Goal: Task Accomplishment & Management: Manage account settings

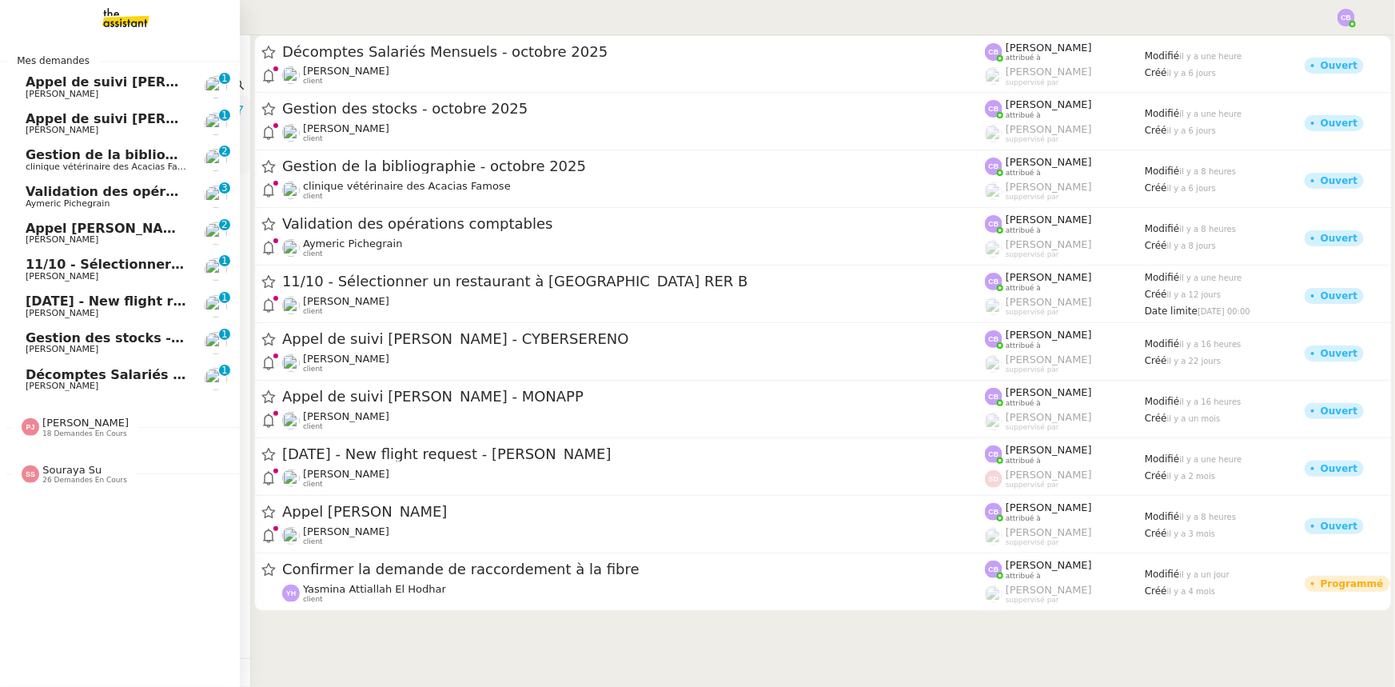
click at [95, 264] on span "11/10 - Sélectionner un restaurant à [GEOGRAPHIC_DATA] RER B" at bounding box center [258, 264] width 464 height 15
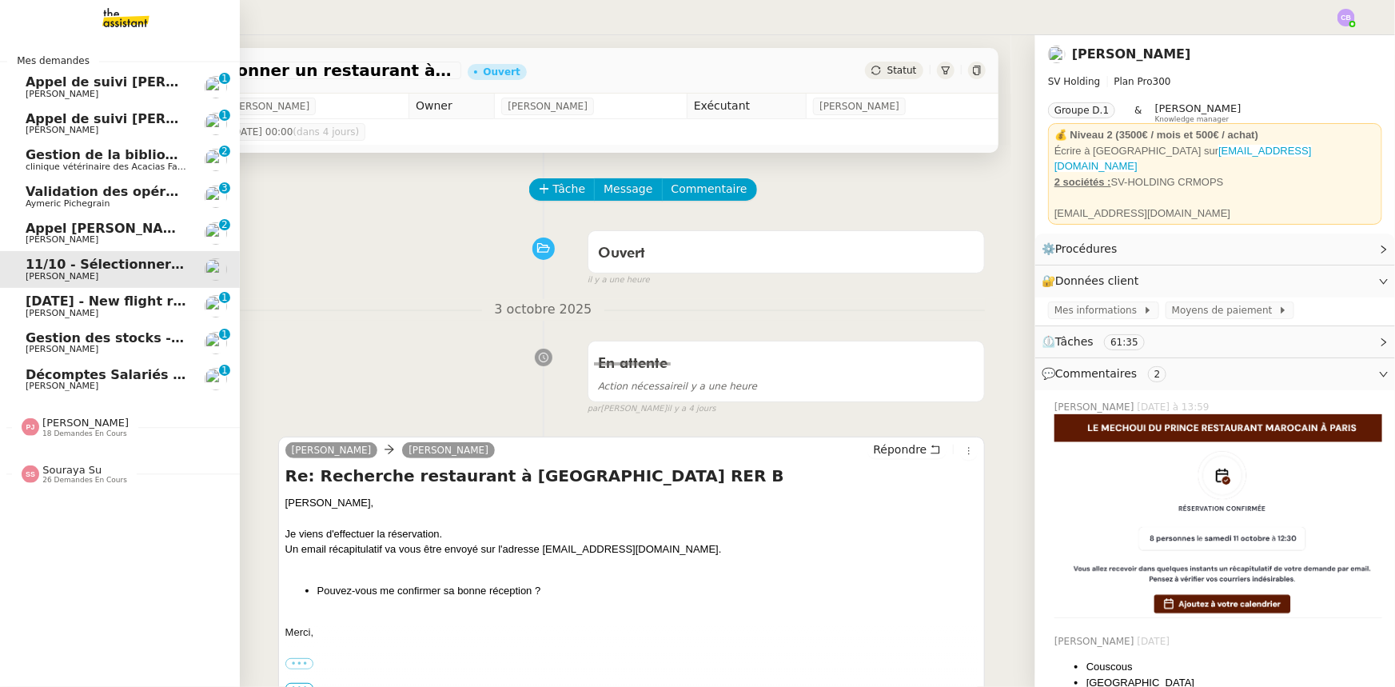
click at [66, 426] on span "[PERSON_NAME]" at bounding box center [85, 422] width 86 height 12
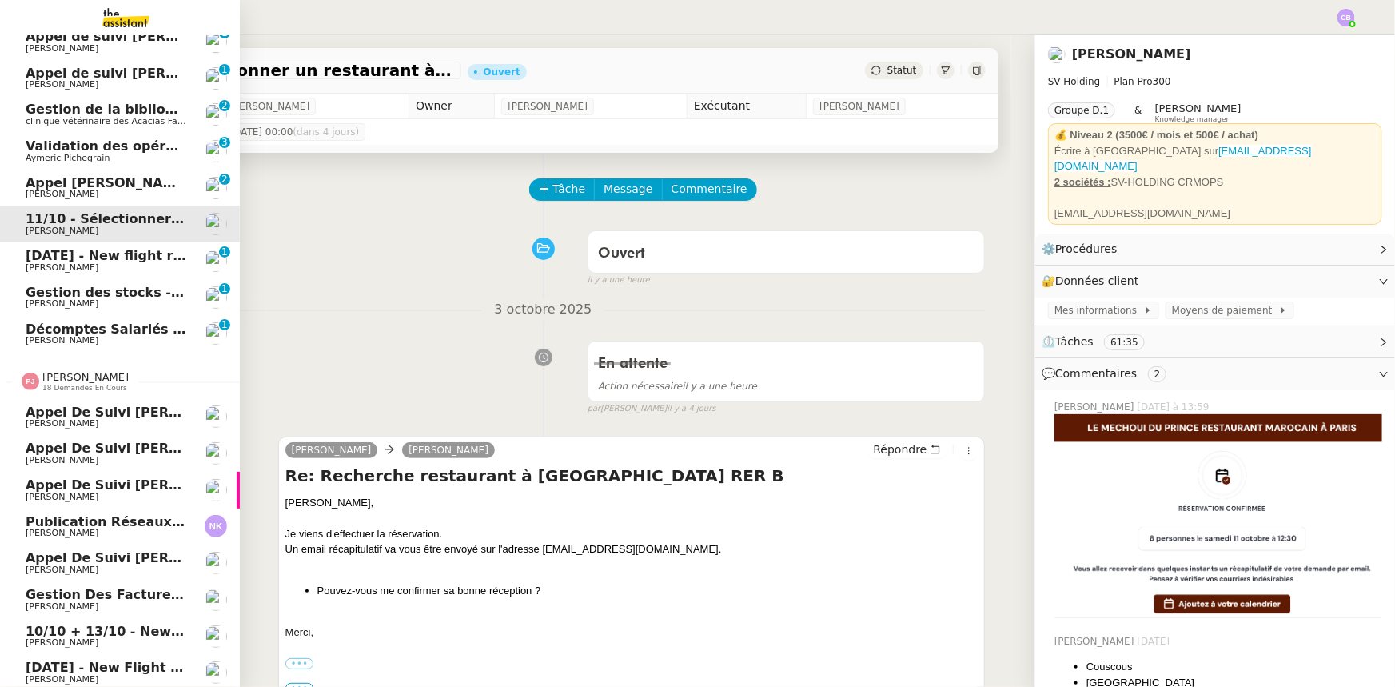
scroll to position [32, 0]
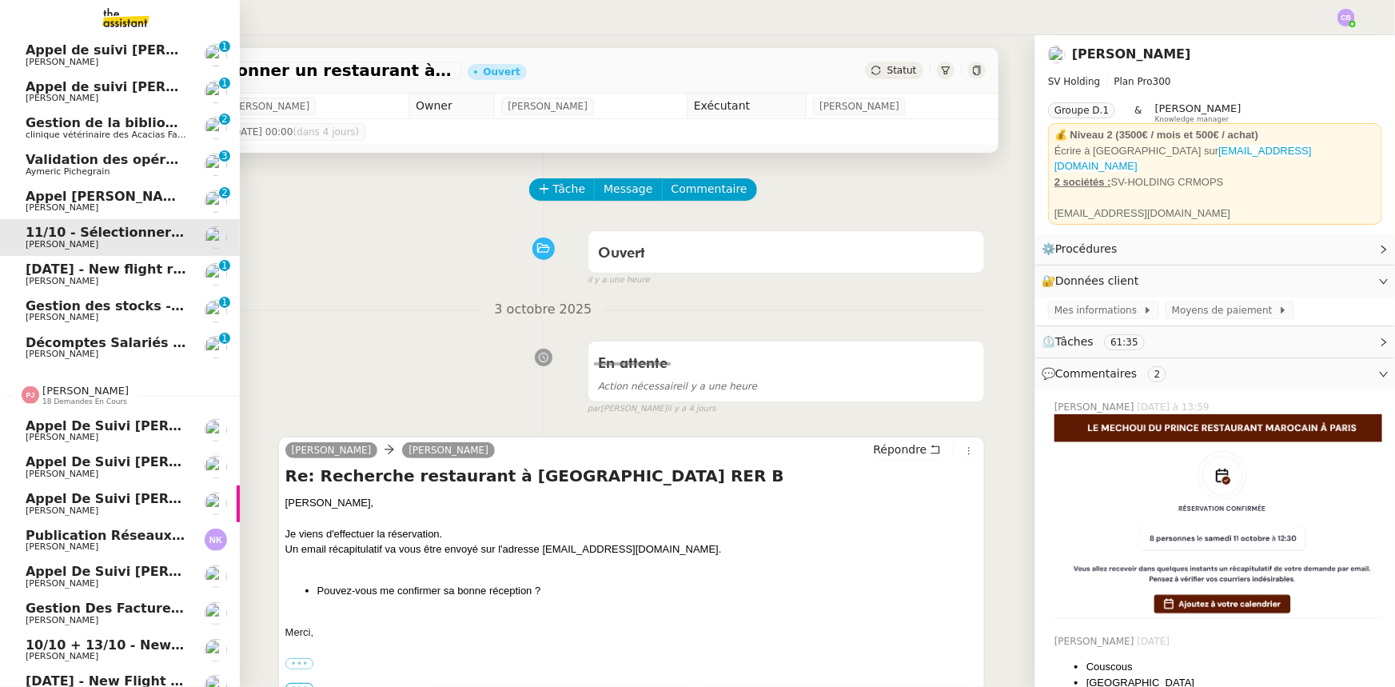
click at [67, 398] on span "18 demandes en cours" at bounding box center [84, 401] width 85 height 9
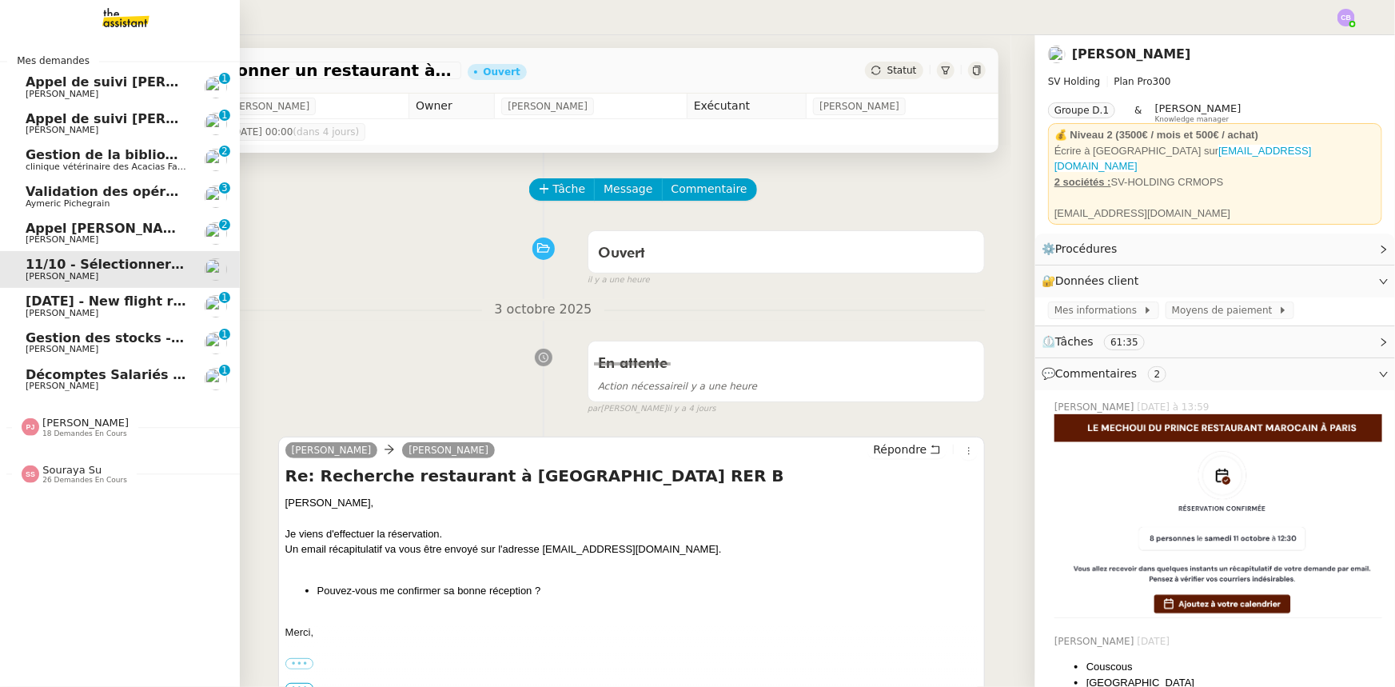
click at [120, 162] on span "clinique vétérinaire des Acacias Famose" at bounding box center [114, 166] width 176 height 10
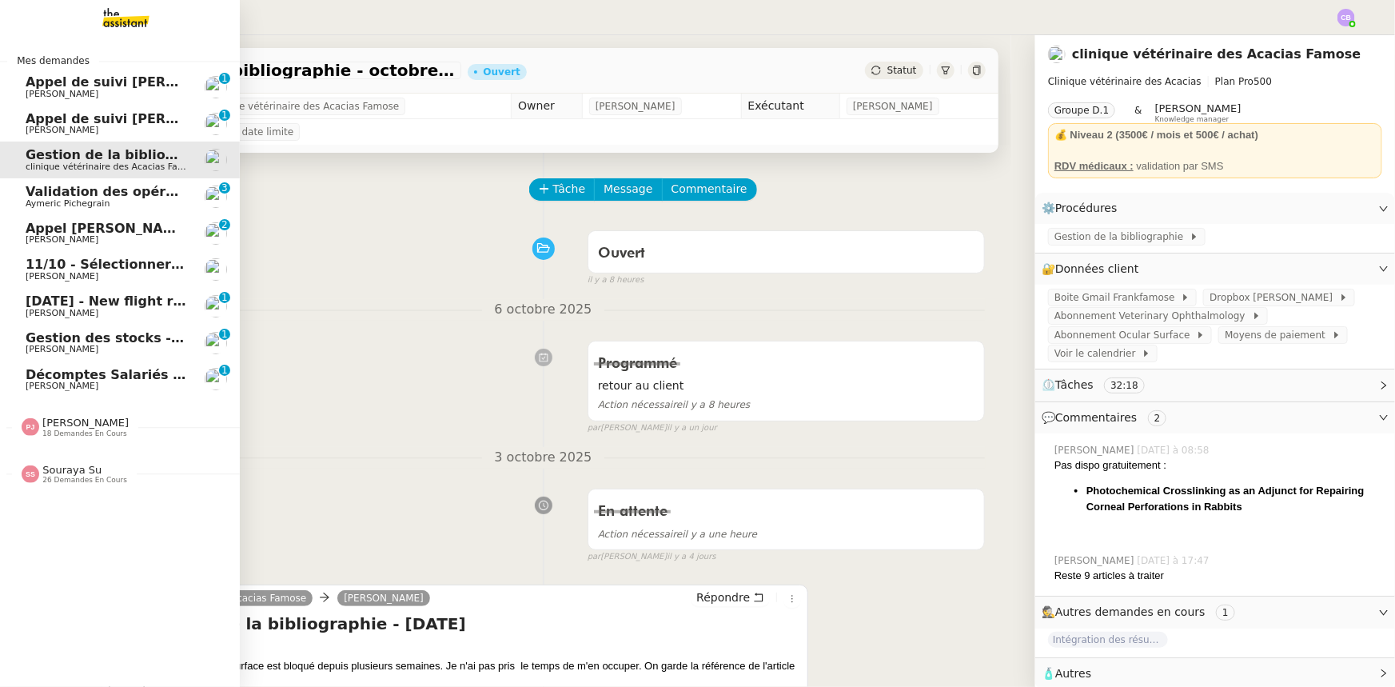
click at [46, 197] on span "Validation des opérations comptables" at bounding box center [162, 191] width 273 height 15
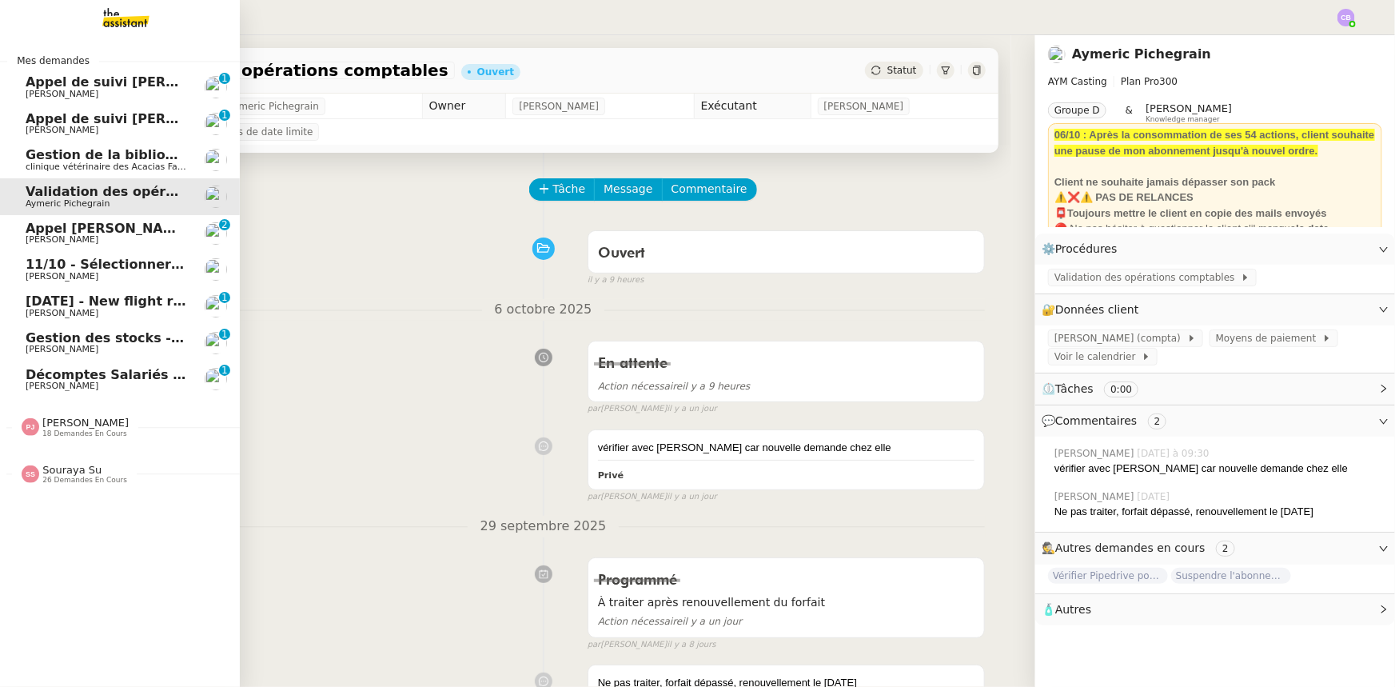
click at [87, 480] on span "26 demandes en cours" at bounding box center [84, 480] width 85 height 9
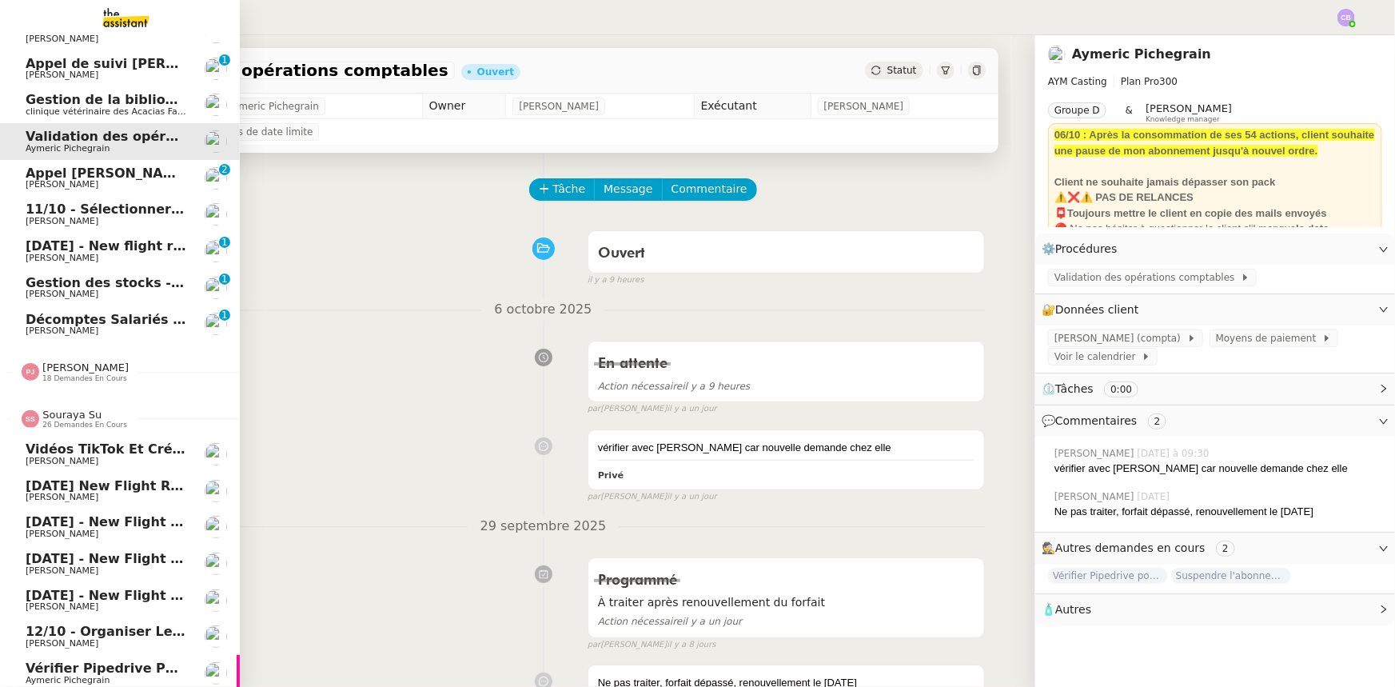
scroll to position [34, 0]
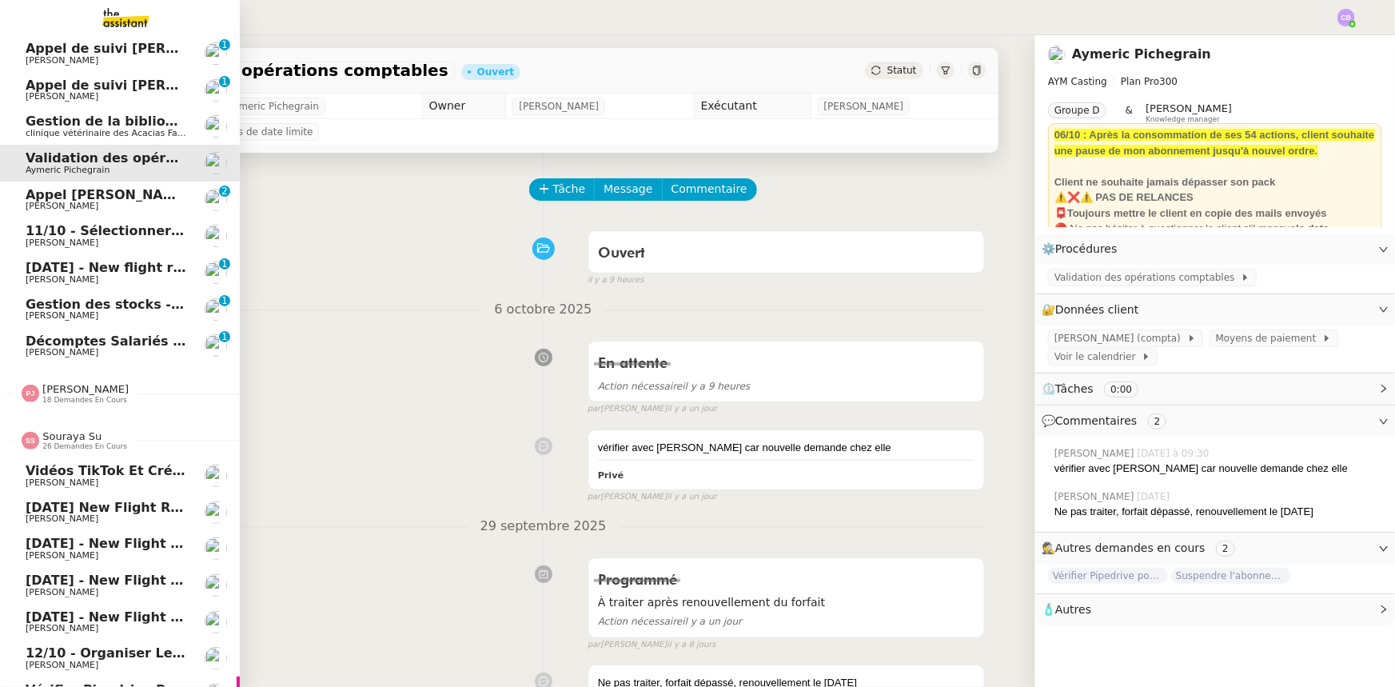
click at [74, 440] on span "Souraya Su" at bounding box center [71, 436] width 59 height 12
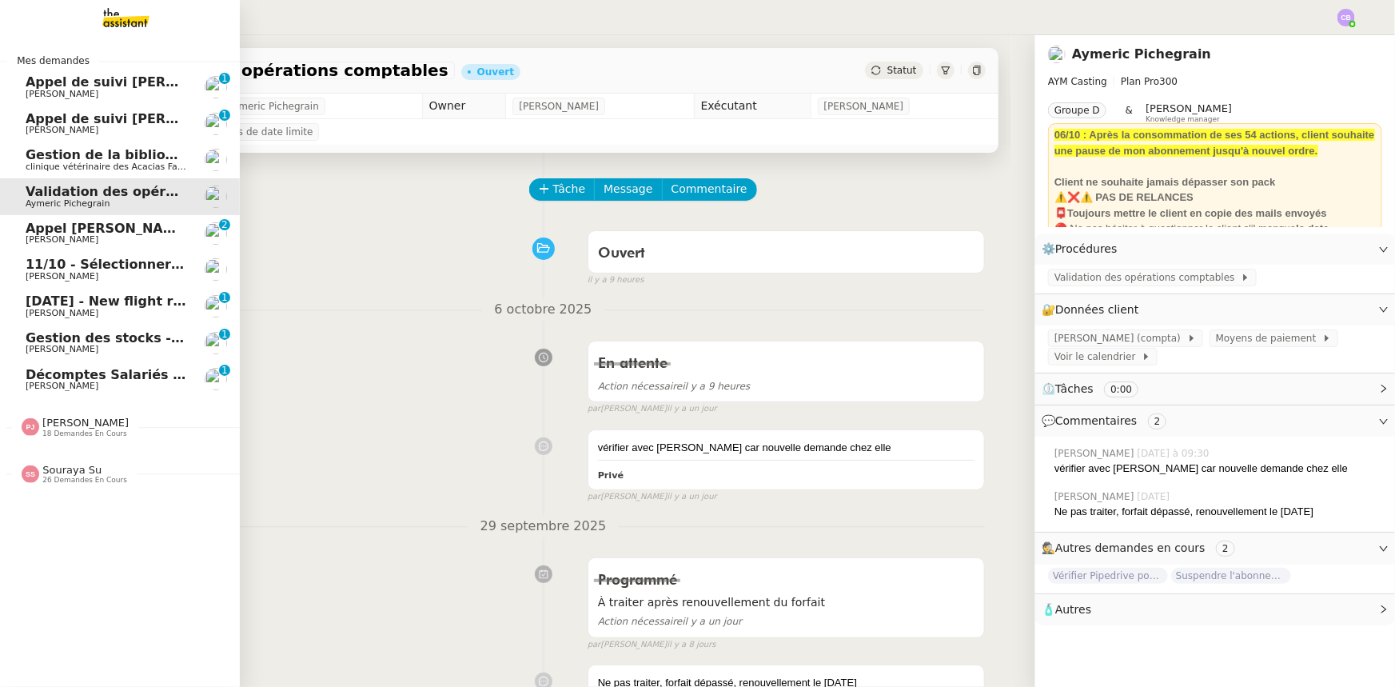
click at [109, 86] on span "Appel de suivi [PERSON_NAME] - MONAPP" at bounding box center [177, 81] width 302 height 15
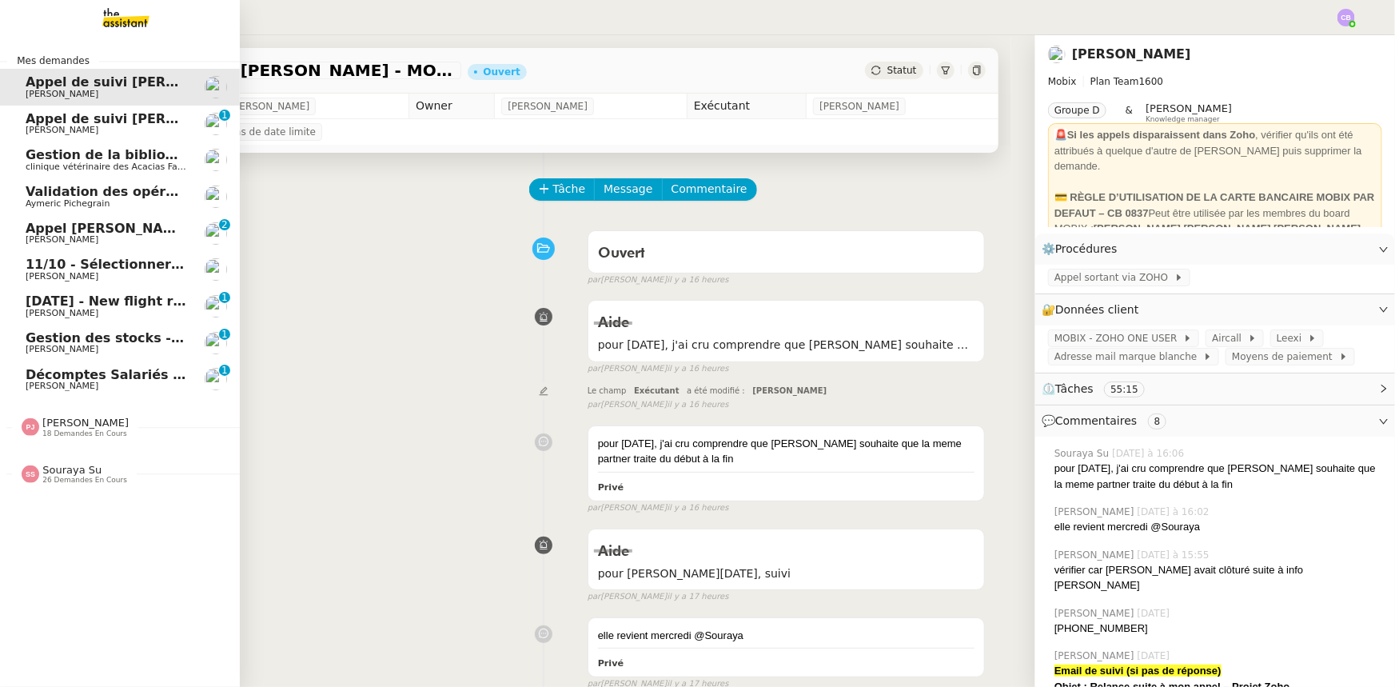
click at [104, 375] on span "Décomptes Salariés Mensuels - octobre 2025" at bounding box center [188, 374] width 324 height 15
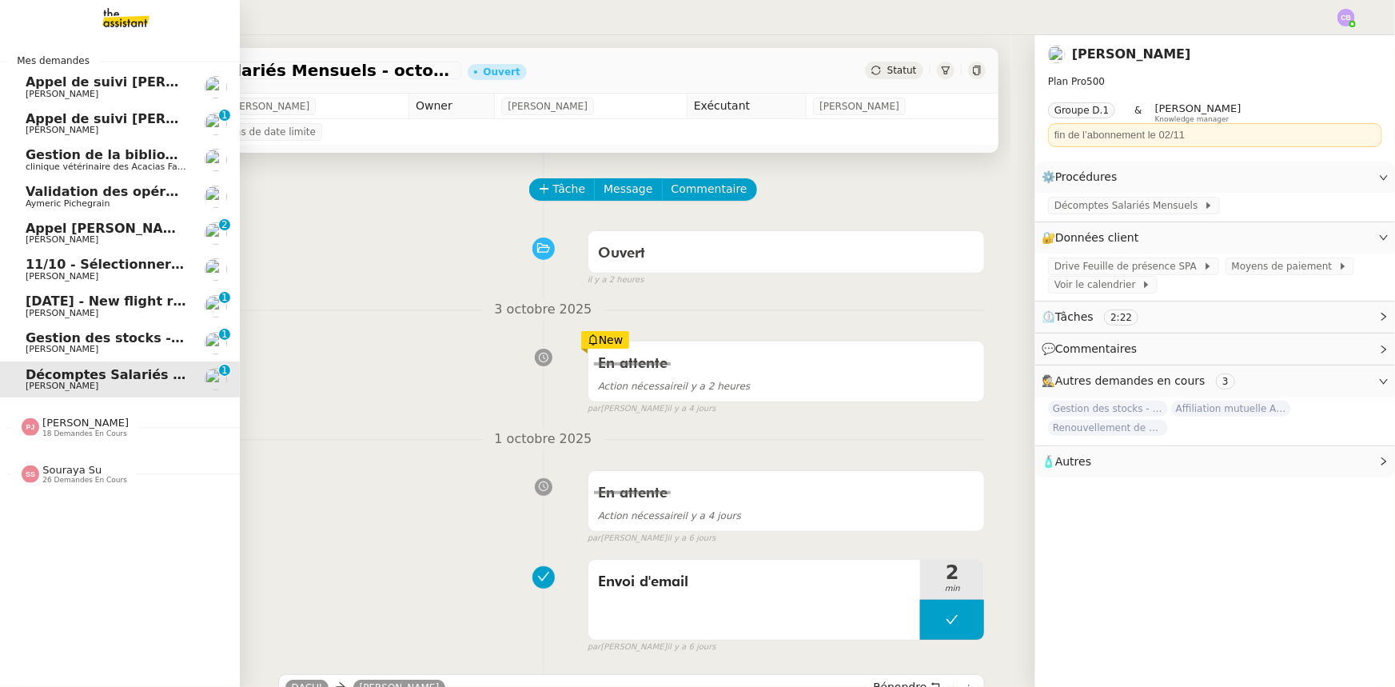
click at [96, 341] on span "Gestion des stocks - octobre 2025" at bounding box center [148, 337] width 245 height 15
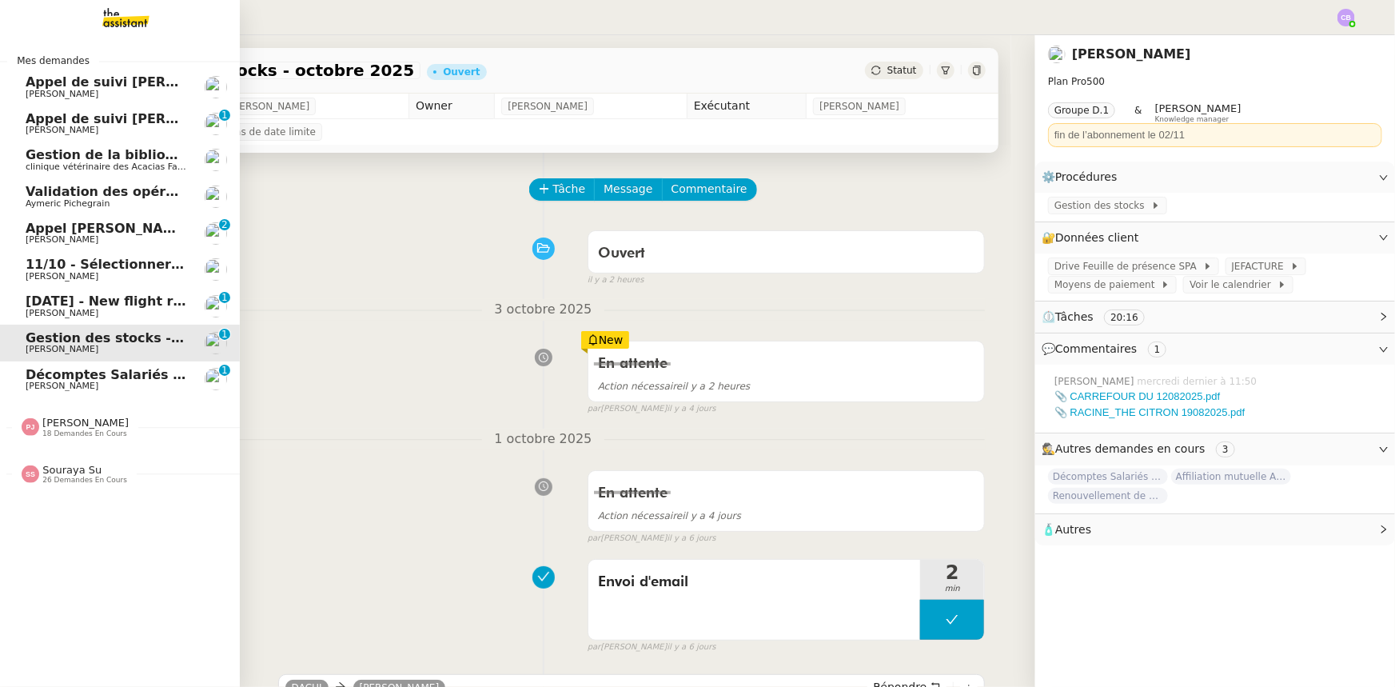
click at [112, 157] on span "Gestion de la bibliographie - octobre 2025" at bounding box center [178, 154] width 305 height 15
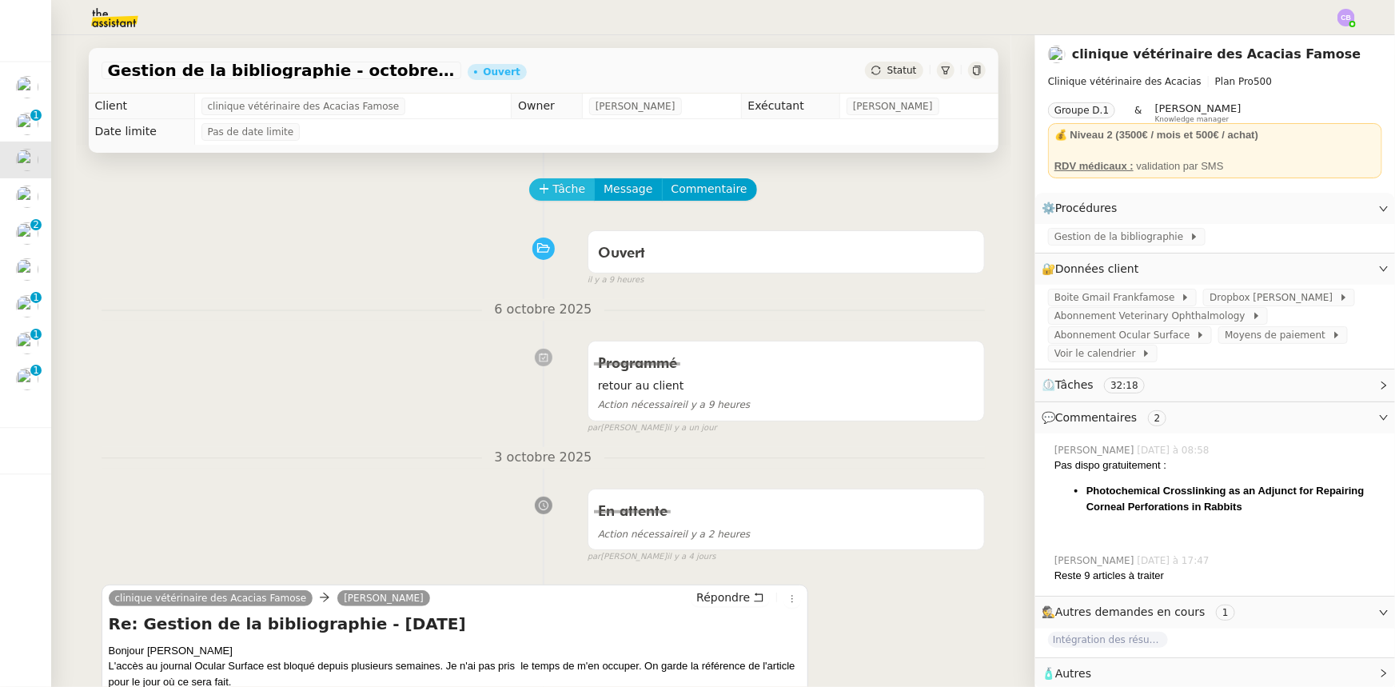
click at [553, 193] on span "Tâche" at bounding box center [569, 189] width 33 height 18
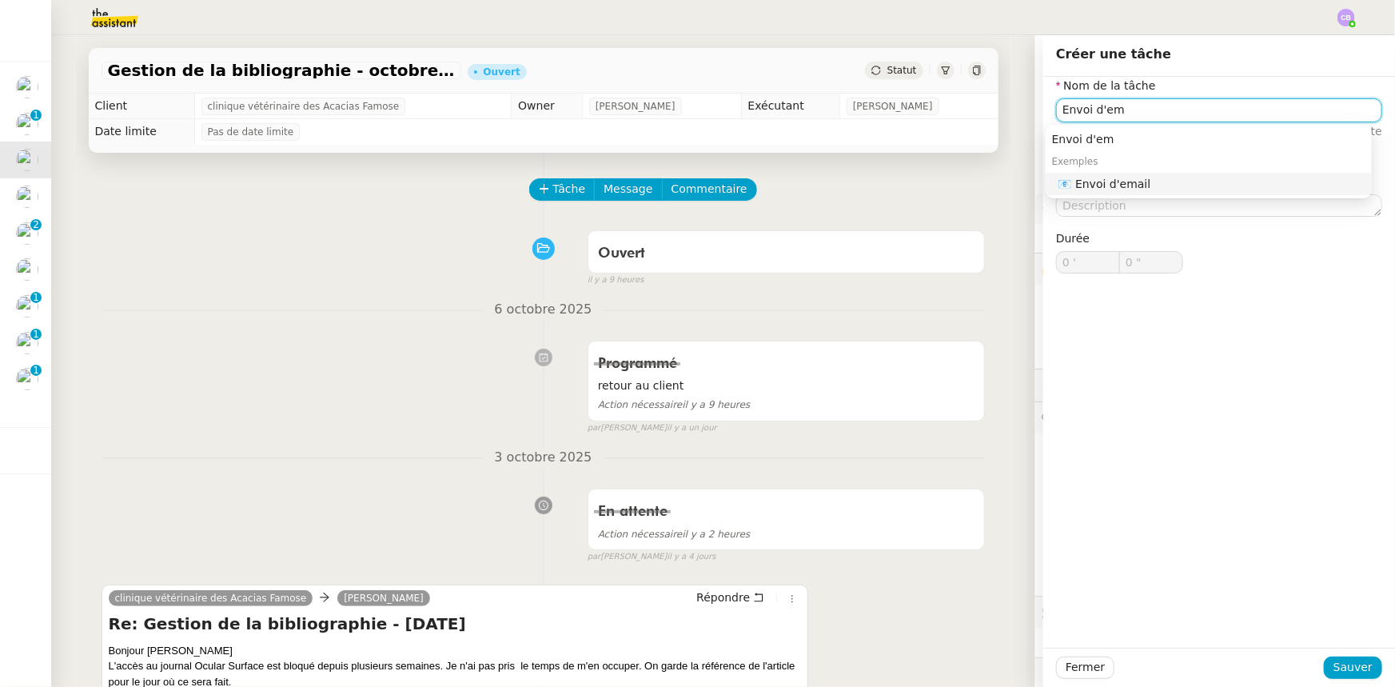
click at [1090, 184] on div "📧 Envoi d'email" at bounding box center [1211, 184] width 307 height 14
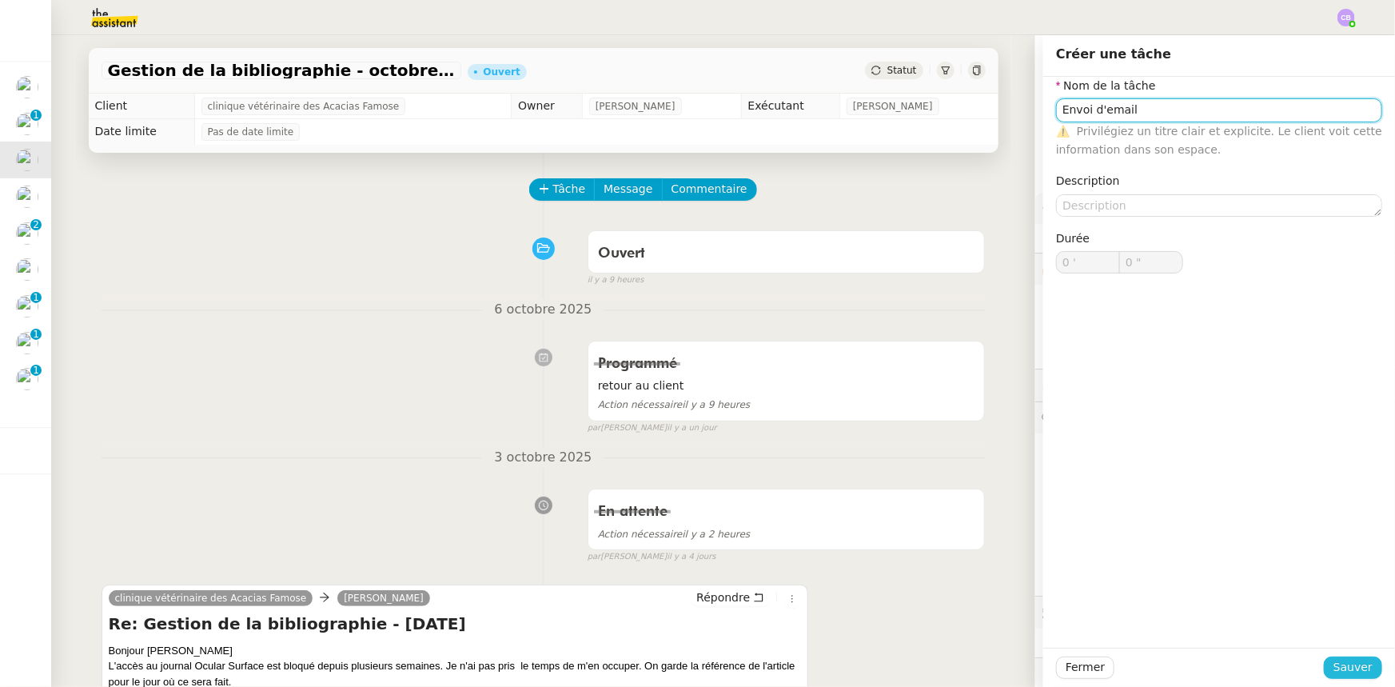
type input "Envoi d'email"
click at [1343, 671] on span "Sauver" at bounding box center [1352, 667] width 39 height 18
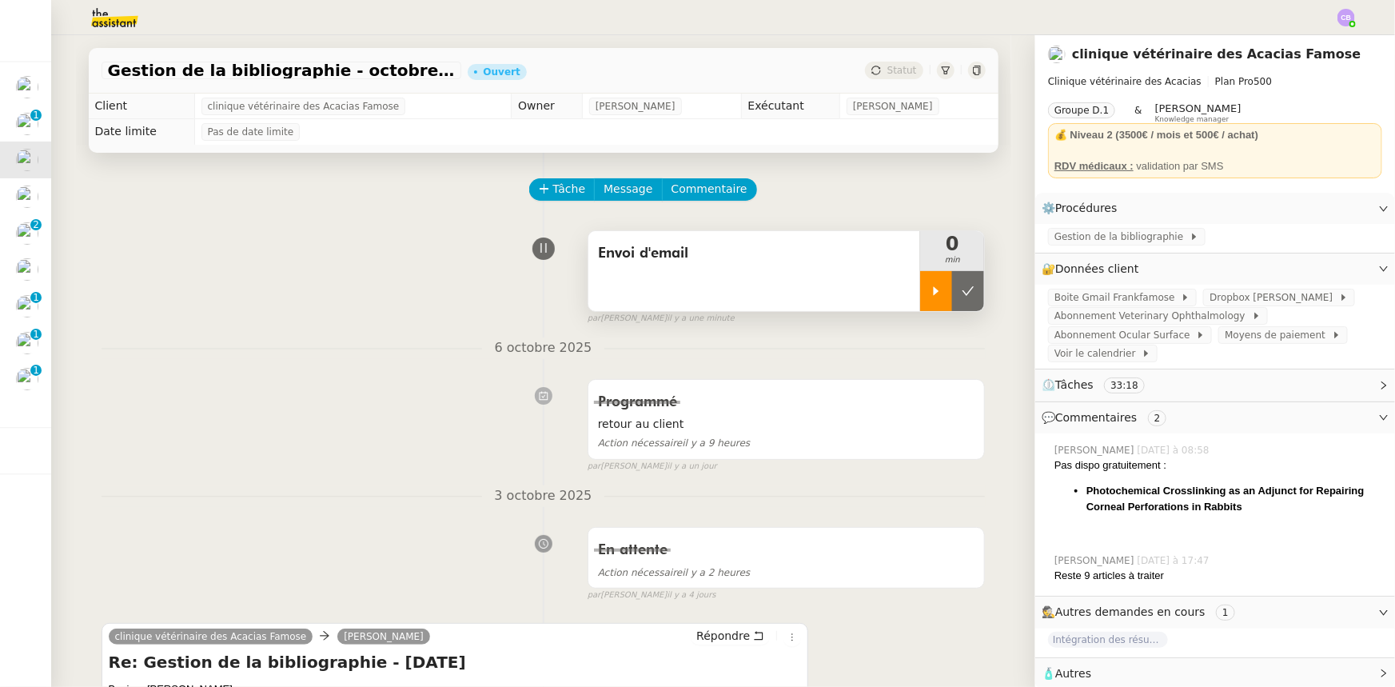
click at [920, 297] on div at bounding box center [936, 291] width 32 height 40
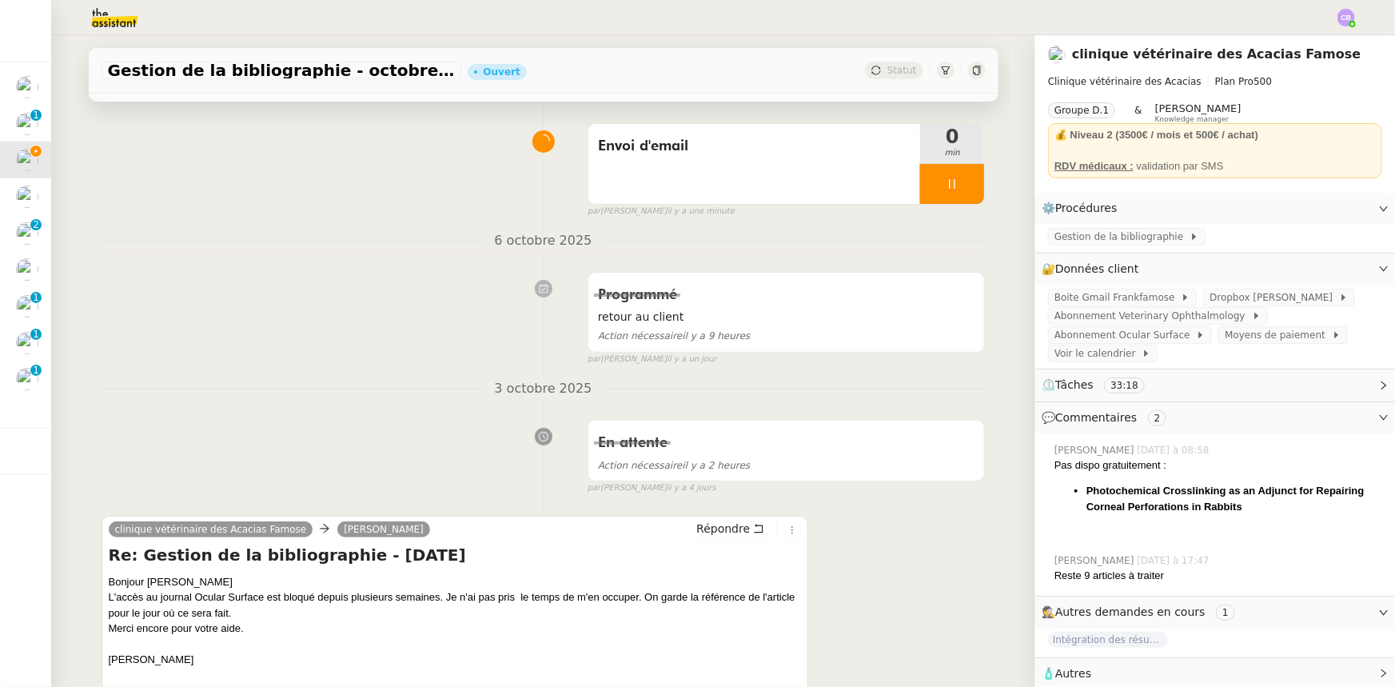
scroll to position [290, 0]
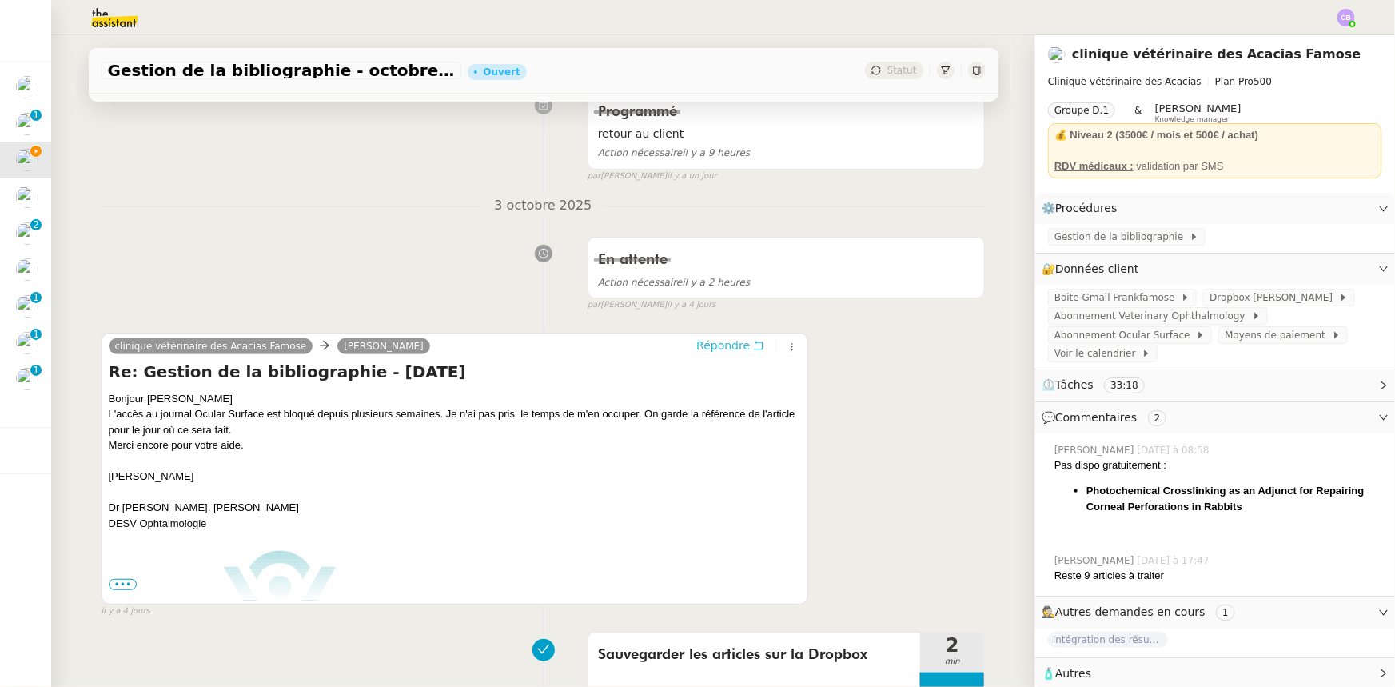
click at [700, 352] on span "Répondre" at bounding box center [723, 345] width 54 height 16
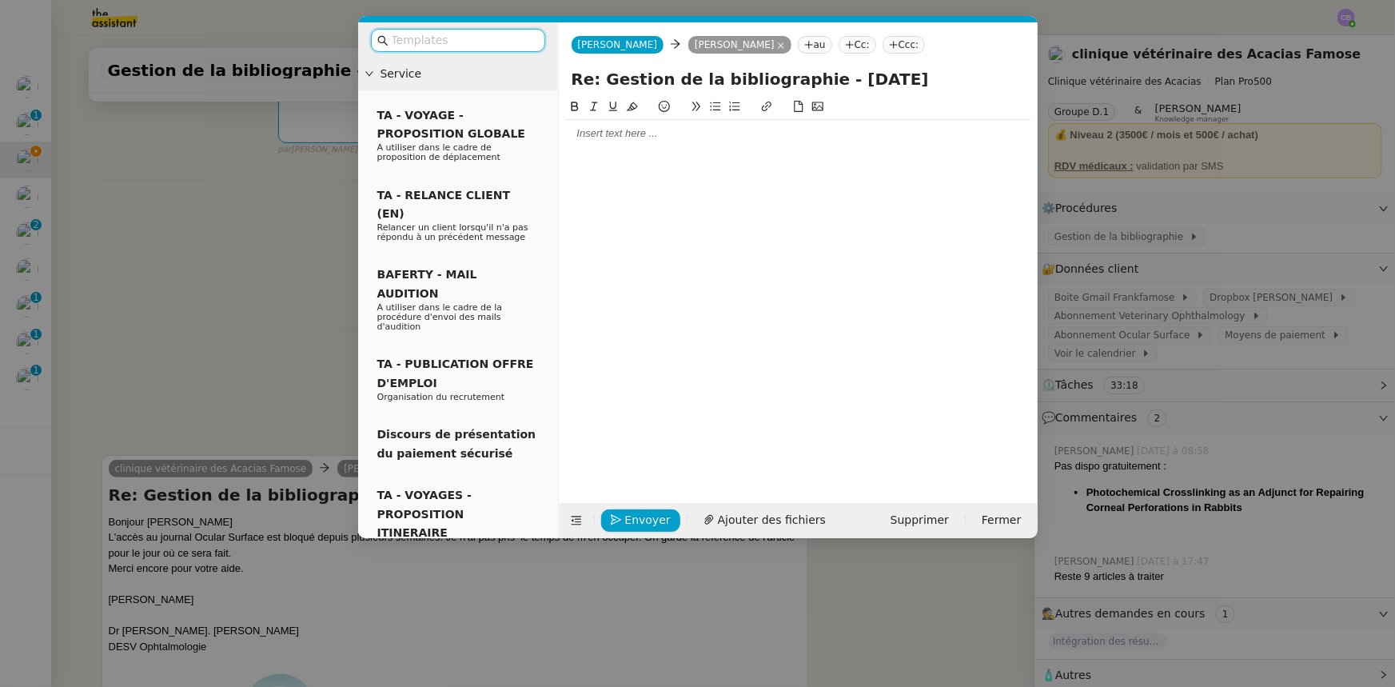
click at [453, 38] on input "text" at bounding box center [464, 40] width 144 height 18
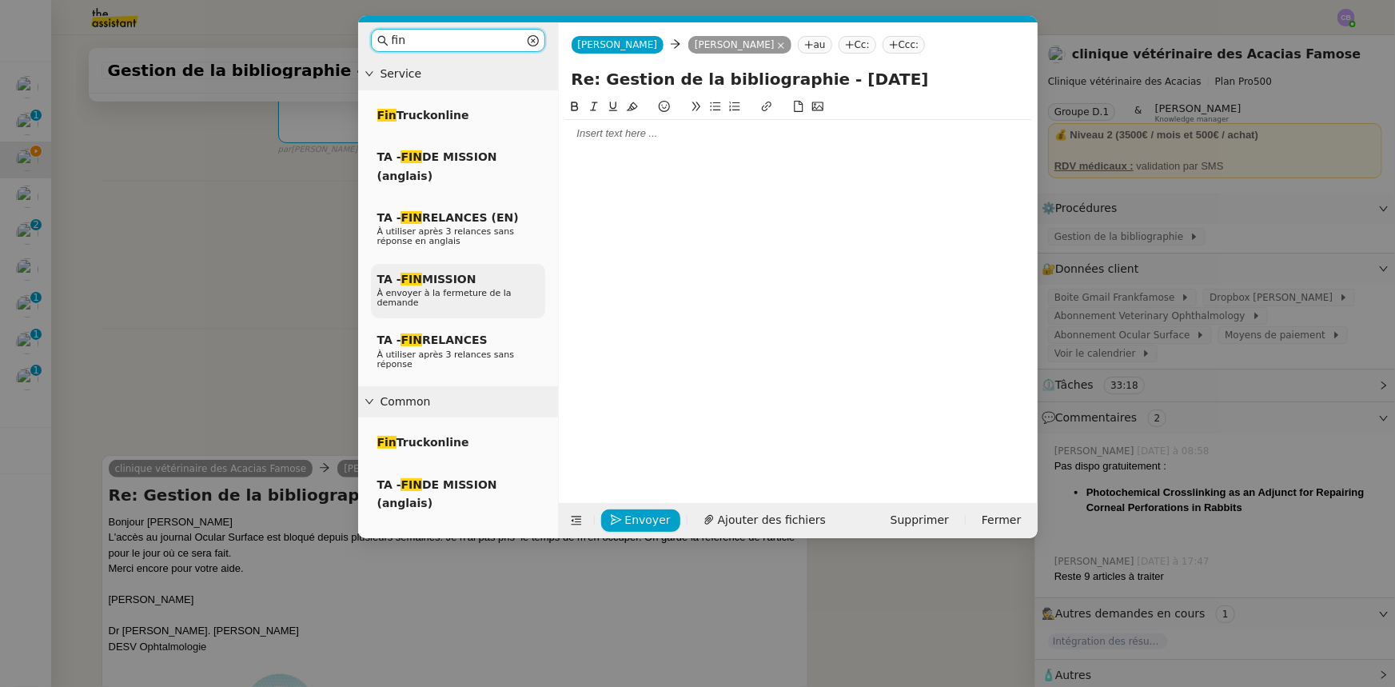
type input "fin"
click at [460, 278] on span "TA - FIN MISSION" at bounding box center [426, 279] width 99 height 13
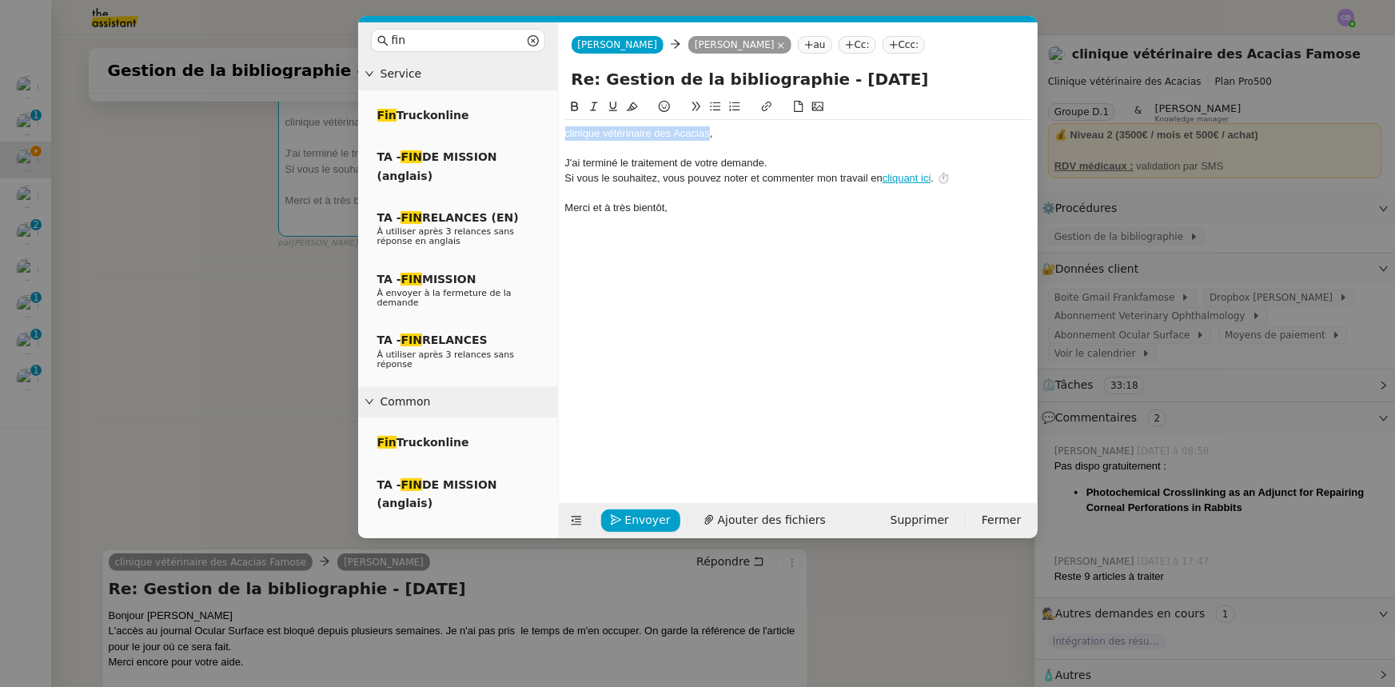
drag, startPoint x: 709, startPoint y: 132, endPoint x: 552, endPoint y: 127, distance: 156.7
click at [552, 127] on nz-layout "fin Service Fin Truckonline TA - FIN DE MISSION (anglais) TA - FIN RELANCES (EN…" at bounding box center [697, 280] width 679 height 516
click at [639, 136] on div "Bonjour [PERSON_NAME]﻿," at bounding box center [798, 133] width 466 height 14
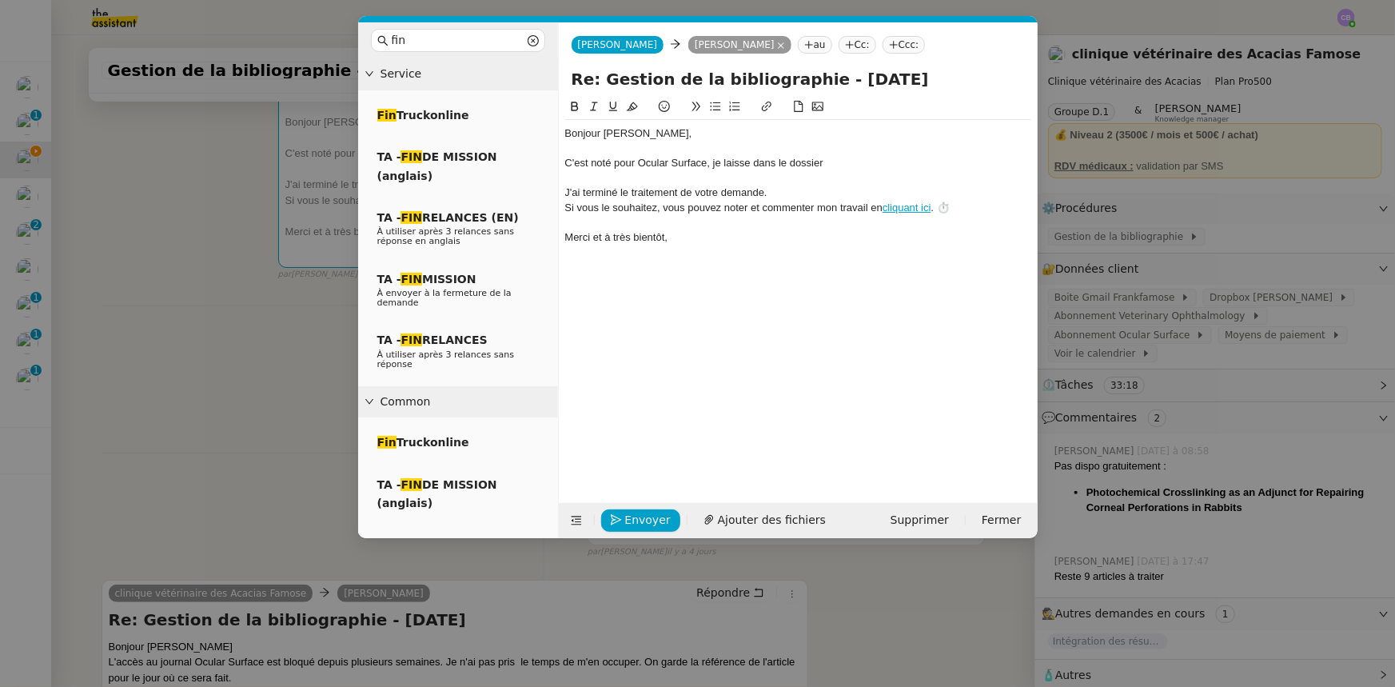
drag, startPoint x: 723, startPoint y: 160, endPoint x: 729, endPoint y: 181, distance: 21.7
click at [723, 160] on div "C'est noté pour Ocular Surface, je laisse dans le dossier" at bounding box center [798, 163] width 466 height 14
click at [769, 161] on div "C'est noté pour Ocular Surface, je vais laisse dans le dossier" at bounding box center [798, 163] width 466 height 14
click at [913, 162] on div "C'est noté pour Ocular Surface, je vais laisser cet article dans le dossier" at bounding box center [798, 163] width 466 height 14
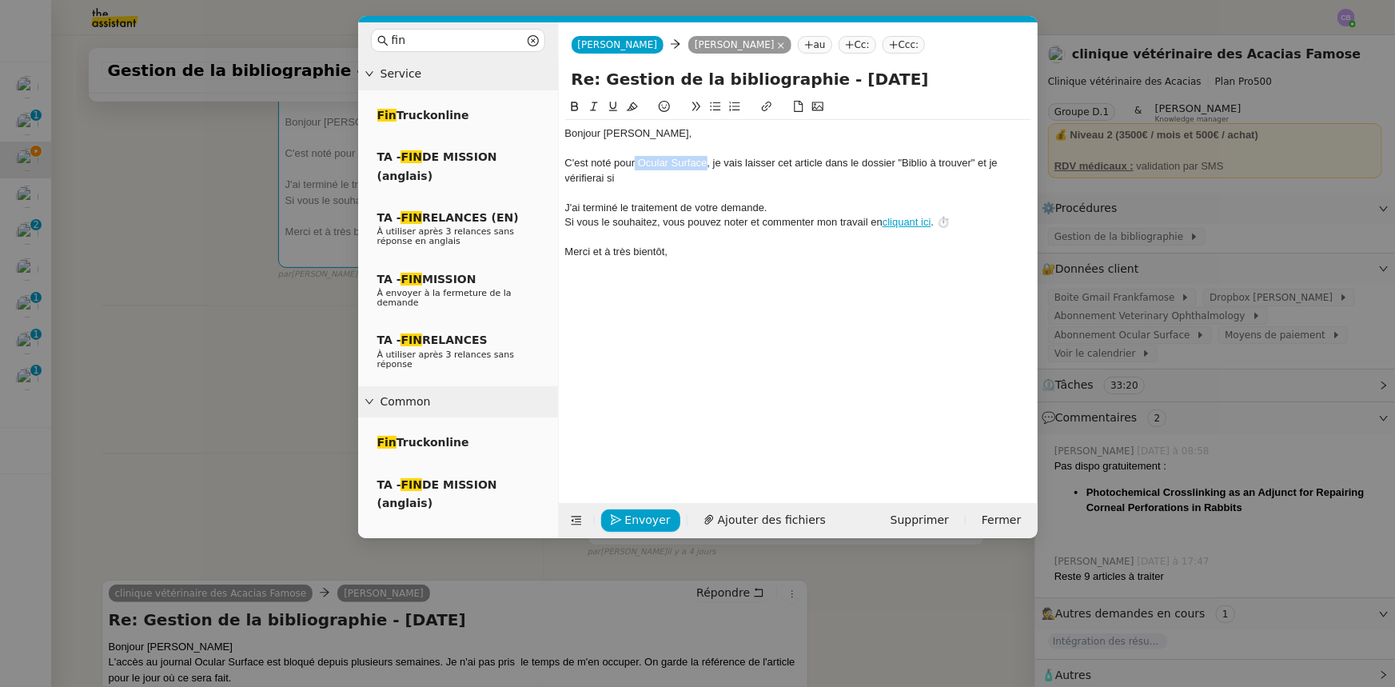
drag, startPoint x: 708, startPoint y: 160, endPoint x: 634, endPoint y: 160, distance: 74.3
click at [634, 160] on div "C'est noté pour Ocular Surface, je vais laisser cet article dans le dossier "Bi…" at bounding box center [798, 171] width 466 height 30
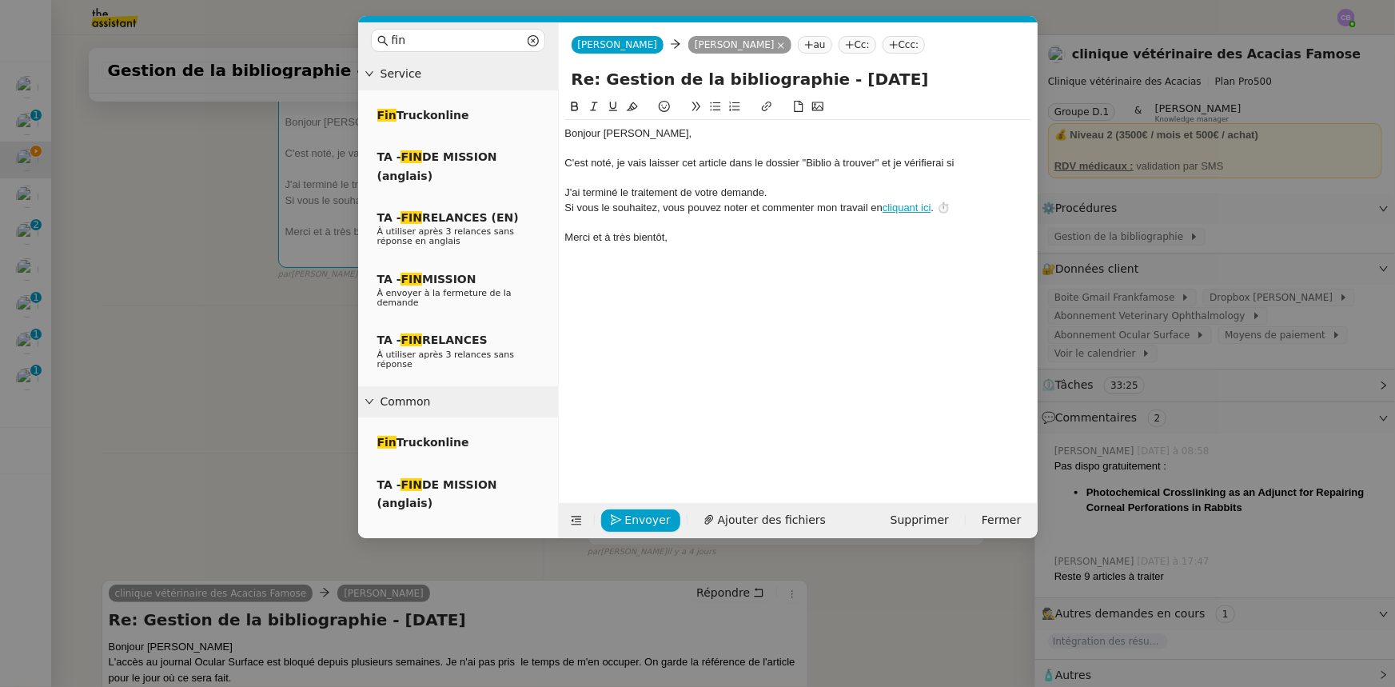
click at [969, 163] on div "C'est noté, je vais laisser cet article dans le dossier "Biblio à trouver" et j…" at bounding box center [798, 163] width 466 height 14
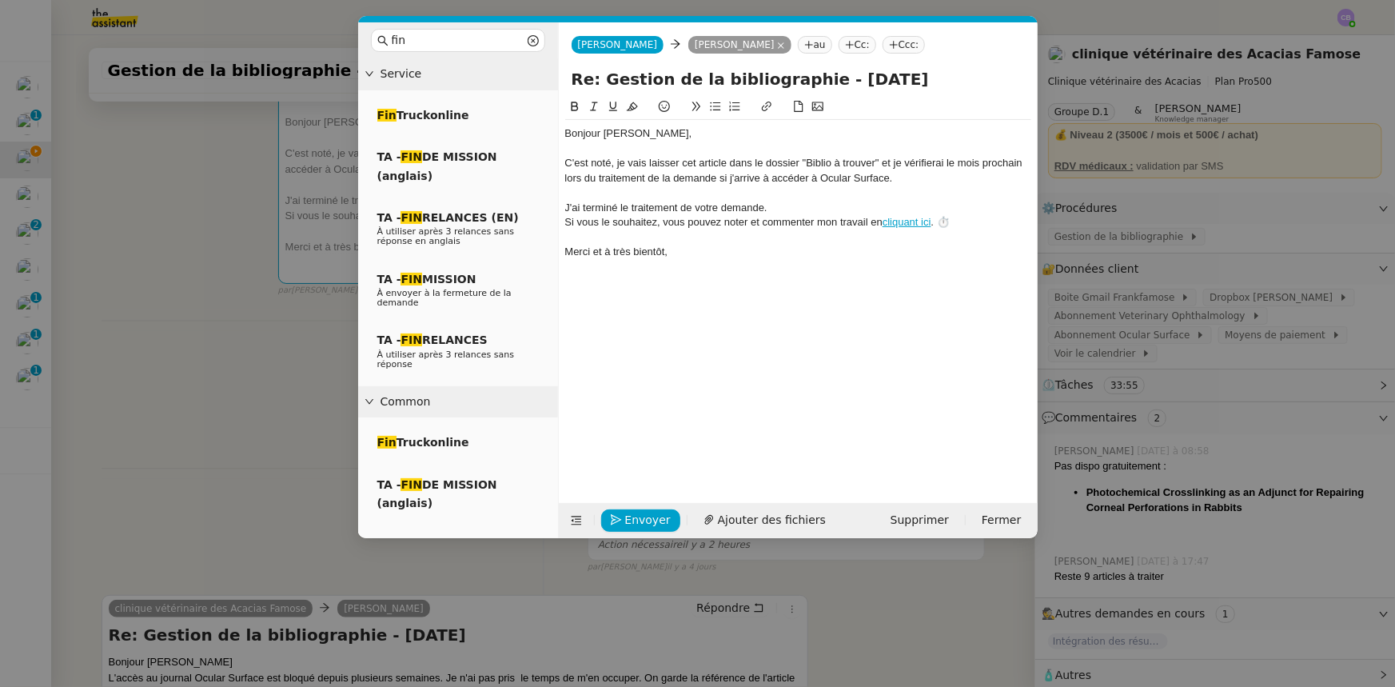
click at [297, 344] on nz-modal-container "fin Service Fin Truckonline TA - FIN DE MISSION (anglais) TA - FIN RELANCES (EN…" at bounding box center [697, 343] width 1395 height 687
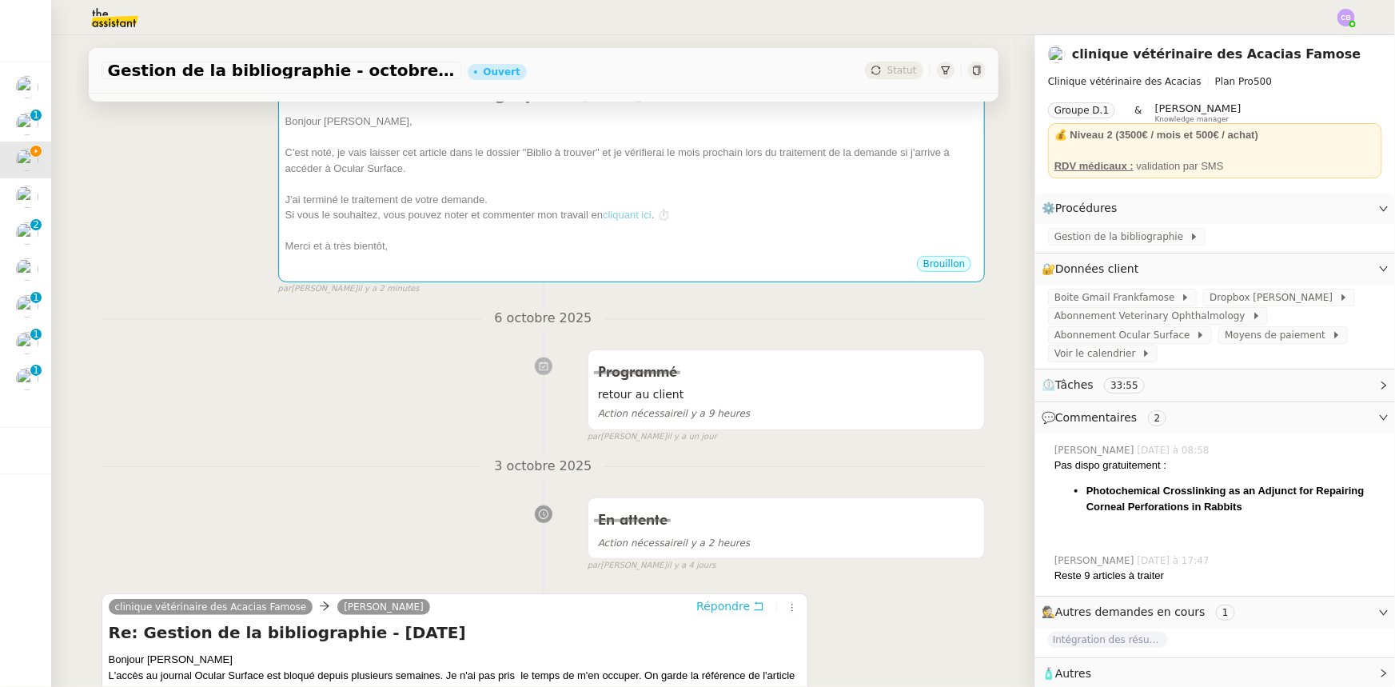
scroll to position [0, 0]
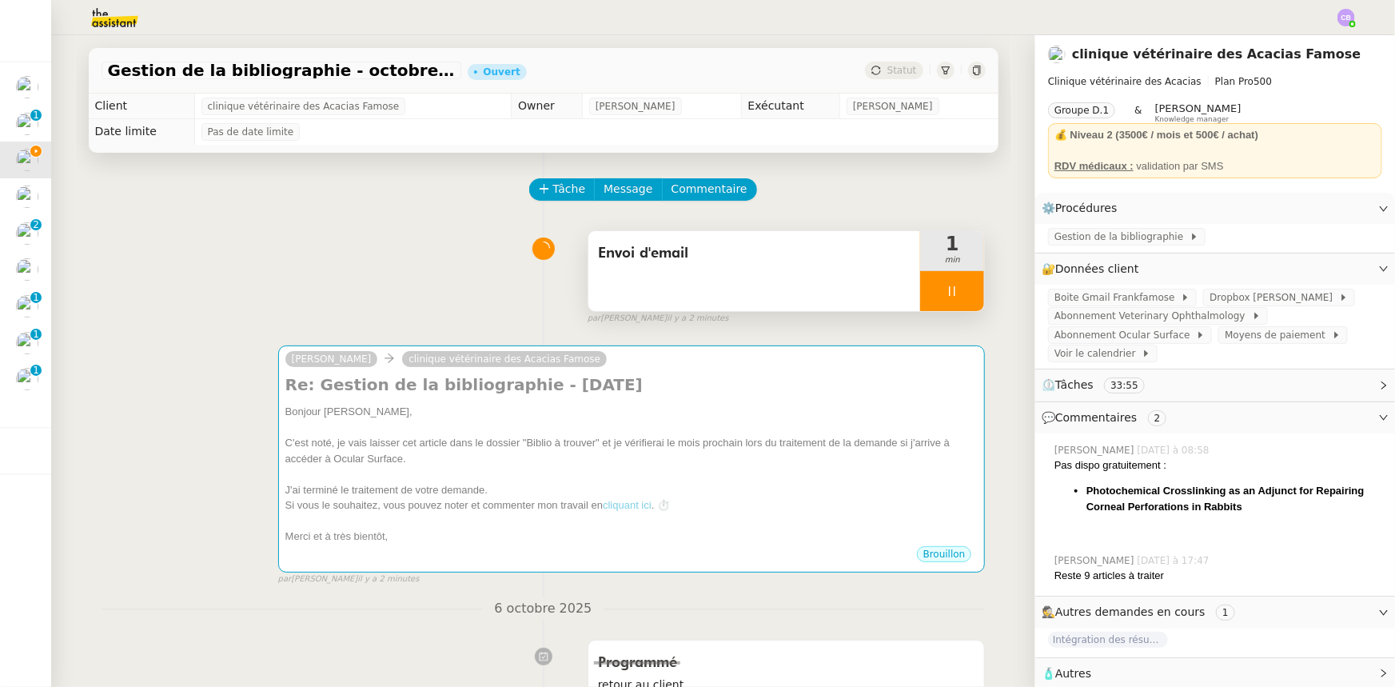
click at [945, 291] on icon at bounding box center [951, 291] width 13 height 13
click at [920, 300] on div at bounding box center [936, 291] width 32 height 40
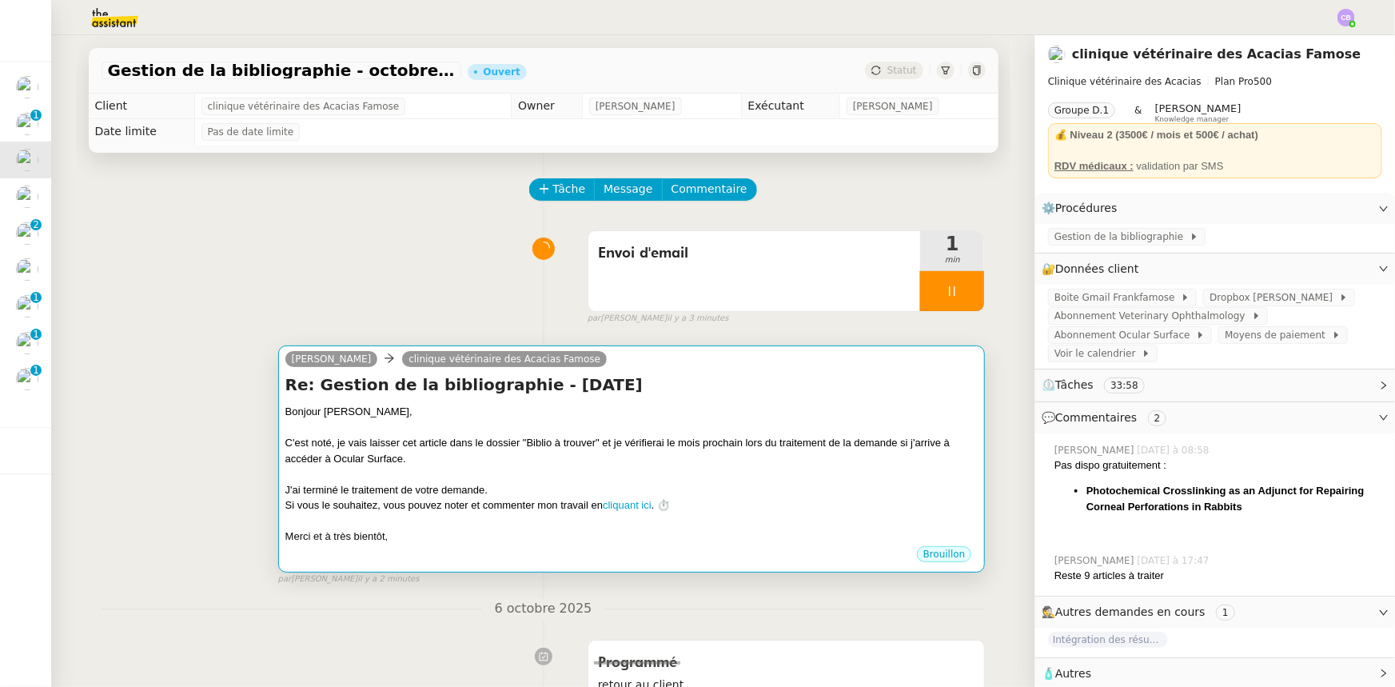
click at [838, 443] on div "C'est noté, je vais laisser cet article dans le dossier "Biblio à trouver" et j…" at bounding box center [631, 450] width 693 height 31
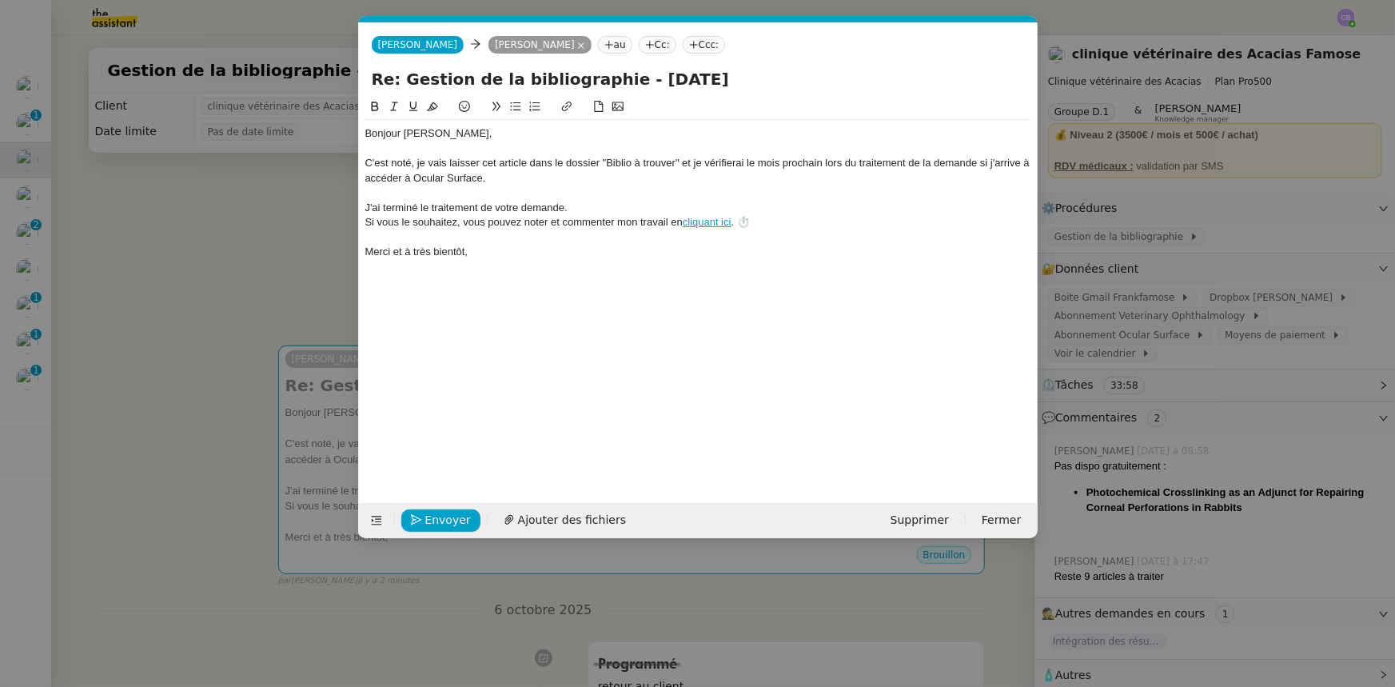
scroll to position [0, 46]
click at [822, 159] on div "C'est noté, je vais laisser cet article dans le dossier "Biblio à trouver" et j…" at bounding box center [698, 171] width 666 height 30
click at [508, 176] on div "C'est noté, je vais laisser cet article dans le dossier "Biblio à trouver" et j…" at bounding box center [698, 171] width 666 height 30
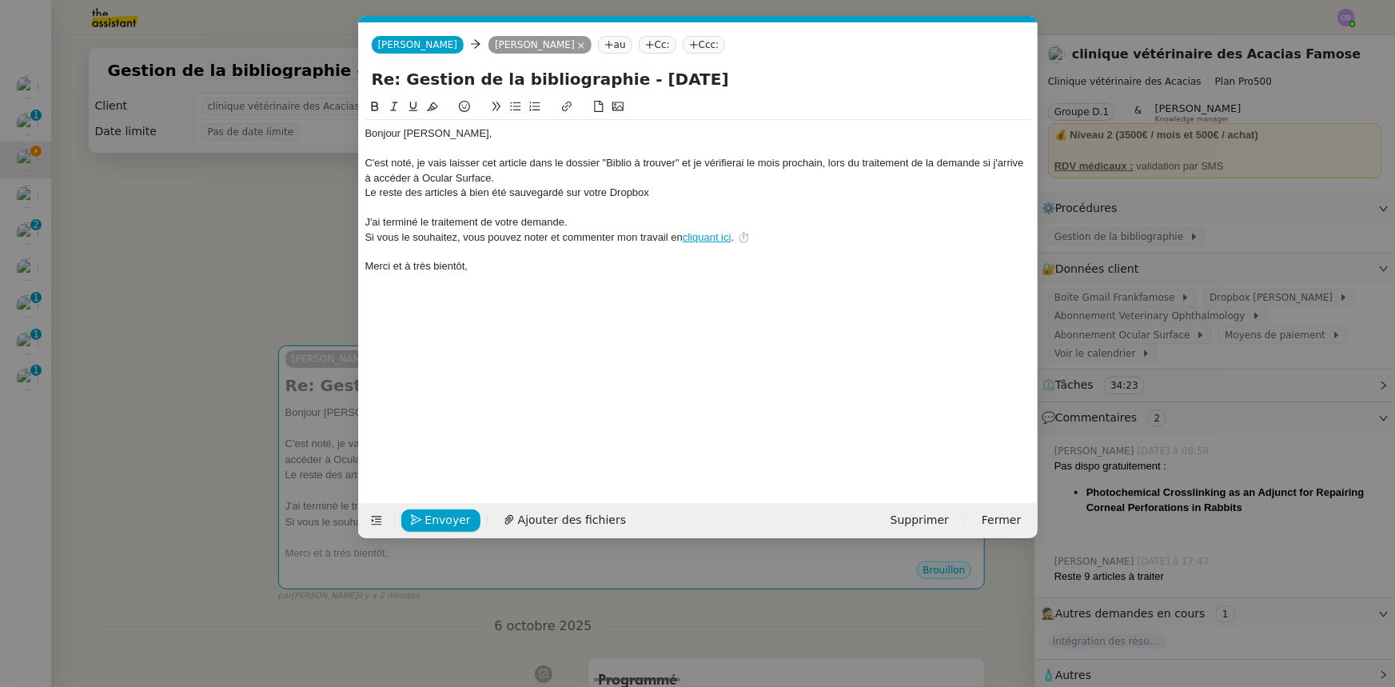
click at [948, 162] on div "C'est noté, je vais laisser cet article dans le dossier "Biblio à trouver" et j…" at bounding box center [698, 171] width 666 height 30
click at [0, 0] on lt-span "demande ," at bounding box center [0, 0] width 0 height 0
click at [465, 194] on div "Le reste des articles à bien été sauvegardé sur votre Dropbox" at bounding box center [698, 192] width 666 height 14
click at [0, 0] on lt-span "a bien été" at bounding box center [0, 0] width 0 height 0
click at [657, 193] on div "Le reste des articles a bien été sauvegardé sur votre Dropbox" at bounding box center [698, 192] width 666 height 14
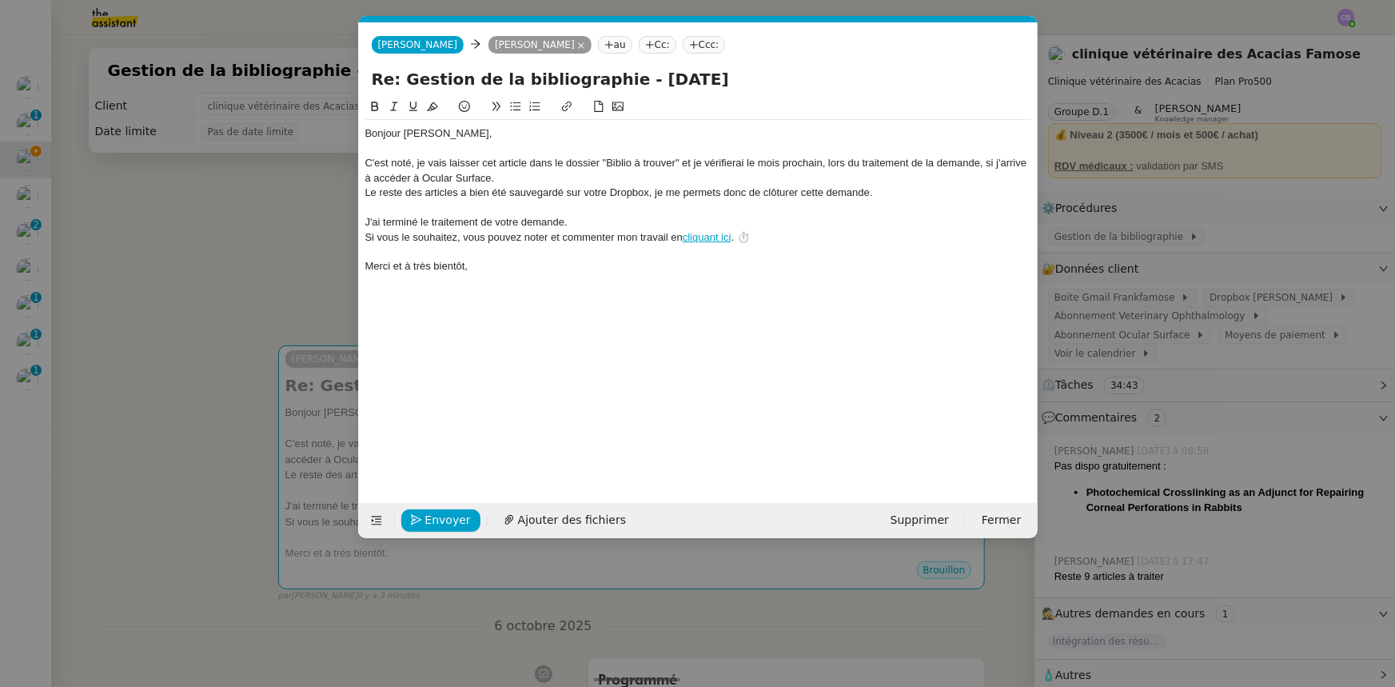
click at [268, 269] on nz-modal-container "fin Service Fin Truckonline TA - FIN DE MISSION (anglais) TA - FIN RELANCES (EN…" at bounding box center [697, 343] width 1395 height 687
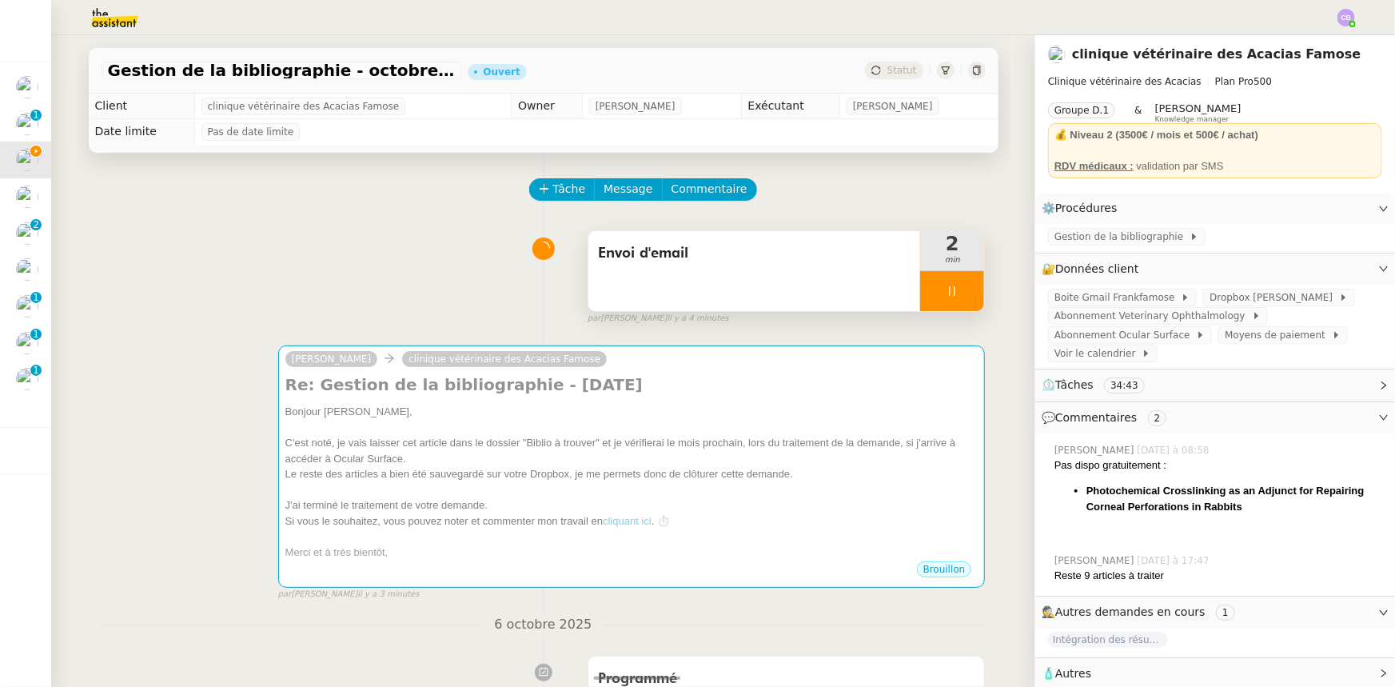
click at [920, 287] on div at bounding box center [952, 291] width 64 height 40
click at [1065, 237] on span "Gestion de la bibliographie" at bounding box center [1121, 237] width 135 height 16
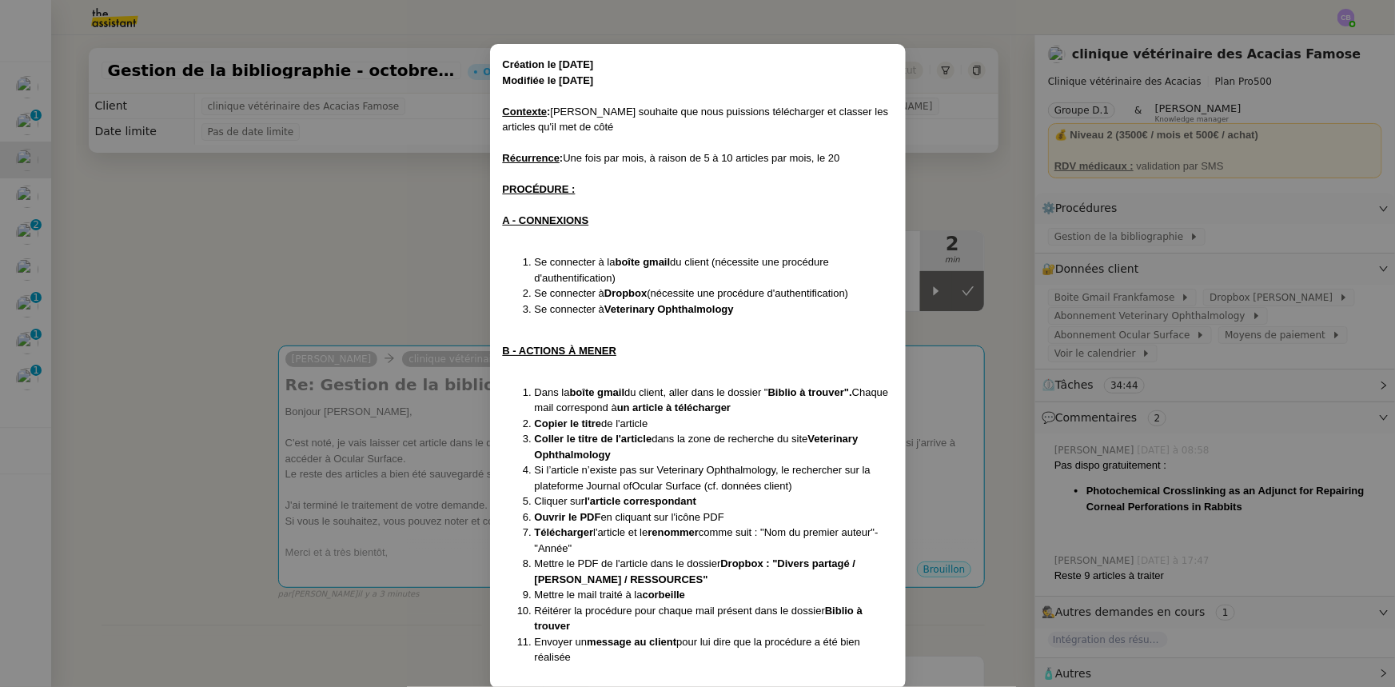
scroll to position [56, 0]
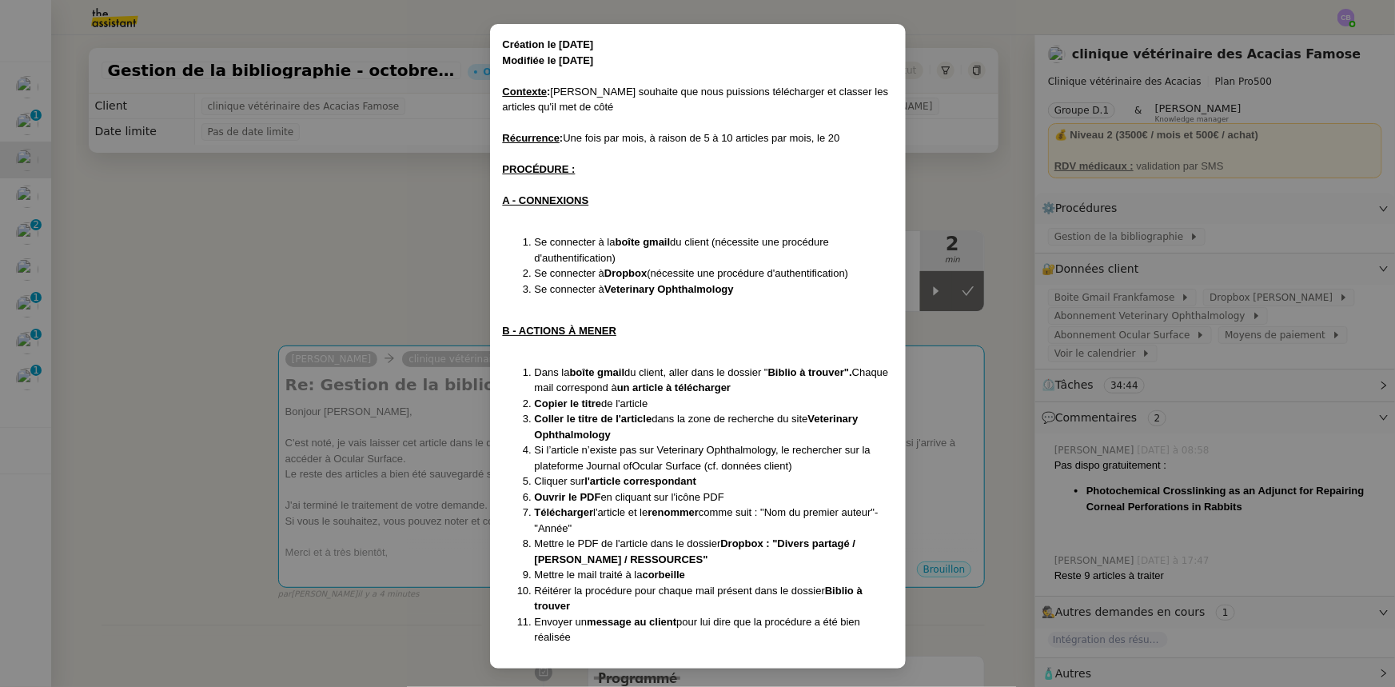
click at [361, 276] on nz-modal-container "Création le [DATE] Modifiée le [DATE] Contexte : [PERSON_NAME] souhaite que nou…" at bounding box center [697, 343] width 1395 height 687
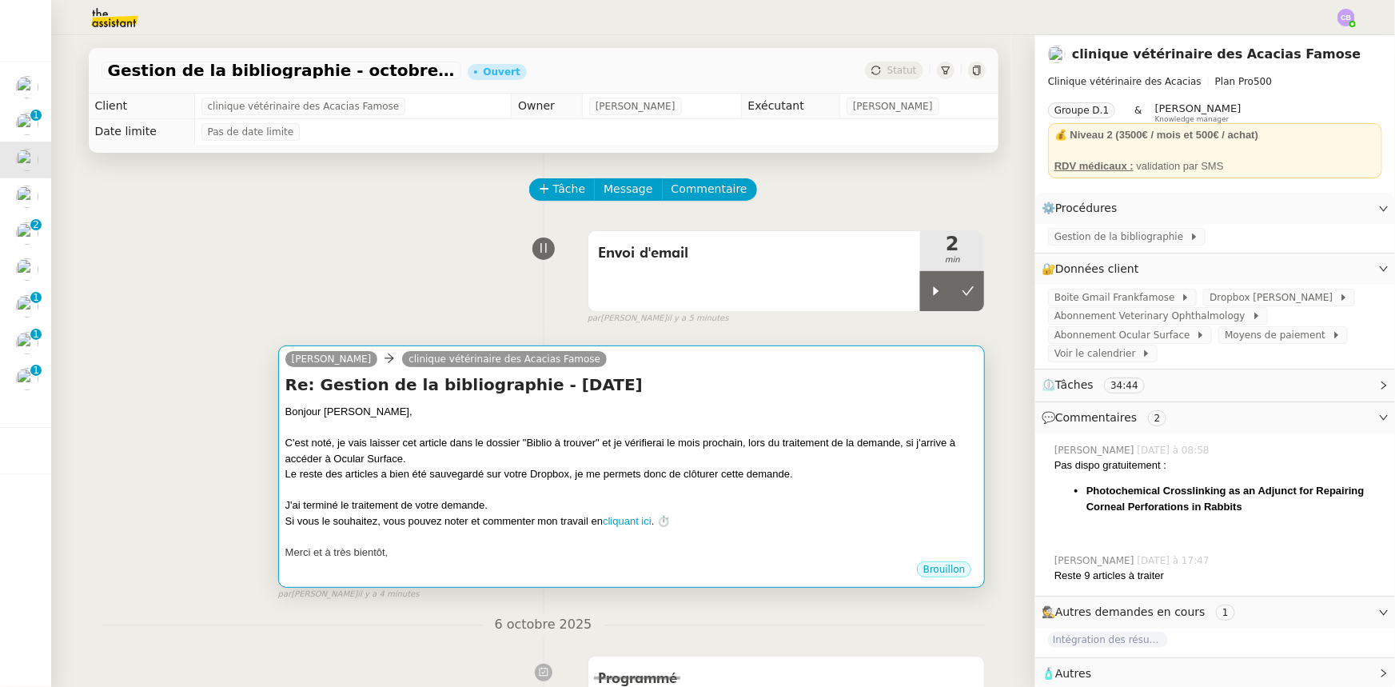
scroll to position [0, 0]
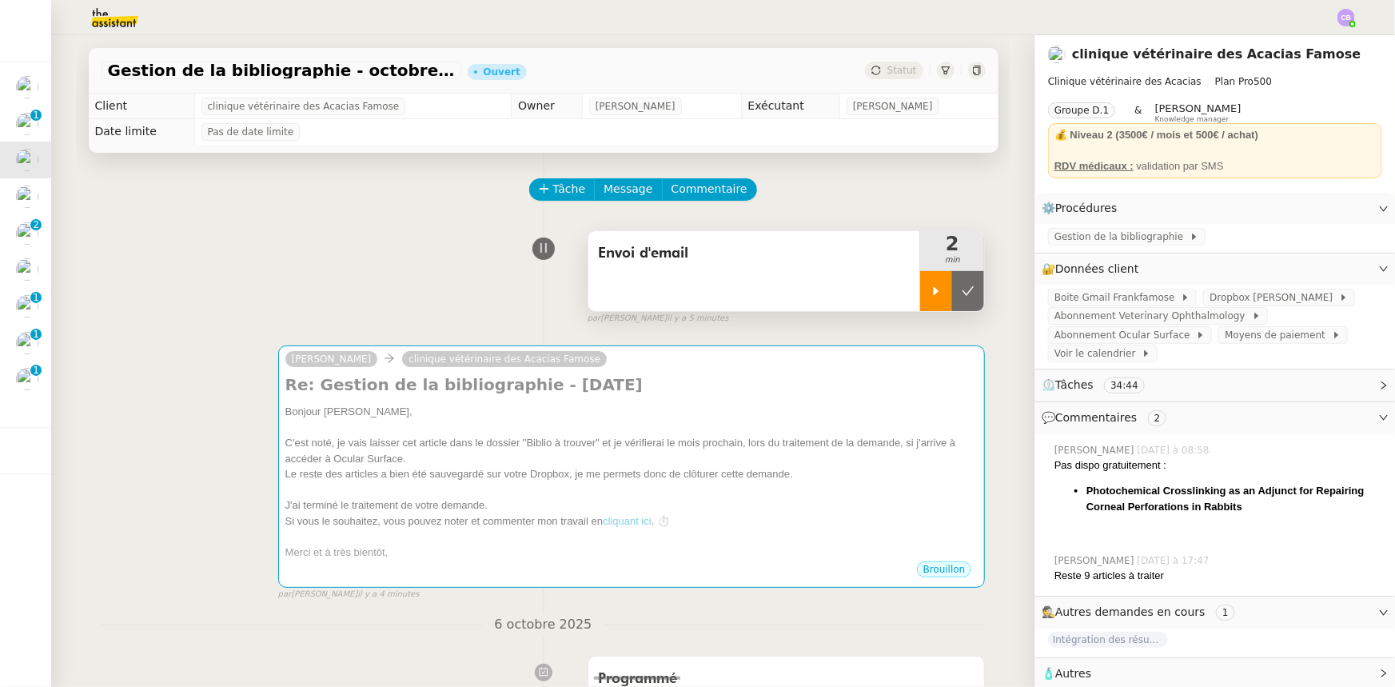
click at [930, 297] on icon at bounding box center [936, 291] width 13 height 13
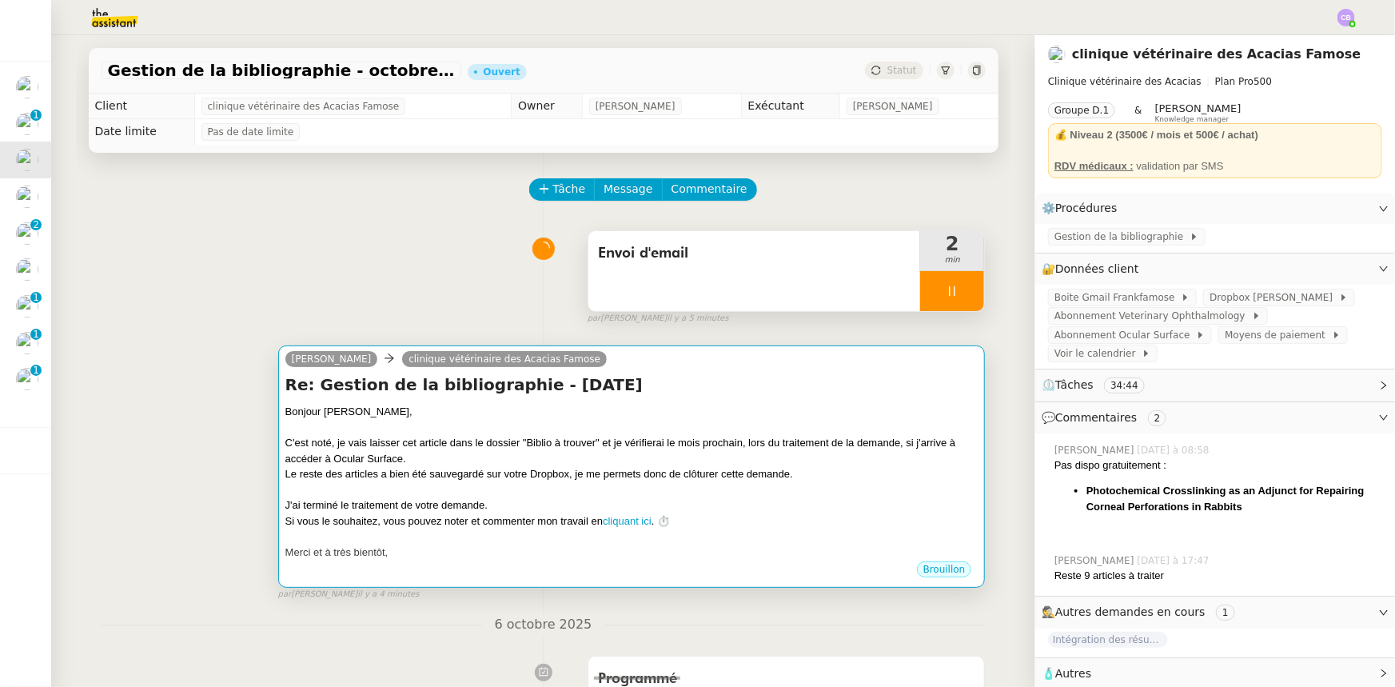
click at [855, 429] on div at bounding box center [631, 428] width 693 height 16
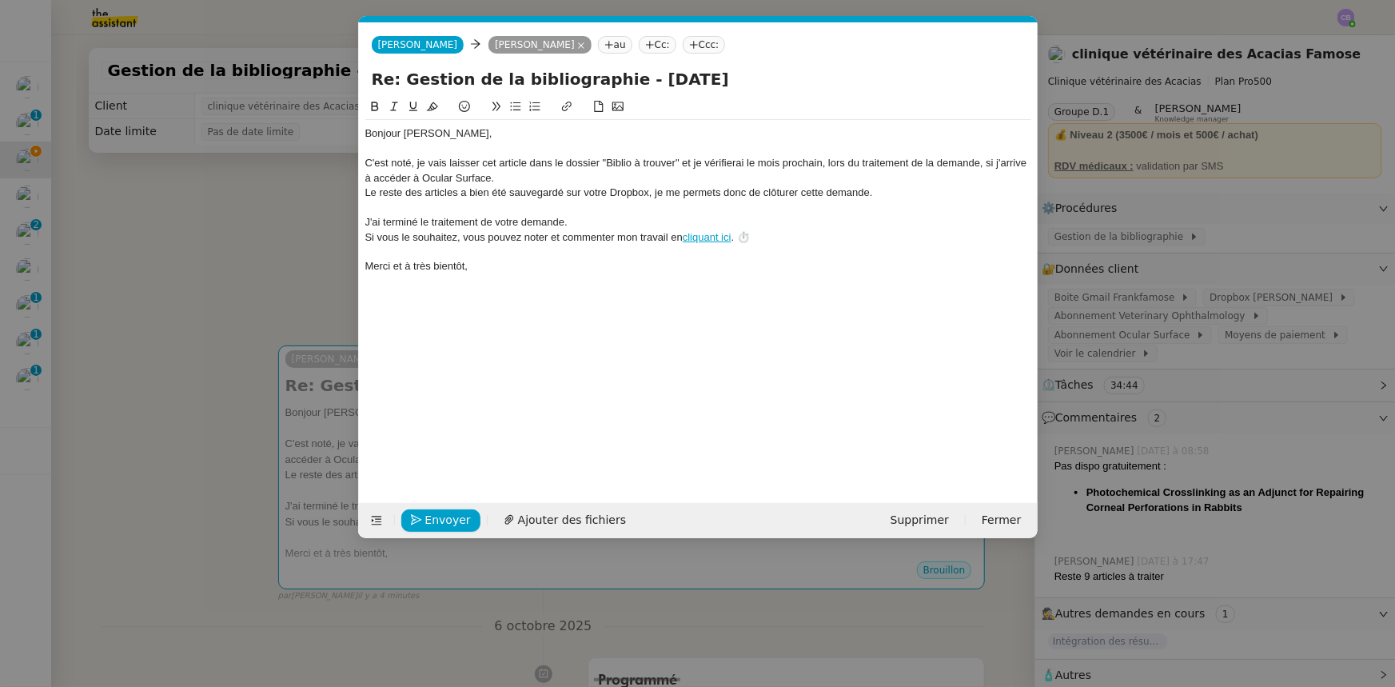
scroll to position [0, 46]
click at [448, 521] on span "Envoyer" at bounding box center [448, 520] width 46 height 18
click at [448, 521] on span "Confirmer l'envoi" at bounding box center [473, 520] width 96 height 18
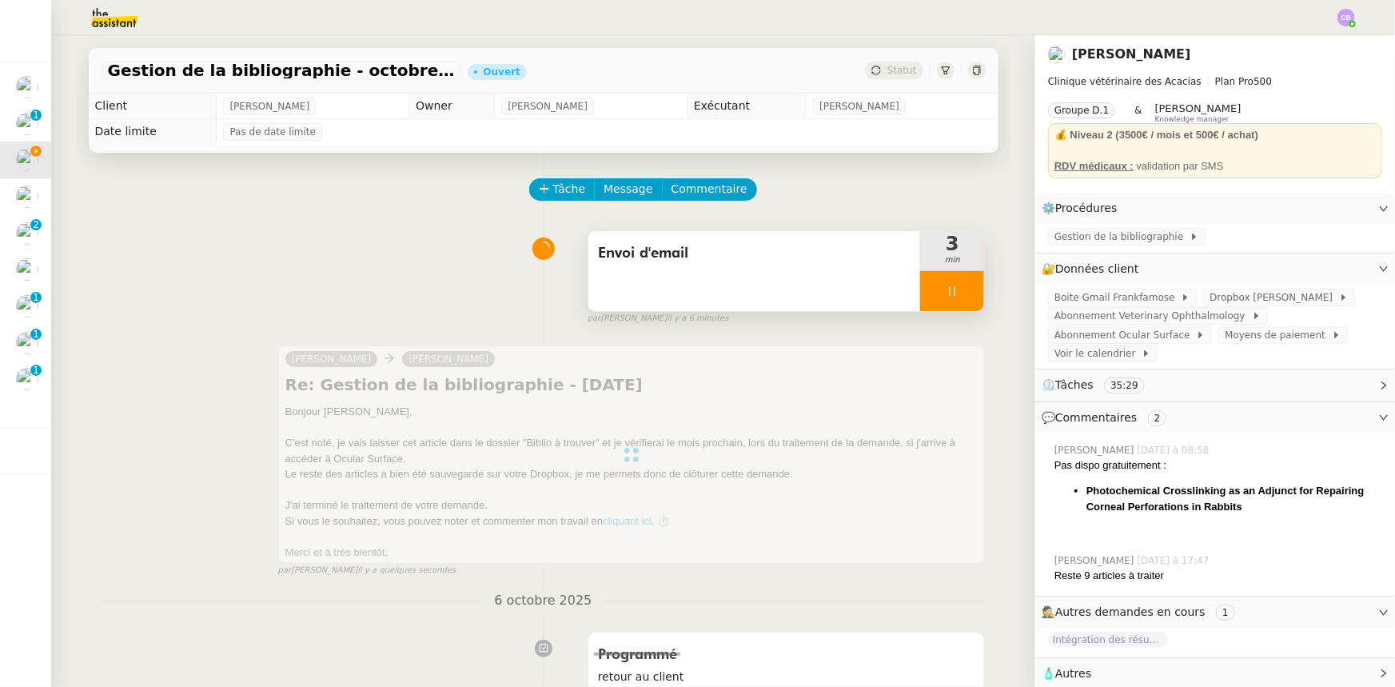
click at [920, 290] on div at bounding box center [952, 291] width 64 height 40
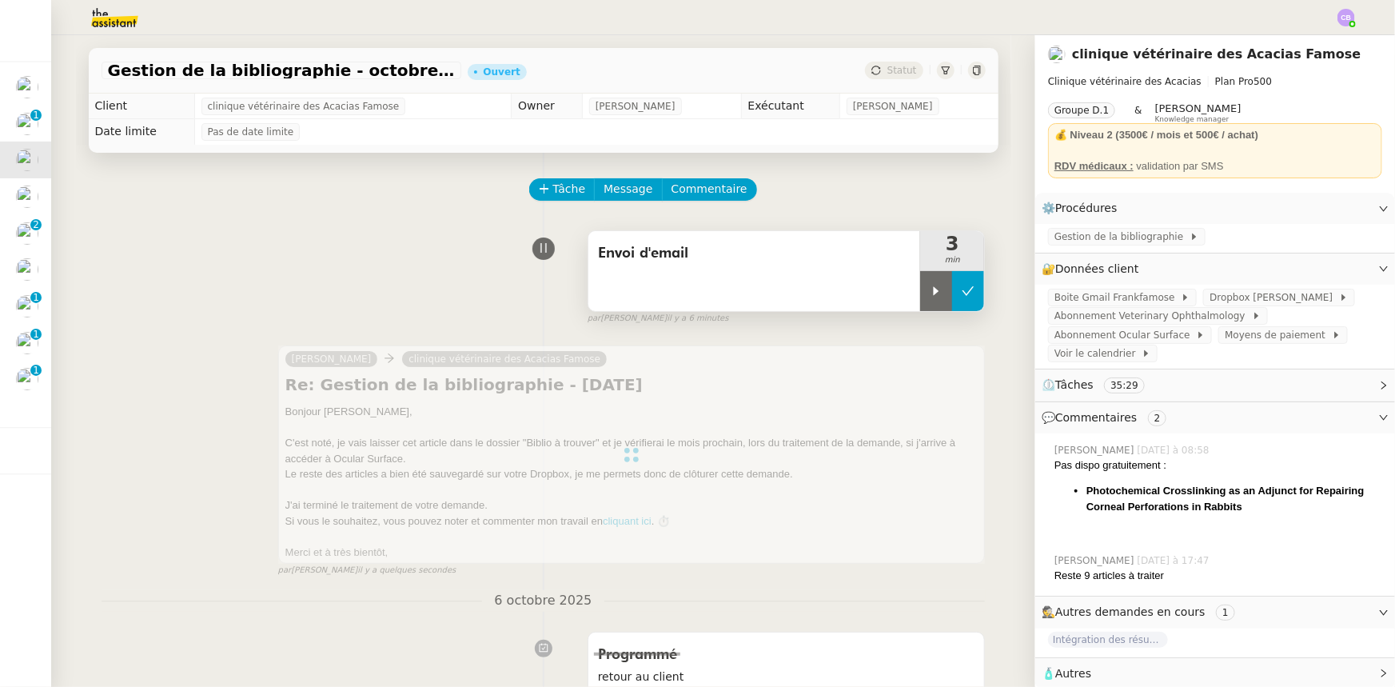
click at [956, 302] on button at bounding box center [968, 291] width 32 height 40
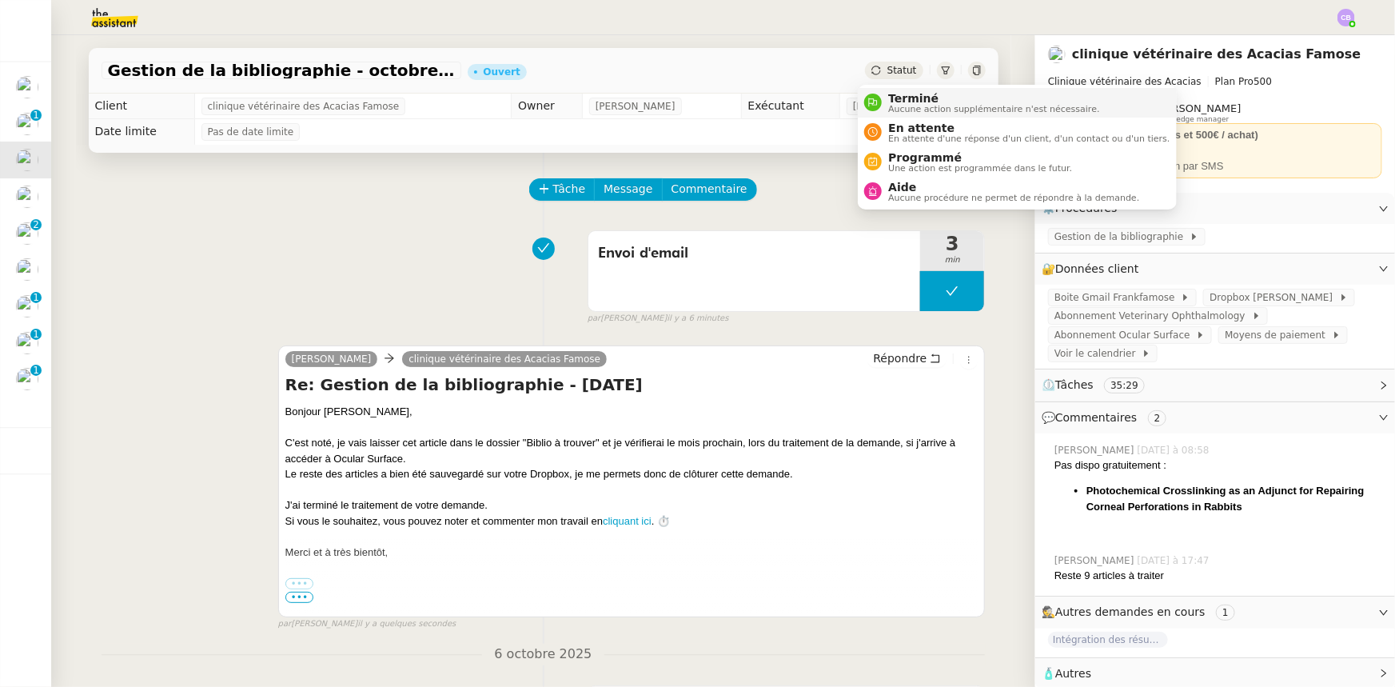
click at [894, 101] on span "Terminé" at bounding box center [993, 98] width 211 height 13
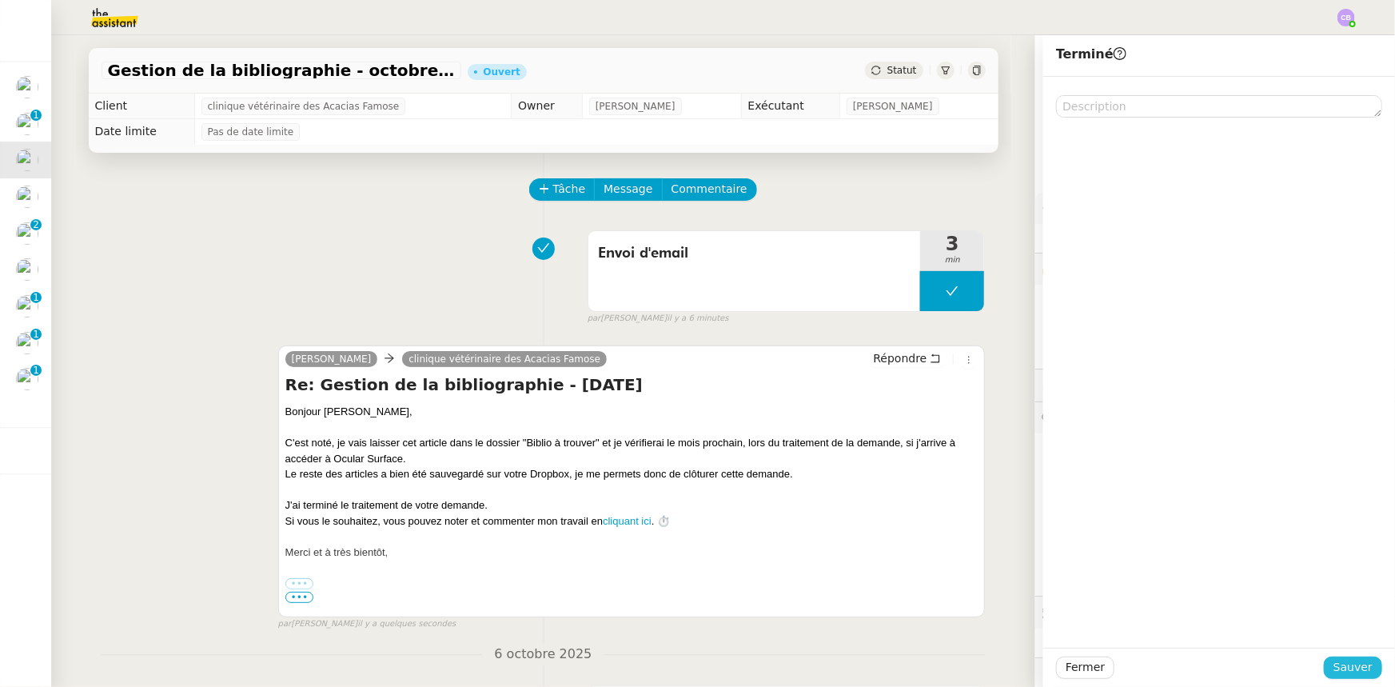
click at [1341, 662] on span "Sauver" at bounding box center [1352, 667] width 39 height 18
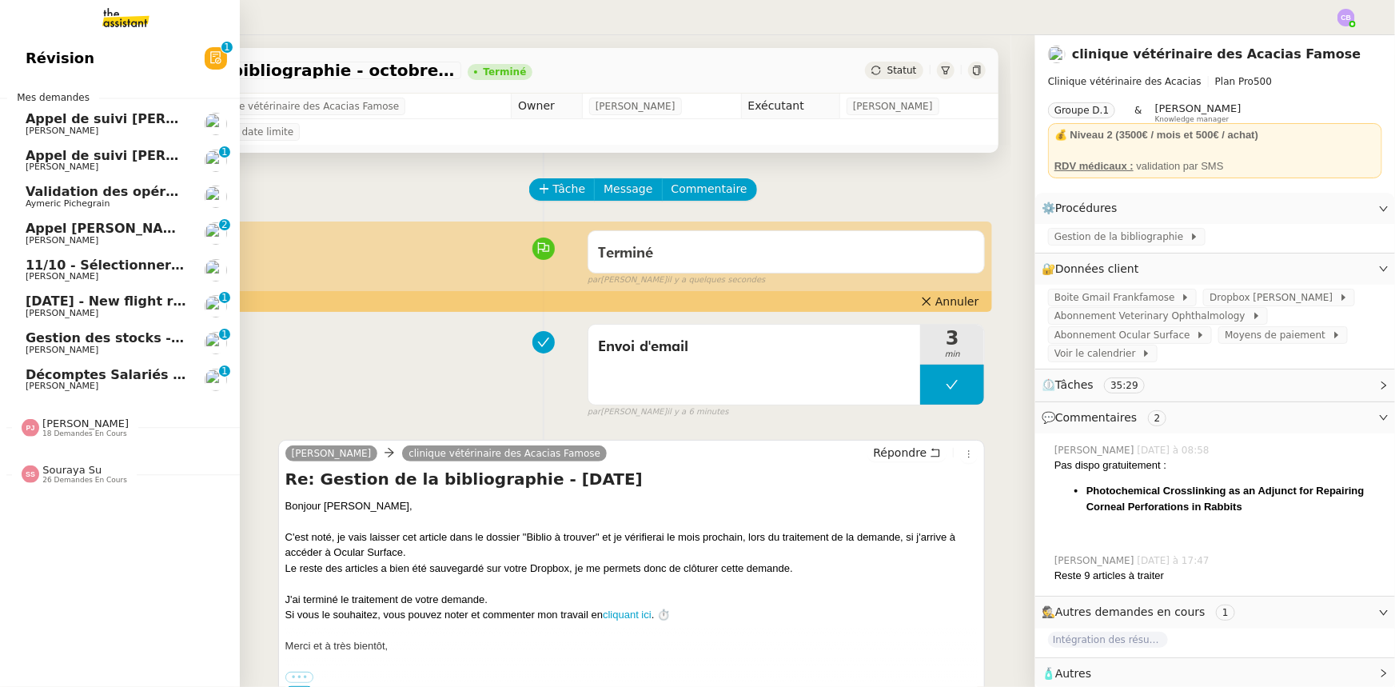
click at [119, 301] on span "[DATE] - New flight request - [PERSON_NAME]" at bounding box center [191, 300] width 330 height 15
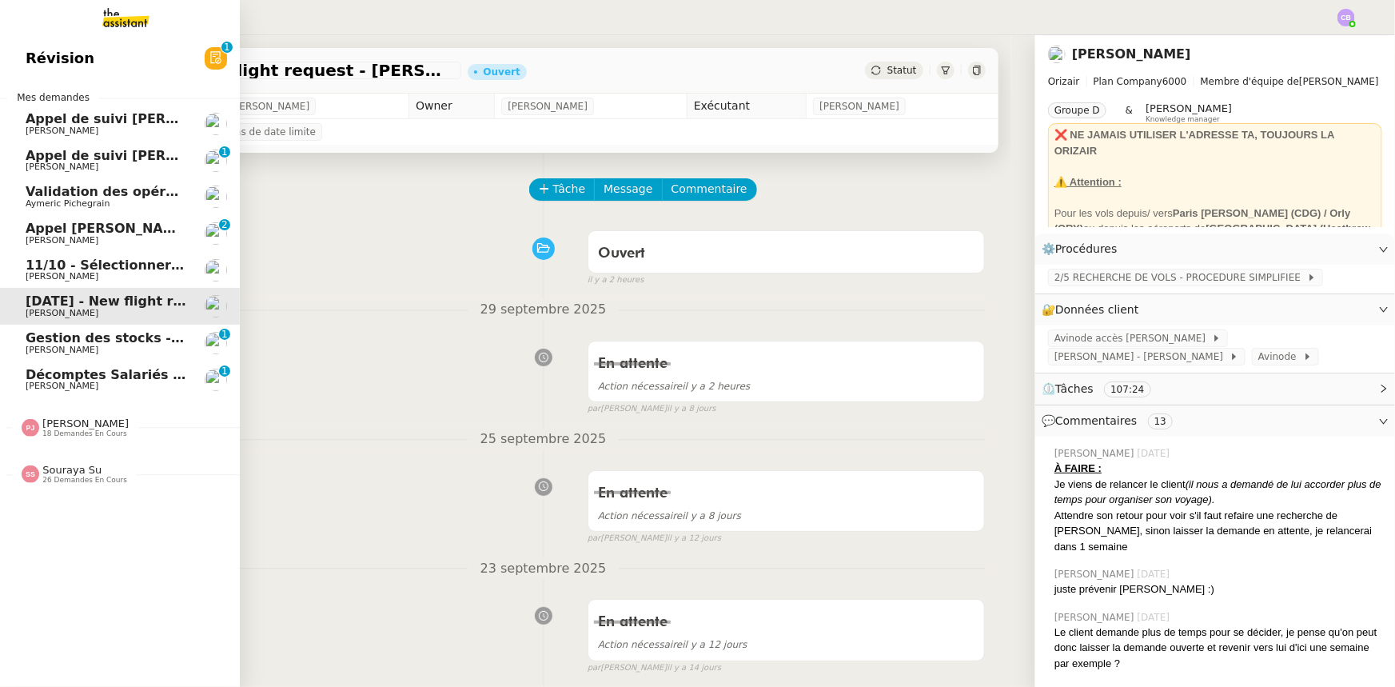
click at [81, 474] on span "Souraya Su" at bounding box center [71, 470] width 59 height 12
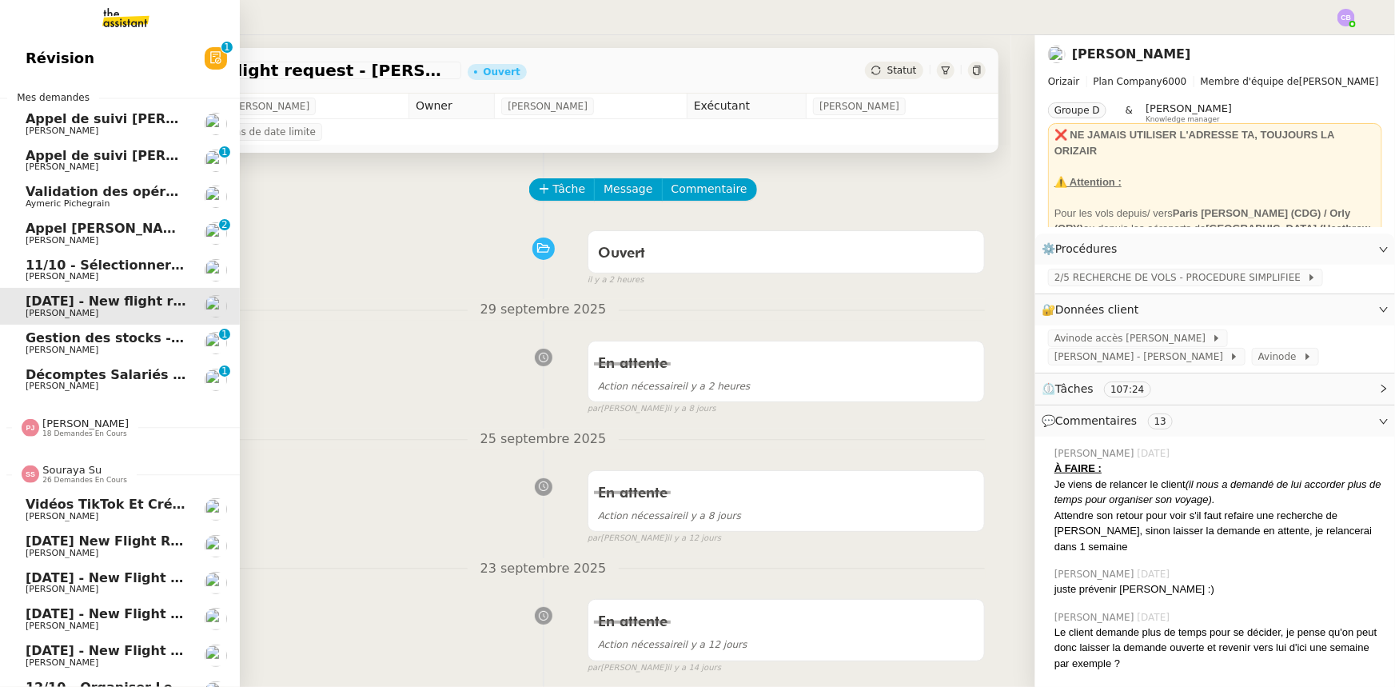
click at [79, 472] on span "Souraya Su" at bounding box center [71, 470] width 59 height 12
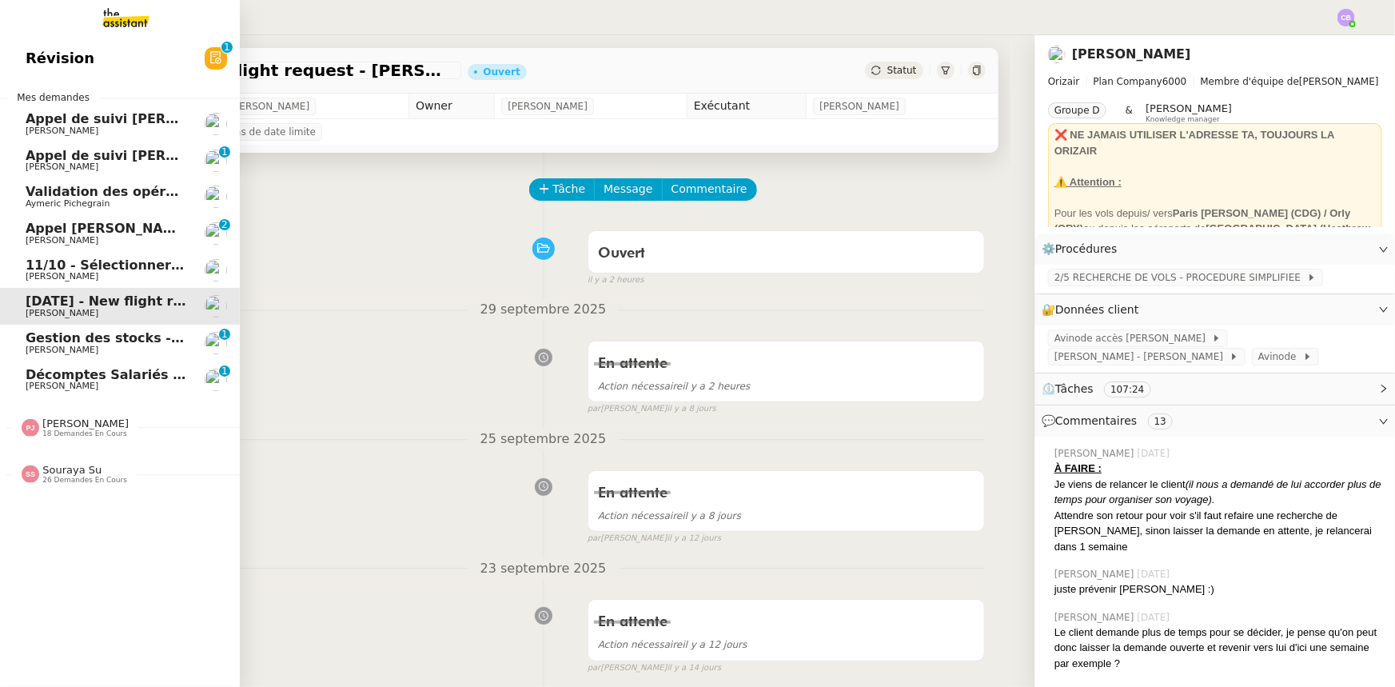
click at [71, 193] on span "Validation des opérations comptables" at bounding box center [162, 191] width 273 height 15
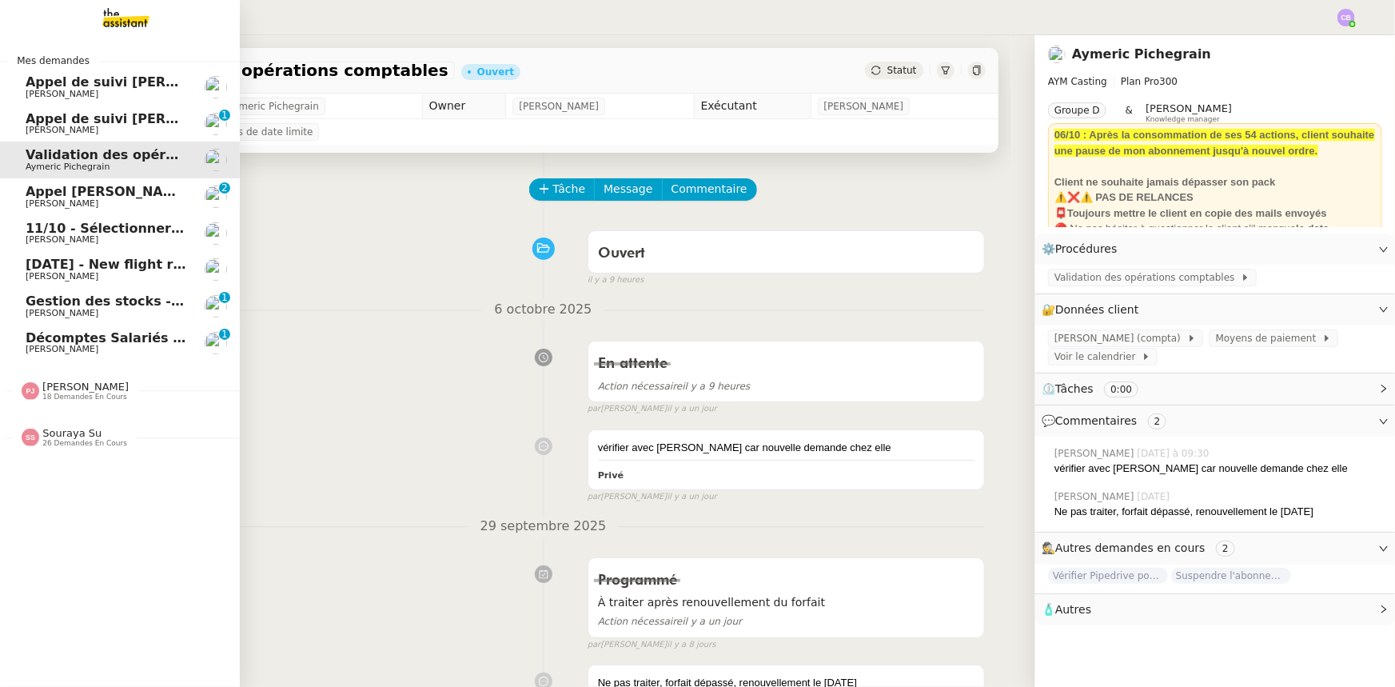
click at [119, 337] on span "Décomptes Salariés Mensuels - octobre 2025" at bounding box center [188, 337] width 324 height 15
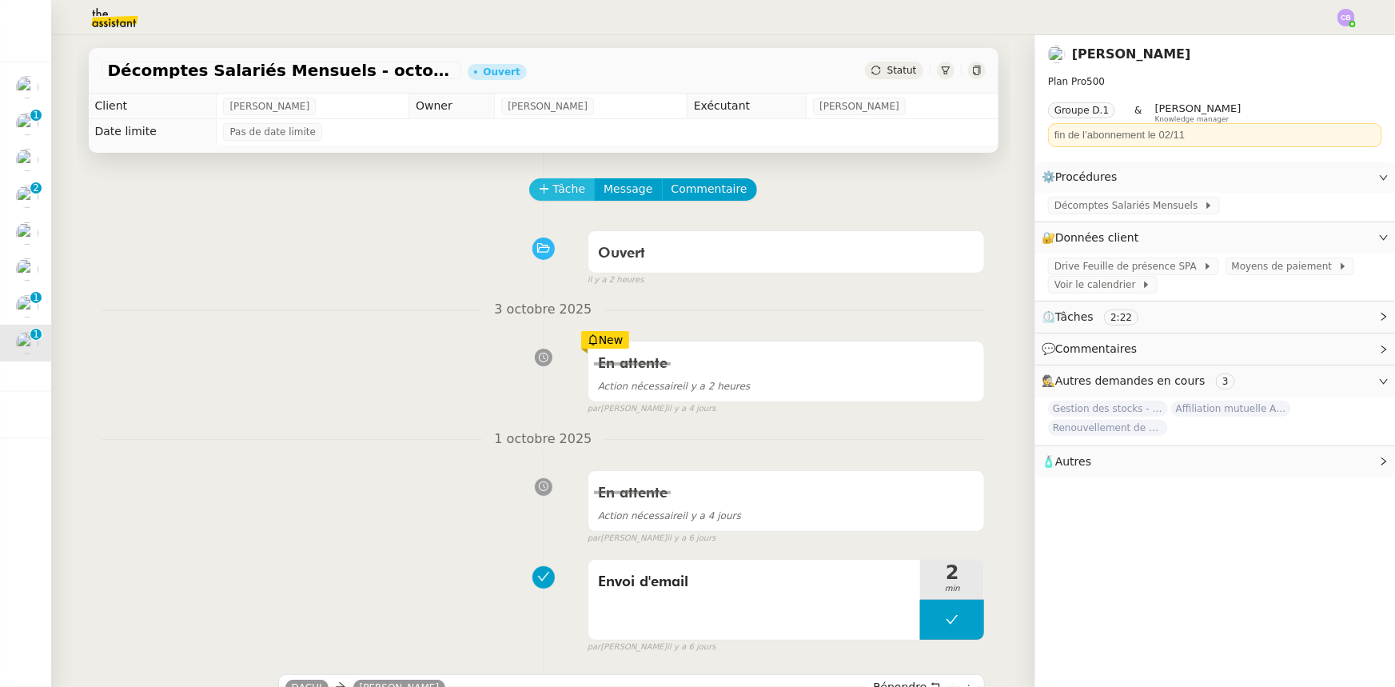
click at [543, 194] on button "Tâche" at bounding box center [562, 189] width 66 height 22
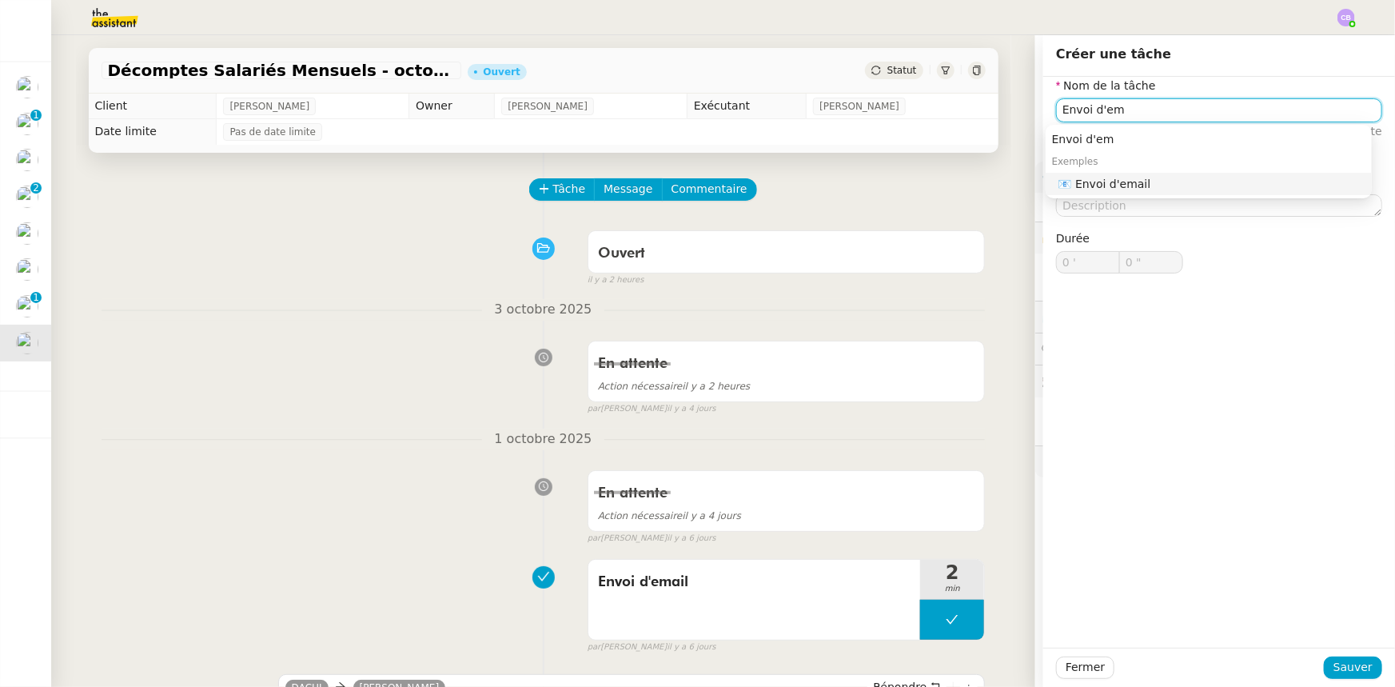
click at [1127, 185] on div "📧 Envoi d'email" at bounding box center [1211, 184] width 307 height 14
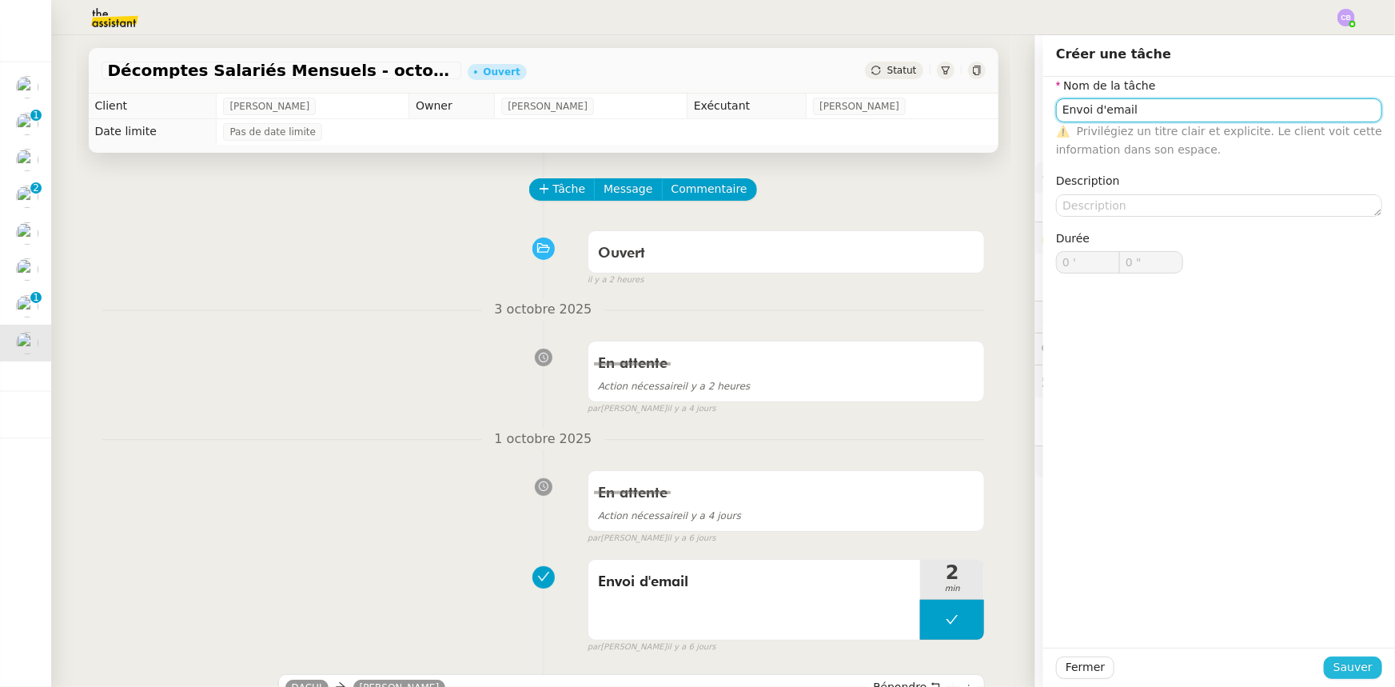
type input "Envoi d'email"
click at [1338, 671] on span "Sauver" at bounding box center [1352, 667] width 39 height 18
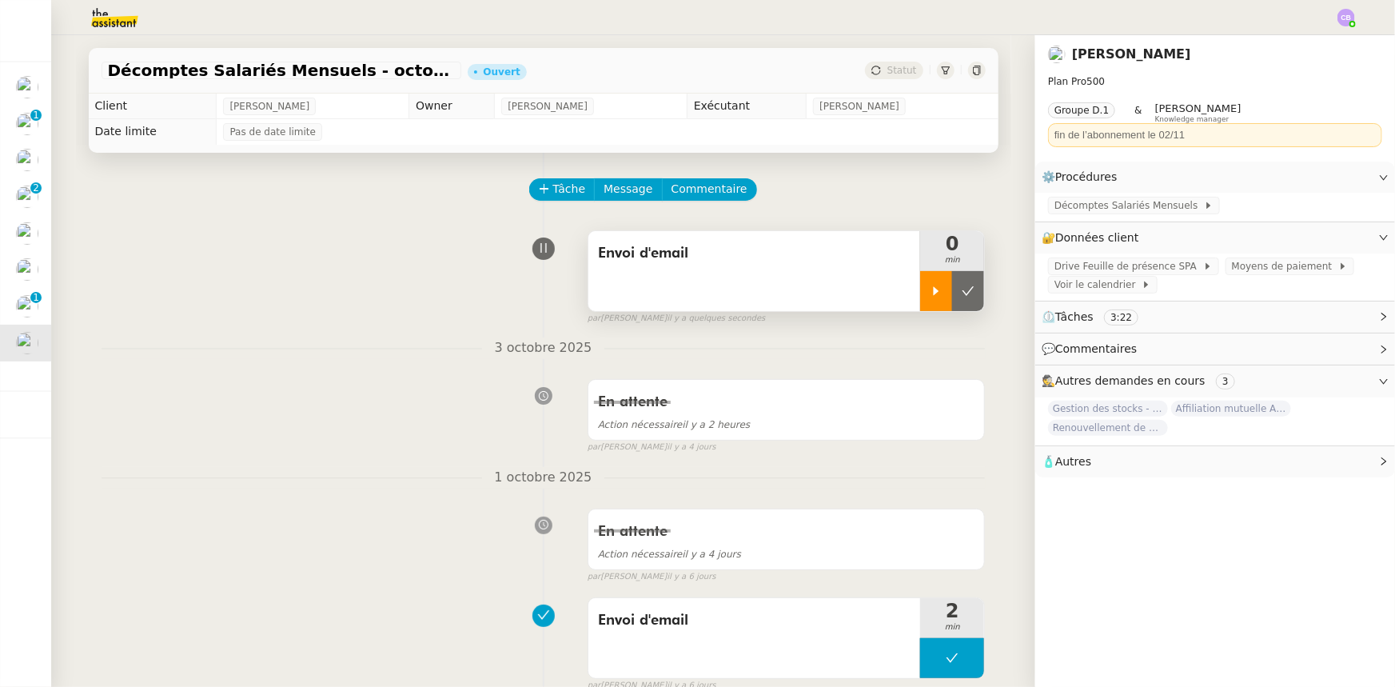
click at [930, 295] on icon at bounding box center [936, 291] width 13 height 13
click at [753, 281] on div "Envoi d'email" at bounding box center [754, 271] width 332 height 80
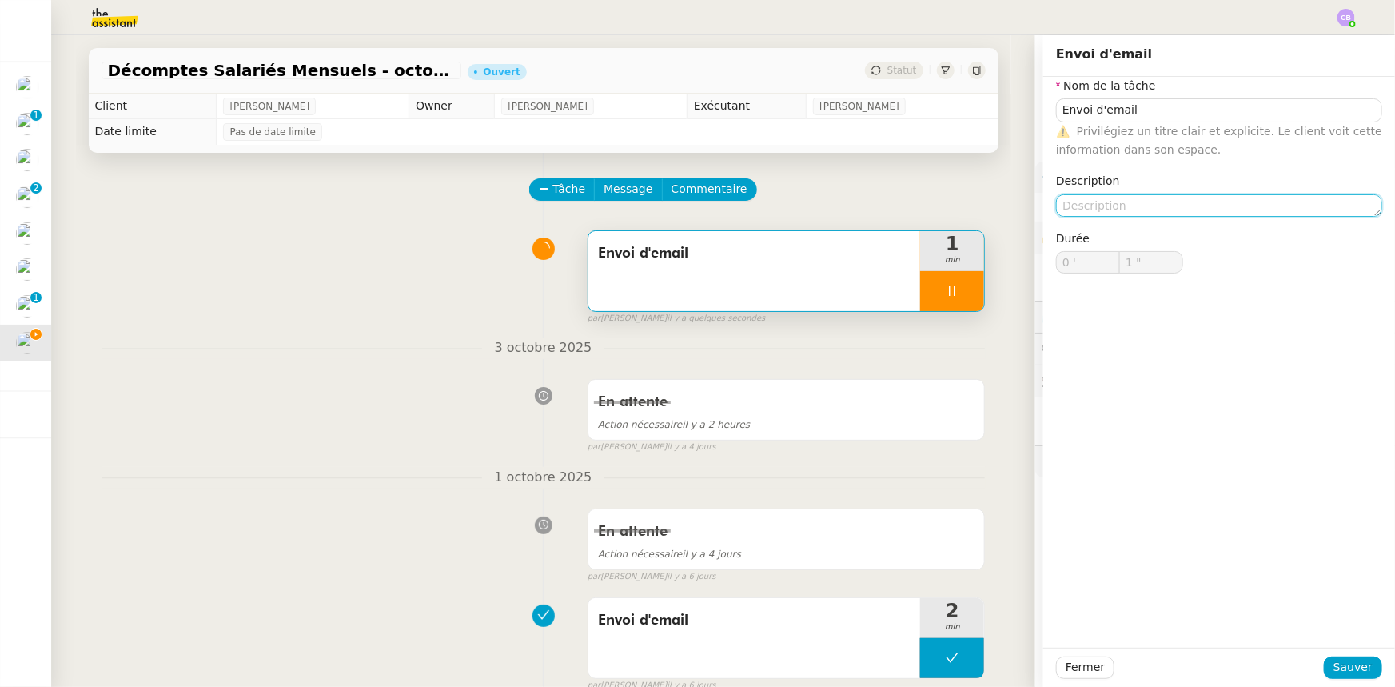
click at [1160, 205] on textarea at bounding box center [1219, 205] width 326 height 22
type input "2 ""
type textarea "Re"
type input "3 ""
type textarea "Relancer"
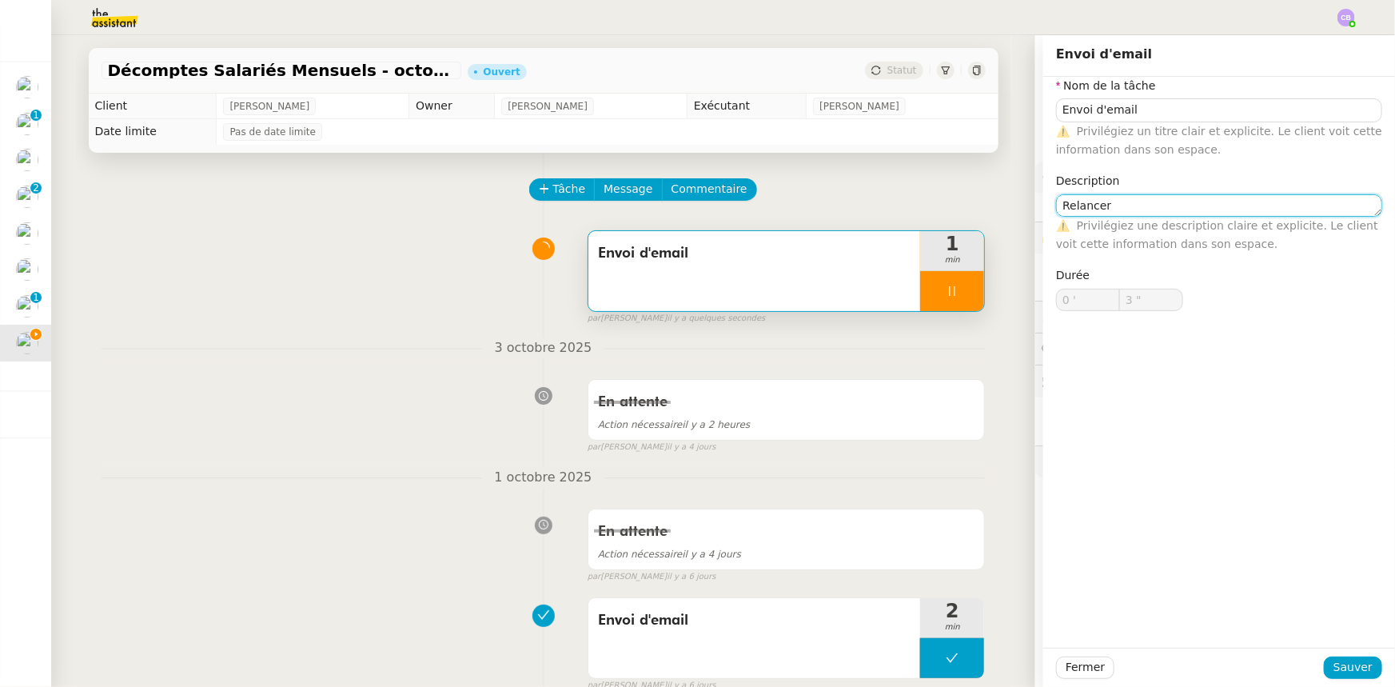
type input "4 ""
type textarea "Relancer [PERSON_NAME]"
type input "6 ""
type textarea "Relancer [PERSON_NAME]"
click at [1344, 660] on span "Sauver" at bounding box center [1352, 667] width 39 height 18
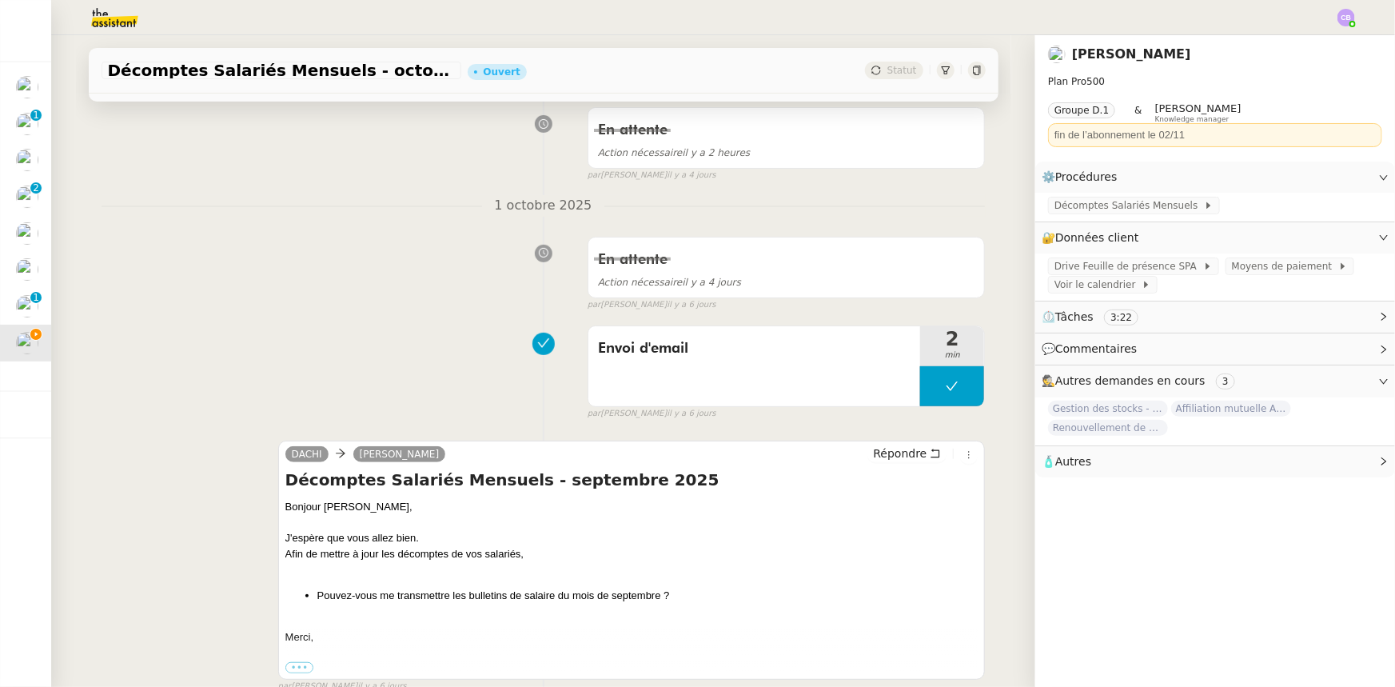
scroll to position [363, 0]
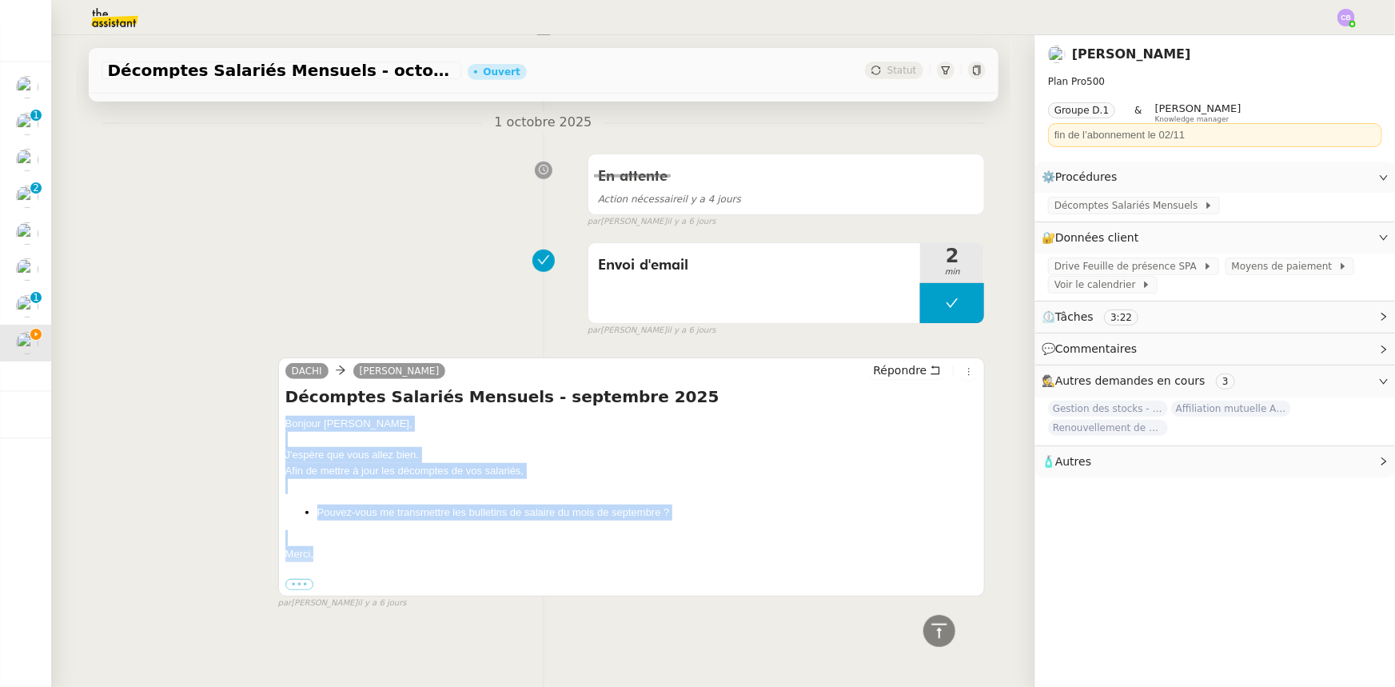
drag, startPoint x: 328, startPoint y: 548, endPoint x: 279, endPoint y: 421, distance: 136.1
click at [285, 421] on div "Bonjour [PERSON_NAME], J'espère que vous allez bien. Afin de mettre à jour les …" at bounding box center [631, 504] width 693 height 177
copy div "Bonjour [PERSON_NAME], J'espère que vous allez bien. Afin de mettre à jour les …"
click at [894, 368] on span "Répondre" at bounding box center [900, 370] width 54 height 16
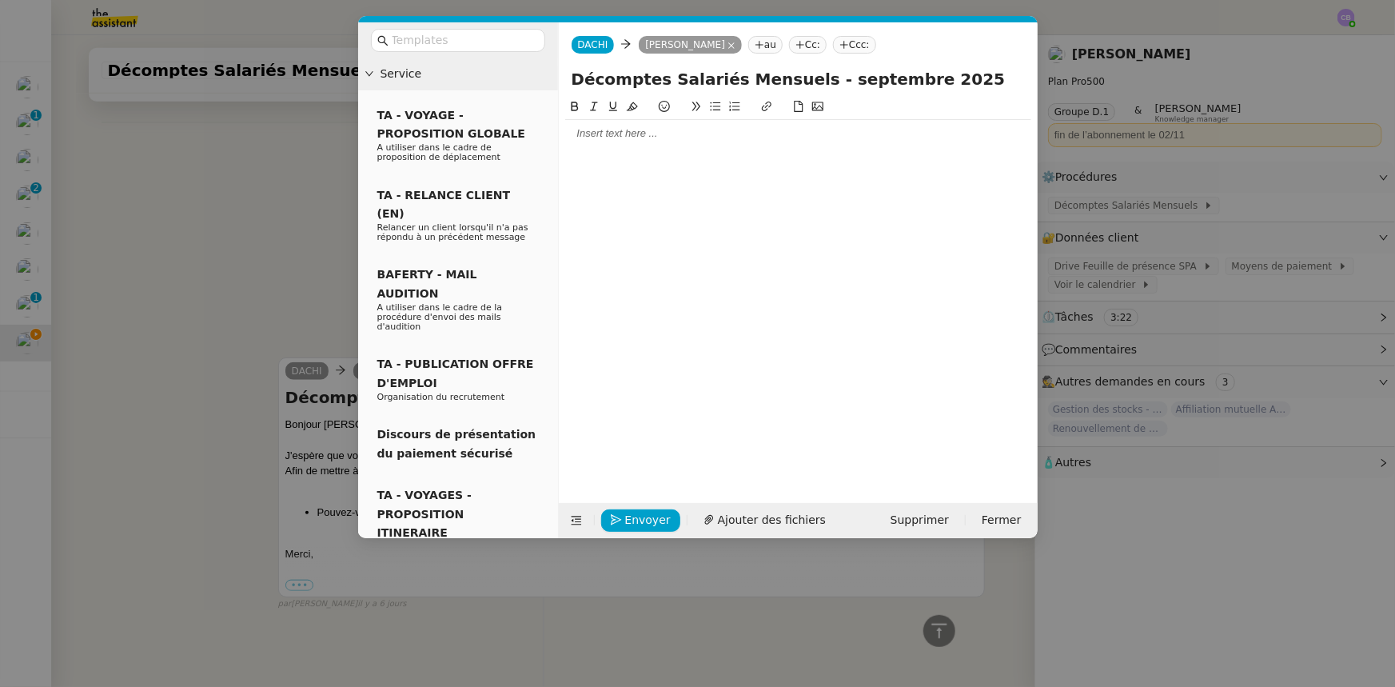
click at [624, 139] on div at bounding box center [798, 133] width 466 height 14
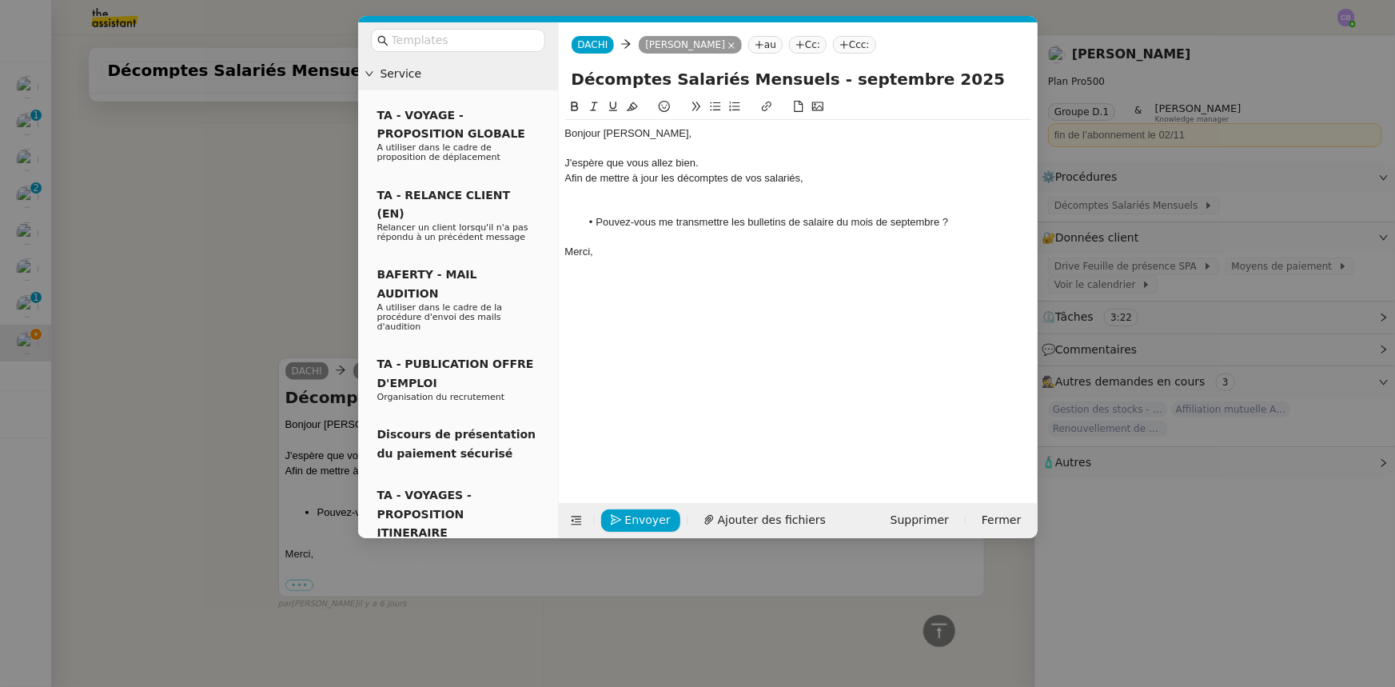
scroll to position [647, 0]
drag, startPoint x: 699, startPoint y: 161, endPoint x: 568, endPoint y: 158, distance: 131.1
click at [568, 158] on div "J'espère que vous allez bien." at bounding box center [798, 163] width 466 height 14
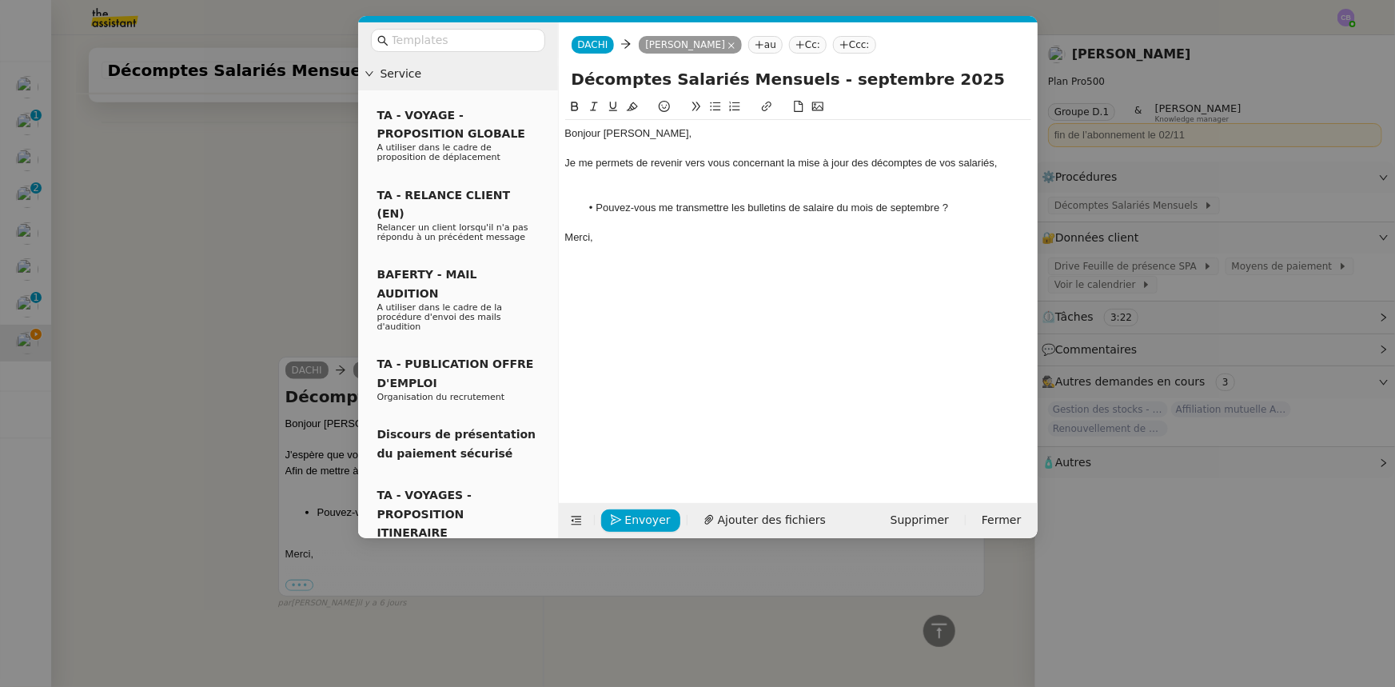
scroll to position [631, 0]
click at [599, 187] on div at bounding box center [798, 192] width 466 height 14
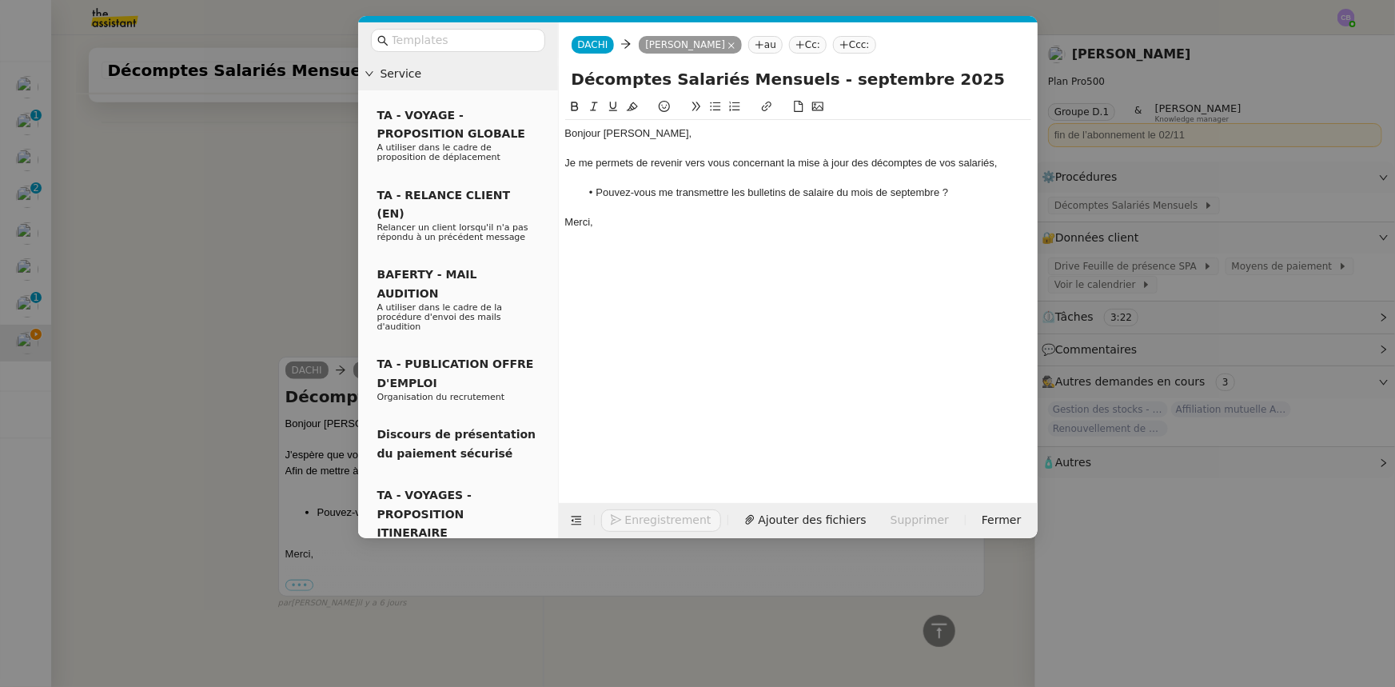
scroll to position [615, 0]
click at [643, 522] on span "Envoyer" at bounding box center [648, 520] width 46 height 18
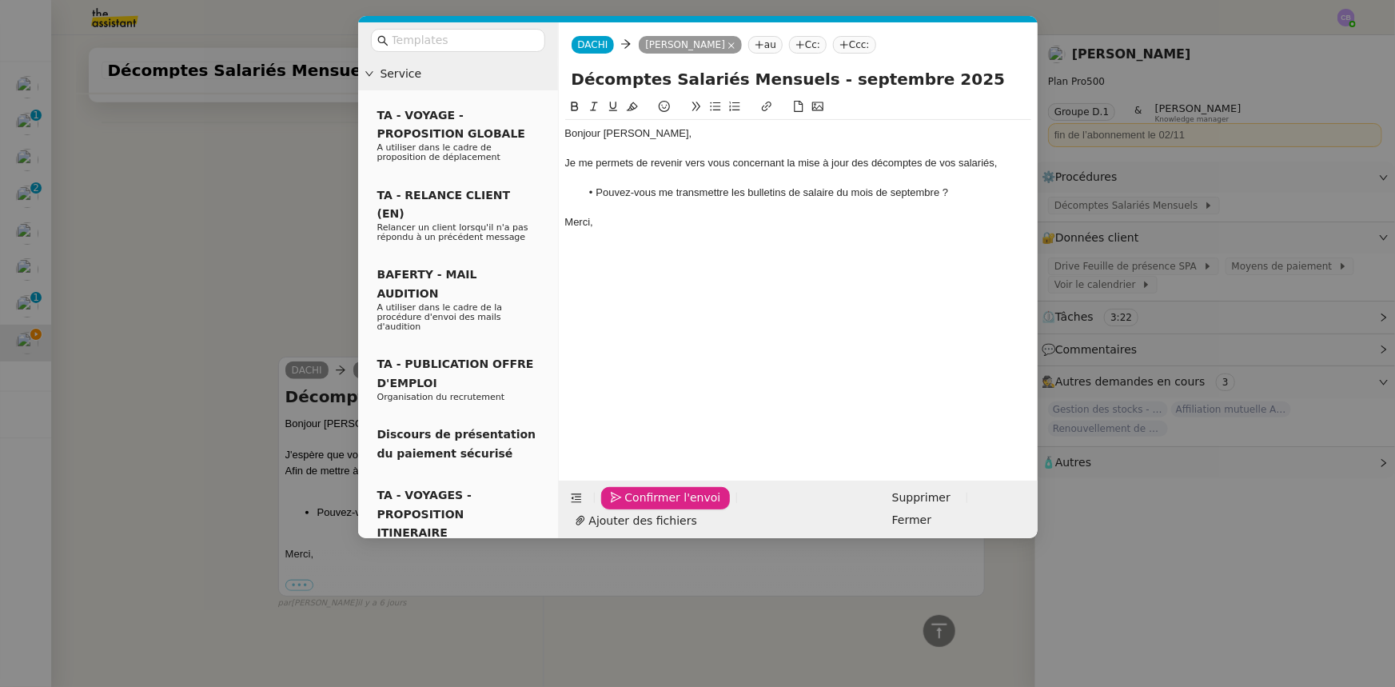
click at [643, 507] on span "Confirmer l'envoi" at bounding box center [673, 497] width 96 height 18
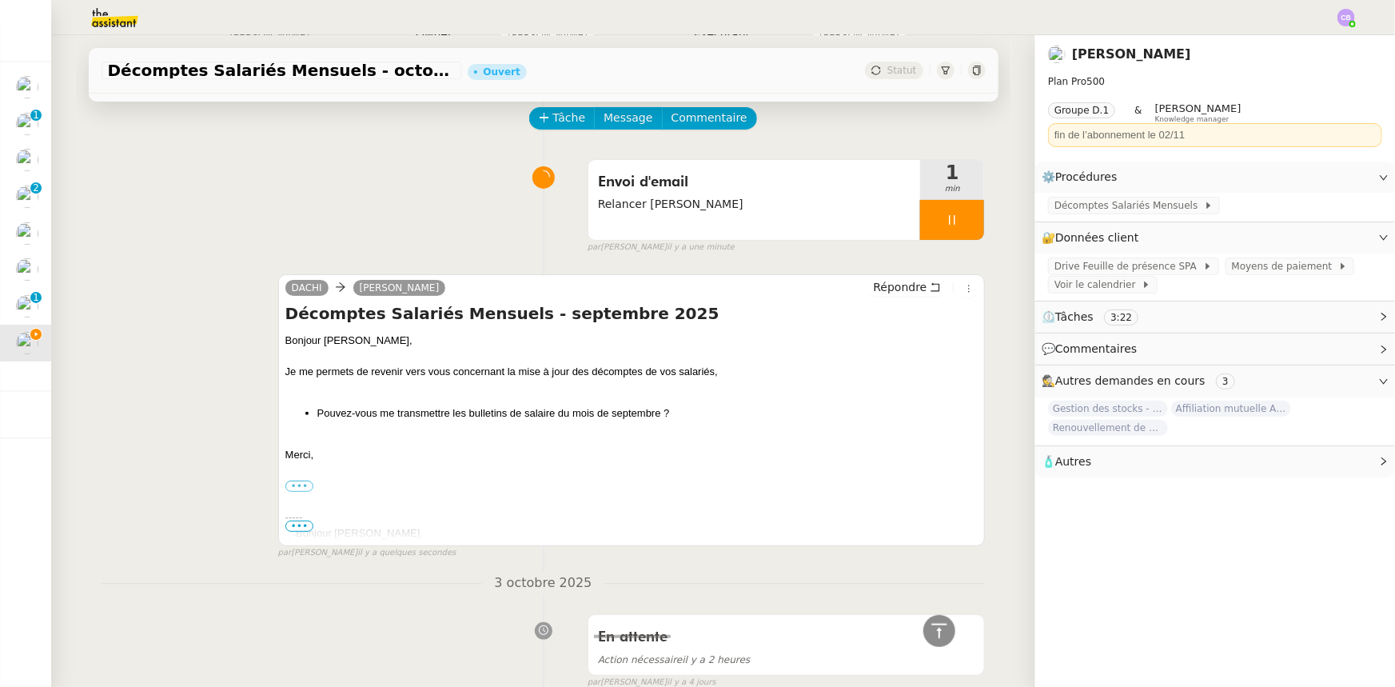
scroll to position [0, 0]
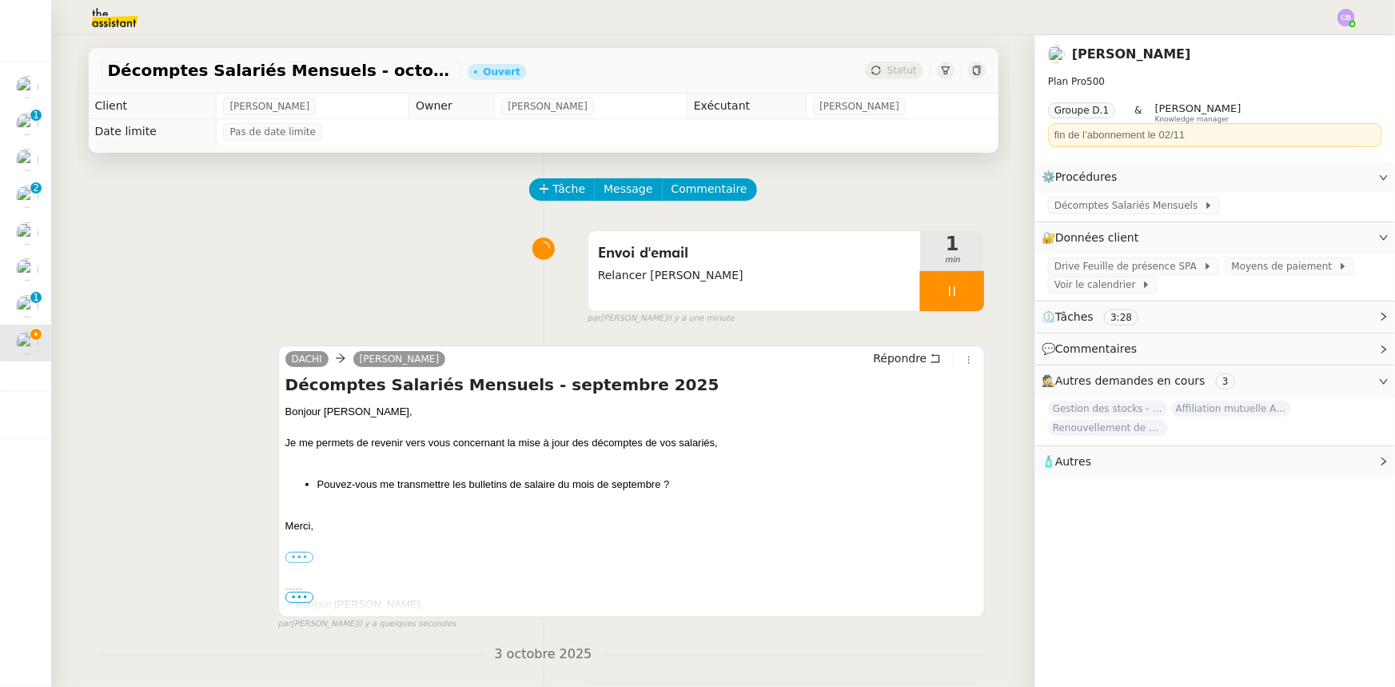
click at [920, 289] on div at bounding box center [952, 291] width 64 height 40
click at [957, 299] on button at bounding box center [968, 291] width 32 height 40
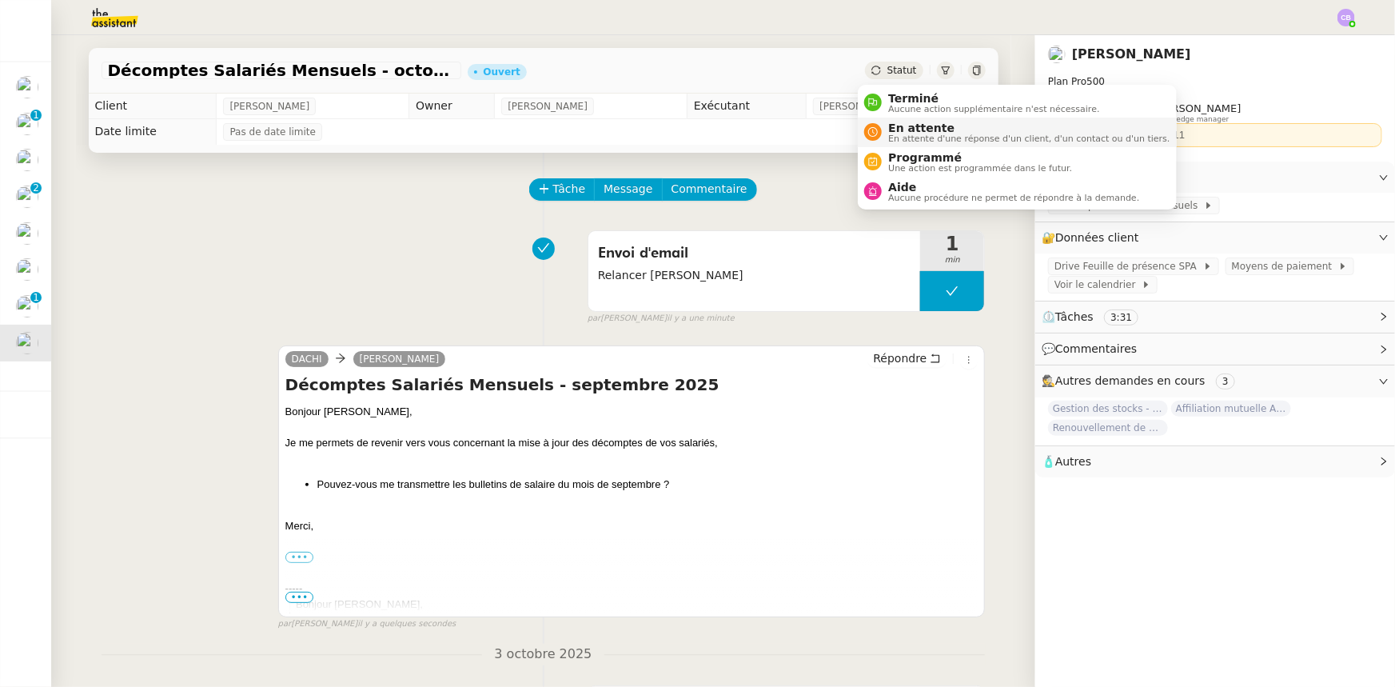
click at [910, 130] on span "En attente" at bounding box center [1028, 127] width 281 height 13
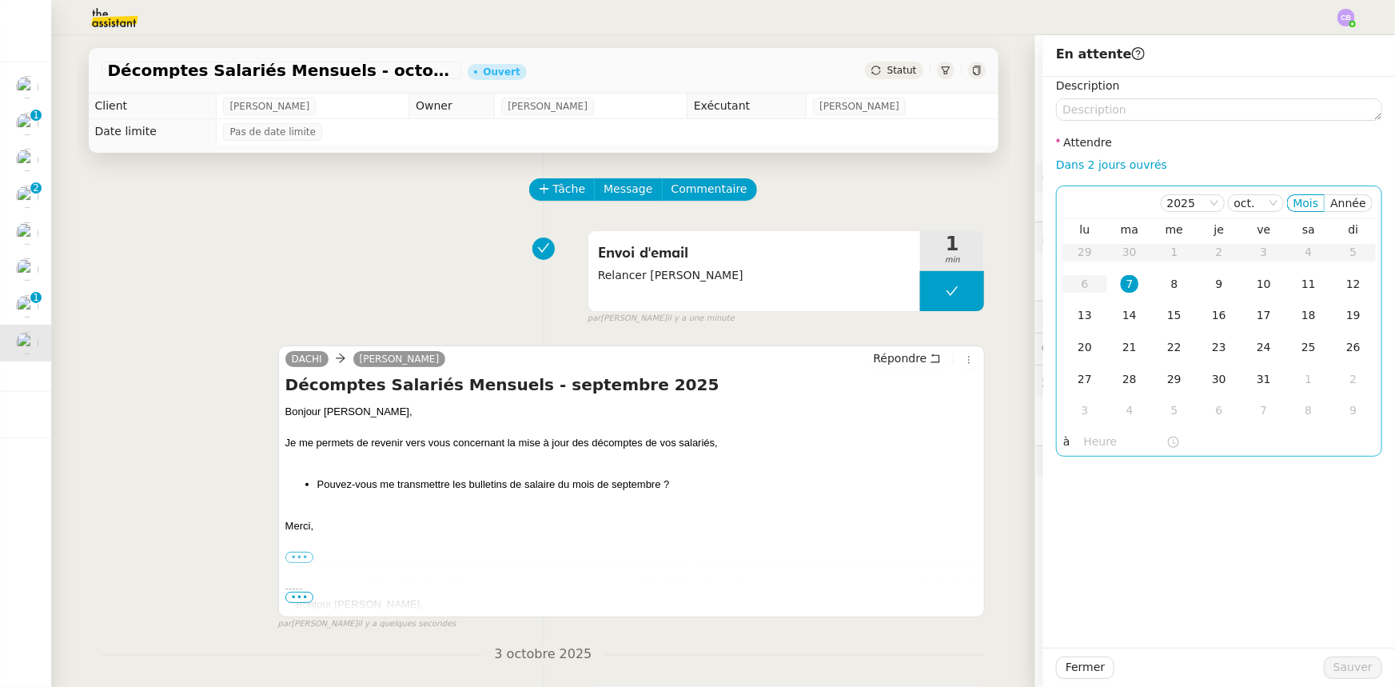
drag, startPoint x: 1123, startPoint y: 165, endPoint x: 1125, endPoint y: 187, distance: 21.7
click at [1123, 165] on link "Dans 2 jours ouvrés" at bounding box center [1111, 164] width 111 height 13
type input "07:00"
click at [1334, 671] on span "Sauver" at bounding box center [1352, 667] width 39 height 18
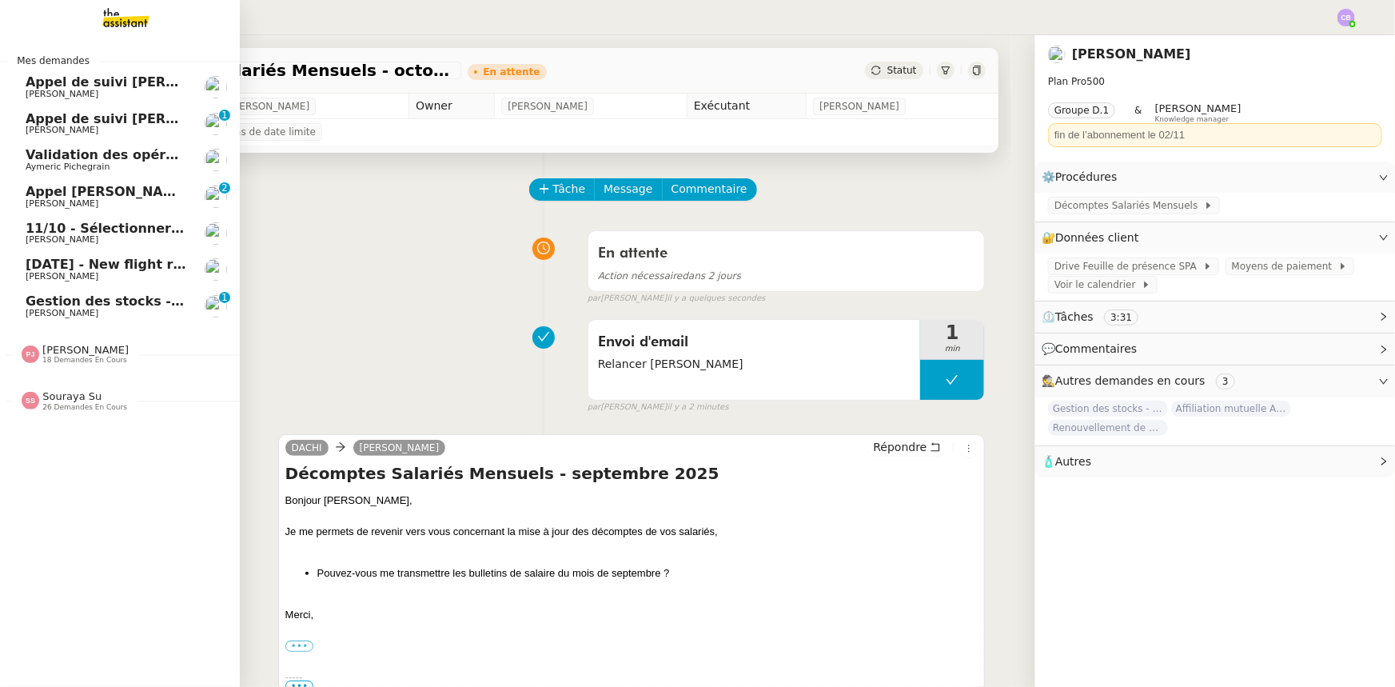
click at [62, 230] on span "11/10 - Sélectionner un restaurant à [GEOGRAPHIC_DATA] RER B" at bounding box center [258, 228] width 464 height 15
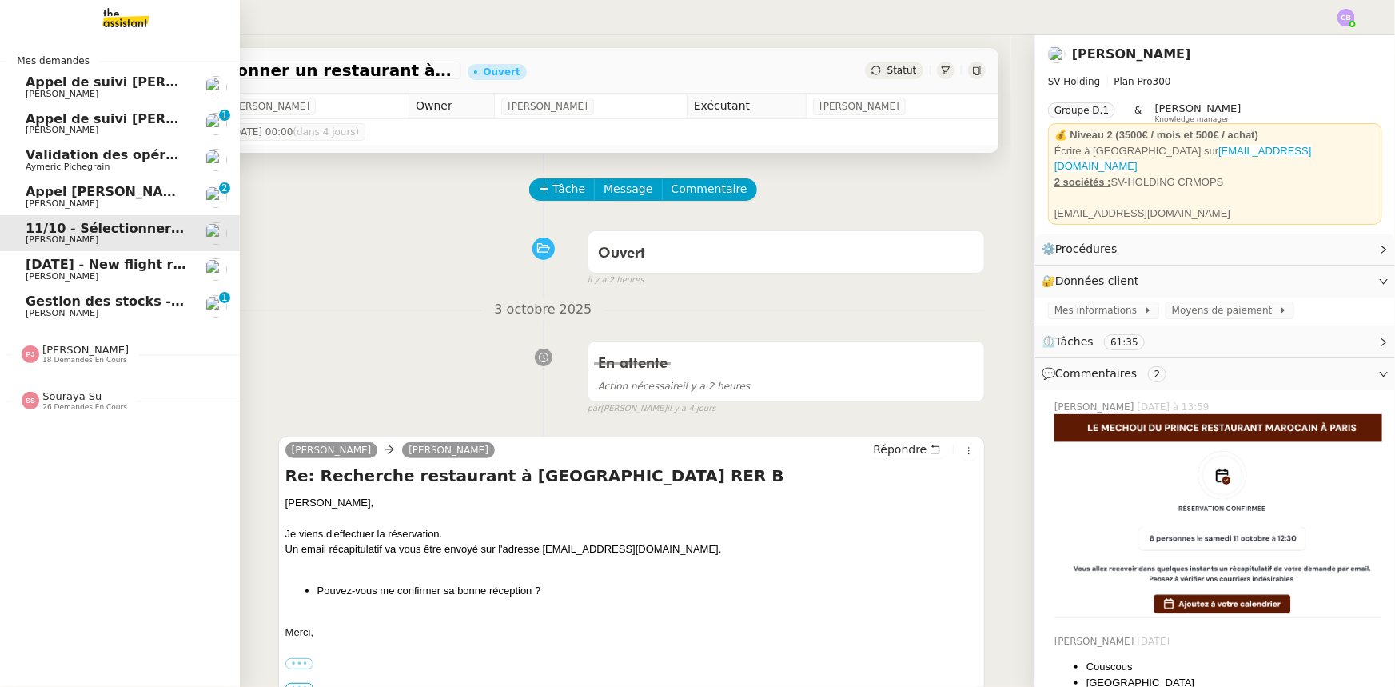
click at [120, 304] on span "Gestion des stocks - octobre 2025" at bounding box center [148, 300] width 245 height 15
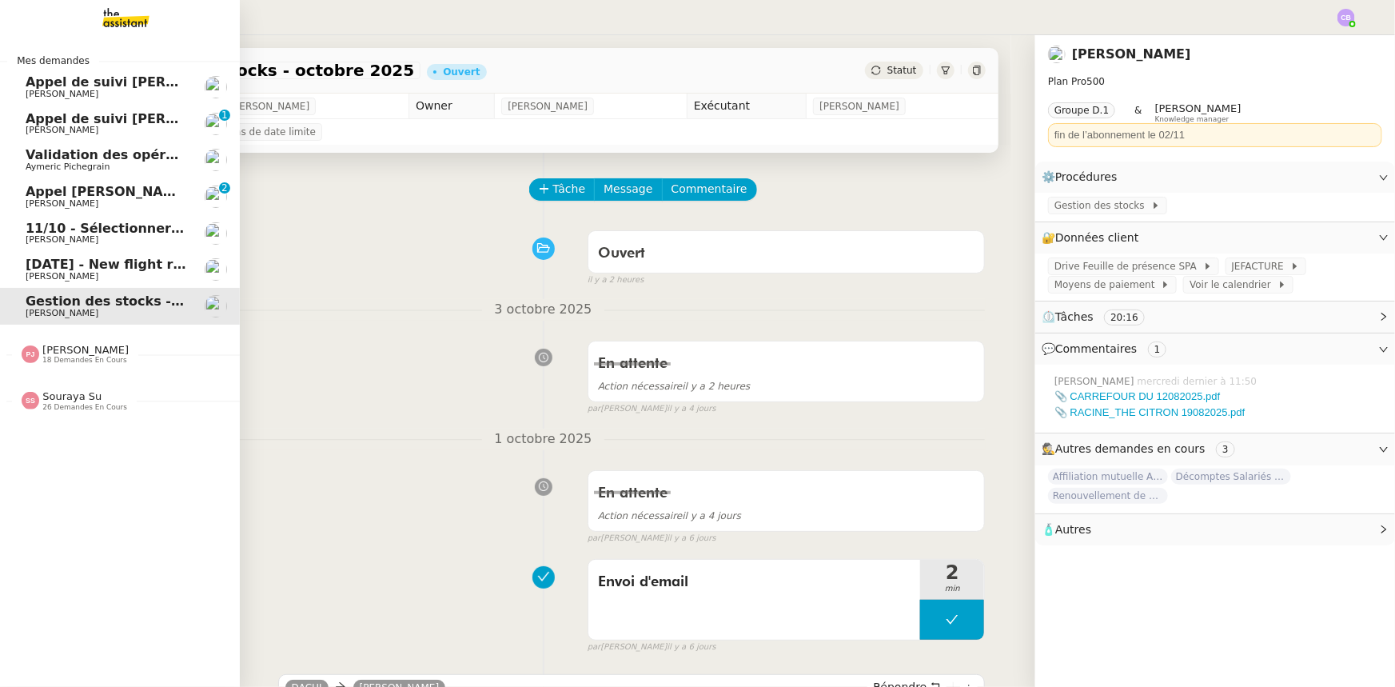
click at [114, 231] on span "11/10 - Sélectionner un restaurant à [GEOGRAPHIC_DATA] RER B" at bounding box center [258, 228] width 464 height 15
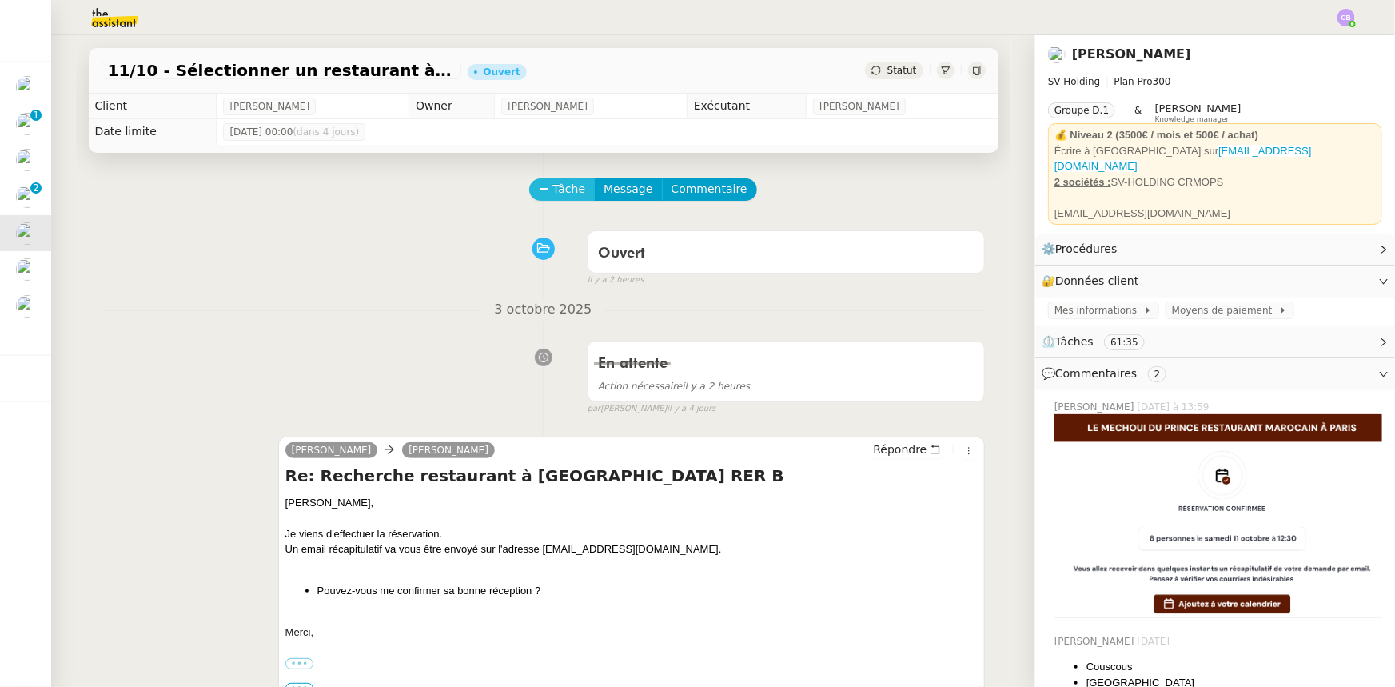
click at [553, 193] on span "Tâche" at bounding box center [569, 189] width 33 height 18
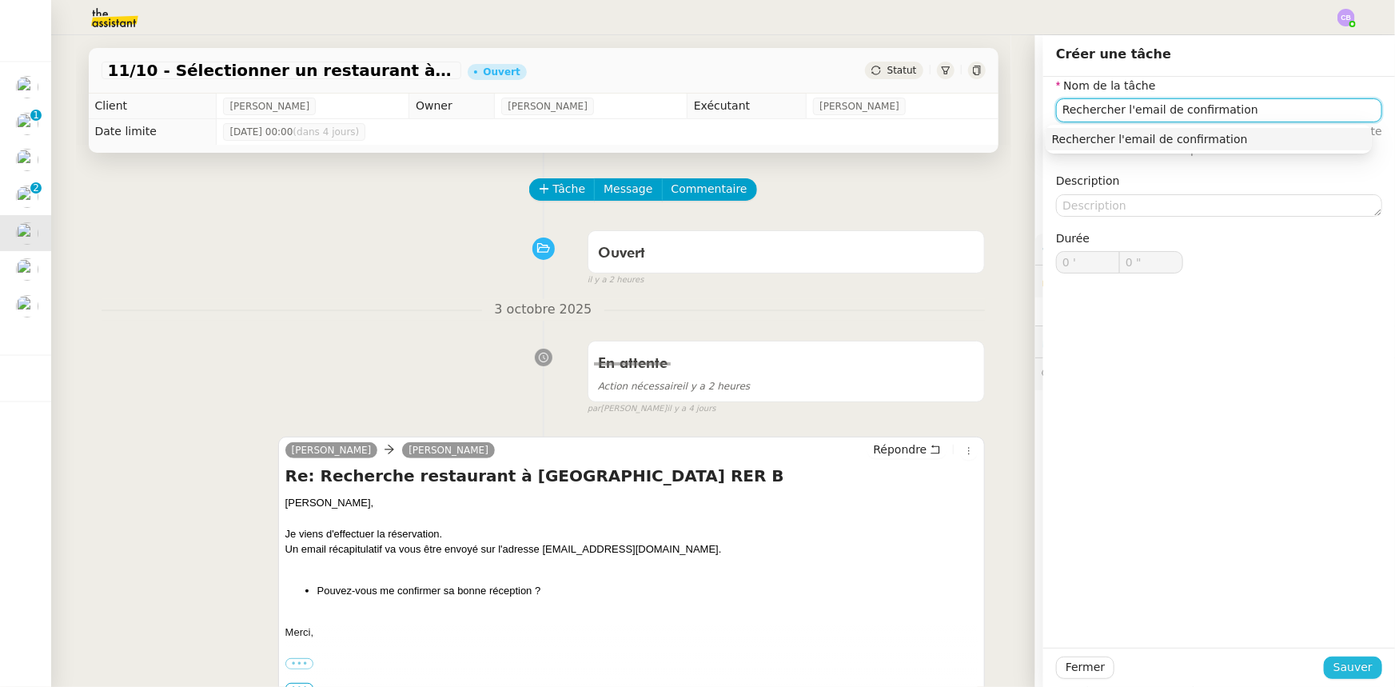
type input "Rechercher l'email de confirmation"
drag, startPoint x: 1332, startPoint y: 667, endPoint x: 1316, endPoint y: 662, distance: 16.2
click at [1333, 667] on span "Sauver" at bounding box center [1352, 667] width 39 height 18
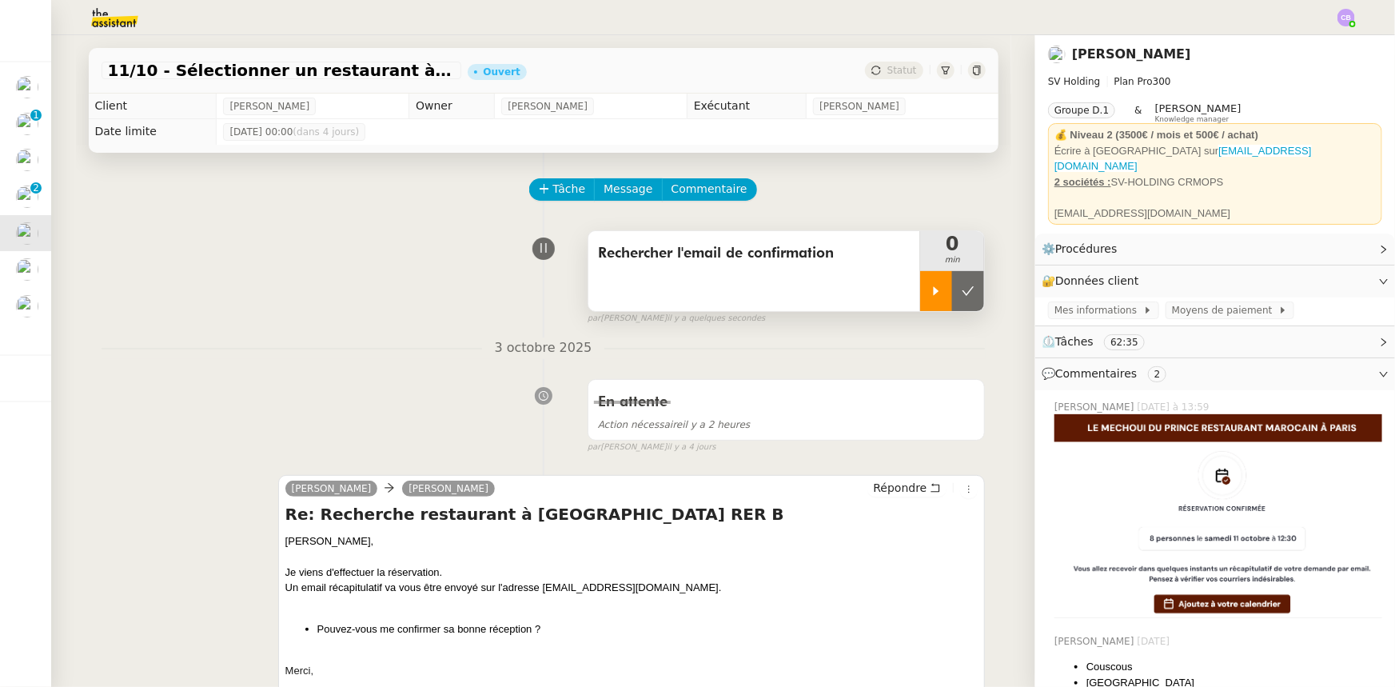
click at [920, 299] on div at bounding box center [936, 291] width 32 height 40
click at [695, 191] on span "Commentaire" at bounding box center [709, 189] width 76 height 18
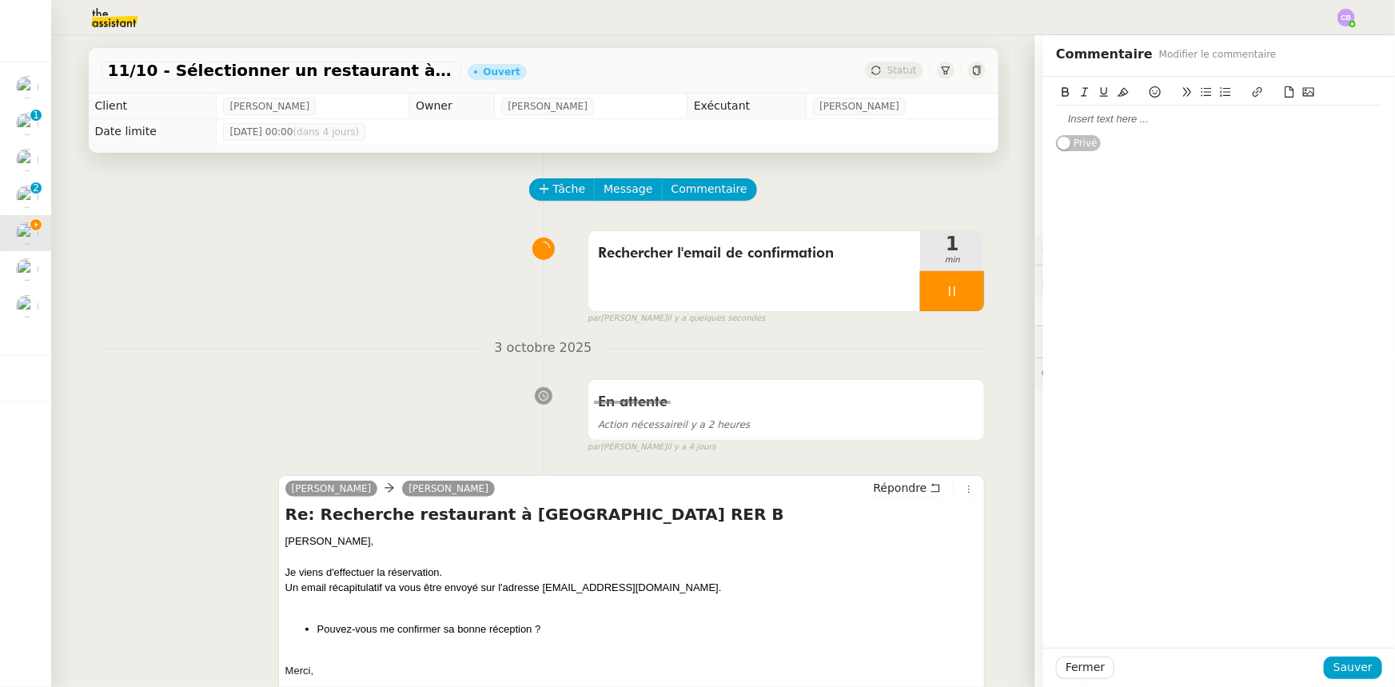
click at [1083, 118] on div at bounding box center [1219, 119] width 326 height 14
click at [1348, 669] on span "Sauver" at bounding box center [1352, 667] width 39 height 18
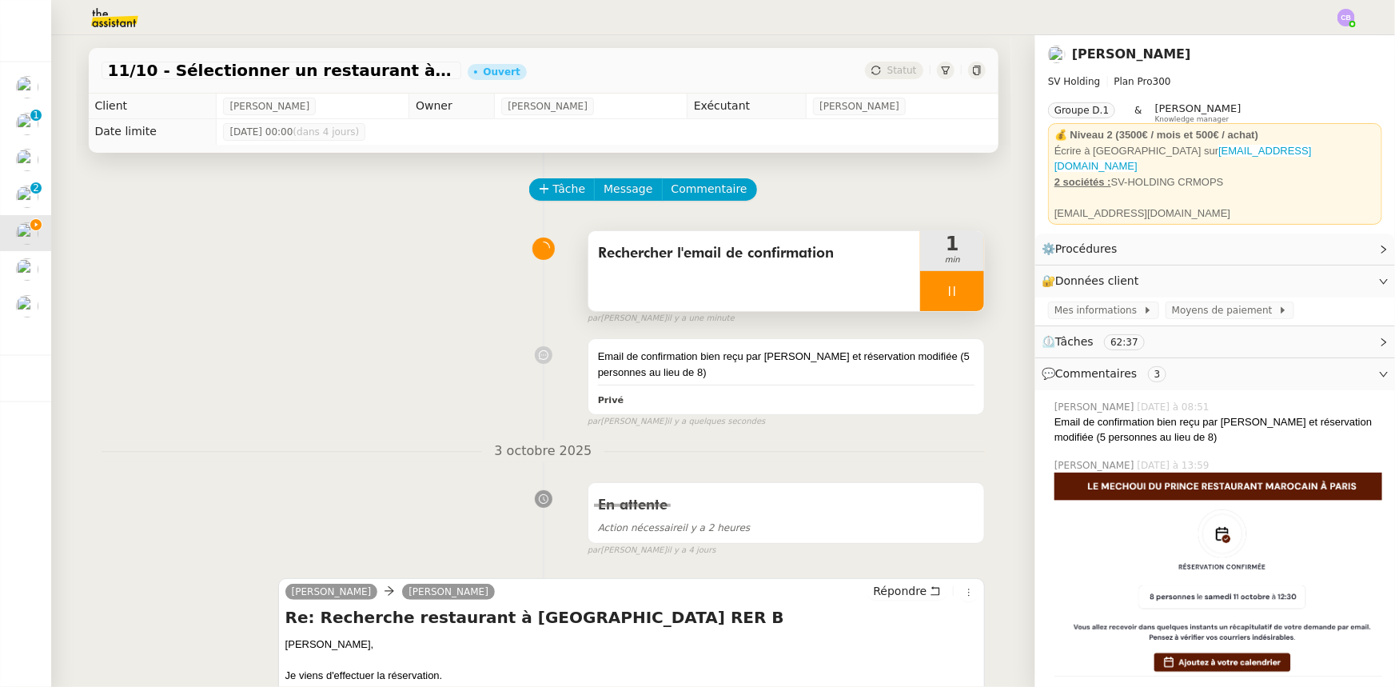
click at [920, 291] on div at bounding box center [952, 291] width 64 height 40
click at [952, 304] on button at bounding box center [968, 291] width 32 height 40
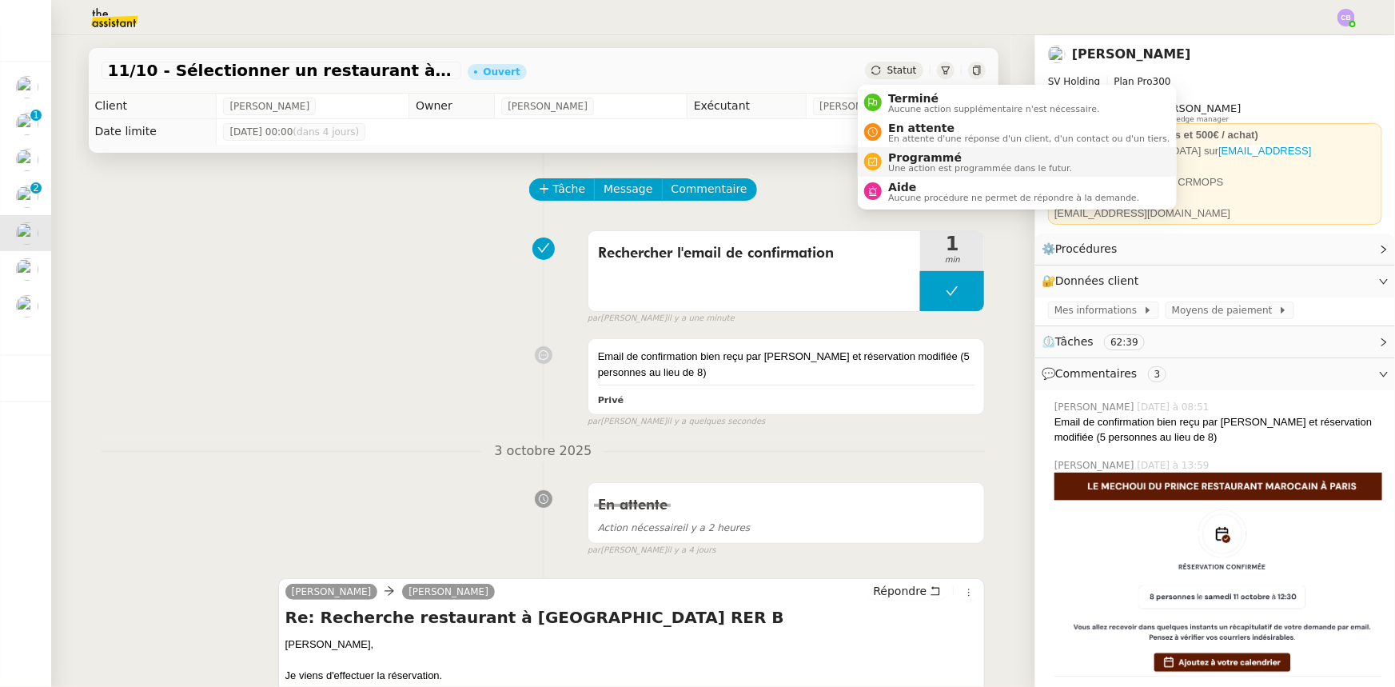
click at [898, 164] on span "Une action est programmée dans le futur." at bounding box center [980, 168] width 184 height 9
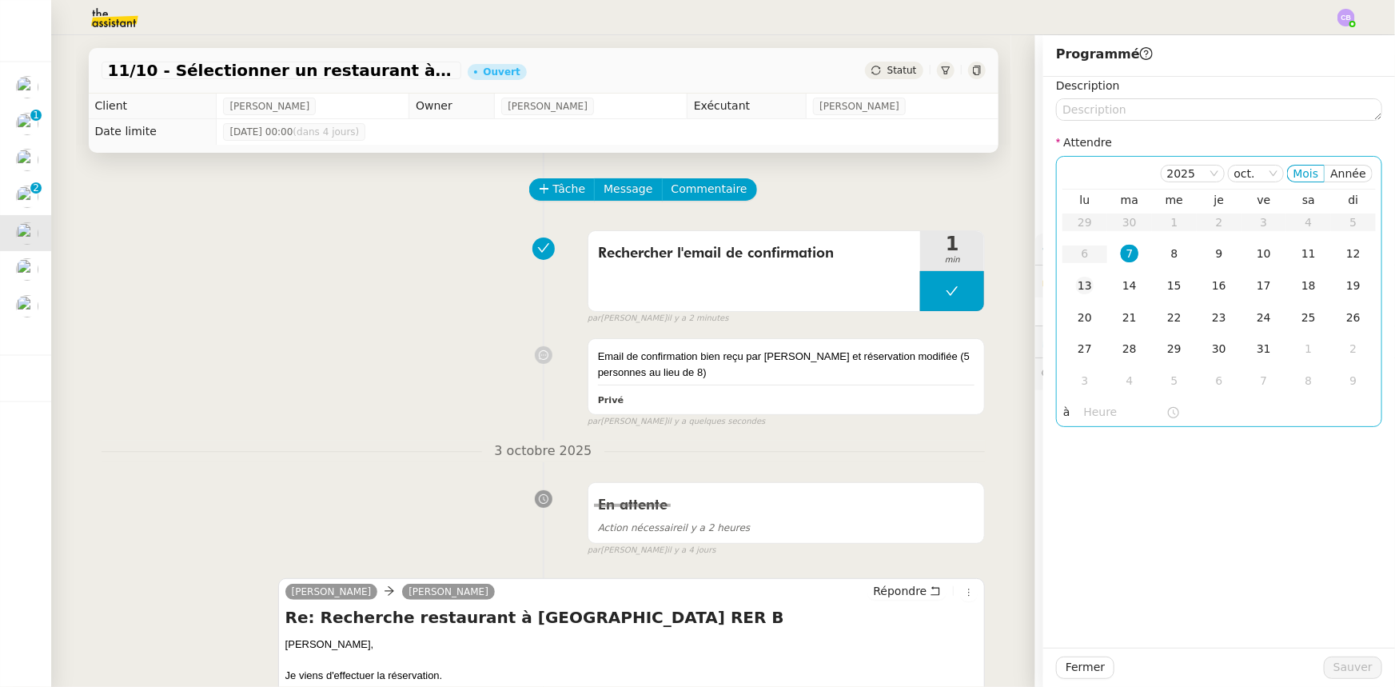
click at [1076, 291] on div "13" at bounding box center [1085, 286] width 18 height 18
click at [1097, 410] on input "text" at bounding box center [1125, 412] width 82 height 18
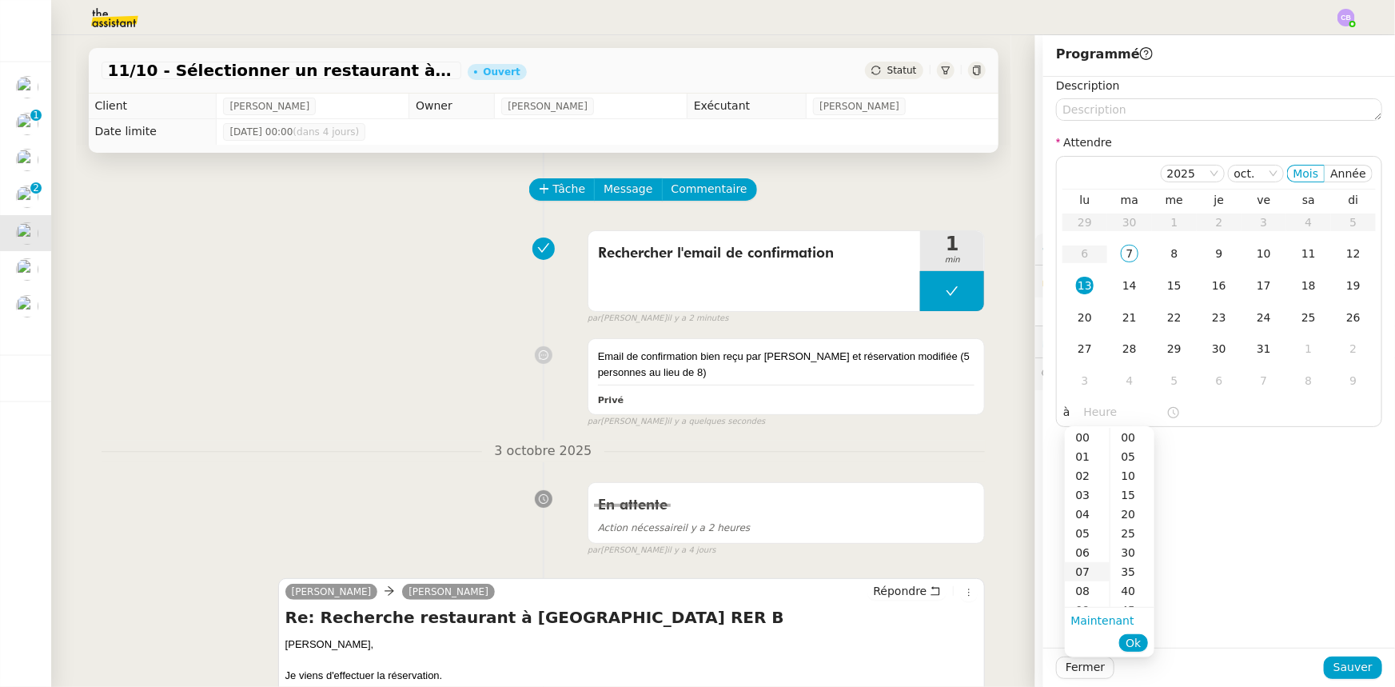
click at [1078, 572] on div "07" at bounding box center [1087, 571] width 45 height 19
click at [1133, 440] on div "00" at bounding box center [1132, 437] width 44 height 19
type input "07:00"
click at [1135, 647] on span "Ok" at bounding box center [1132, 643] width 15 height 16
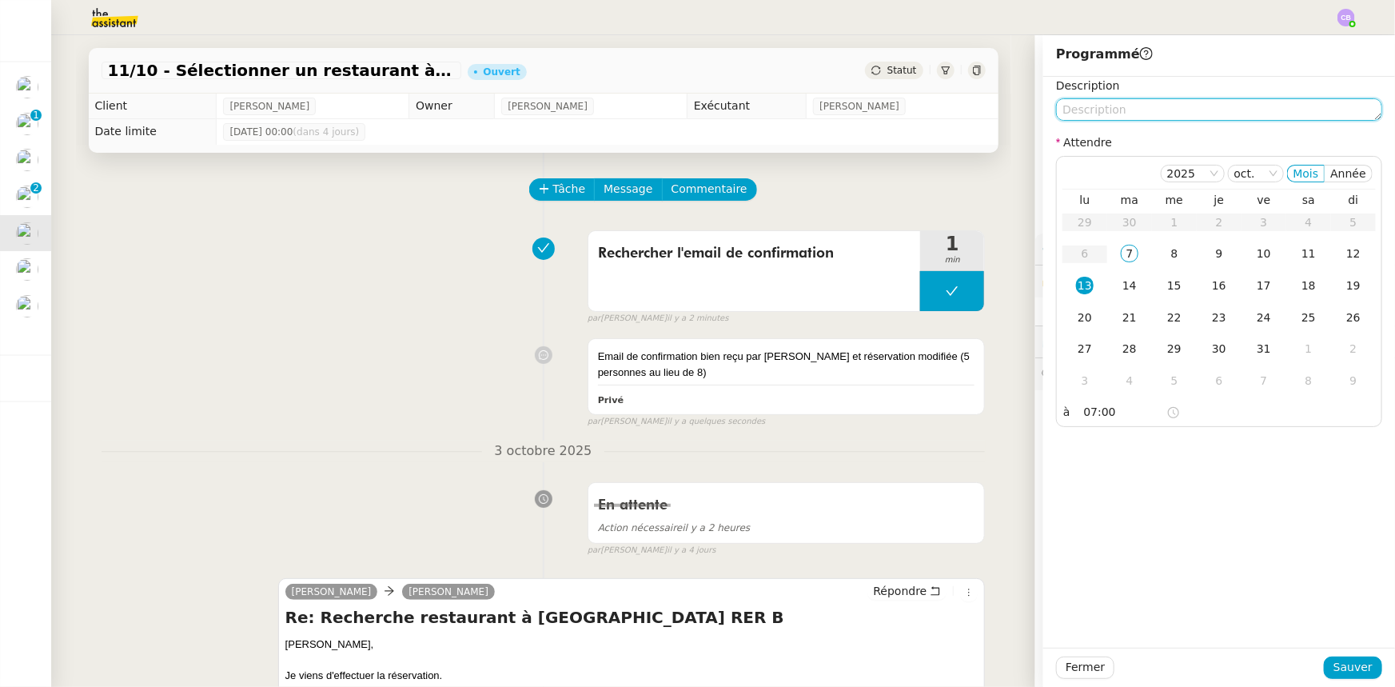
click at [1127, 113] on textarea at bounding box center [1219, 109] width 326 height 22
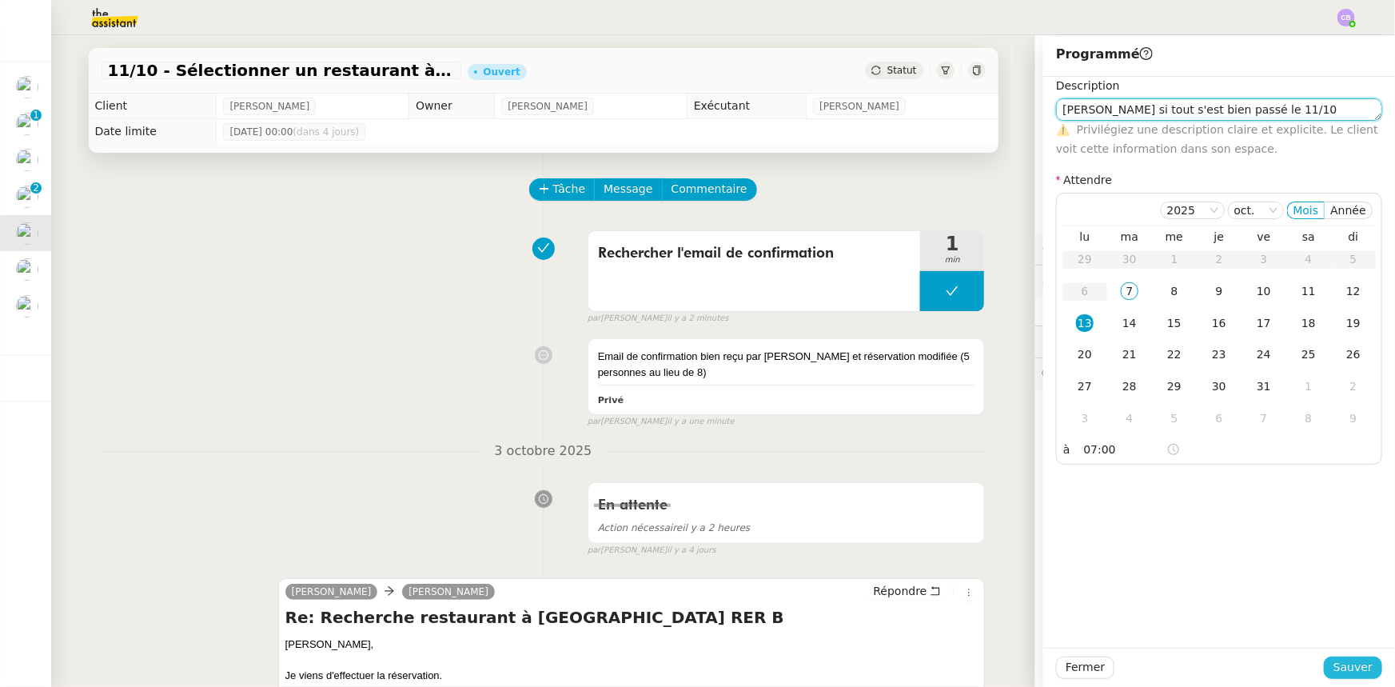
type textarea "[PERSON_NAME] si tout s'est bien passé le 11/10"
click at [1348, 668] on span "Sauver" at bounding box center [1352, 667] width 39 height 18
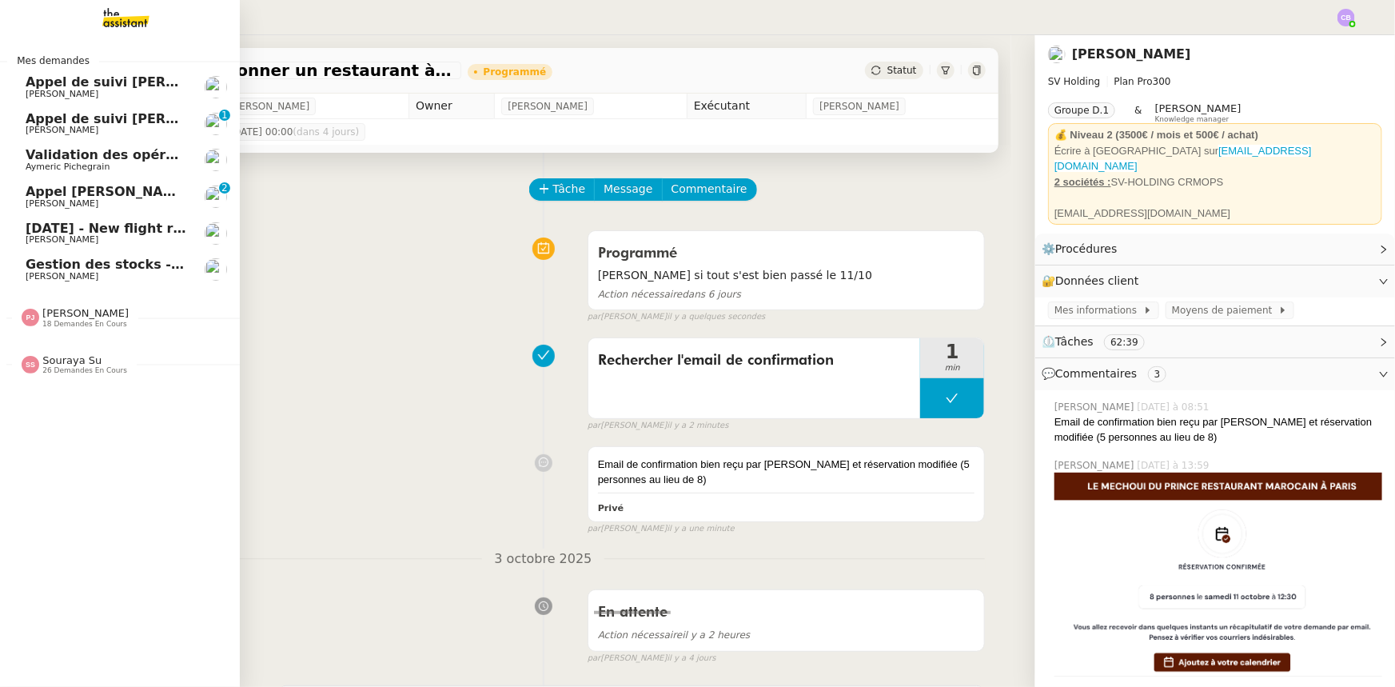
click at [137, 195] on span "Appel [PERSON_NAME]" at bounding box center [106, 192] width 161 height 14
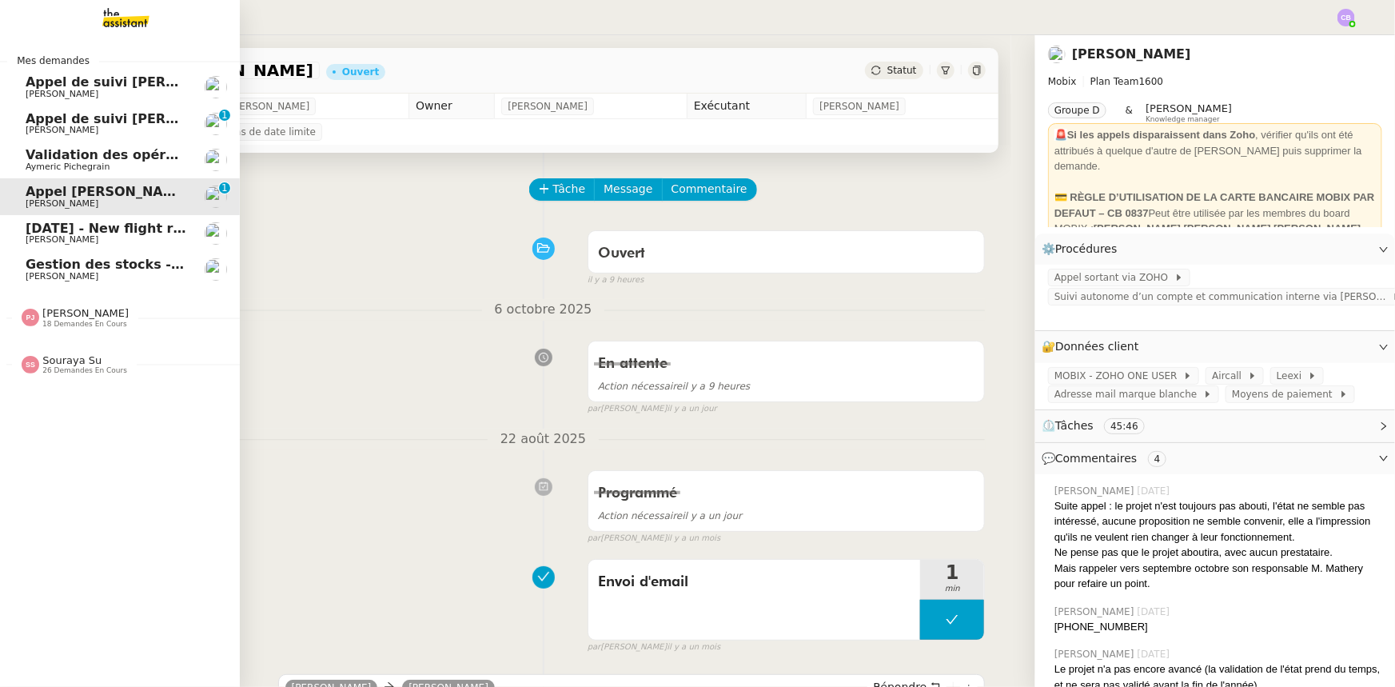
click at [88, 122] on span "Appel de suivi [PERSON_NAME] - CYBERSERENO" at bounding box center [198, 118] width 344 height 15
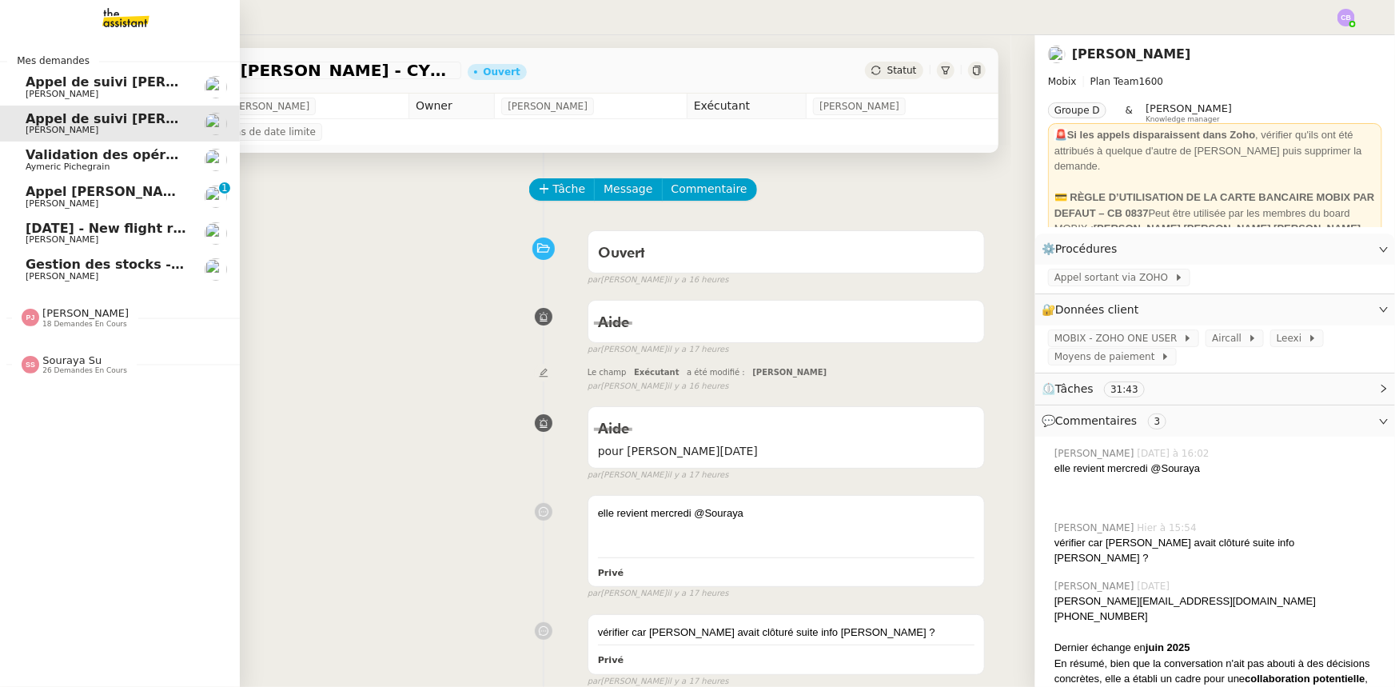
click at [89, 268] on span "Gestion des stocks - octobre 2025" at bounding box center [148, 264] width 245 height 15
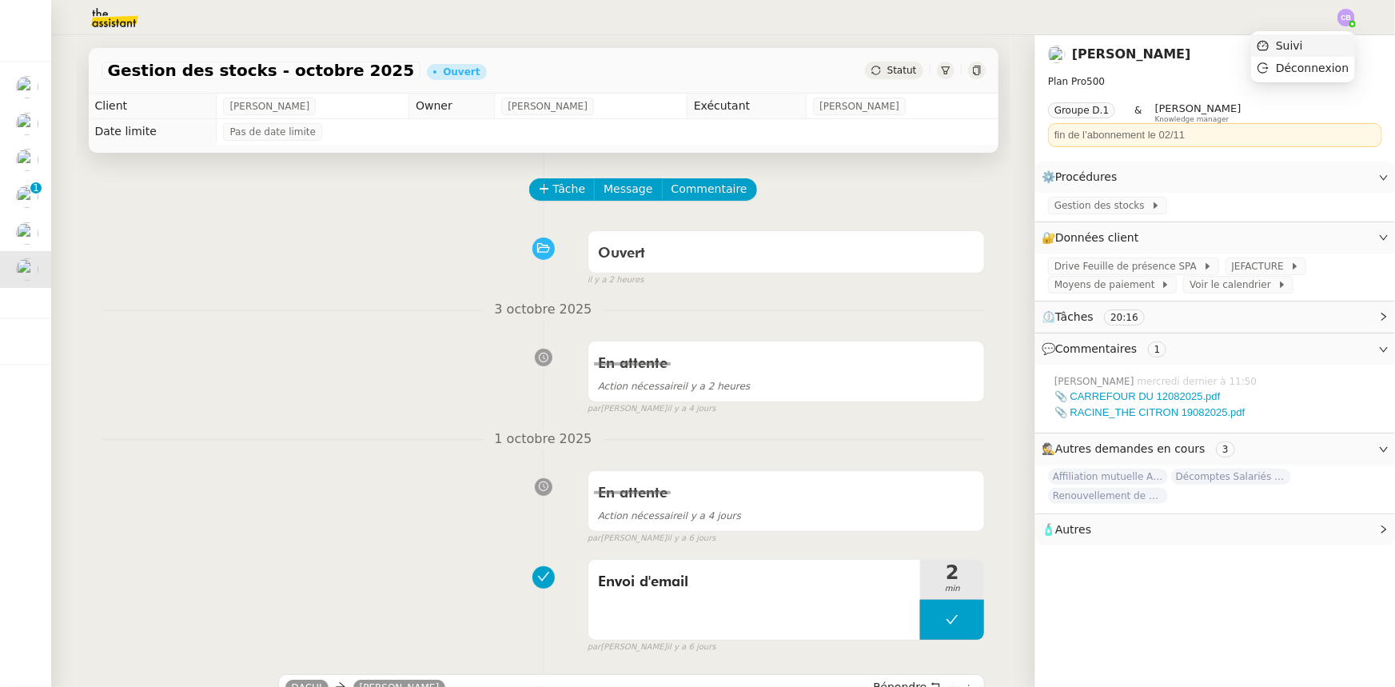
click at [1308, 47] on li "Suivi" at bounding box center [1303, 45] width 104 height 22
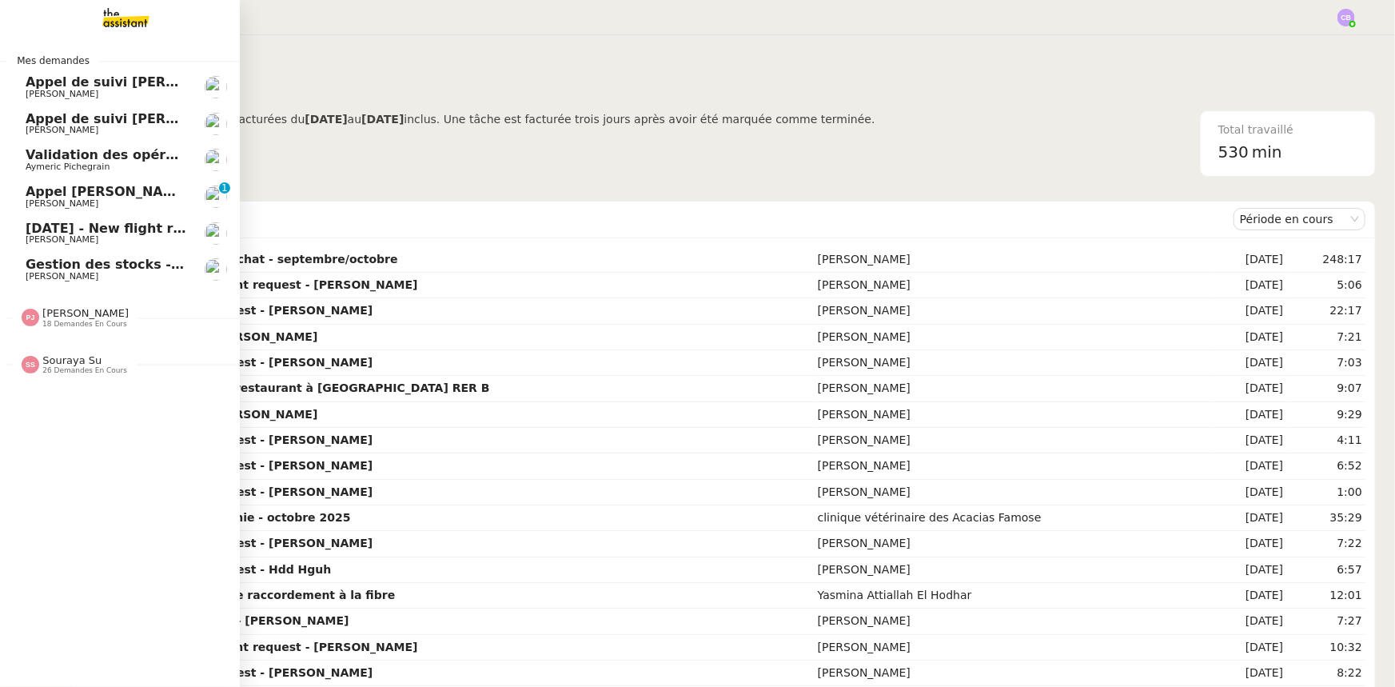
click at [102, 266] on span "Gestion des stocks - octobre 2025" at bounding box center [148, 264] width 245 height 15
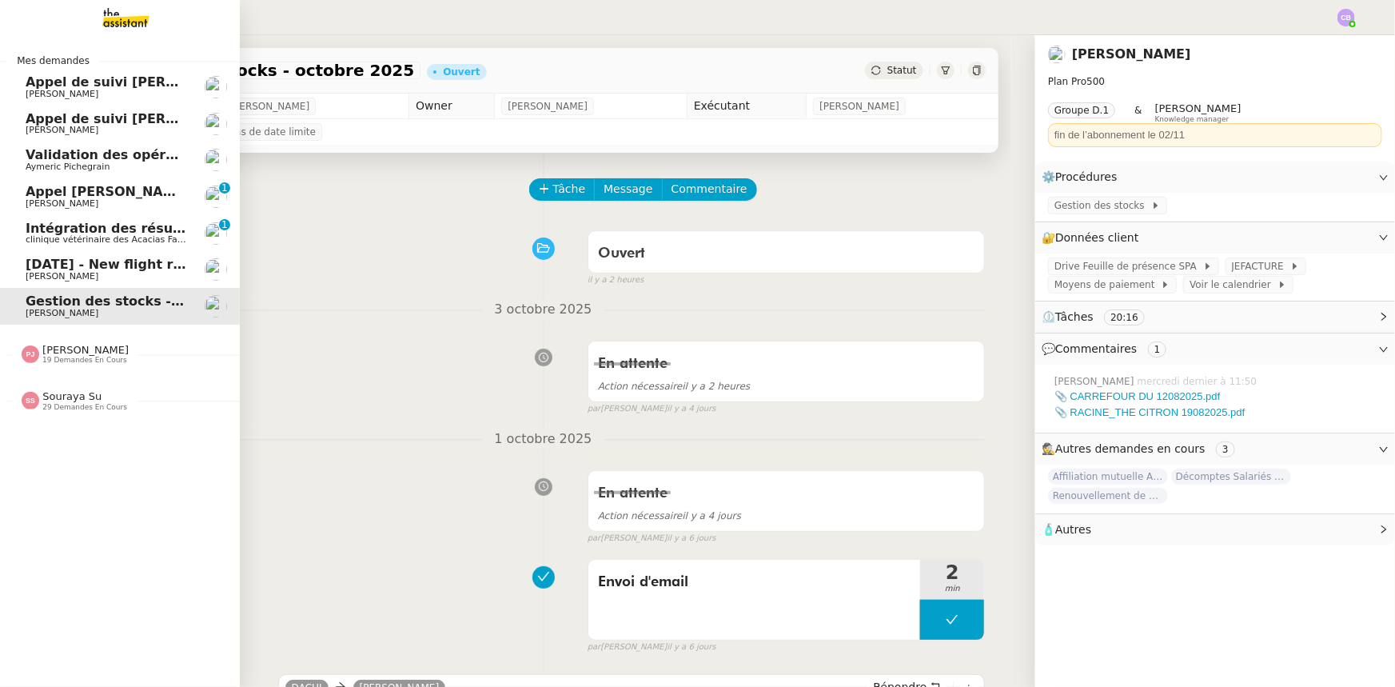
click at [74, 349] on span "[PERSON_NAME]" at bounding box center [85, 350] width 86 height 12
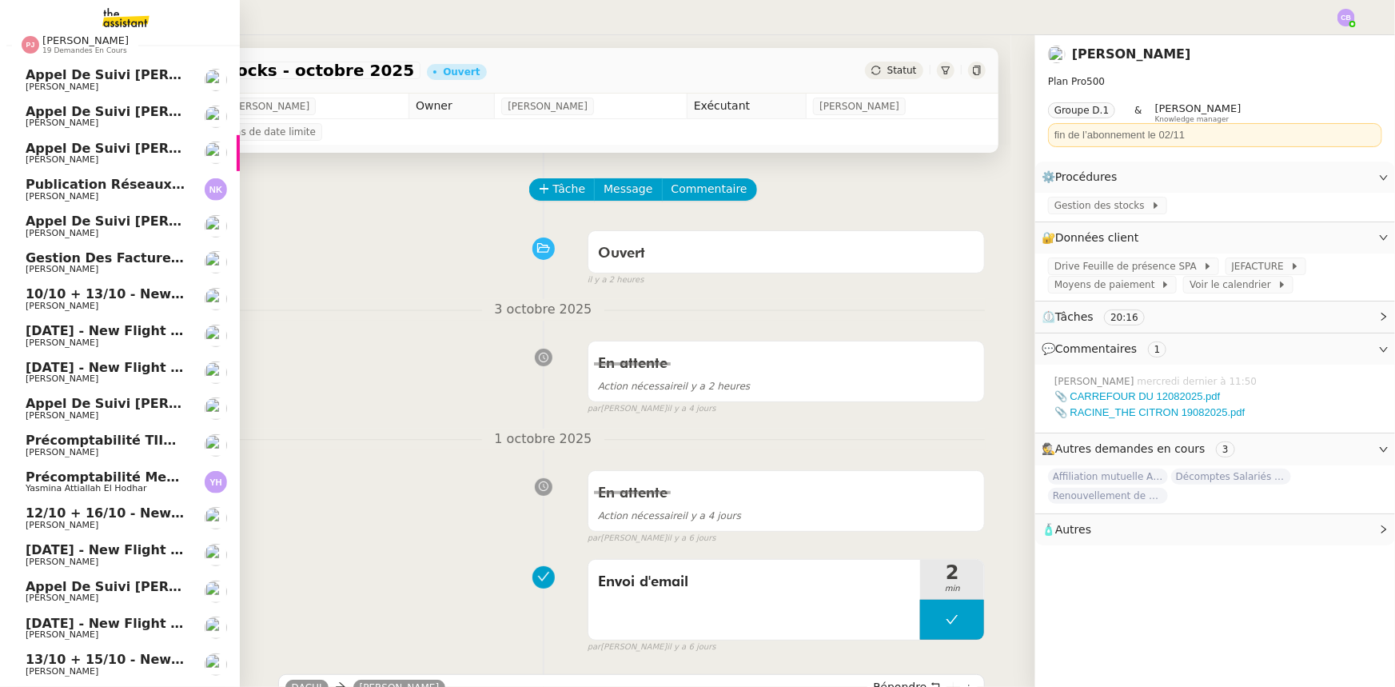
scroll to position [287, 0]
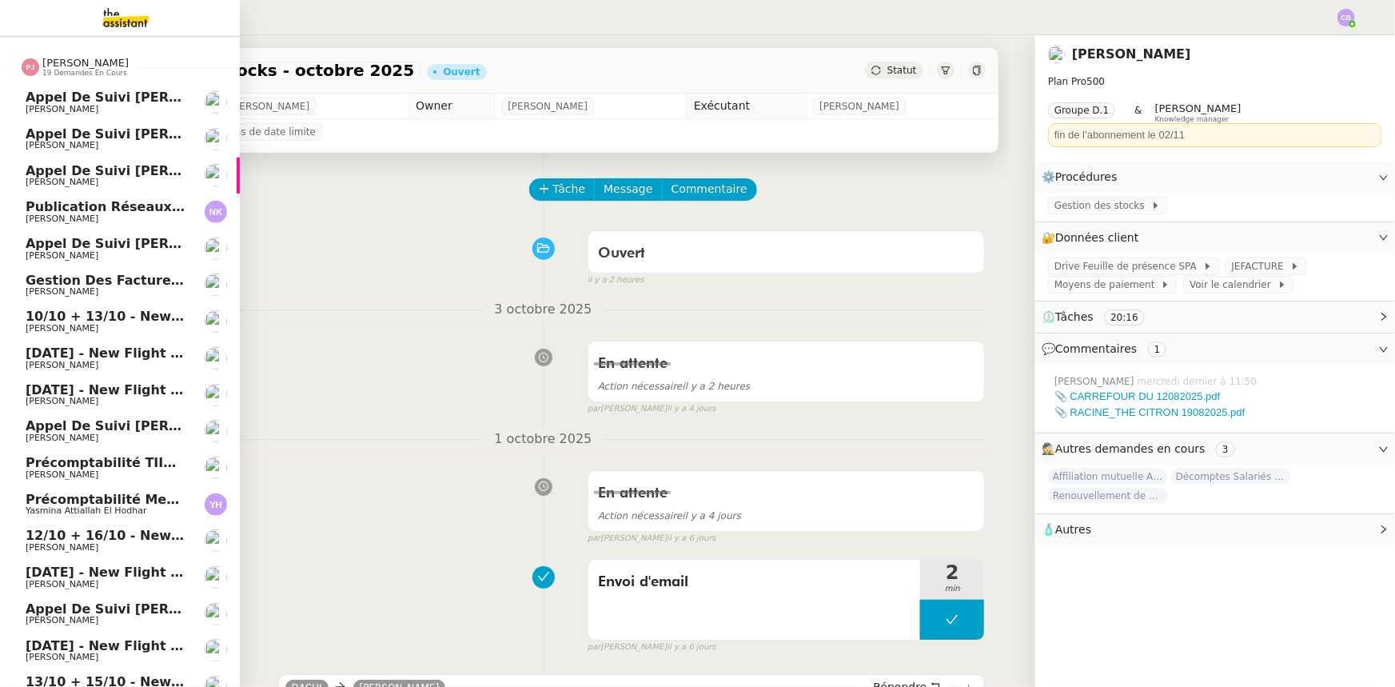
click at [91, 285] on span "Gestion des factures d'achat - septembre/octobre" at bounding box center [210, 280] width 368 height 15
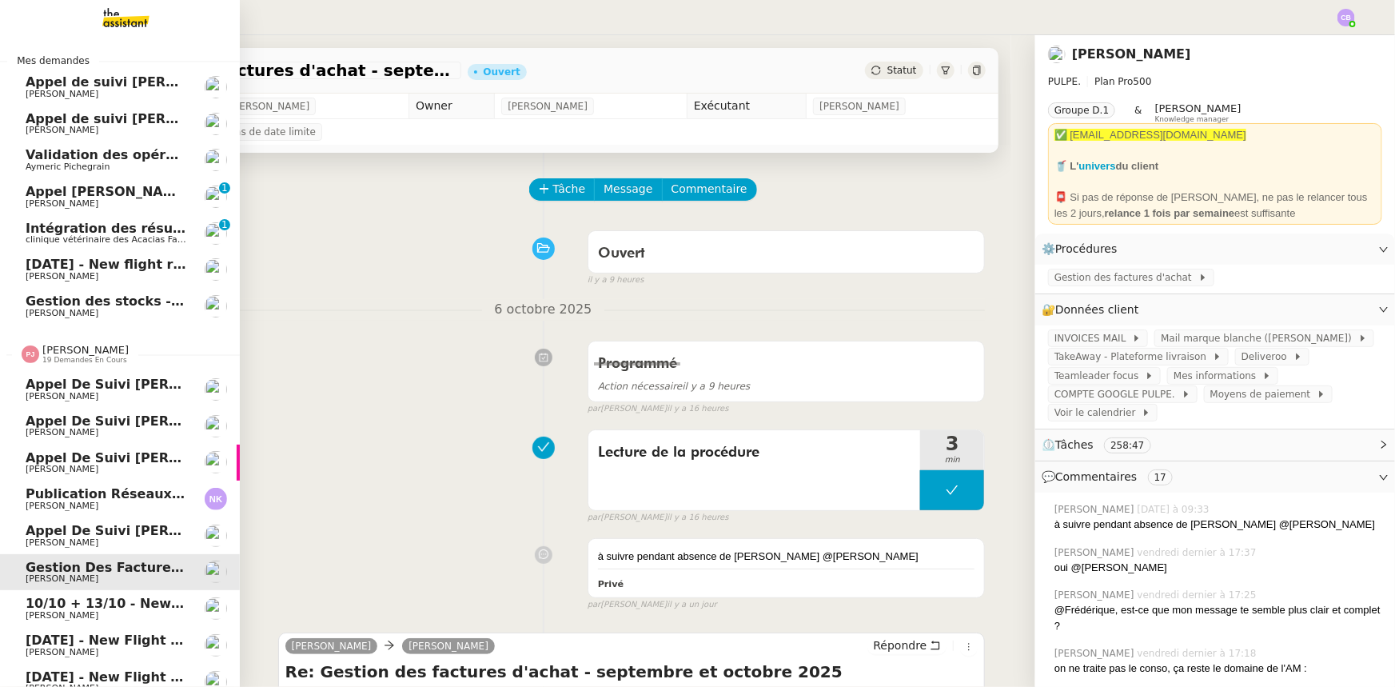
click at [92, 357] on span "19 demandes en cours" at bounding box center [84, 360] width 85 height 9
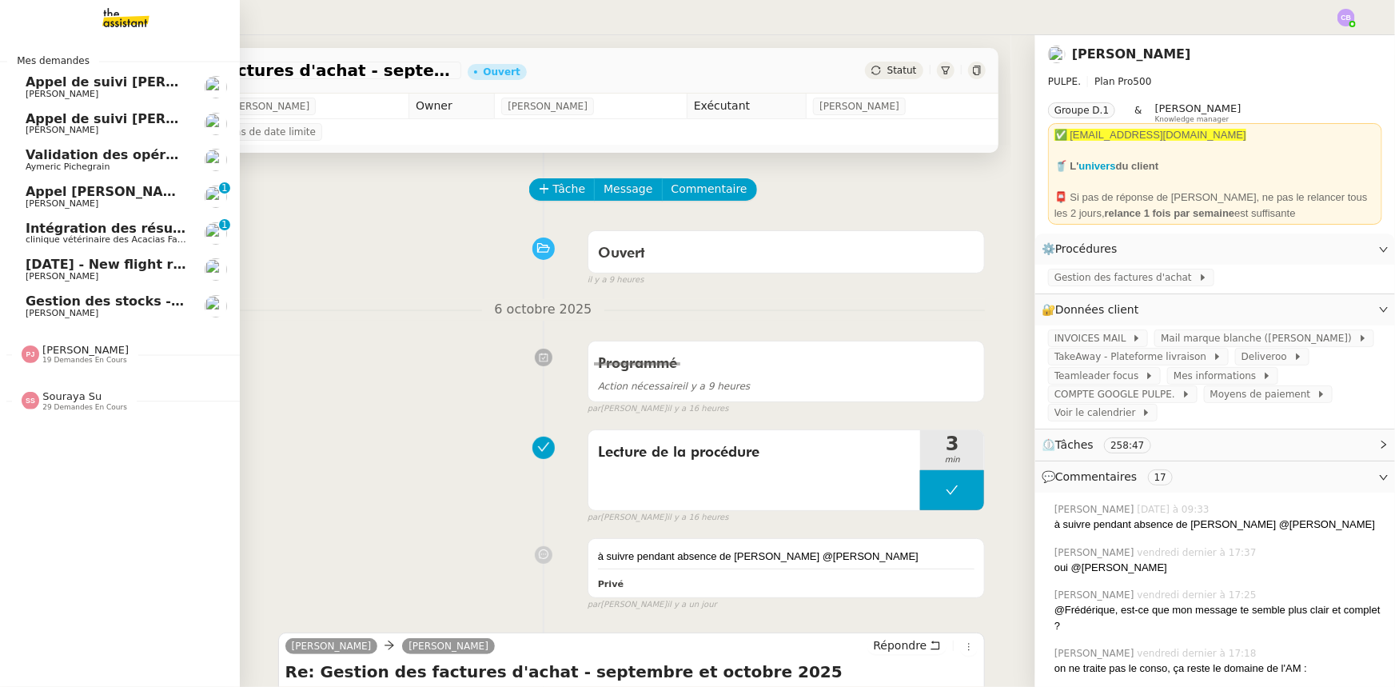
click at [116, 230] on span "Intégration des résumés [URL] sur Notion - [DATE]" at bounding box center [208, 228] width 364 height 15
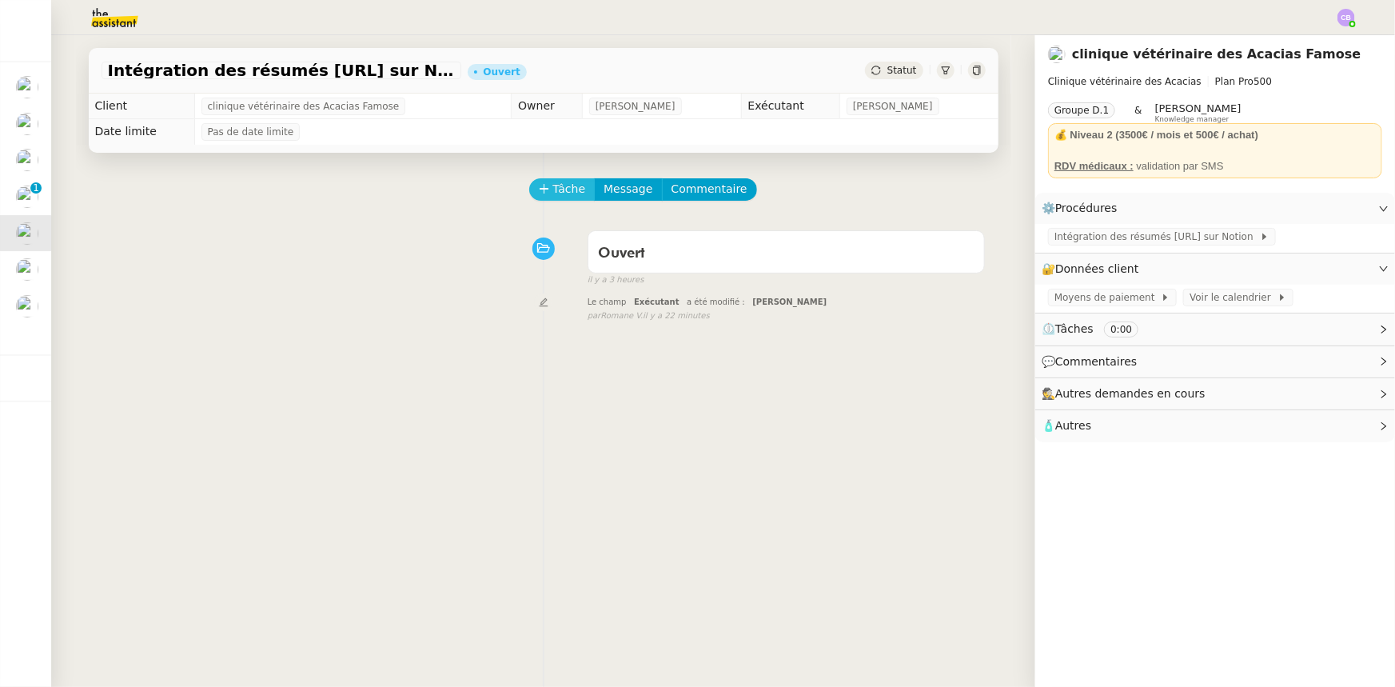
click at [541, 200] on button "Tâche" at bounding box center [562, 189] width 66 height 22
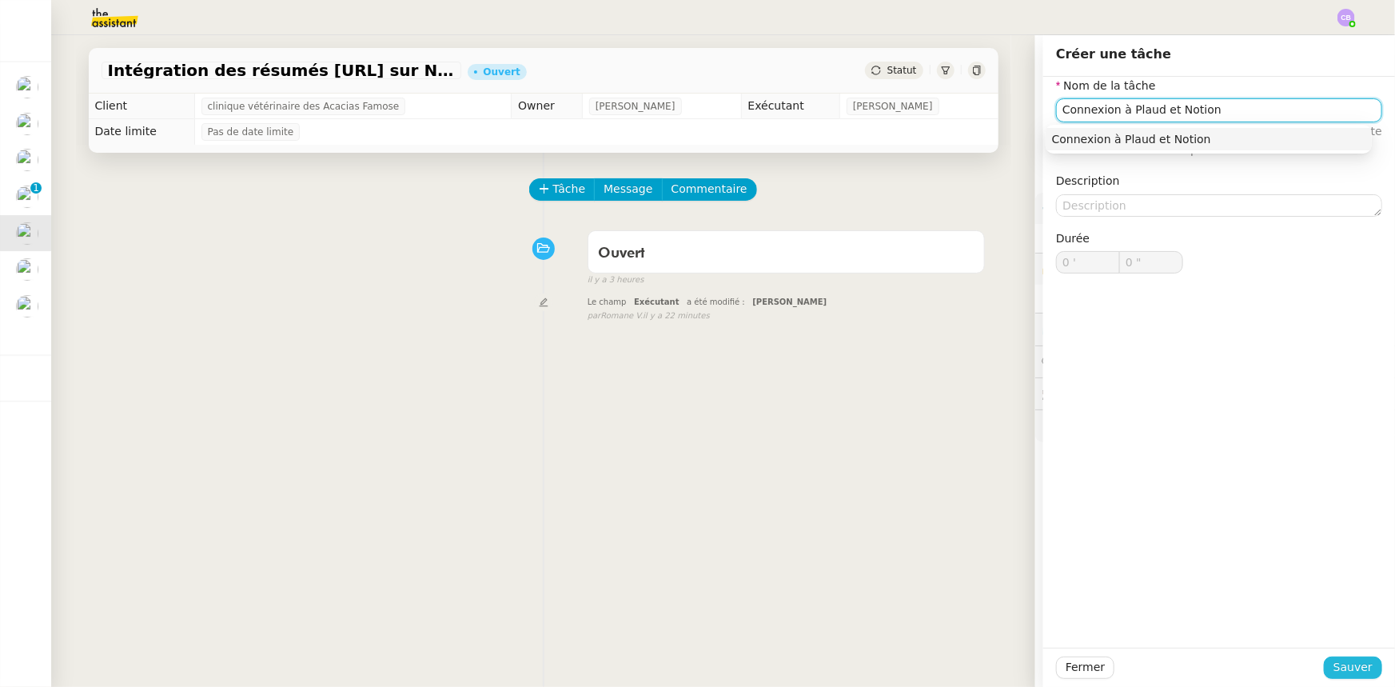
type input "Connexion à Plaud et Notion"
click at [1333, 665] on span "Sauver" at bounding box center [1352, 667] width 39 height 18
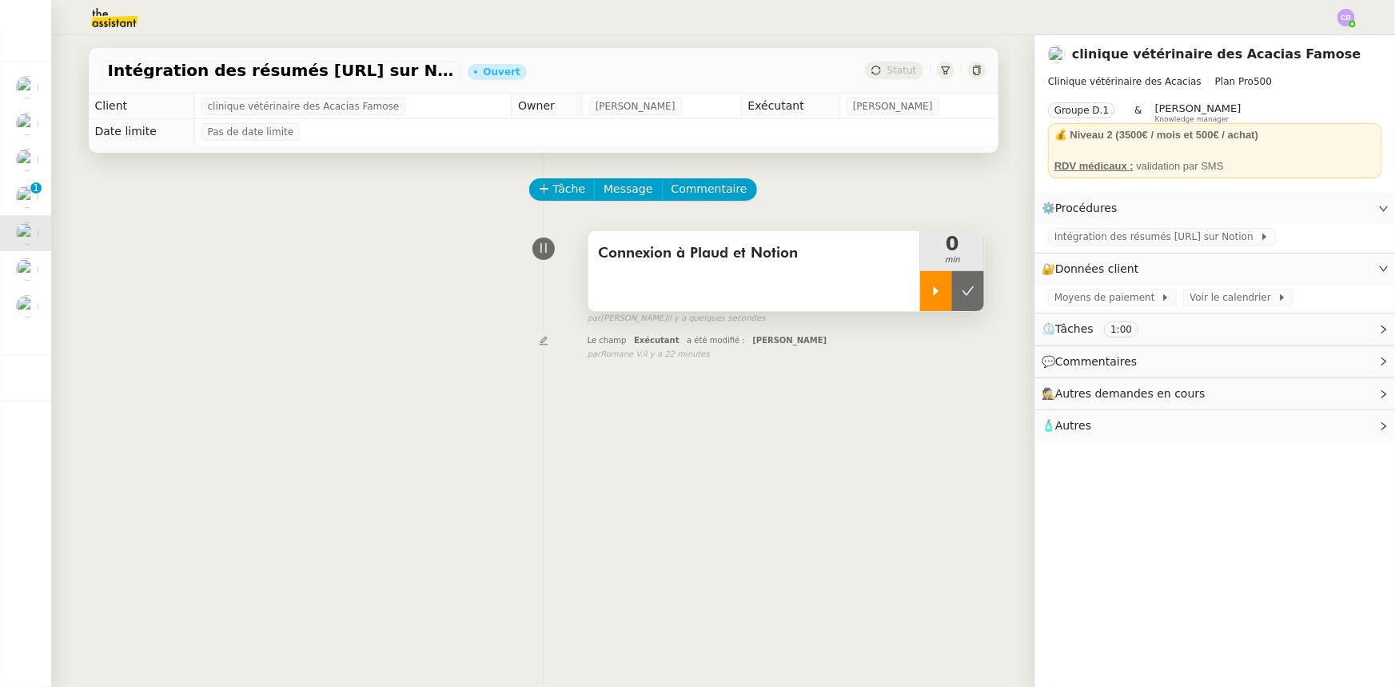
click at [920, 301] on div at bounding box center [936, 291] width 32 height 40
click at [1322, 272] on link "Modifier" at bounding box center [1340, 269] width 46 height 18
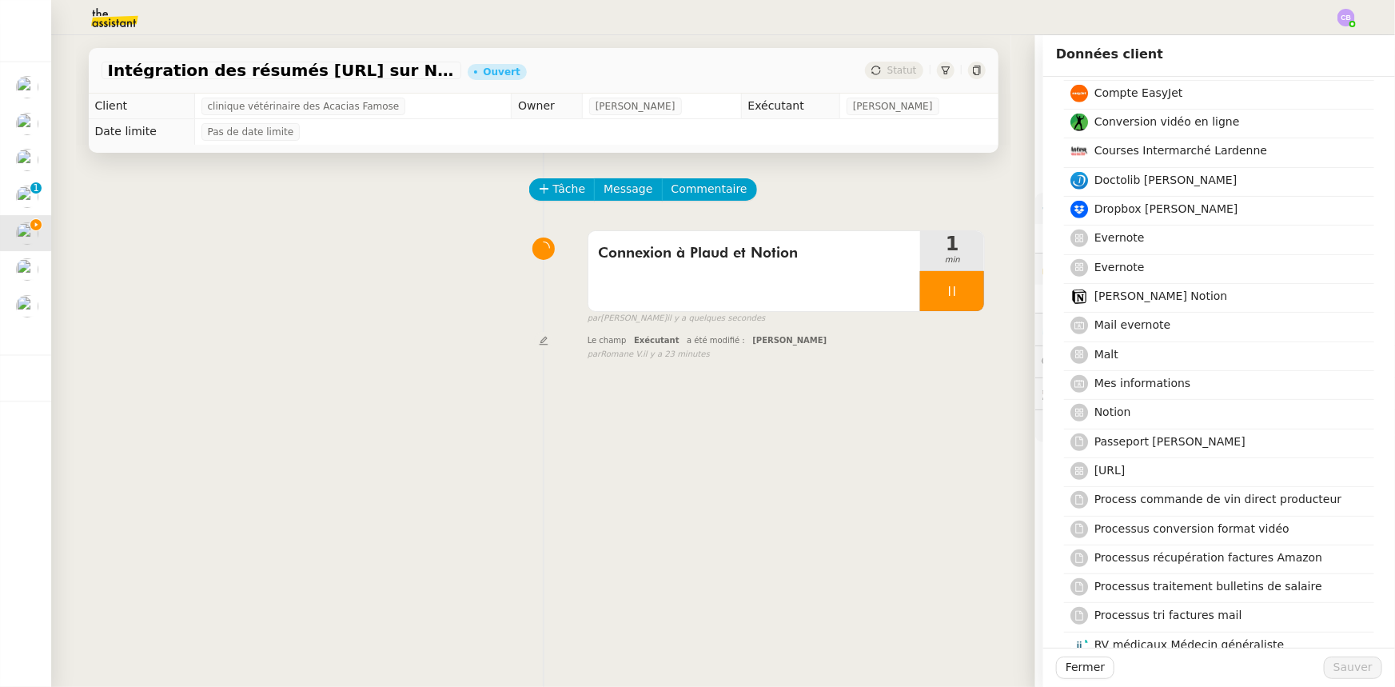
scroll to position [654, 0]
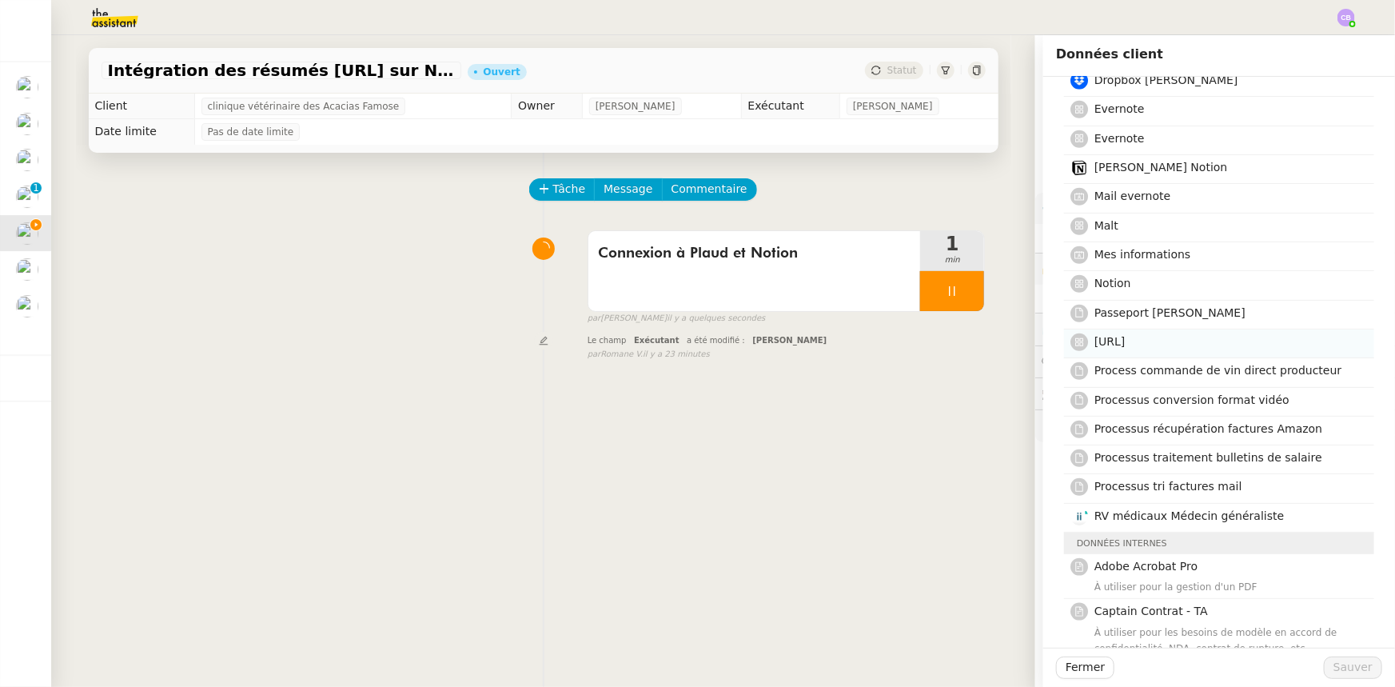
click at [1095, 345] on span "[URL]" at bounding box center [1109, 341] width 31 height 13
click at [1137, 281] on h4 "Notion" at bounding box center [1229, 283] width 270 height 18
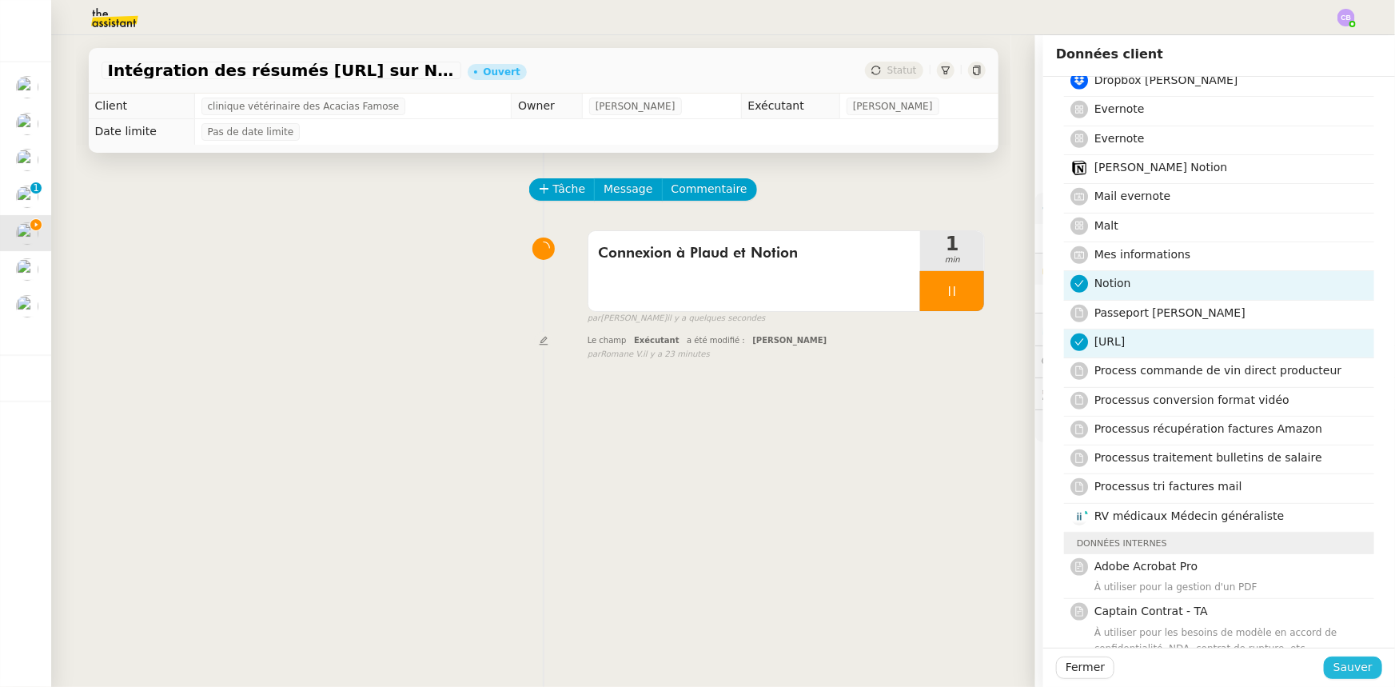
click at [1333, 664] on span "Sauver" at bounding box center [1352, 667] width 39 height 18
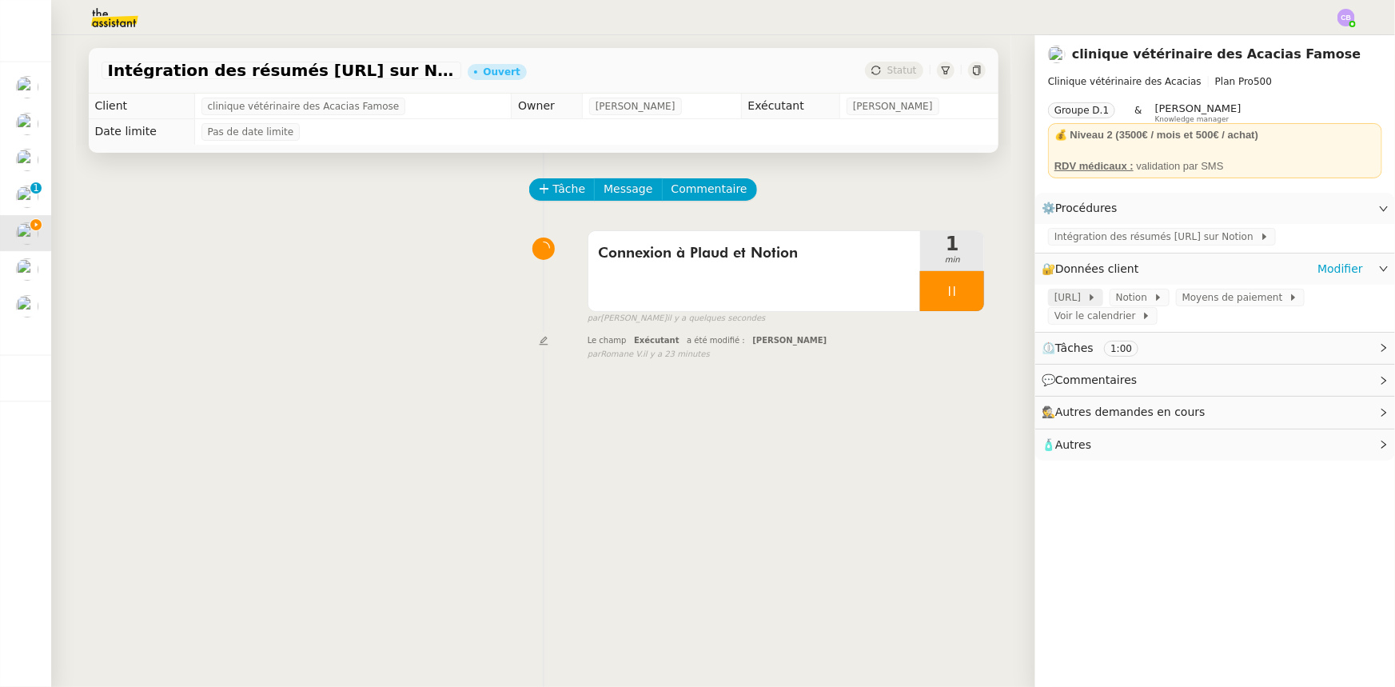
click at [1061, 299] on span "[URL]" at bounding box center [1070, 297] width 33 height 16
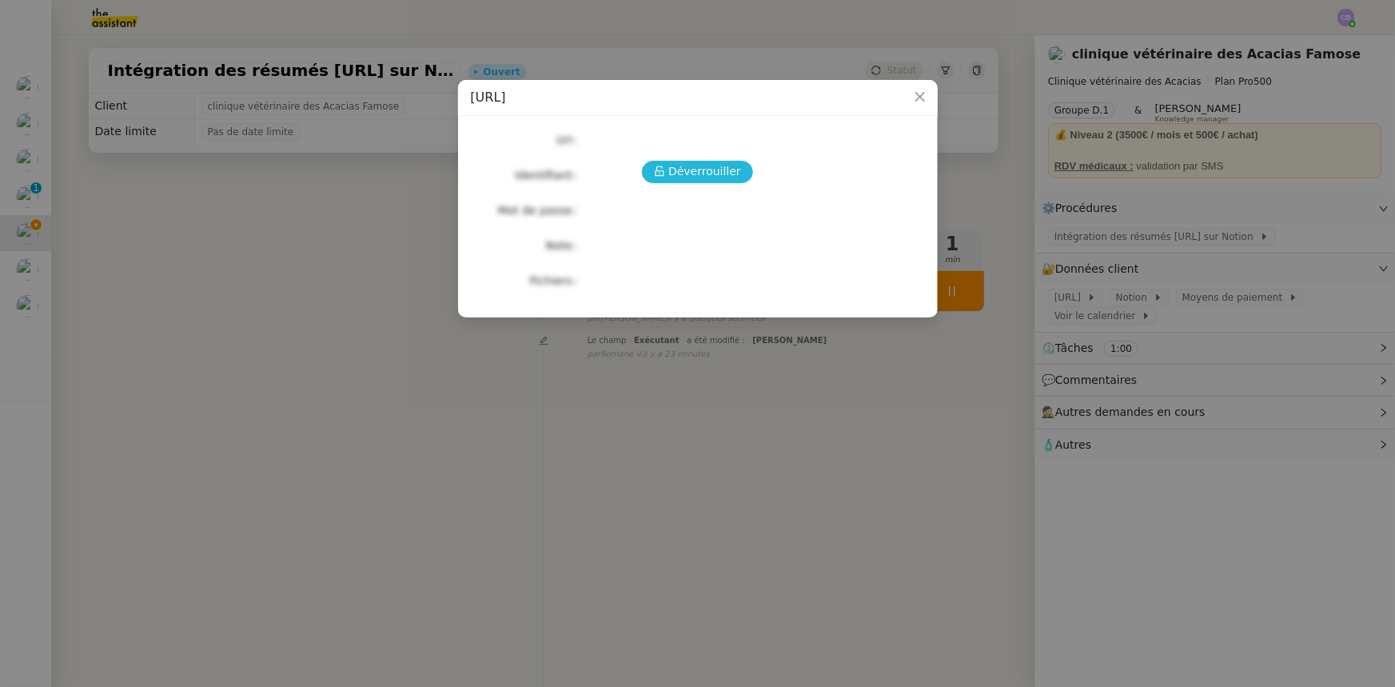
click at [713, 174] on span "Déverrouiller" at bounding box center [704, 171] width 73 height 18
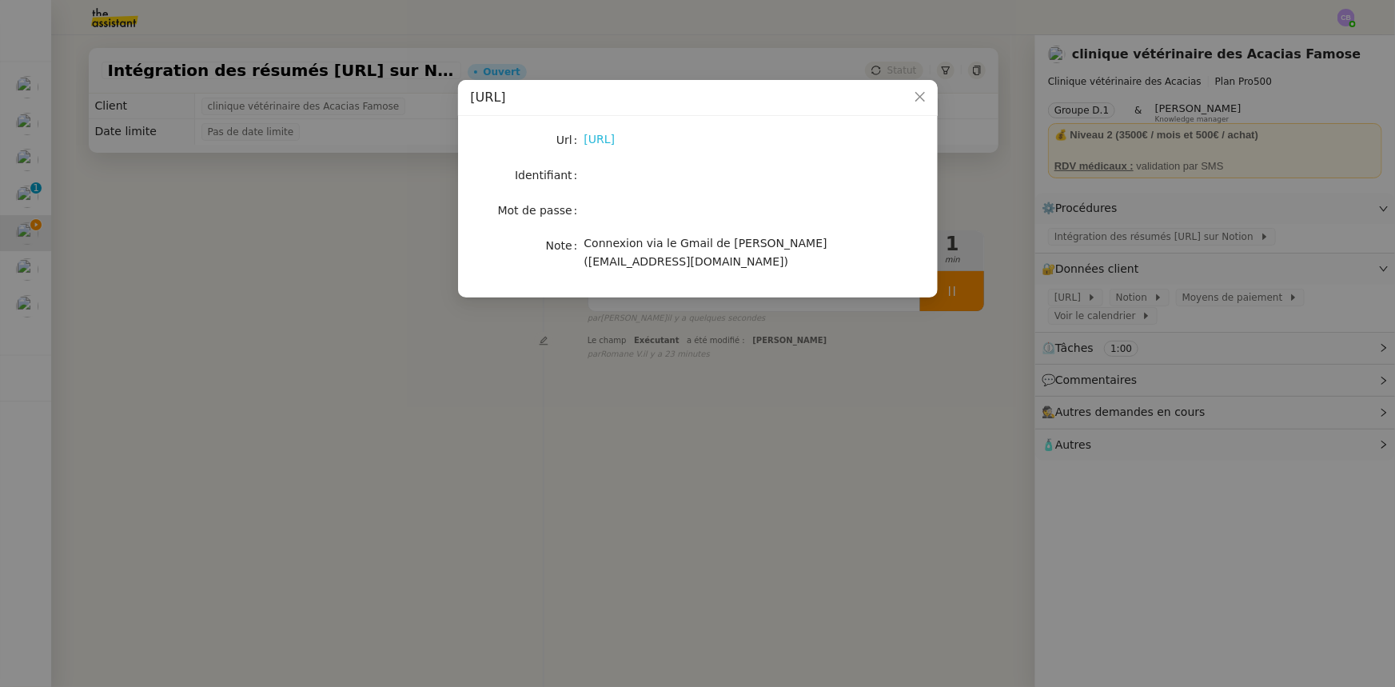
click at [615, 144] on link "[URL]" at bounding box center [599, 139] width 31 height 13
click at [918, 98] on icon "Close" at bounding box center [920, 96] width 13 height 13
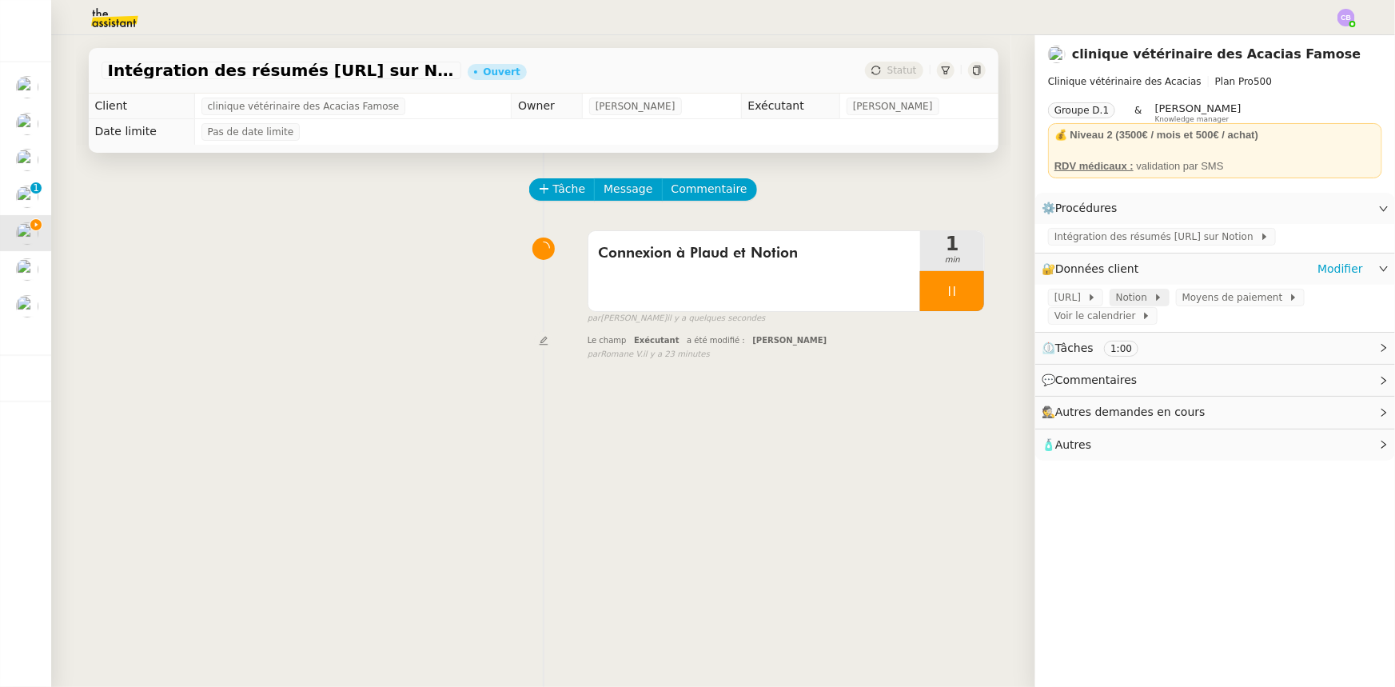
click at [1125, 301] on span "Notion" at bounding box center [1135, 297] width 38 height 16
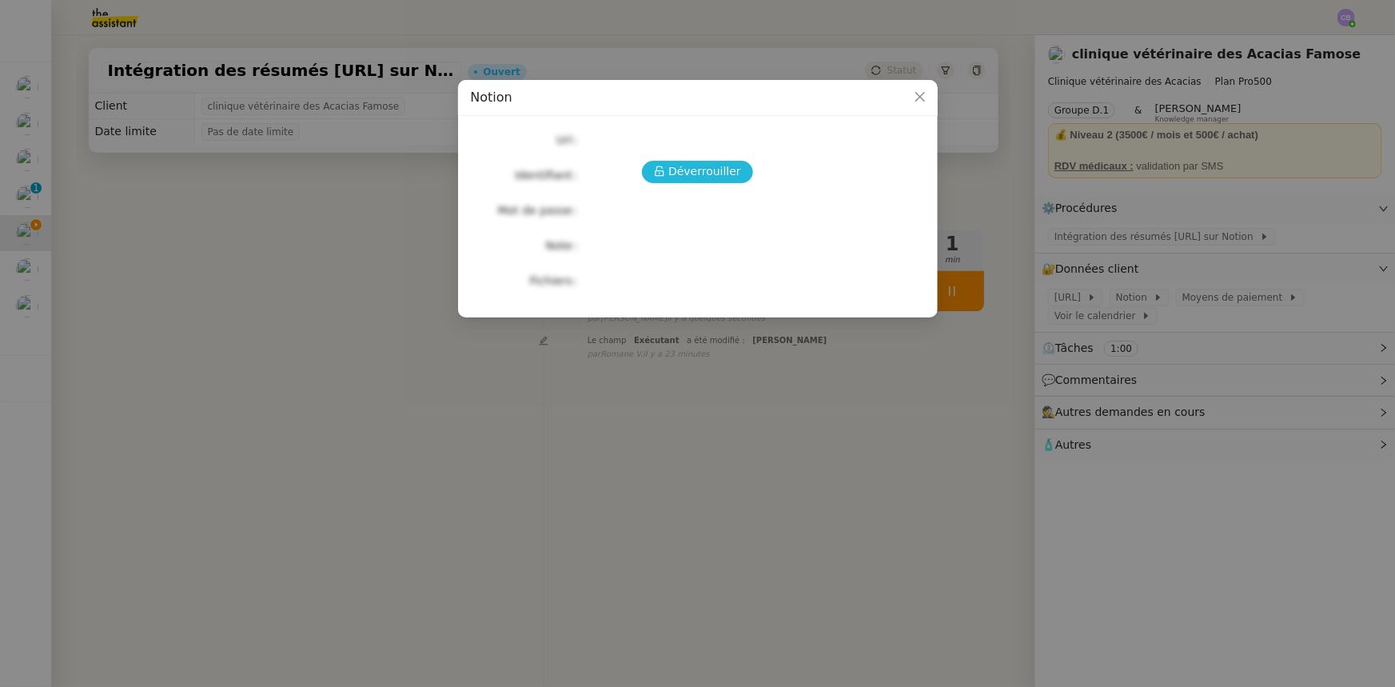
click at [720, 175] on span "Déverrouiller" at bounding box center [704, 171] width 73 height 18
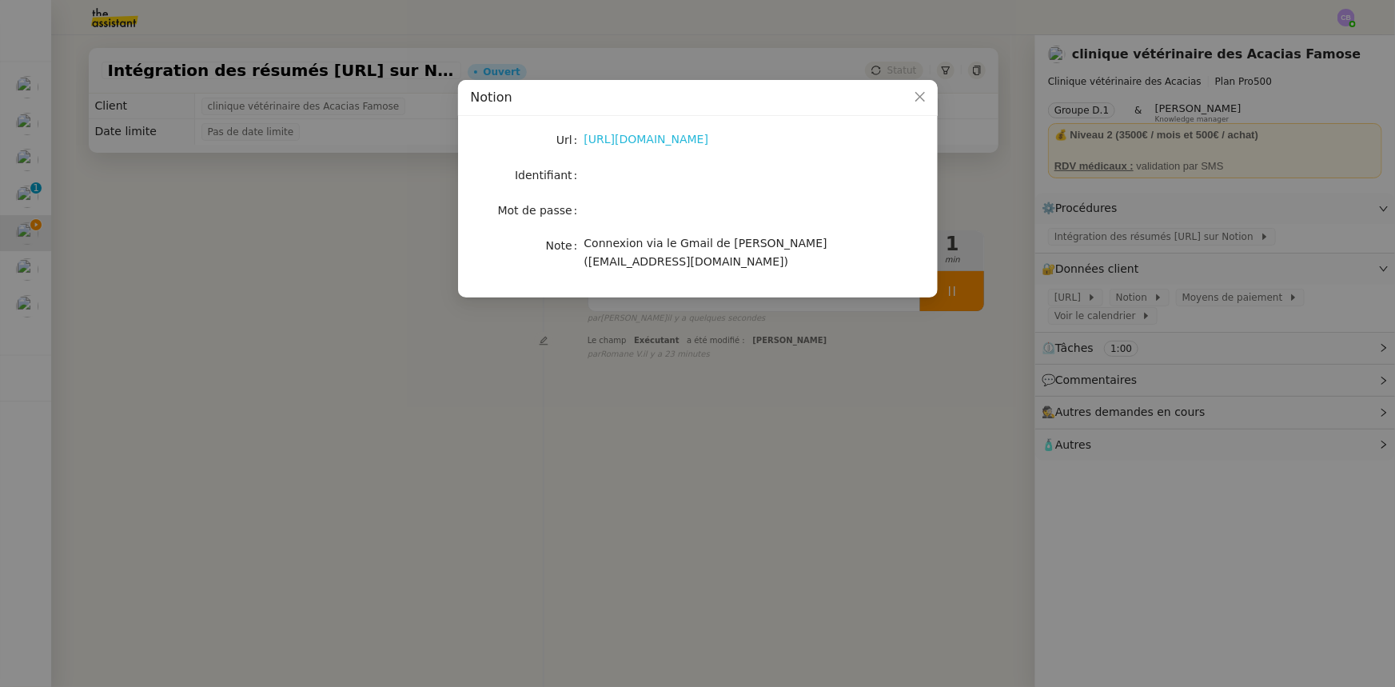
click at [647, 142] on link "[URL][DOMAIN_NAME]" at bounding box center [646, 139] width 125 height 13
click at [914, 97] on icon "Close" at bounding box center [920, 96] width 13 height 13
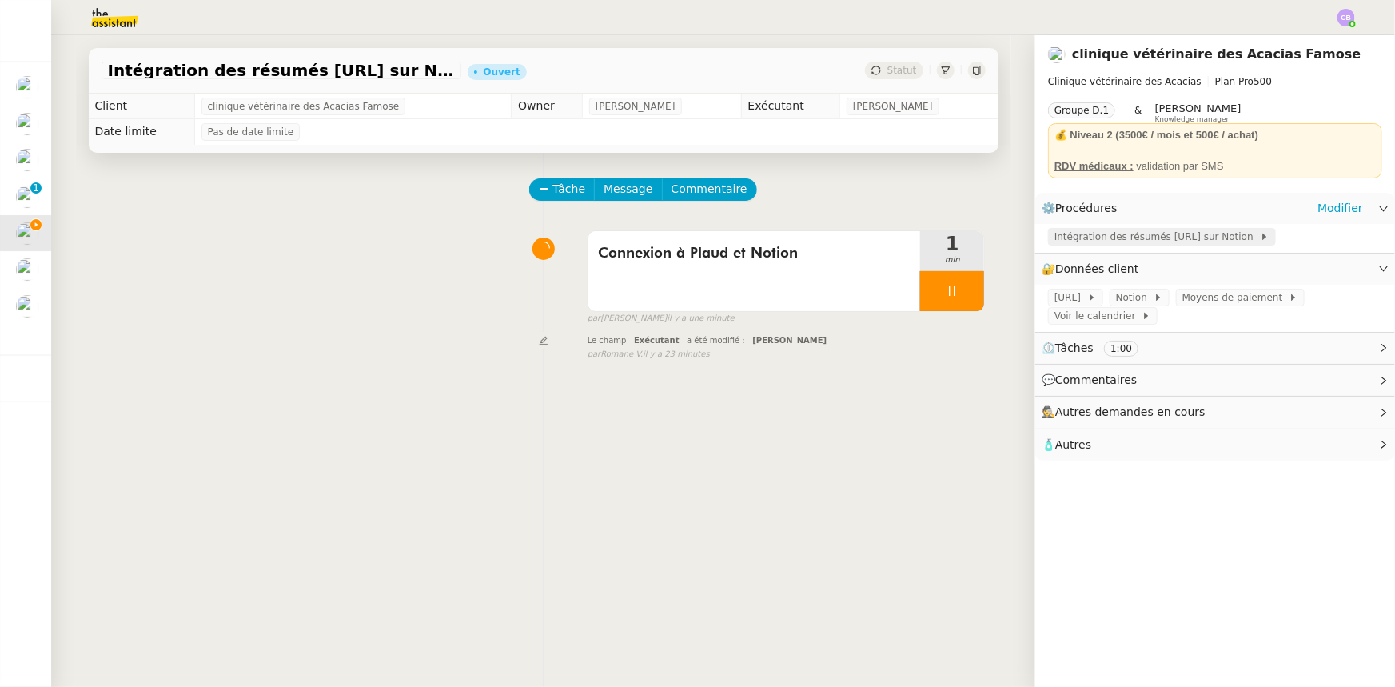
click at [1054, 241] on span "Intégration des résumés [URL] sur Notion" at bounding box center [1156, 237] width 205 height 16
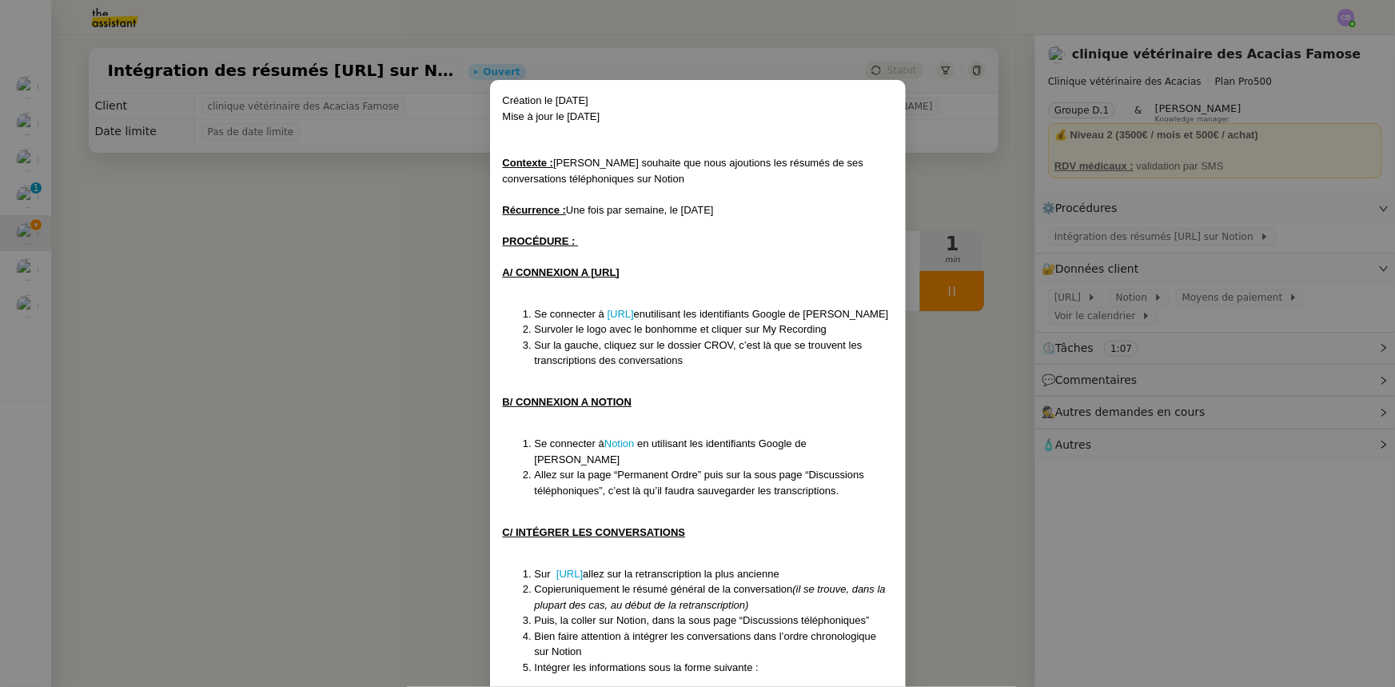
click at [338, 322] on nz-modal-container "Création le [DATE] Mise à jour le [DATE] Contexte : [PERSON_NAME] souhaite que …" at bounding box center [697, 343] width 1395 height 687
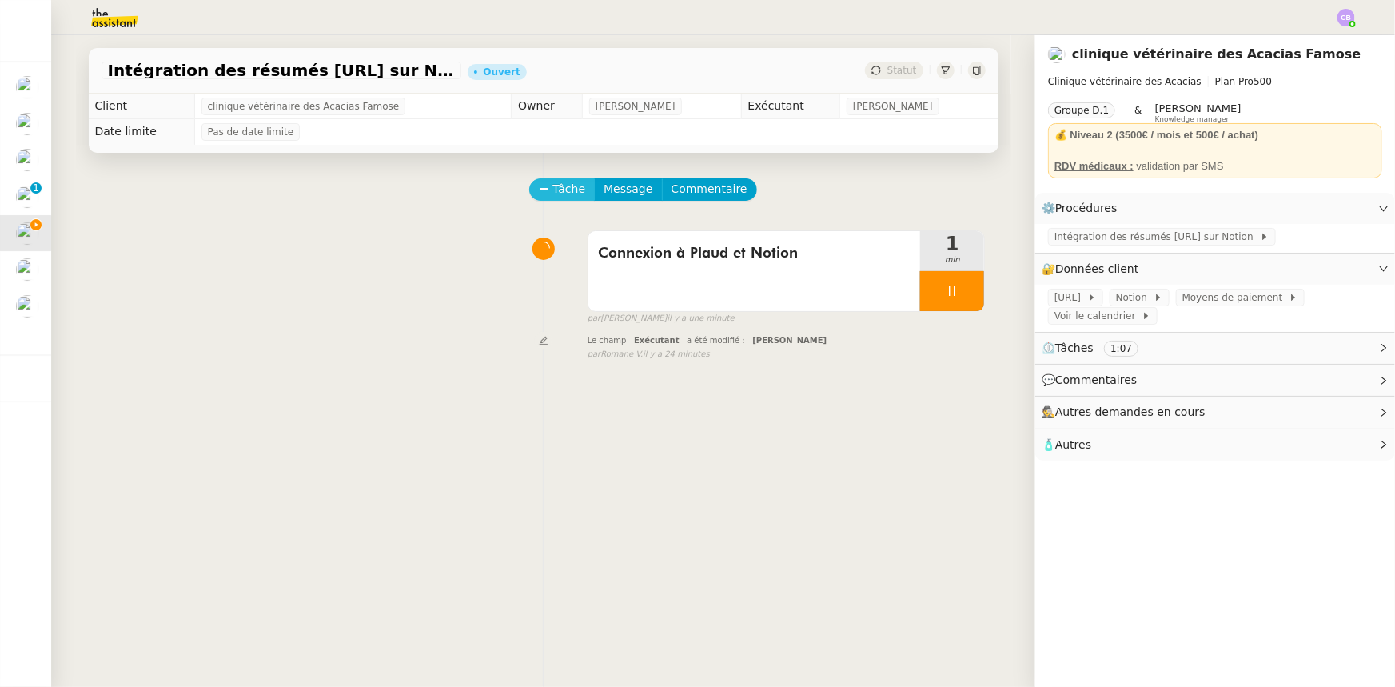
click at [556, 193] on span "Tâche" at bounding box center [569, 189] width 33 height 18
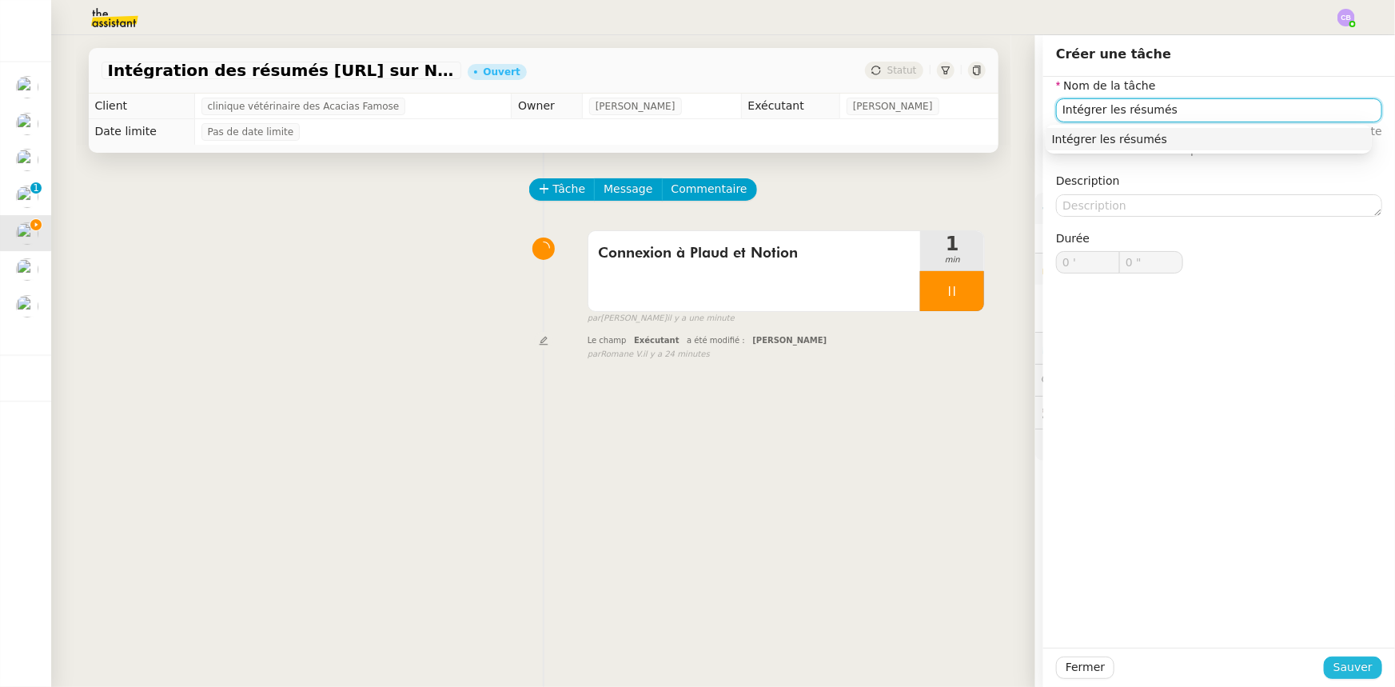
type input "Intégrer les résumés"
click at [1355, 667] on span "Sauver" at bounding box center [1352, 667] width 39 height 18
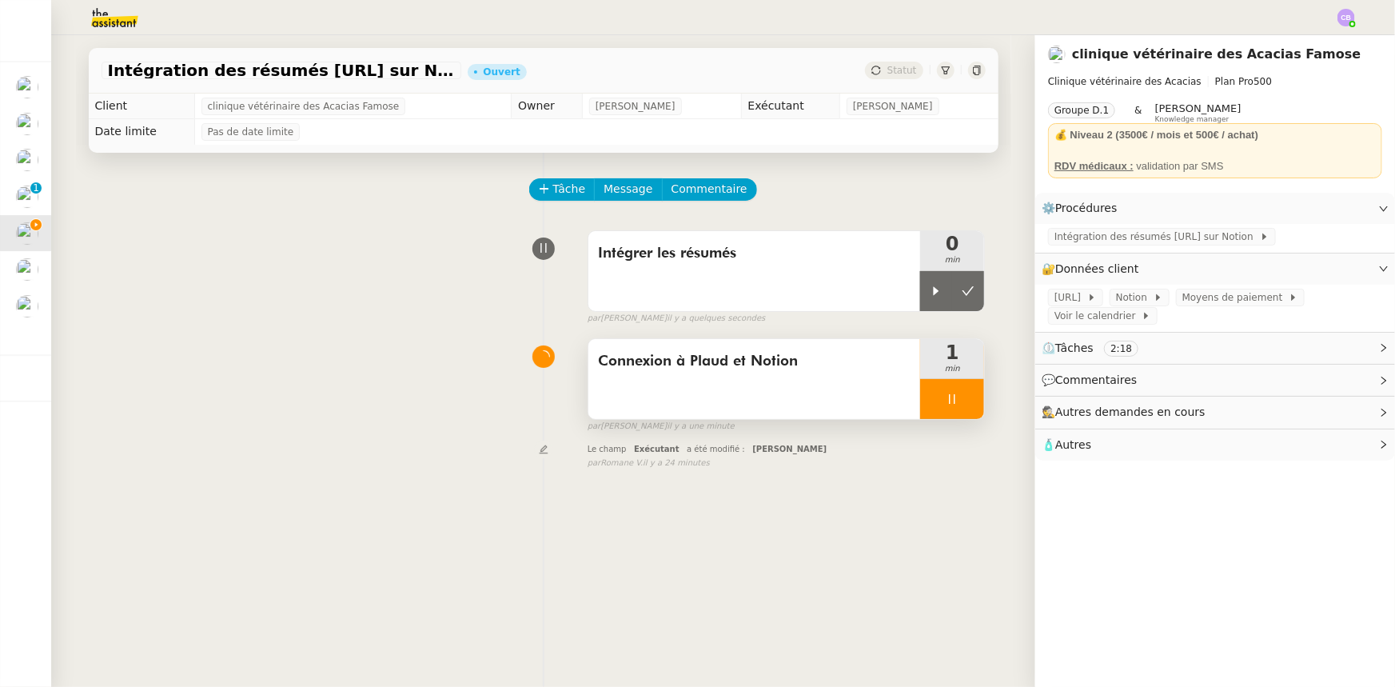
click at [922, 399] on div at bounding box center [952, 399] width 64 height 40
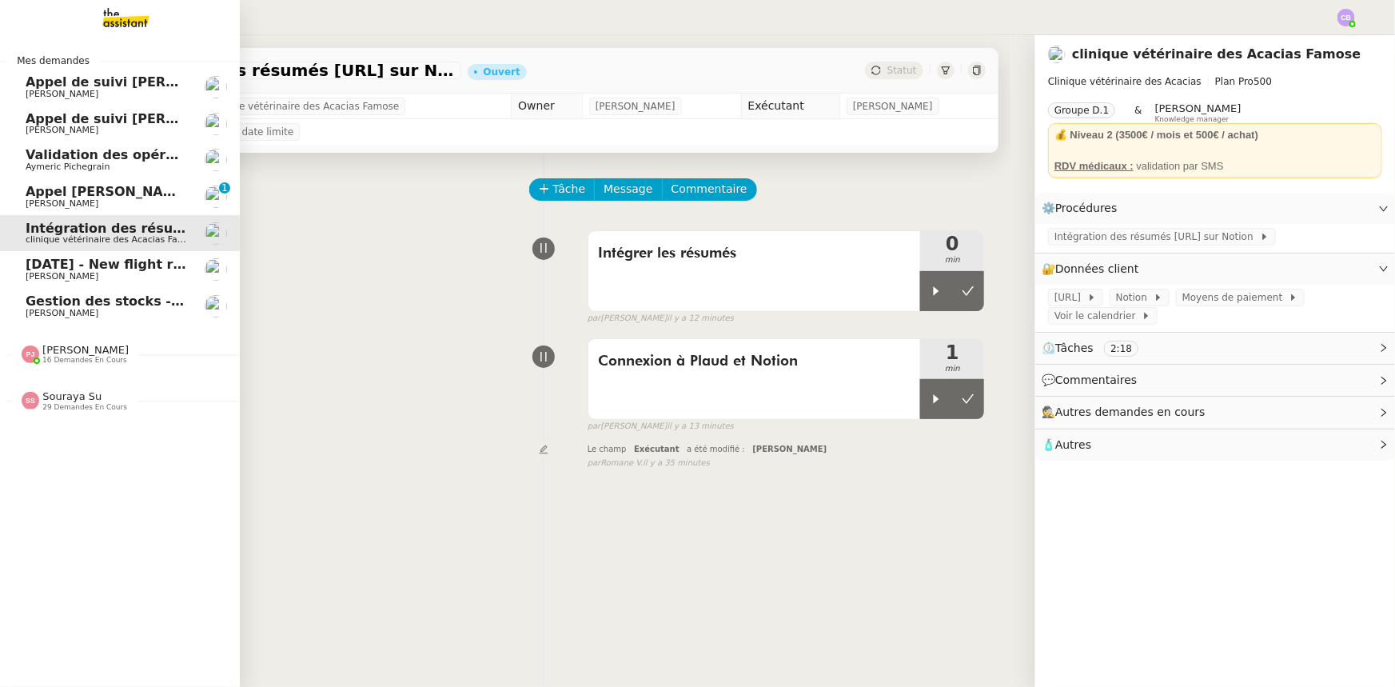
click at [111, 157] on span "Validation des opérations comptables" at bounding box center [162, 154] width 273 height 15
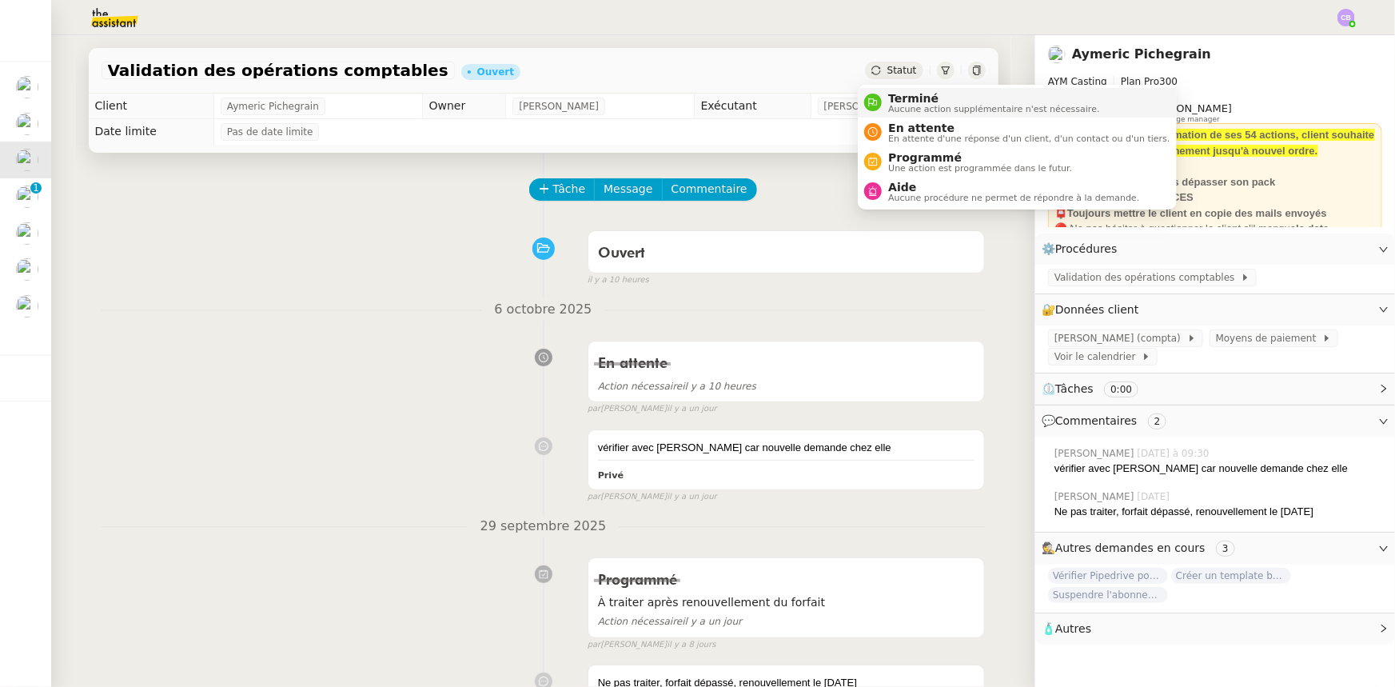
click at [904, 98] on span "Terminé" at bounding box center [993, 98] width 211 height 13
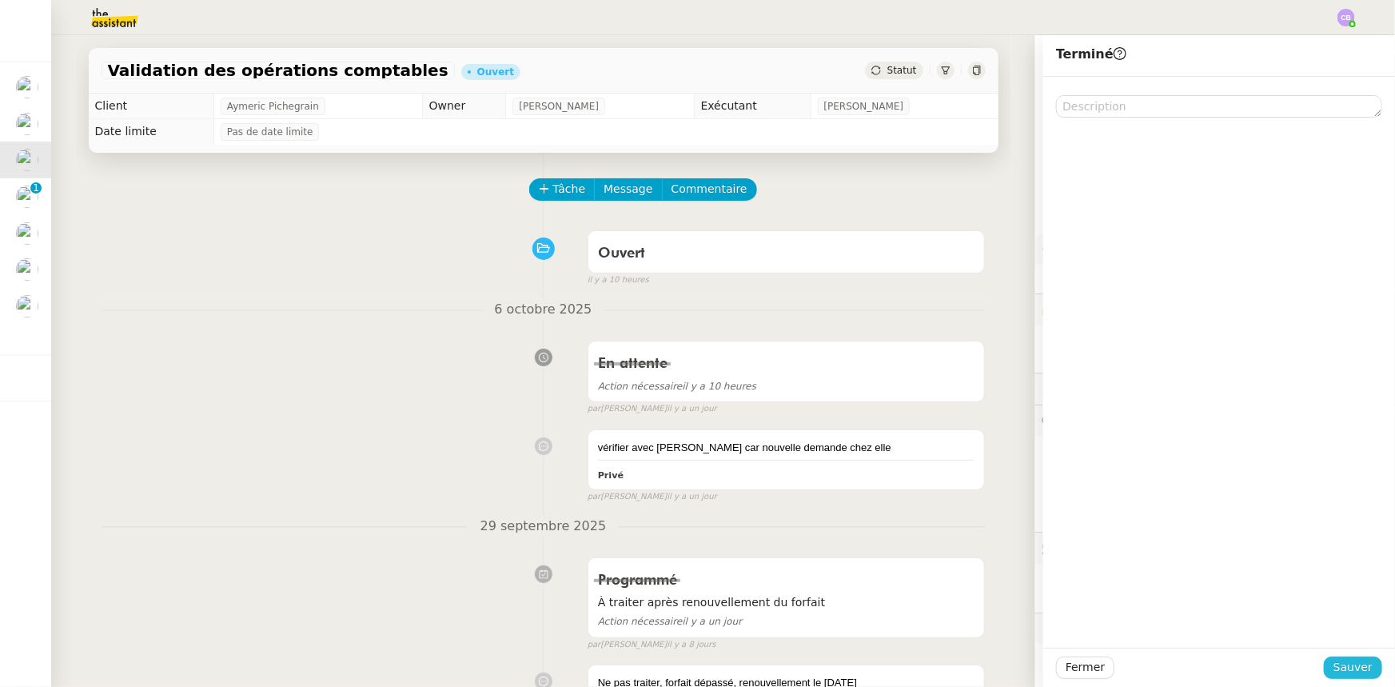
click at [1351, 672] on span "Sauver" at bounding box center [1352, 667] width 39 height 18
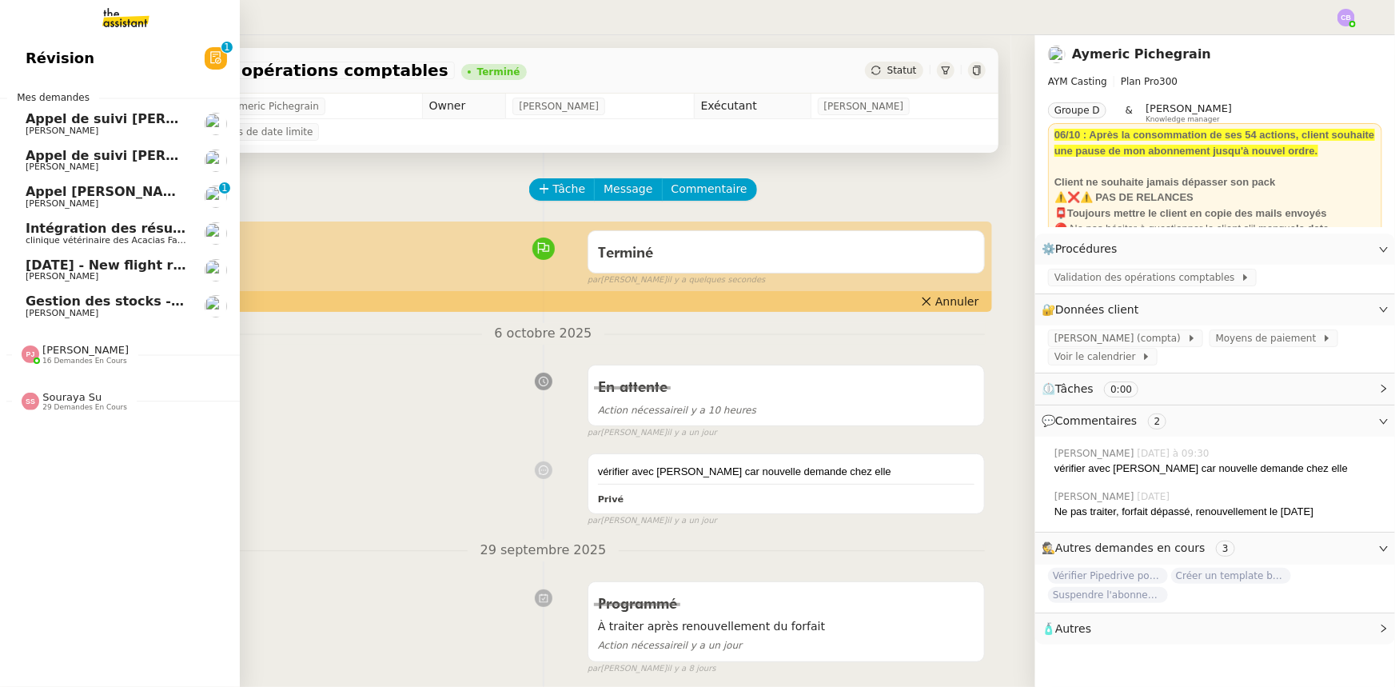
click at [76, 359] on span "16 demandes en cours" at bounding box center [84, 360] width 85 height 9
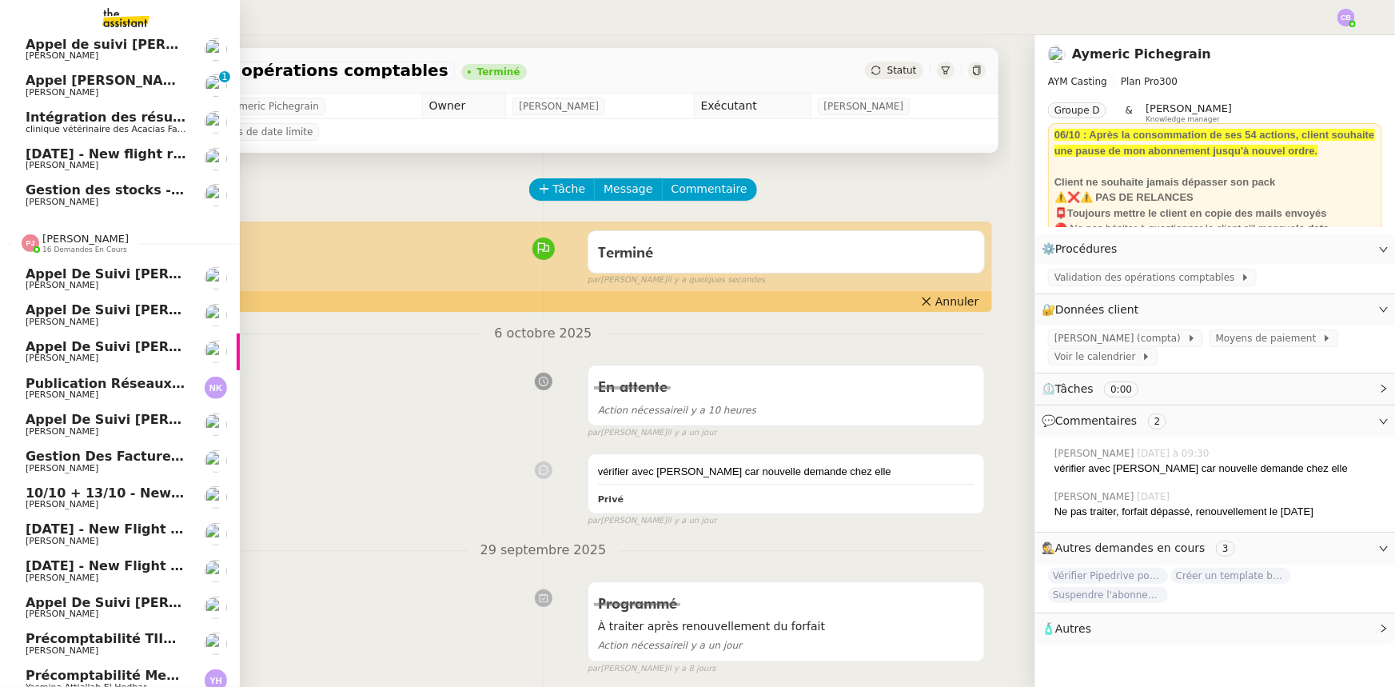
scroll to position [104, 0]
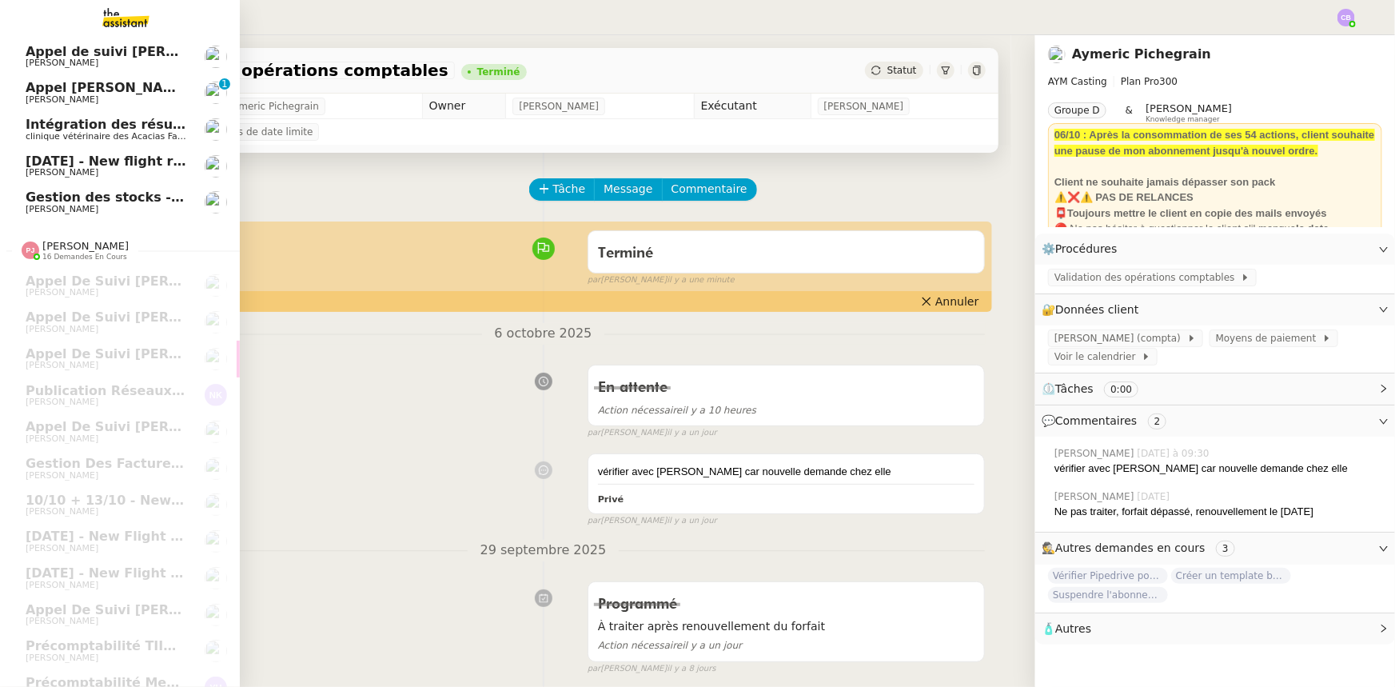
click at [75, 253] on span "16 demandes en cours" at bounding box center [84, 257] width 85 height 9
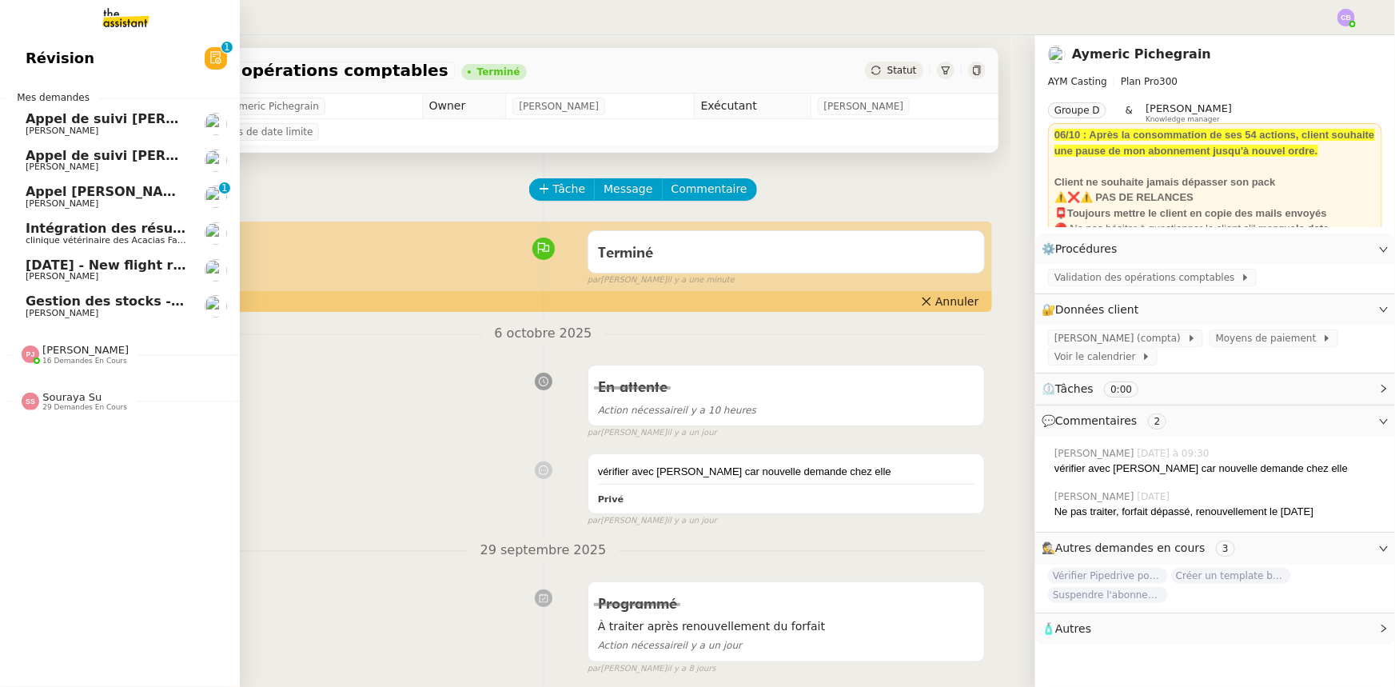
click at [72, 399] on span "Souraya Su" at bounding box center [71, 397] width 59 height 12
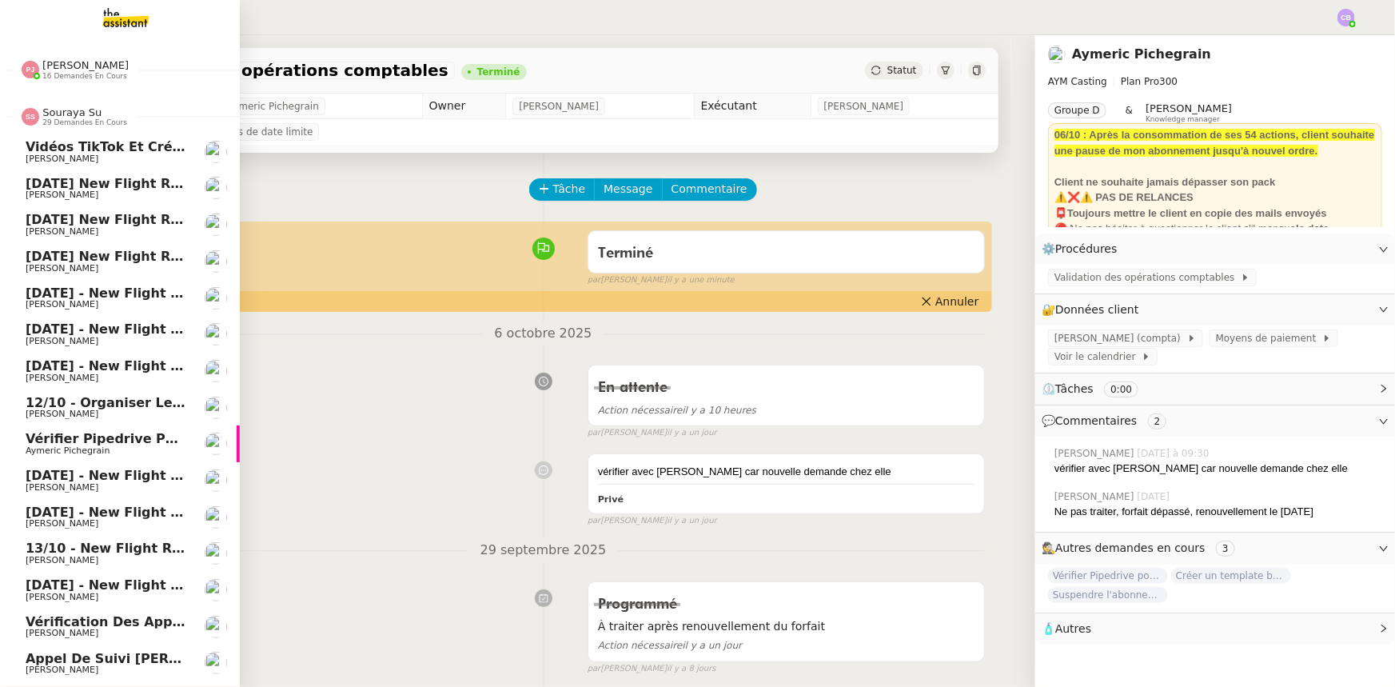
scroll to position [144, 0]
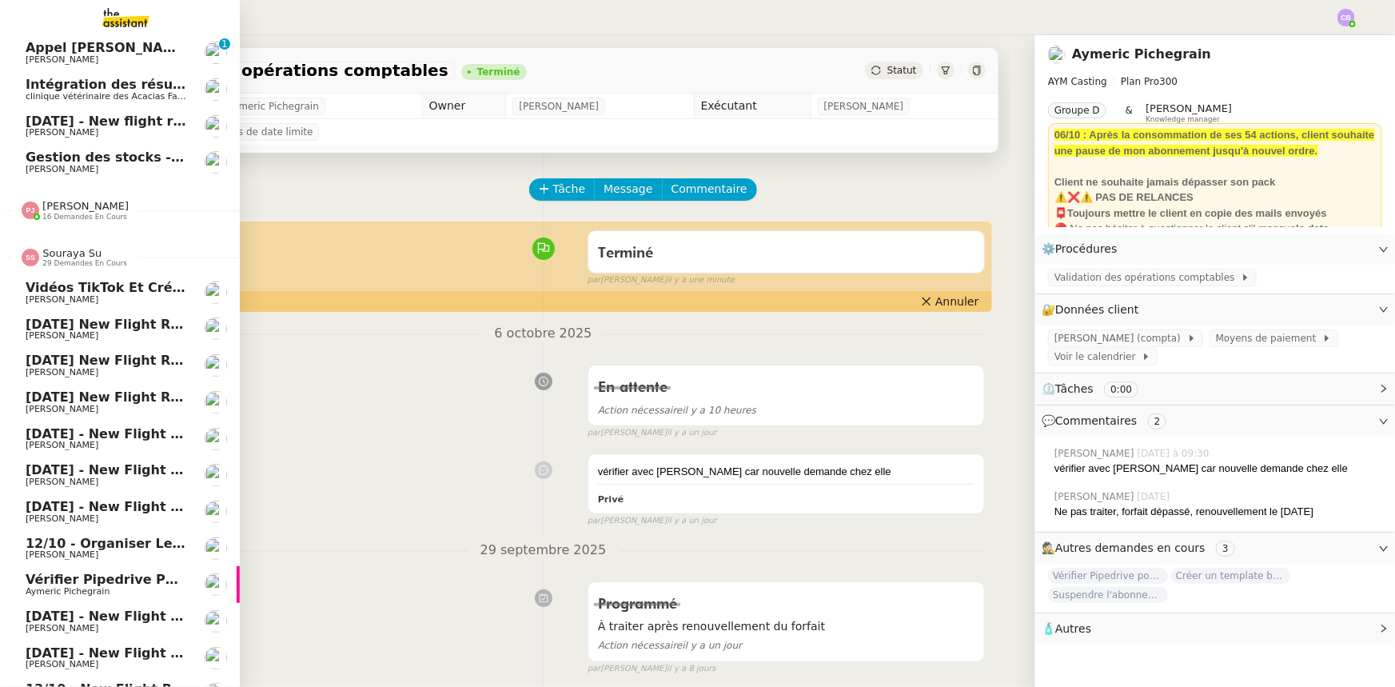
click at [72, 260] on span "29 demandes en cours" at bounding box center [84, 263] width 85 height 9
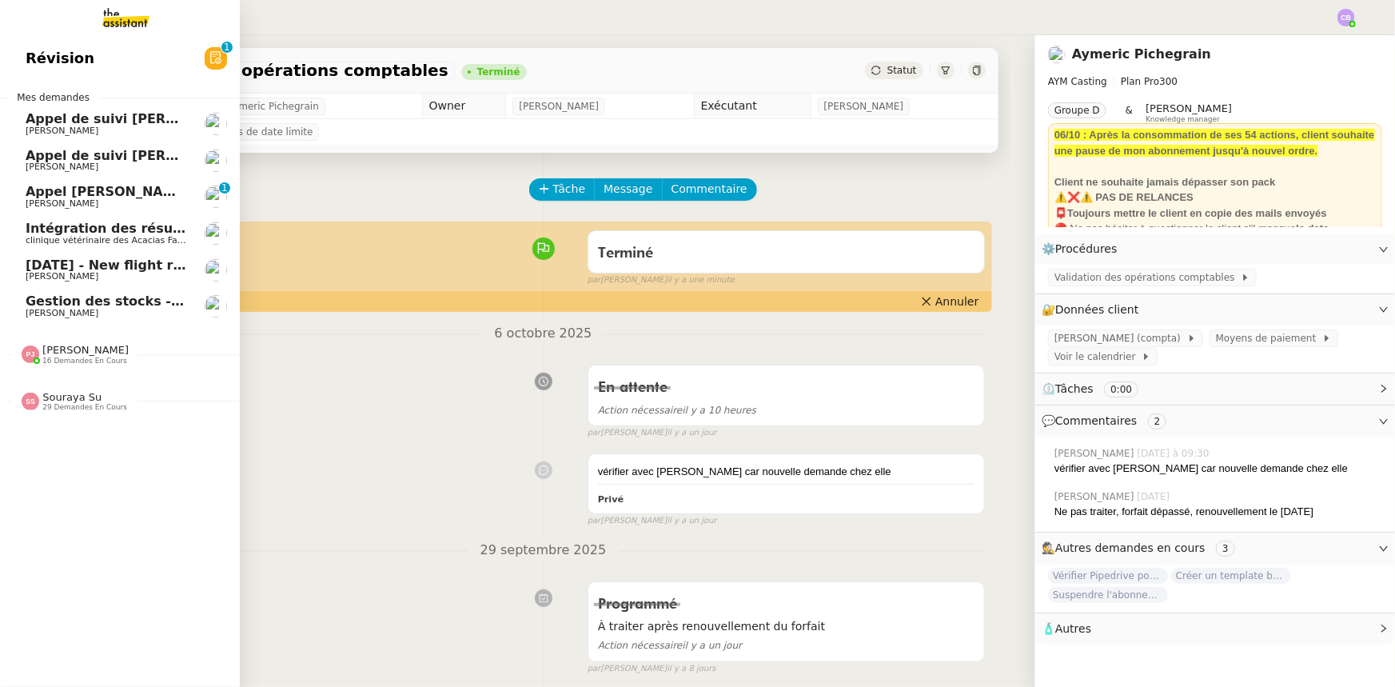
click at [94, 231] on span "Intégration des résumés [URL] sur Notion - [DATE]" at bounding box center [208, 228] width 364 height 15
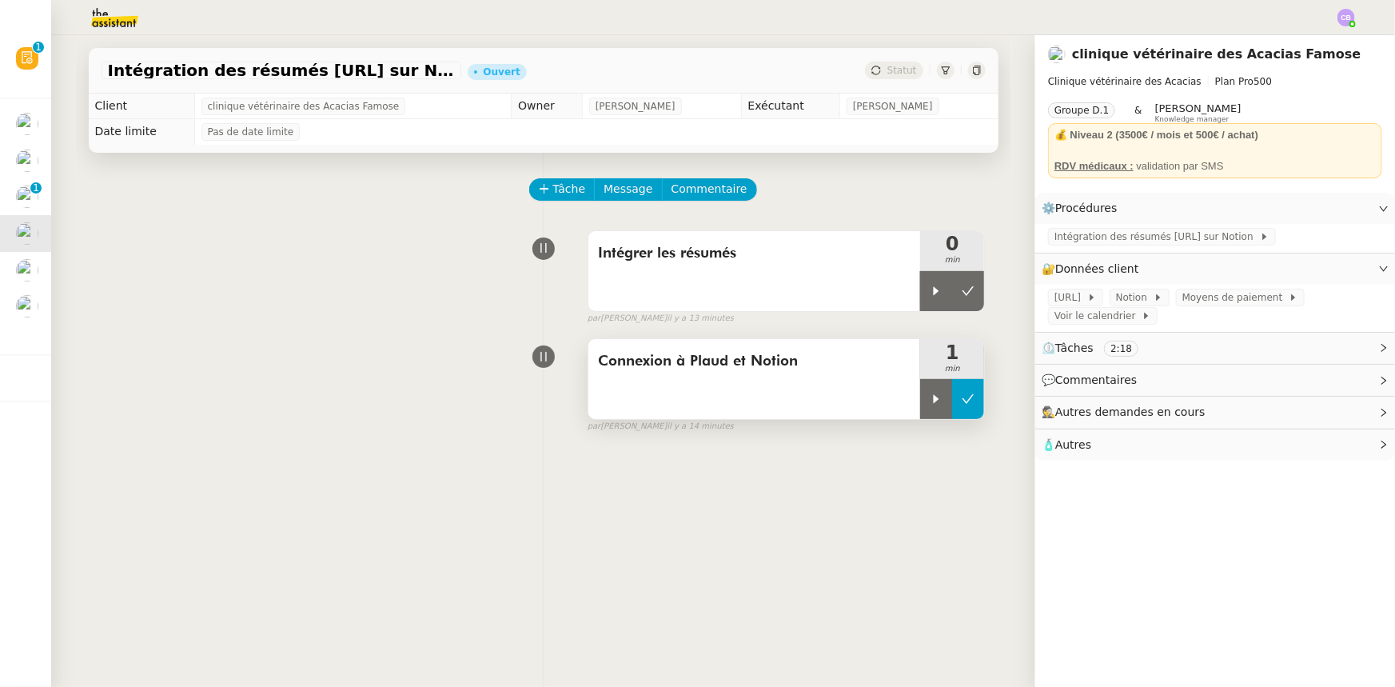
click at [960, 407] on button at bounding box center [968, 399] width 32 height 40
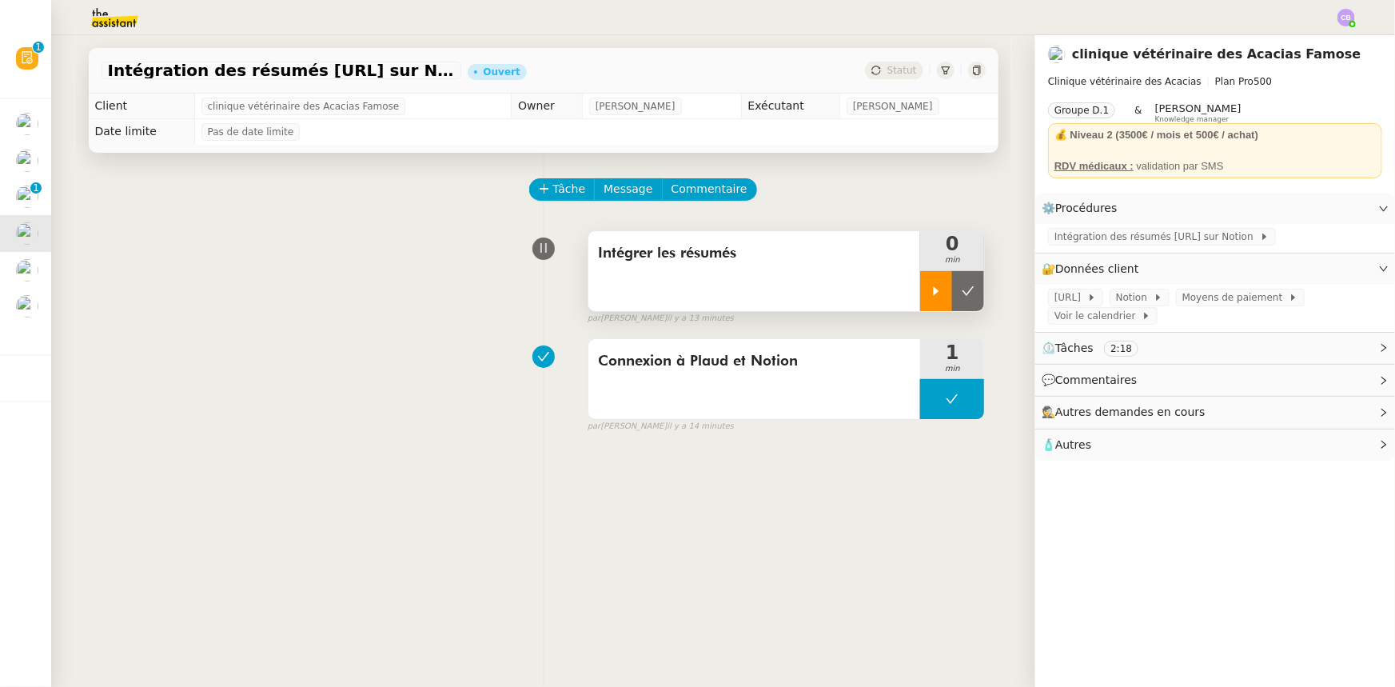
click at [930, 297] on icon at bounding box center [936, 291] width 13 height 13
click at [1104, 241] on span "Intégration des résumés [URL] sur Notion" at bounding box center [1156, 237] width 205 height 16
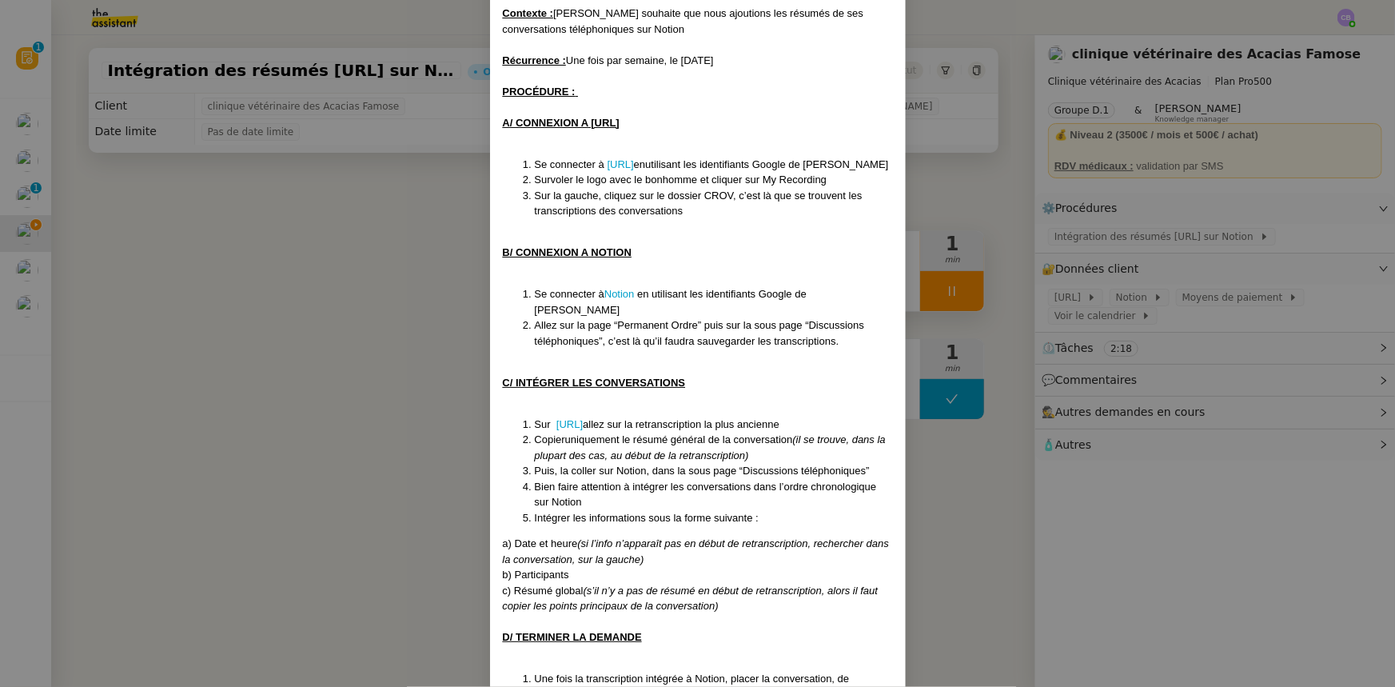
scroll to position [222, 0]
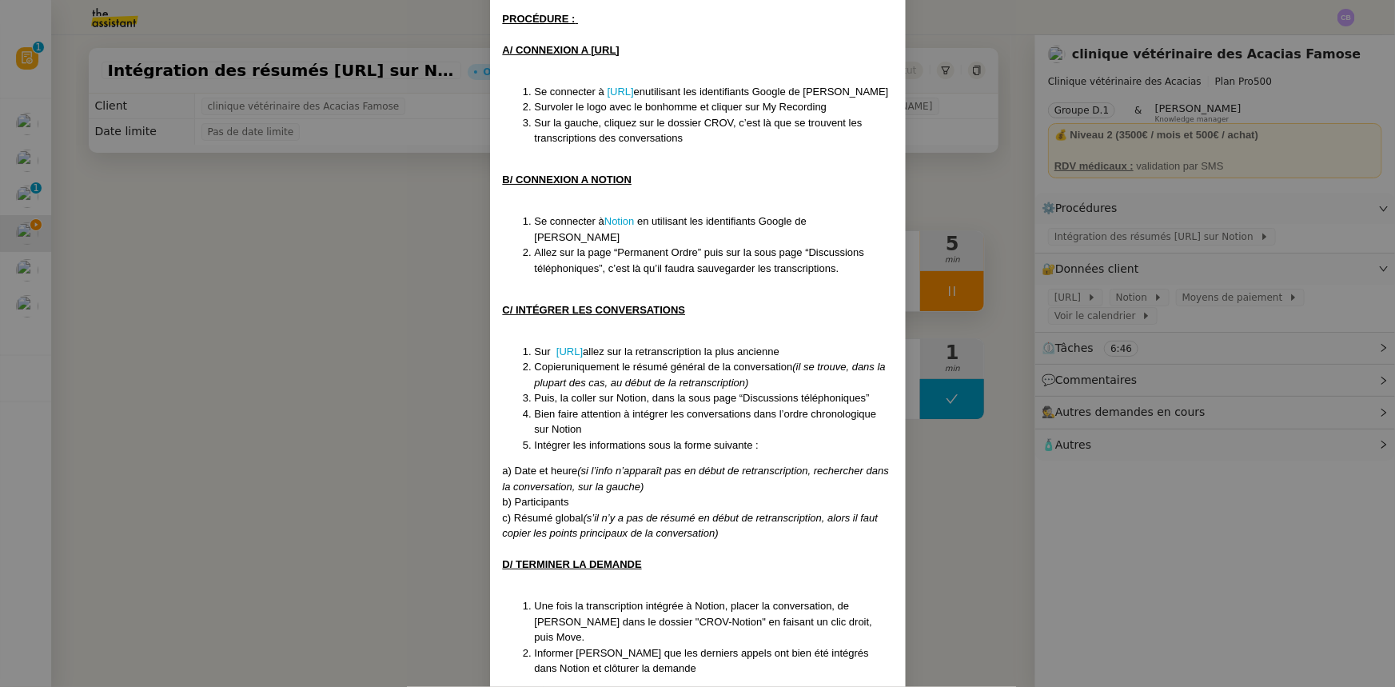
click at [367, 232] on nz-modal-container "Création le [DATE] Mise à jour le [DATE] Contexte : [PERSON_NAME] souhaite que …" at bounding box center [697, 343] width 1395 height 687
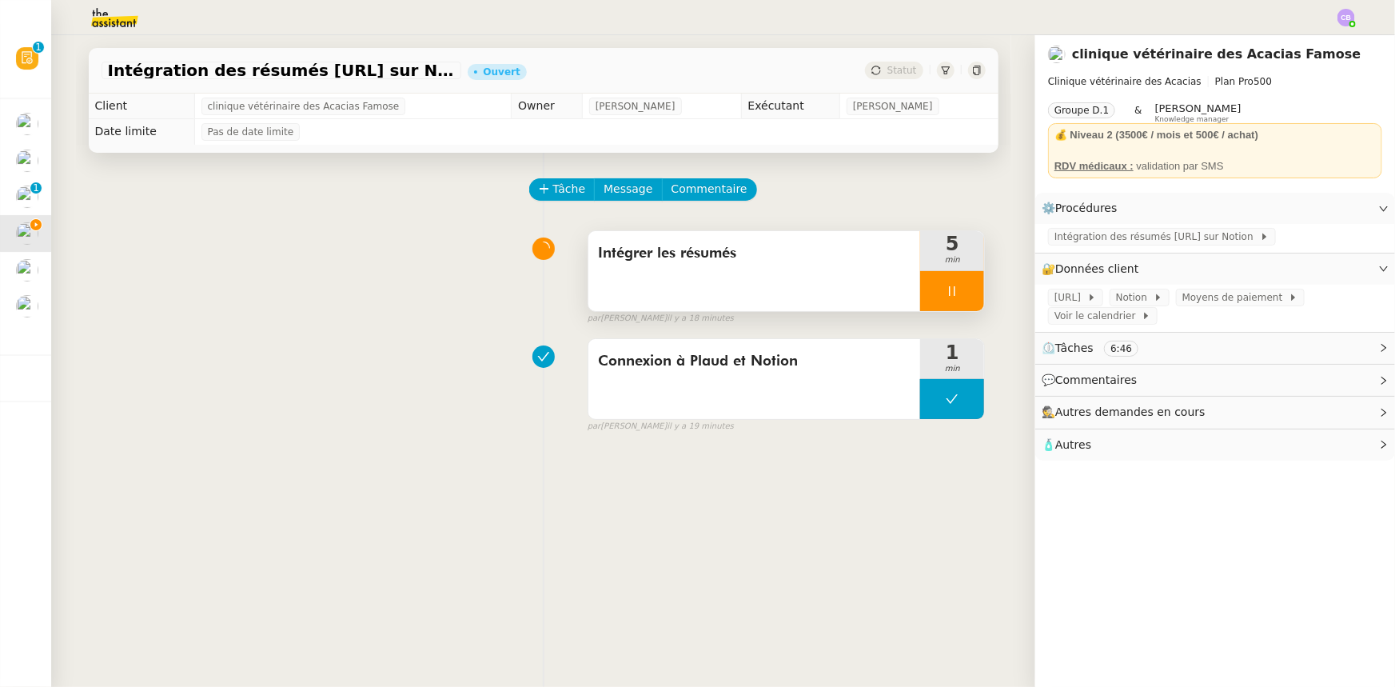
scroll to position [142, 0]
click at [923, 295] on div at bounding box center [952, 291] width 64 height 40
click at [926, 299] on div at bounding box center [936, 291] width 32 height 40
click at [924, 286] on div at bounding box center [952, 291] width 64 height 40
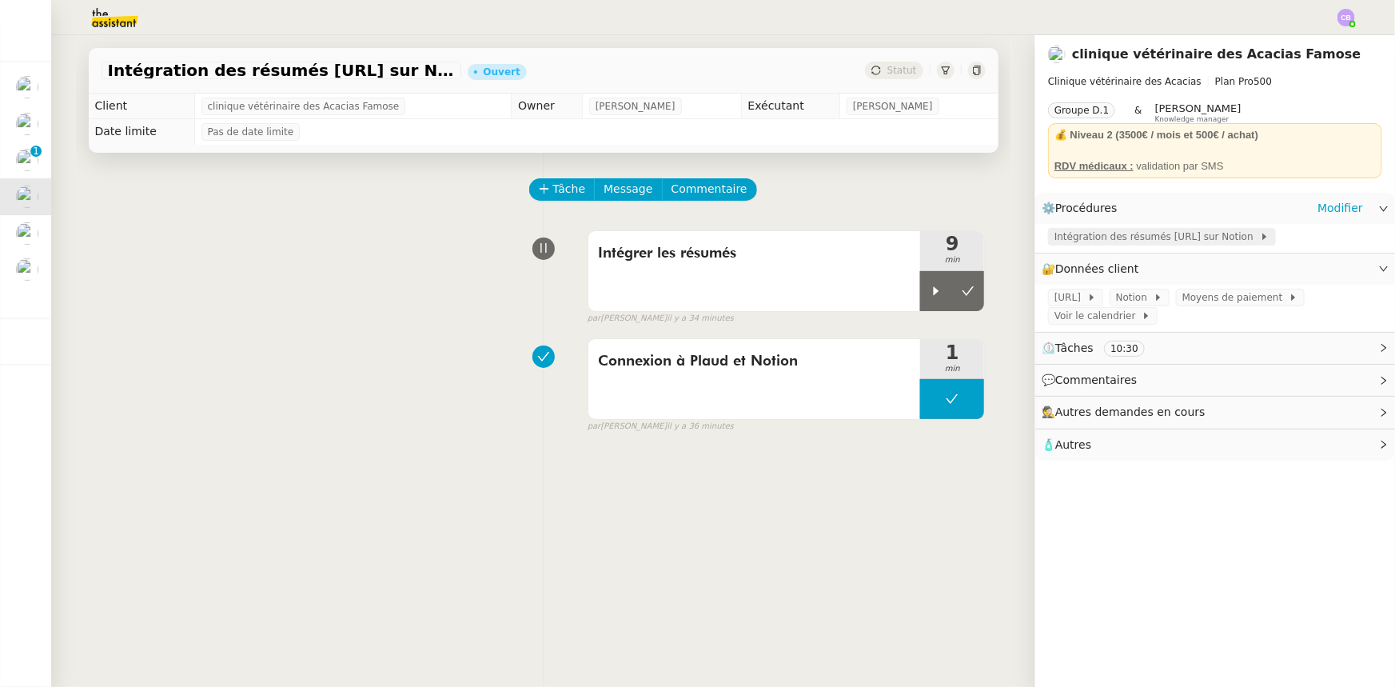
click at [1074, 239] on span "Intégration des résumés [URL] sur Notion" at bounding box center [1156, 237] width 205 height 16
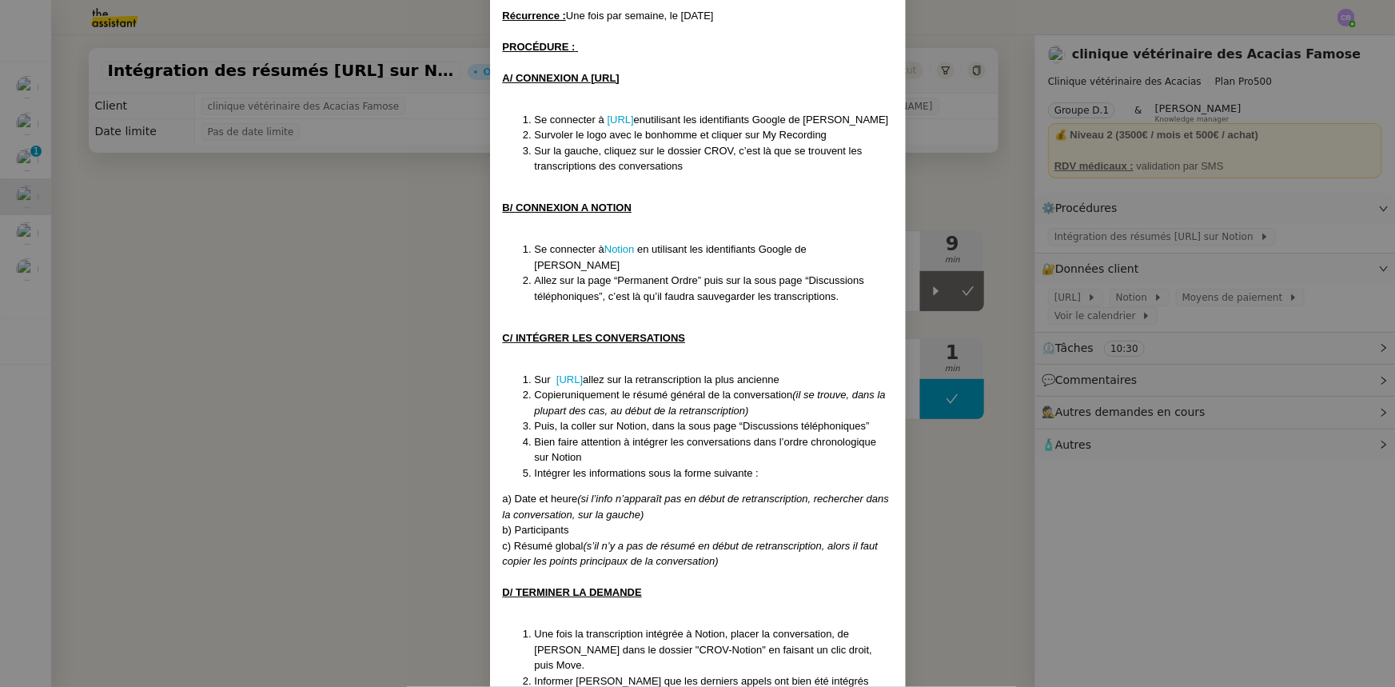
scroll to position [222, 0]
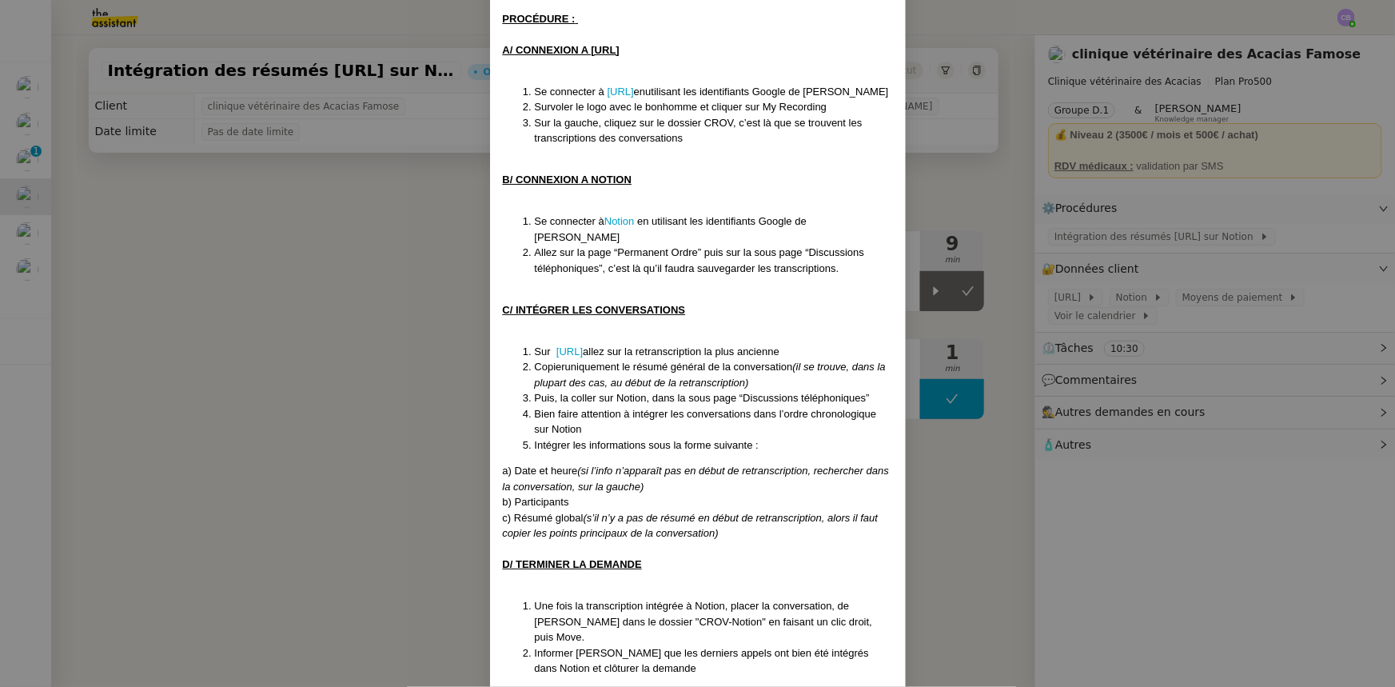
click at [399, 356] on nz-modal-container "Création le [DATE] Mise à jour le [DATE] Contexte : [PERSON_NAME] souhaite que …" at bounding box center [697, 343] width 1395 height 687
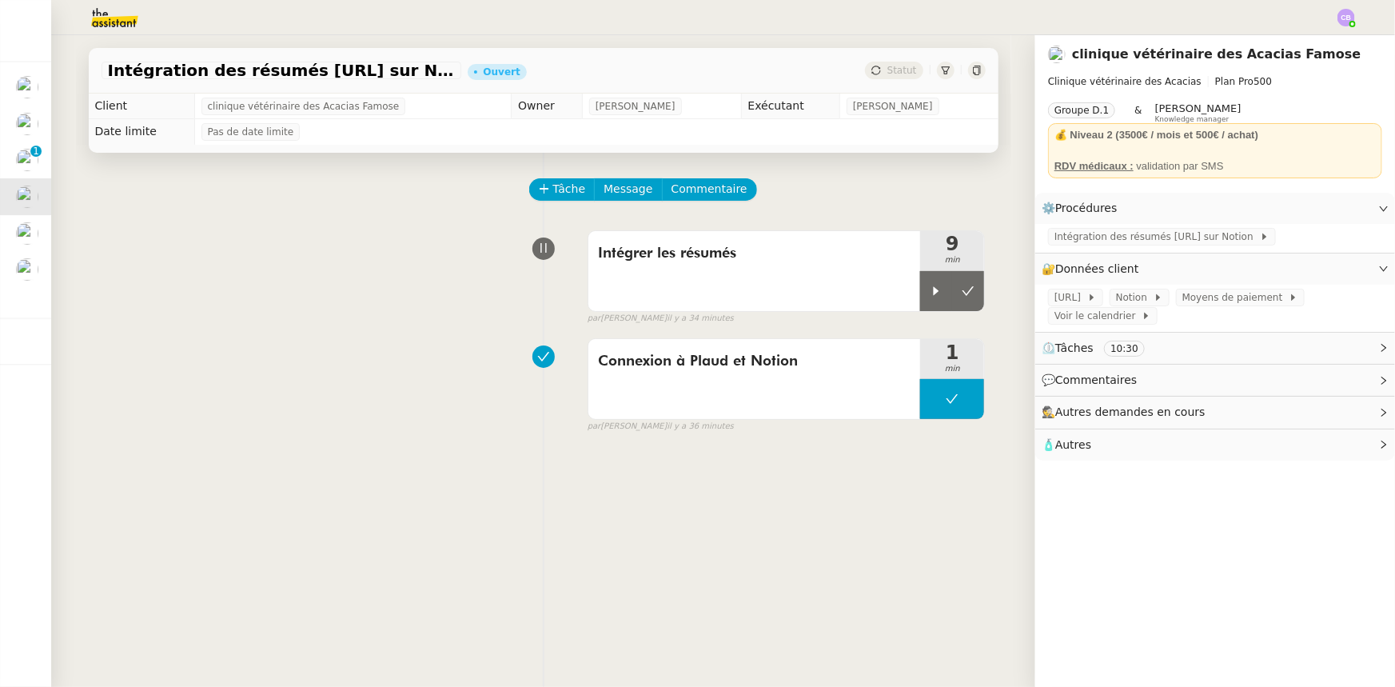
scroll to position [142, 0]
click at [920, 296] on div at bounding box center [936, 291] width 32 height 40
click at [553, 195] on span "Tâche" at bounding box center [569, 189] width 33 height 18
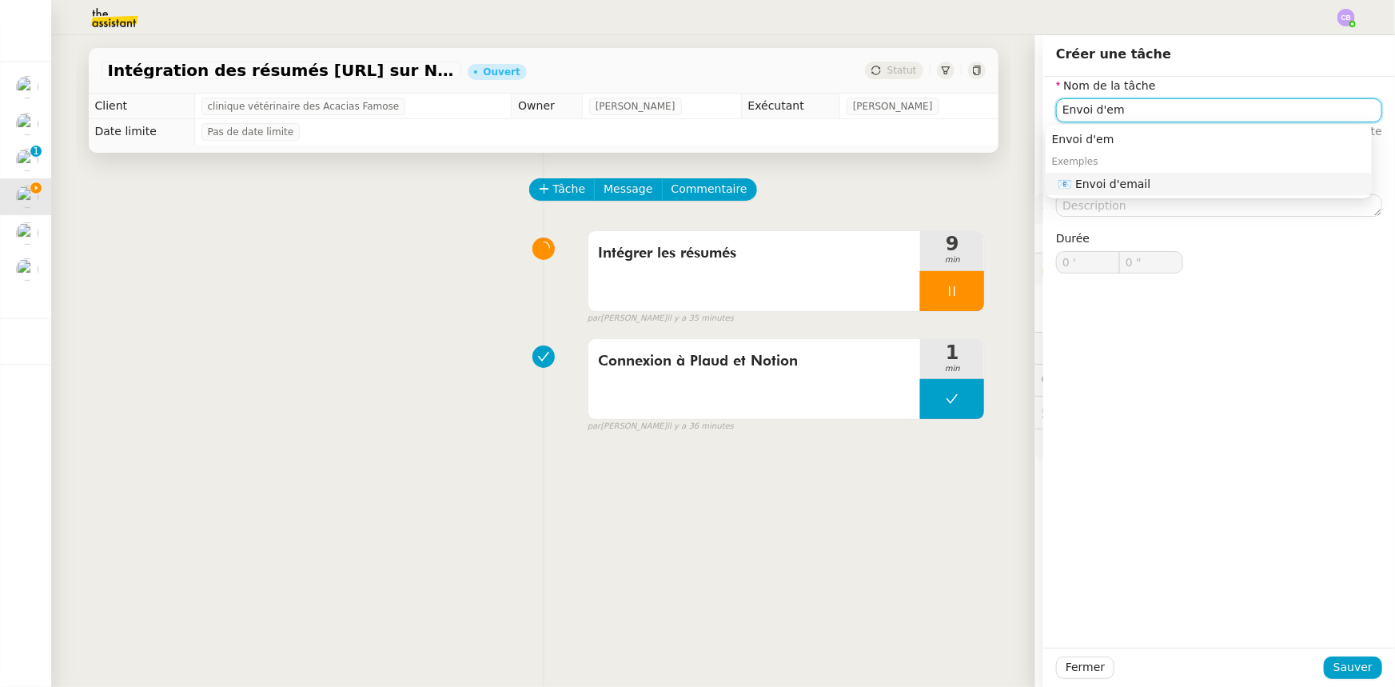
click at [1085, 185] on div "📧 Envoi d'email" at bounding box center [1211, 184] width 307 height 14
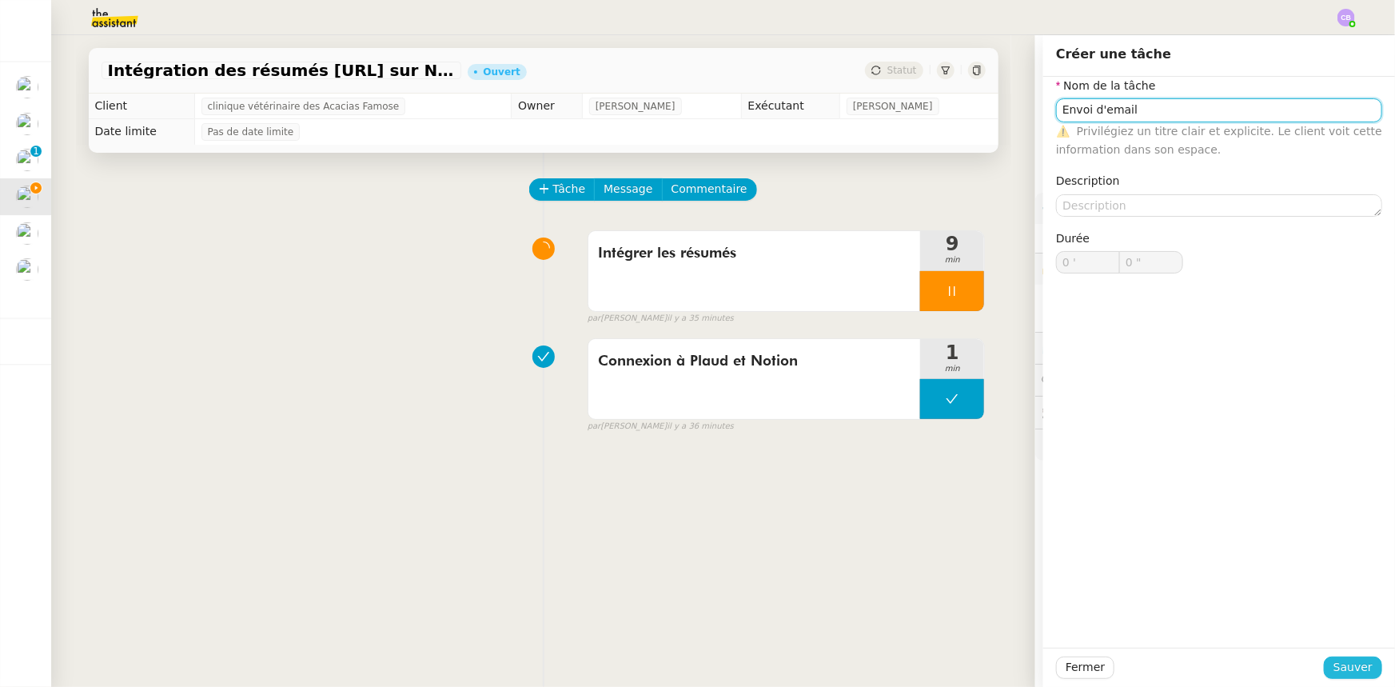
type input "Envoi d'email"
click at [1340, 660] on span "Sauver" at bounding box center [1352, 667] width 39 height 18
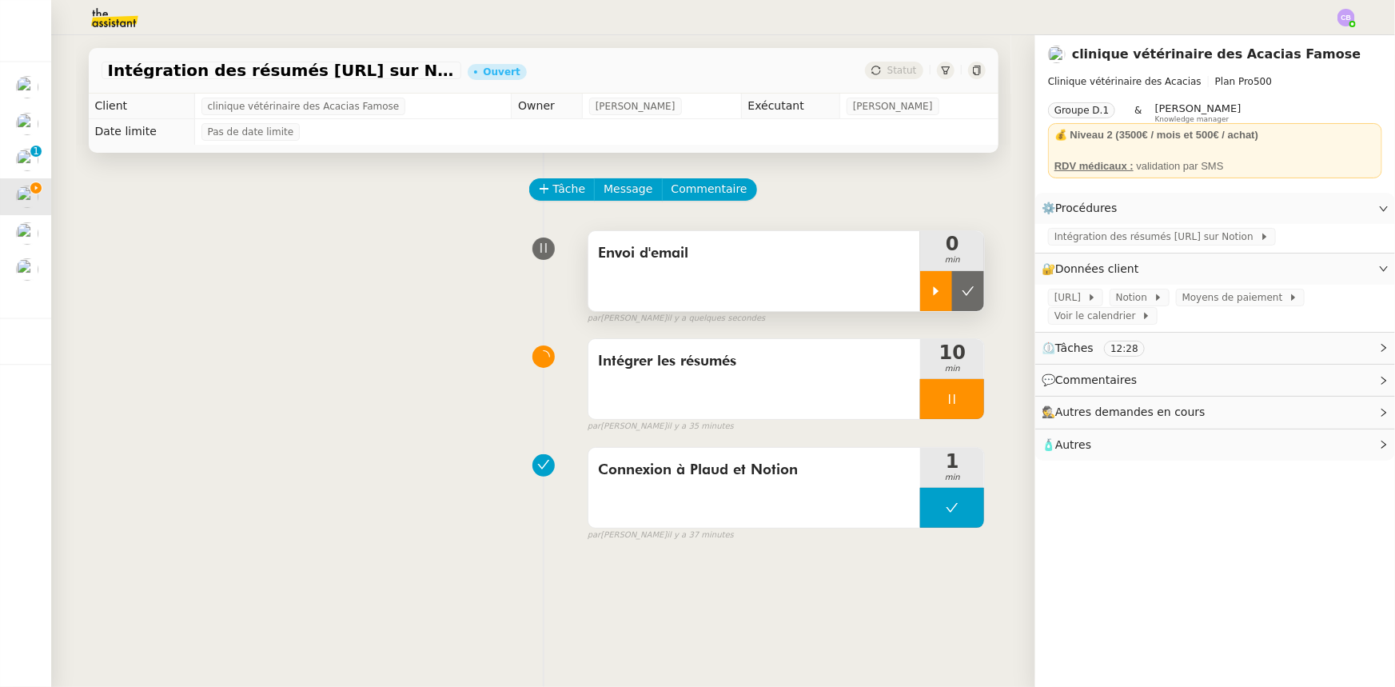
click at [923, 279] on div at bounding box center [936, 291] width 32 height 40
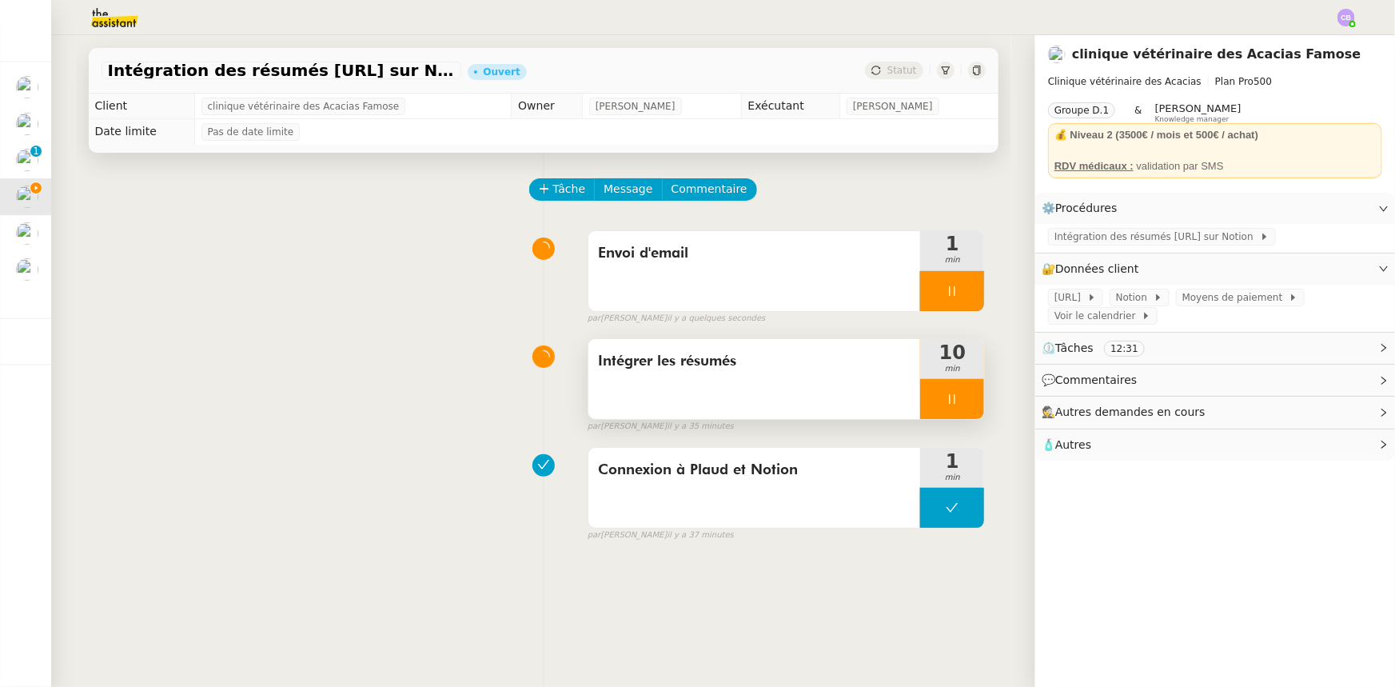
click at [920, 393] on div at bounding box center [952, 399] width 64 height 40
click at [961, 405] on icon at bounding box center [967, 398] width 13 height 13
click at [613, 193] on span "Message" at bounding box center [627, 189] width 49 height 18
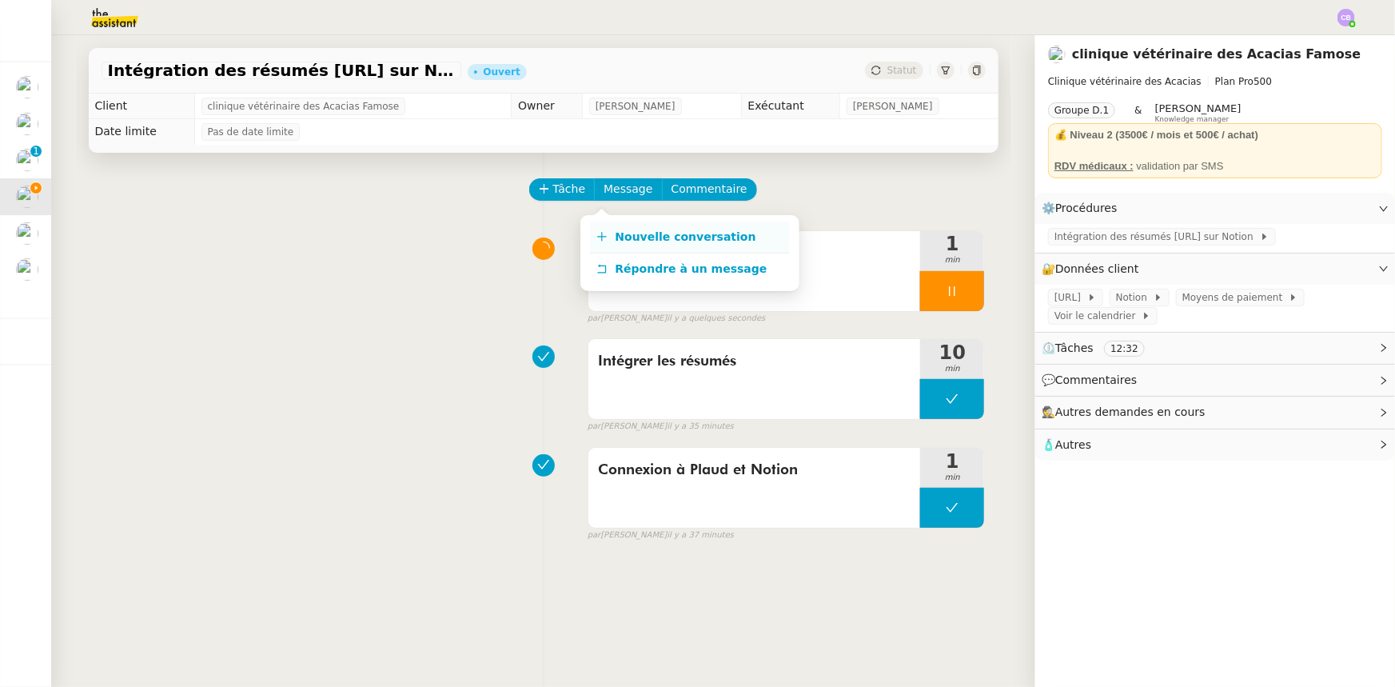
click at [652, 238] on span "Nouvelle conversation" at bounding box center [685, 236] width 141 height 13
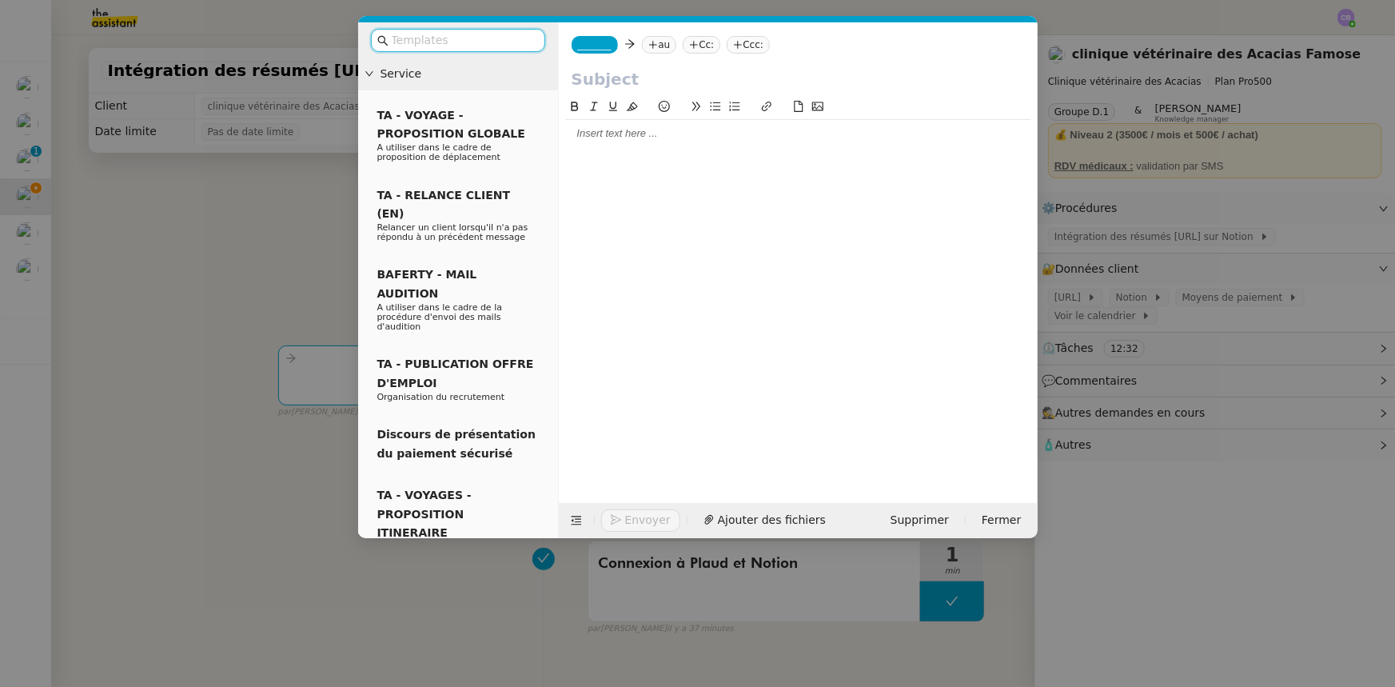
click at [469, 42] on input "text" at bounding box center [464, 40] width 144 height 18
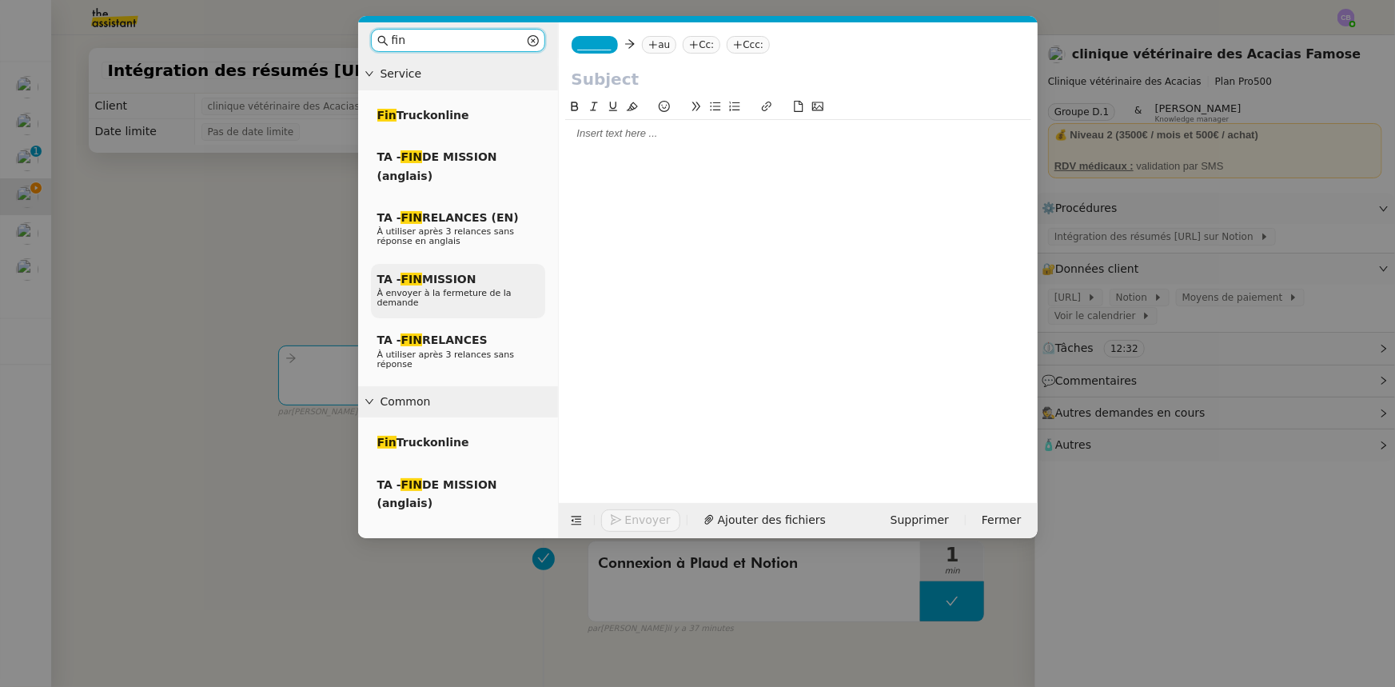
type input "fin"
click at [444, 282] on span "TA - FIN MISSION" at bounding box center [426, 279] width 99 height 13
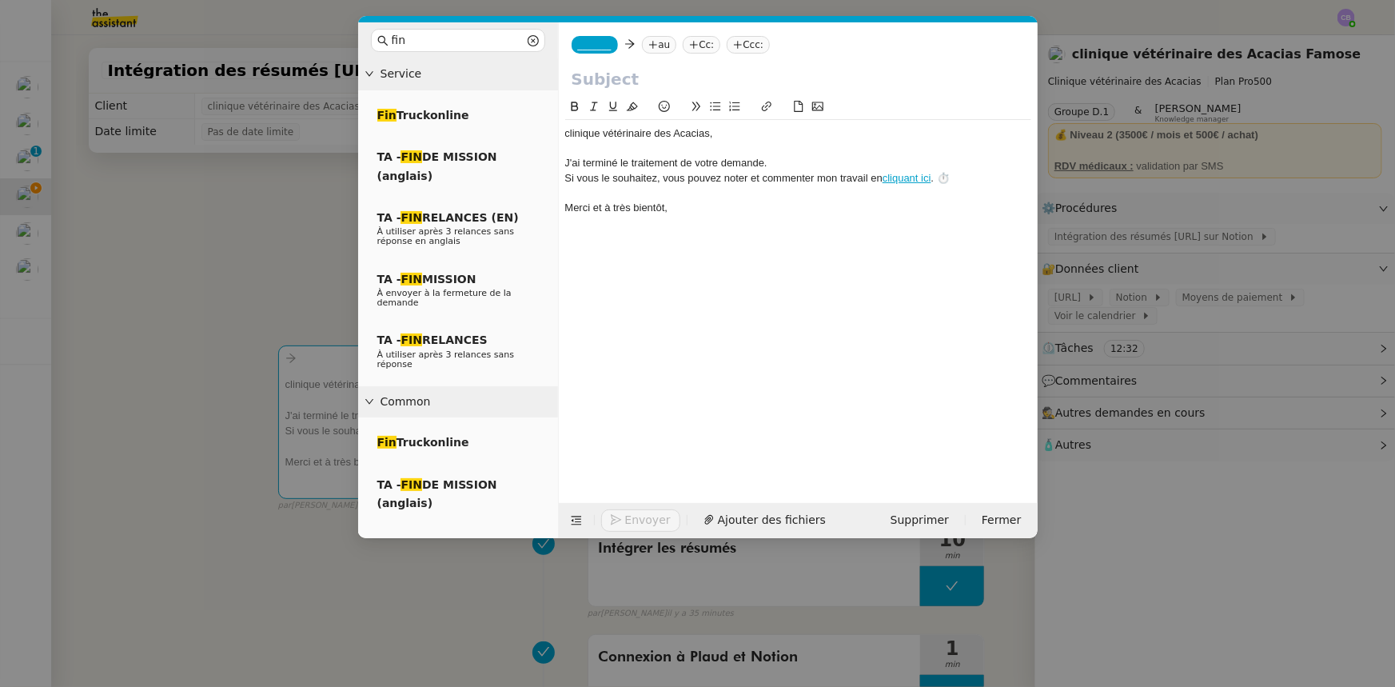
click at [590, 41] on span "_______" at bounding box center [595, 44] width 34 height 11
click at [621, 74] on span "[PERSON_NAME]" at bounding box center [654, 69] width 153 height 13
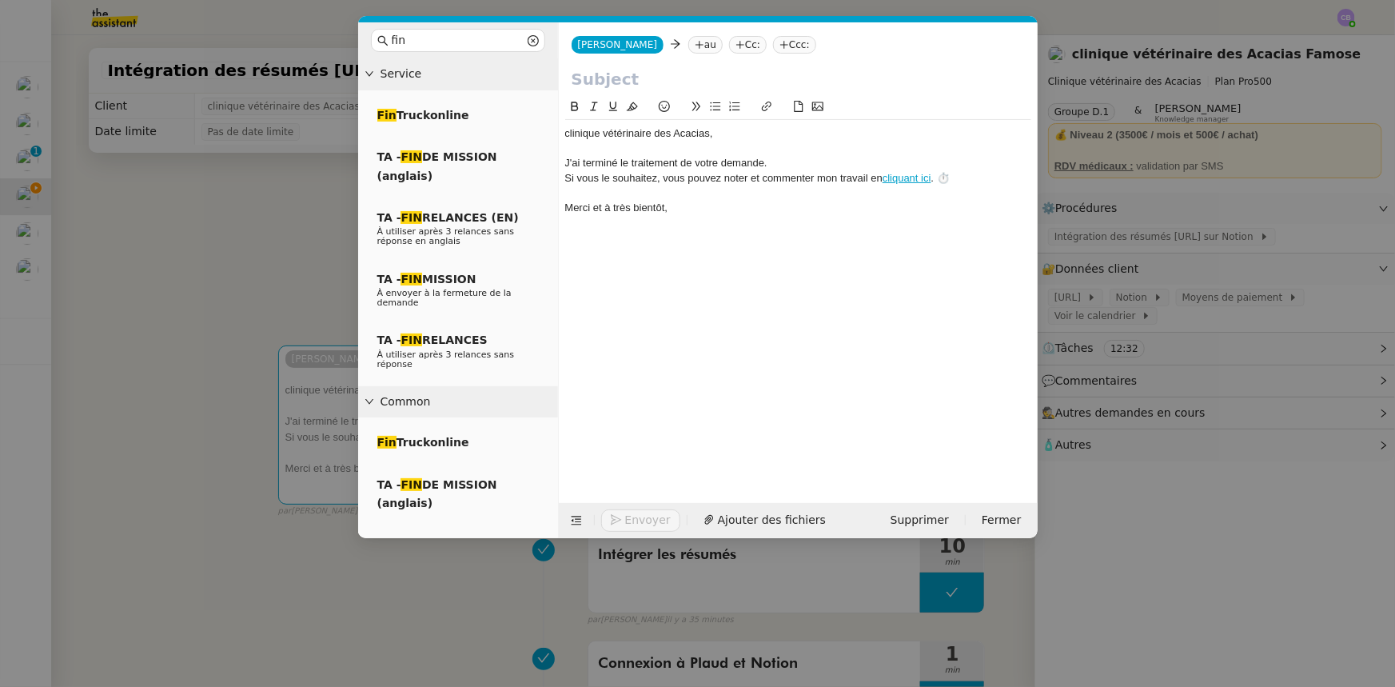
click at [688, 45] on nz-tag "au" at bounding box center [705, 45] width 34 height 18
type input "[PERSON_NAME]"
click at [672, 76] on span "[EMAIL_ADDRESS][DOMAIN_NAME]" at bounding box center [754, 80] width 224 height 9
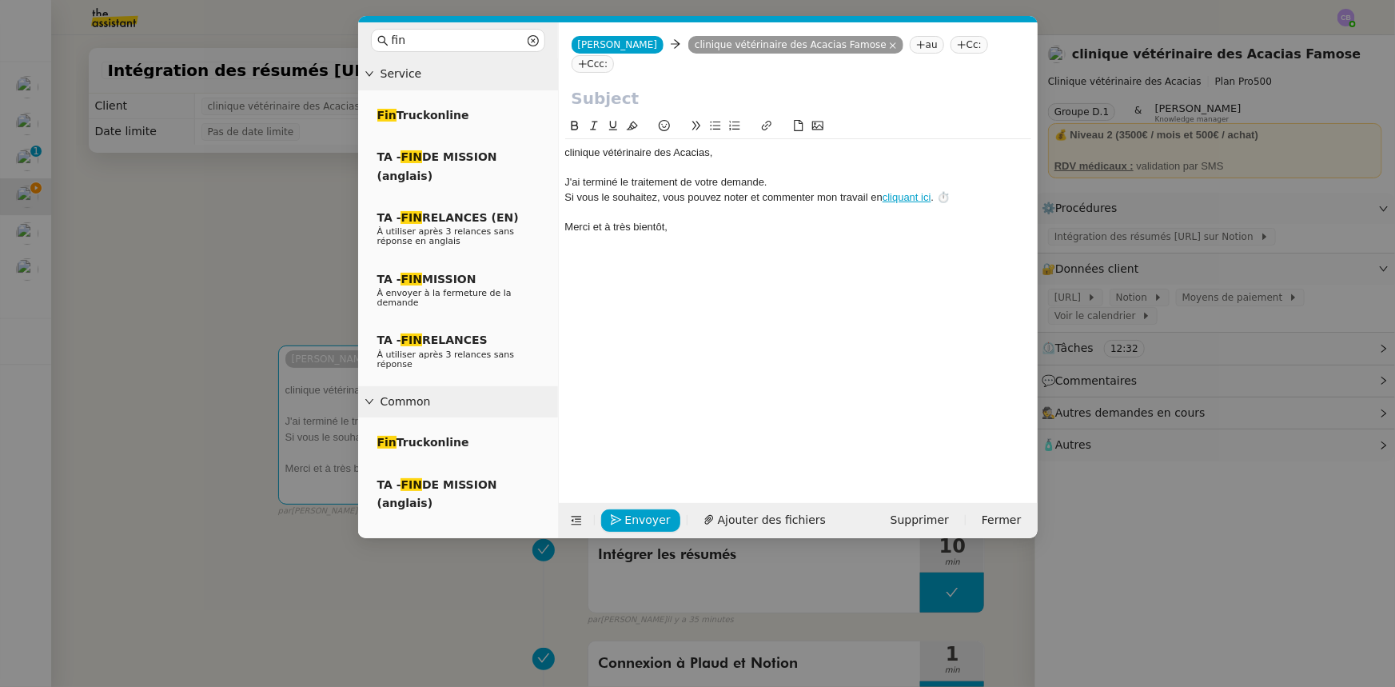
click at [660, 86] on input "text" at bounding box center [797, 98] width 453 height 24
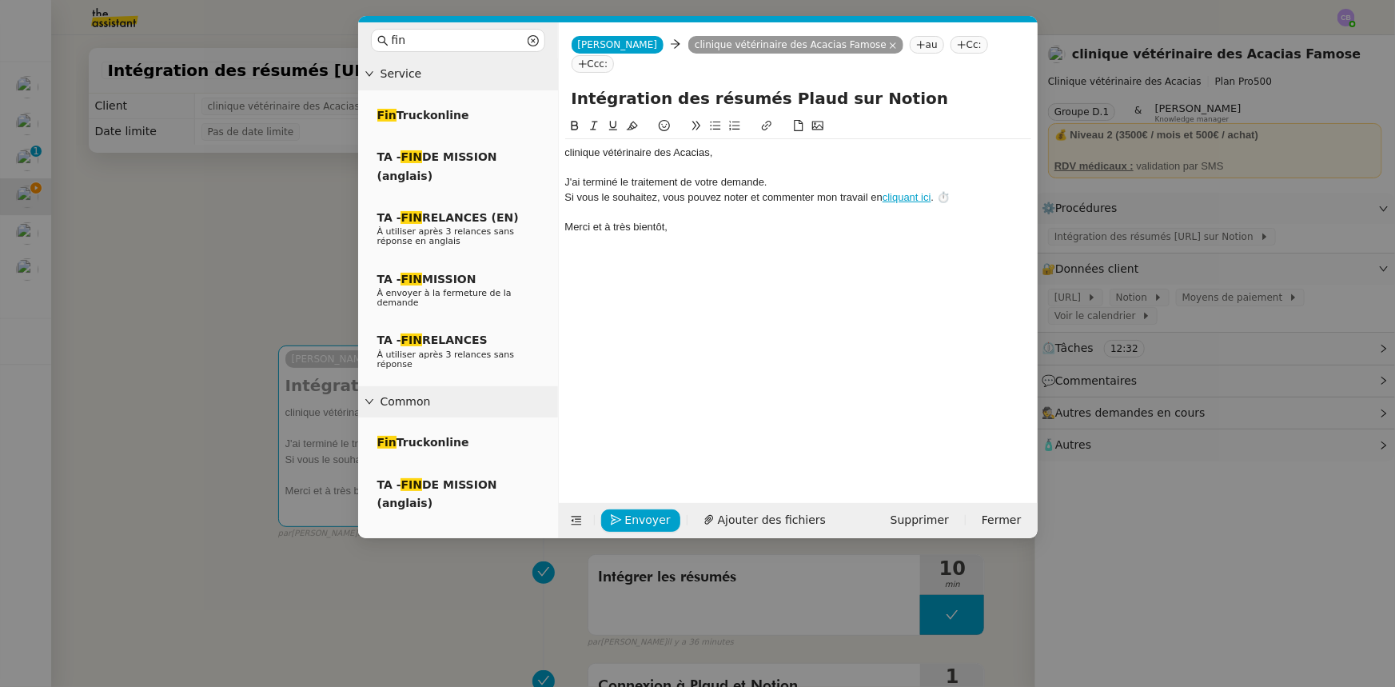
type input "Intégration des résumés Plaud sur Notion"
drag, startPoint x: 707, startPoint y: 132, endPoint x: 562, endPoint y: 133, distance: 145.5
click at [562, 133] on nz-spin "﻿clinique vétérinaire des Acacias﻿, J'ai terminé le traitement de votre demande…" at bounding box center [798, 301] width 479 height 368
click at [609, 145] on div "[PERSON_NAME]﻿," at bounding box center [798, 152] width 466 height 14
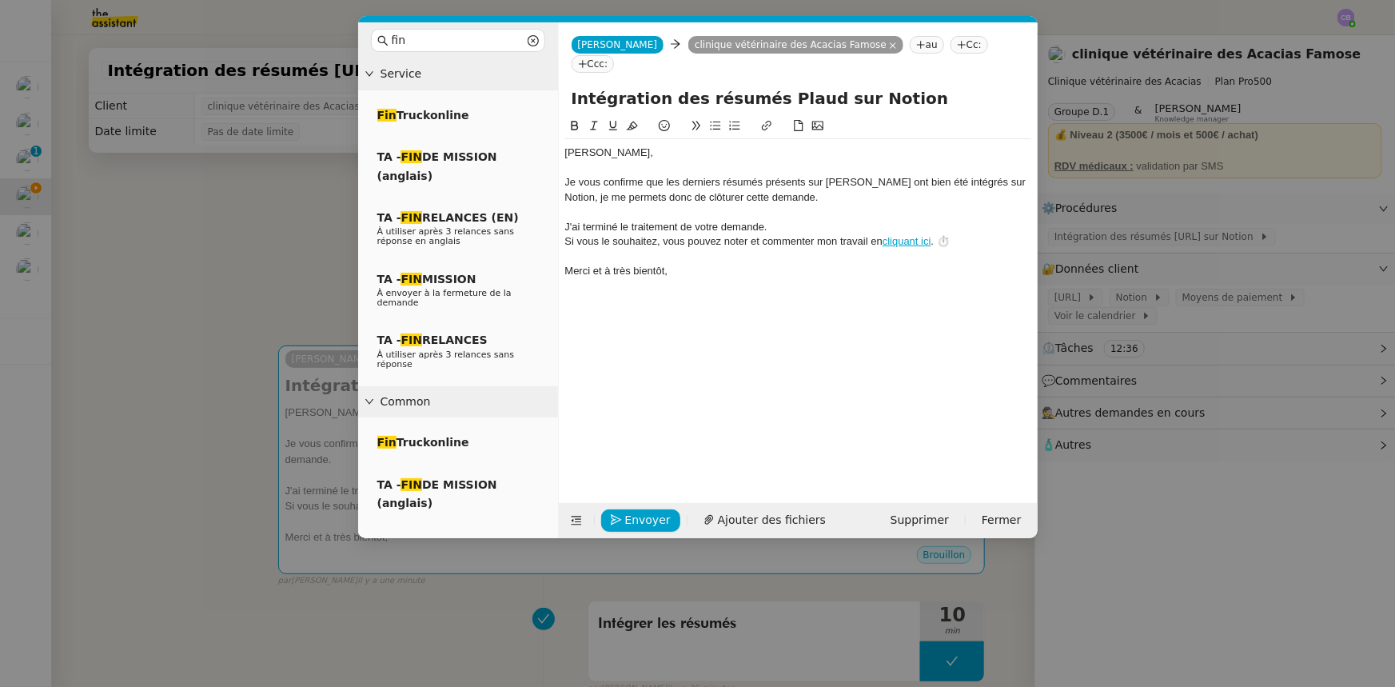
click at [845, 175] on div "Je vous confirme que les derniers résumés présents sur [PERSON_NAME] ont bien é…" at bounding box center [798, 190] width 466 height 30
click at [941, 161] on div at bounding box center [798, 168] width 466 height 14
click at [643, 521] on span "Envoyer" at bounding box center [648, 520] width 46 height 18
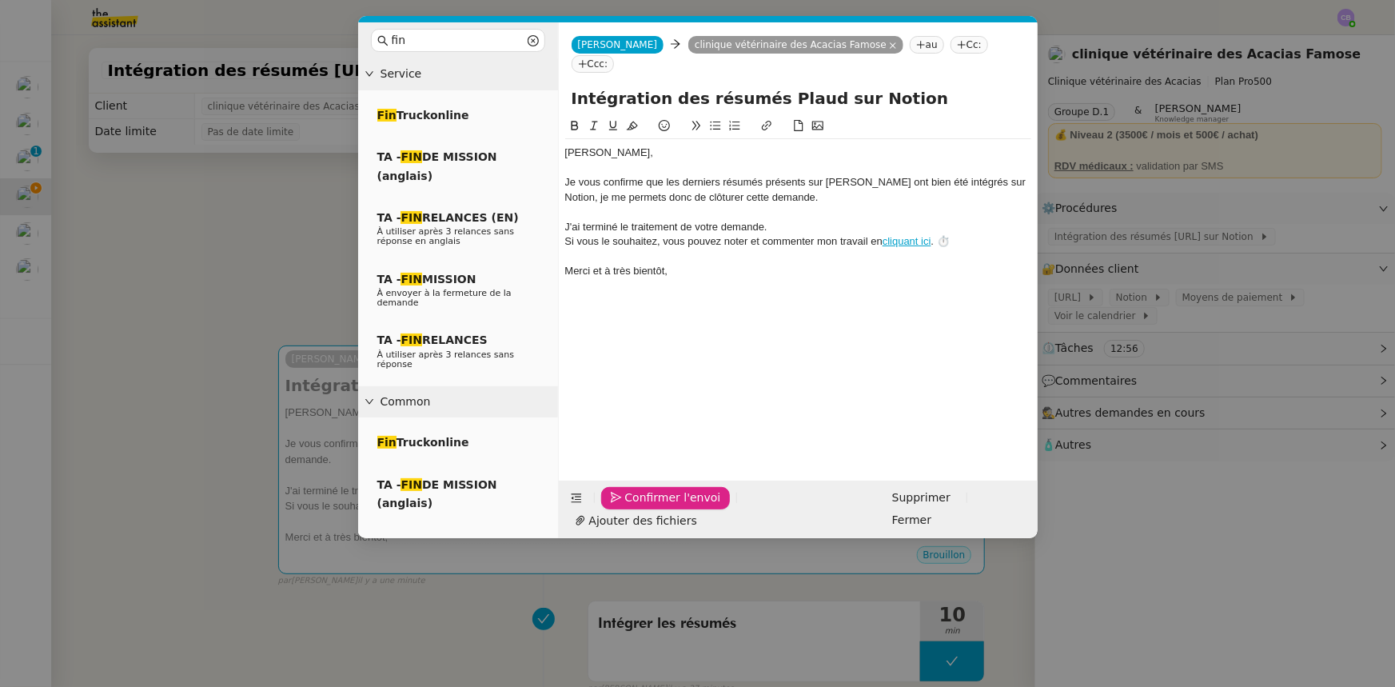
click at [643, 507] on span "Confirmer l'envoi" at bounding box center [673, 497] width 96 height 18
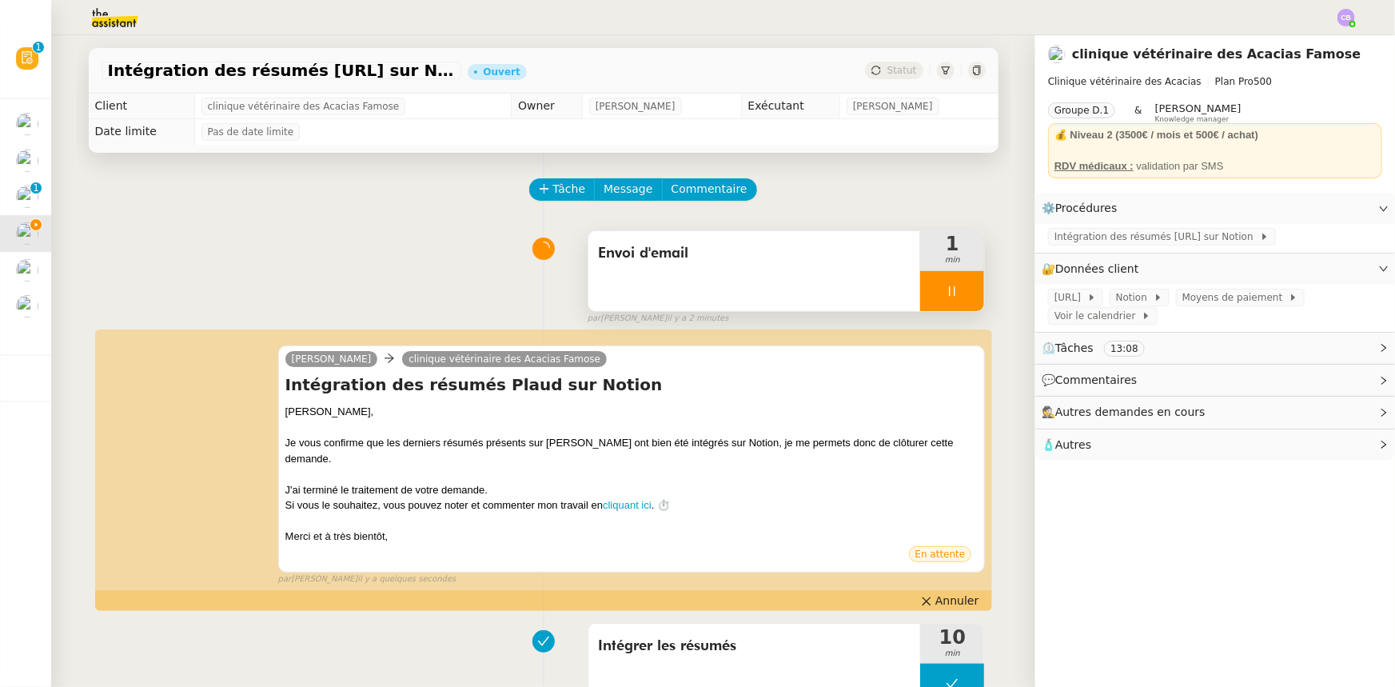
click at [920, 293] on div at bounding box center [952, 291] width 64 height 40
click at [952, 300] on button at bounding box center [968, 291] width 32 height 40
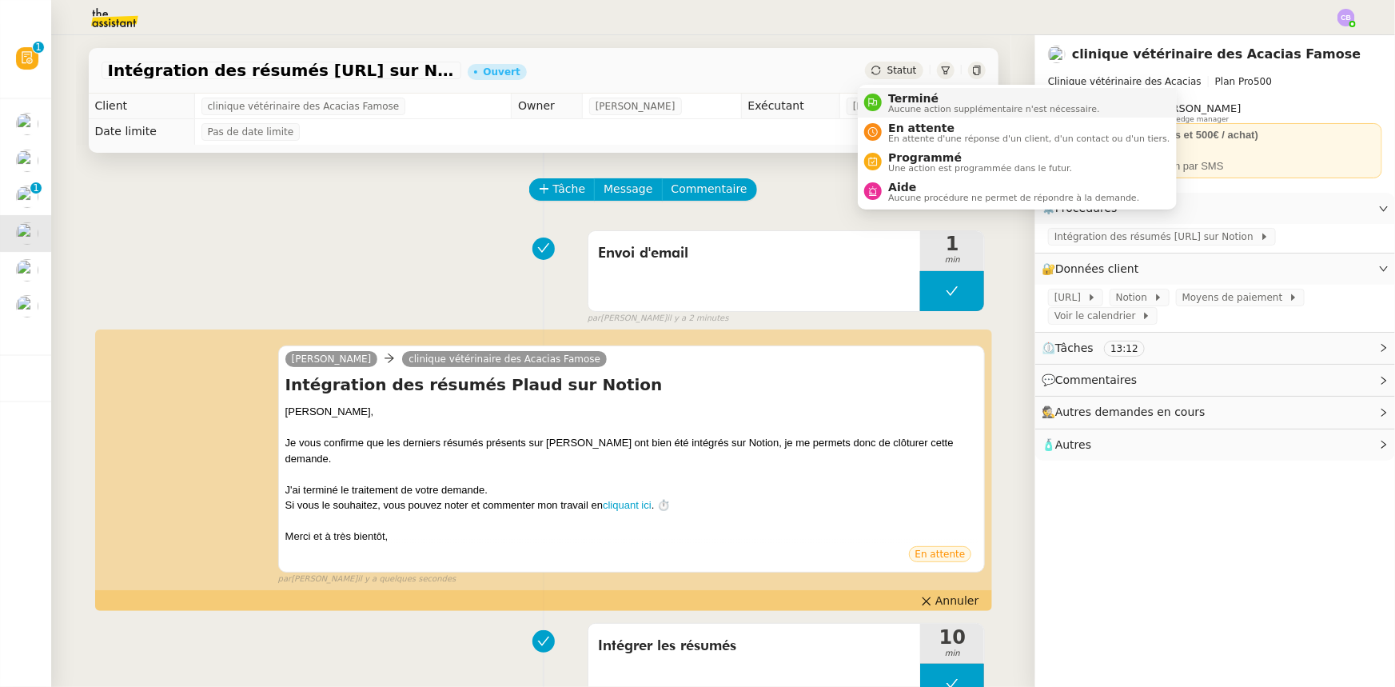
click at [905, 102] on span "Terminé" at bounding box center [993, 98] width 211 height 13
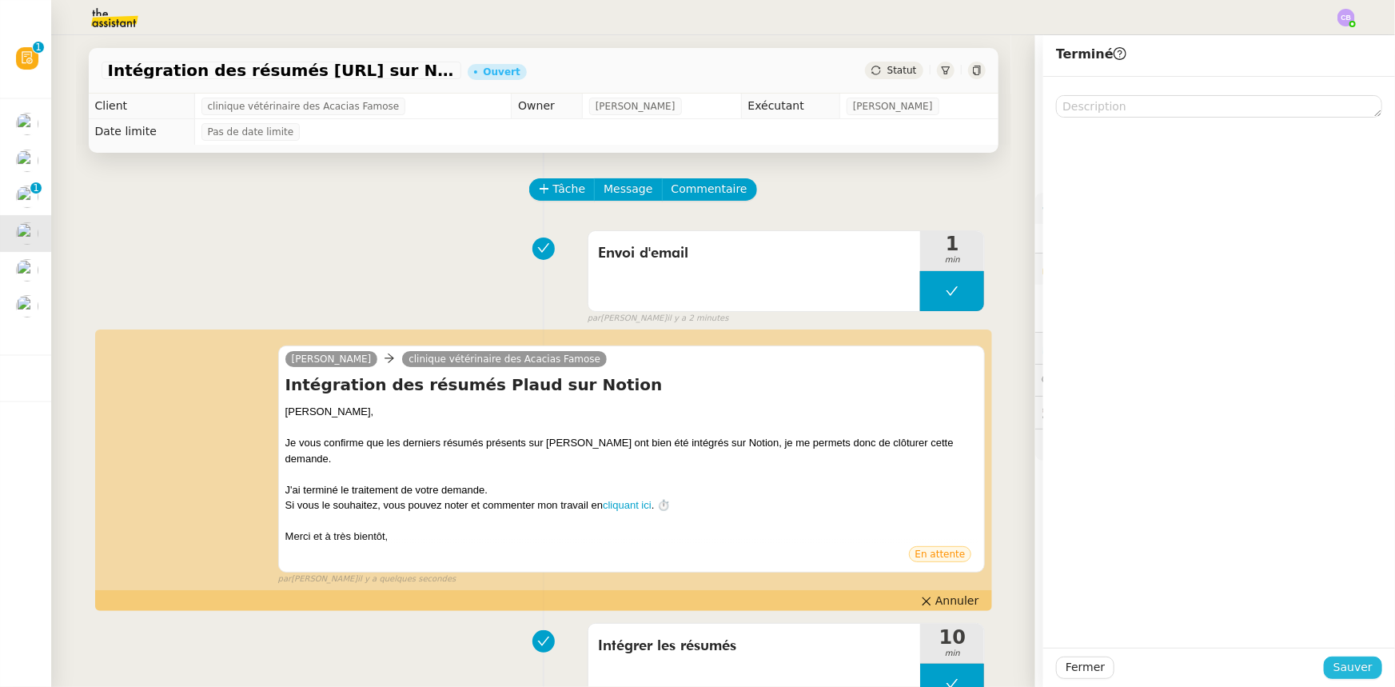
click at [1356, 670] on span "Sauver" at bounding box center [1352, 667] width 39 height 18
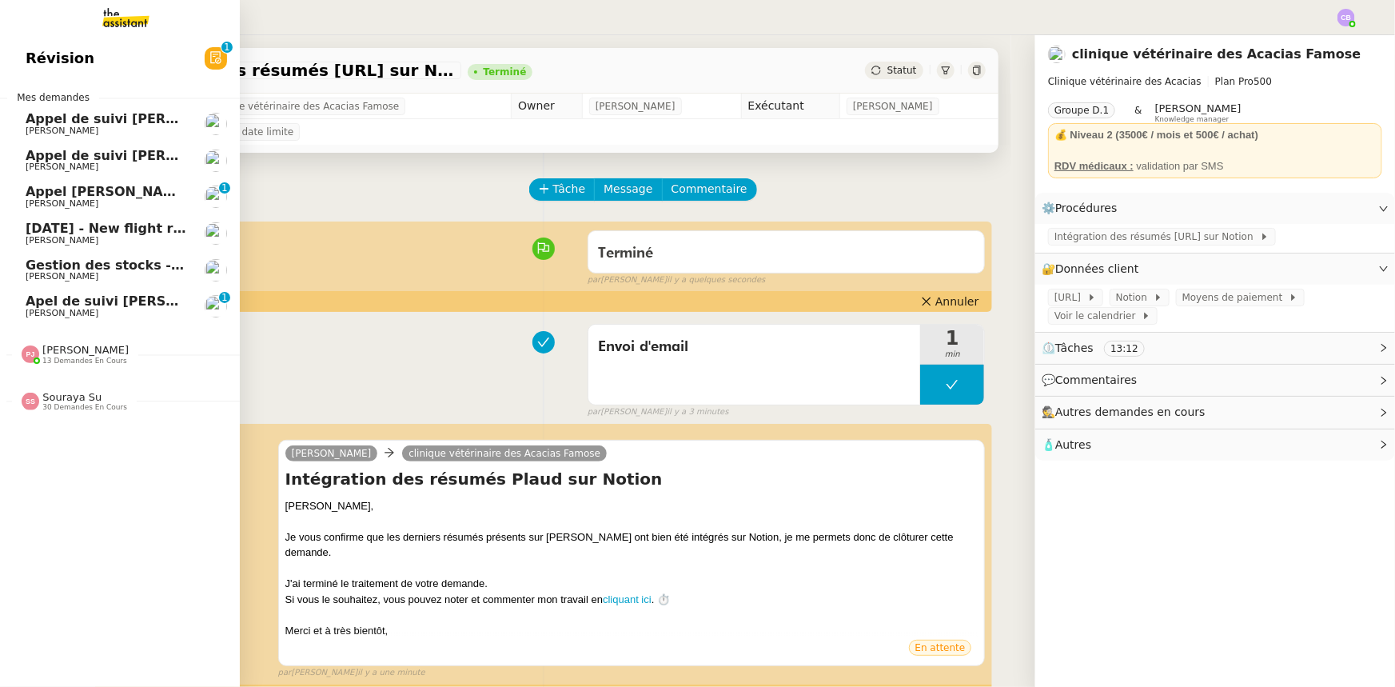
click at [139, 272] on span "[PERSON_NAME]" at bounding box center [106, 277] width 161 height 10
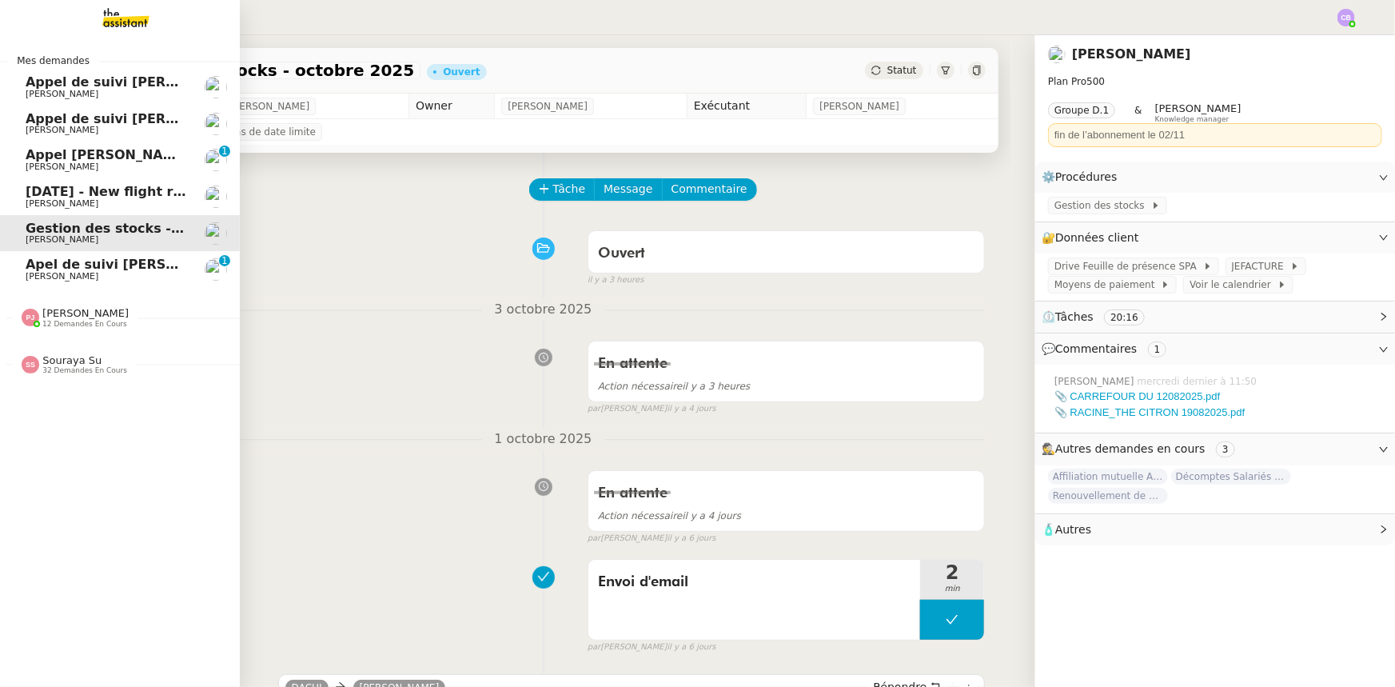
click at [64, 82] on span "Appel de suivi [PERSON_NAME] - MONAPP" at bounding box center [177, 81] width 302 height 15
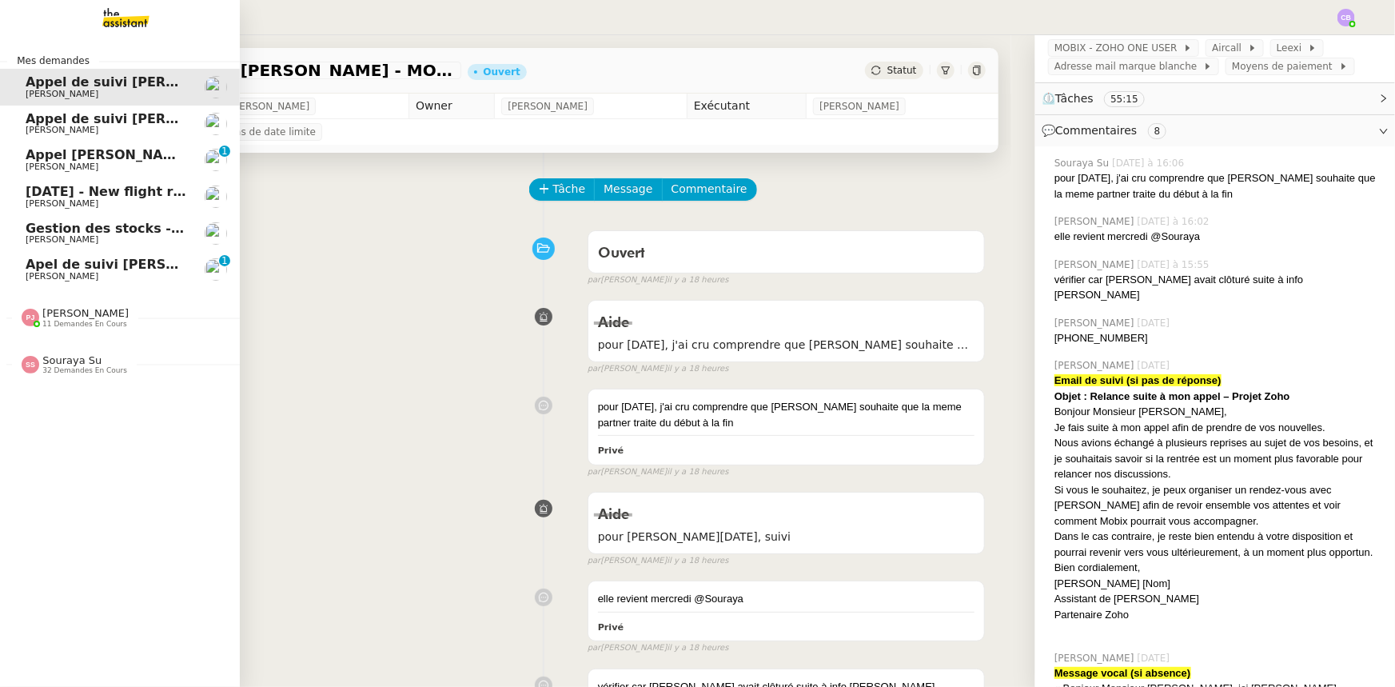
click at [112, 159] on span "Appel [PERSON_NAME]" at bounding box center [108, 154] width 165 height 15
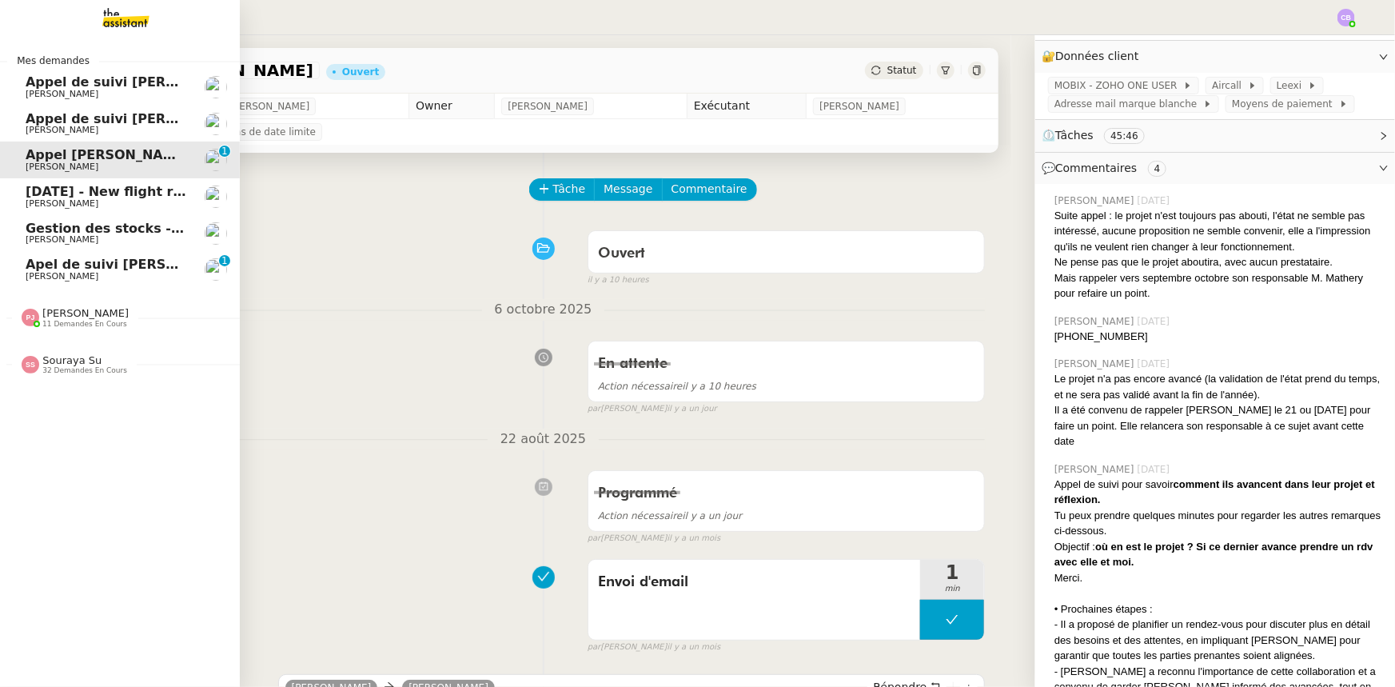
scroll to position [328, 0]
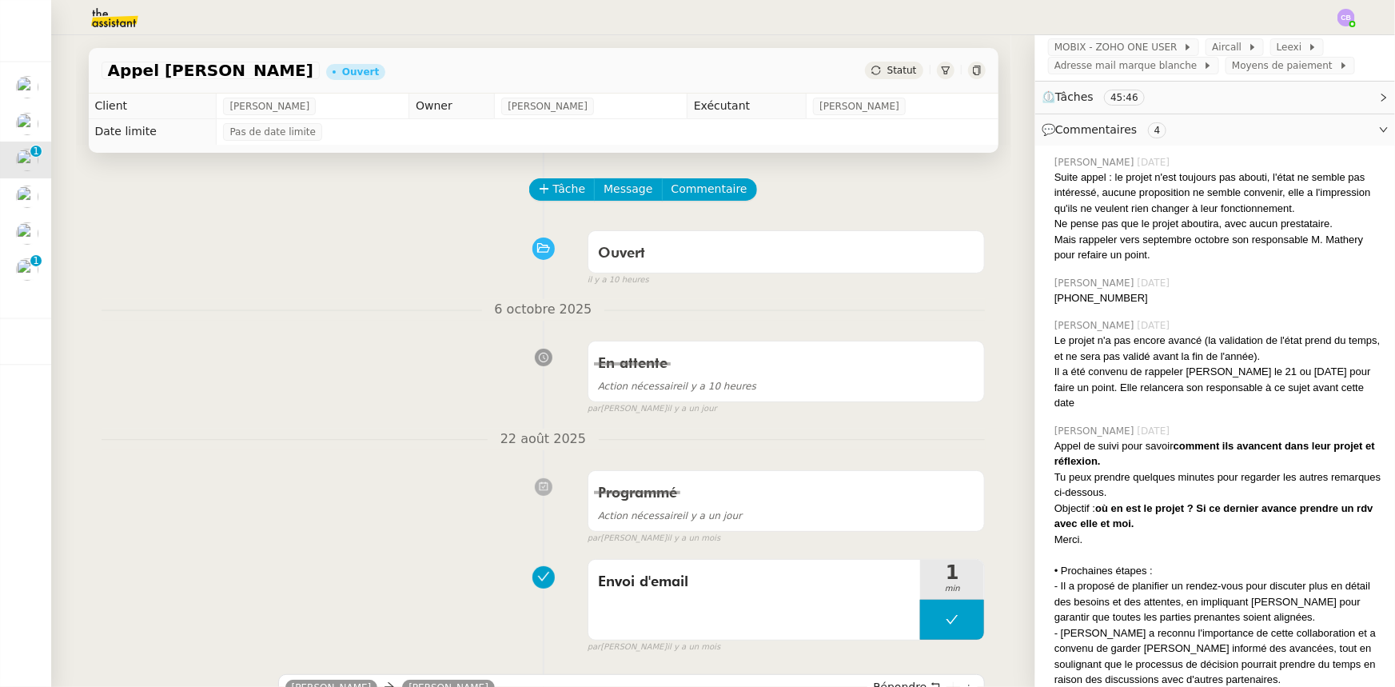
click at [102, 18] on img at bounding box center [102, 17] width 124 height 35
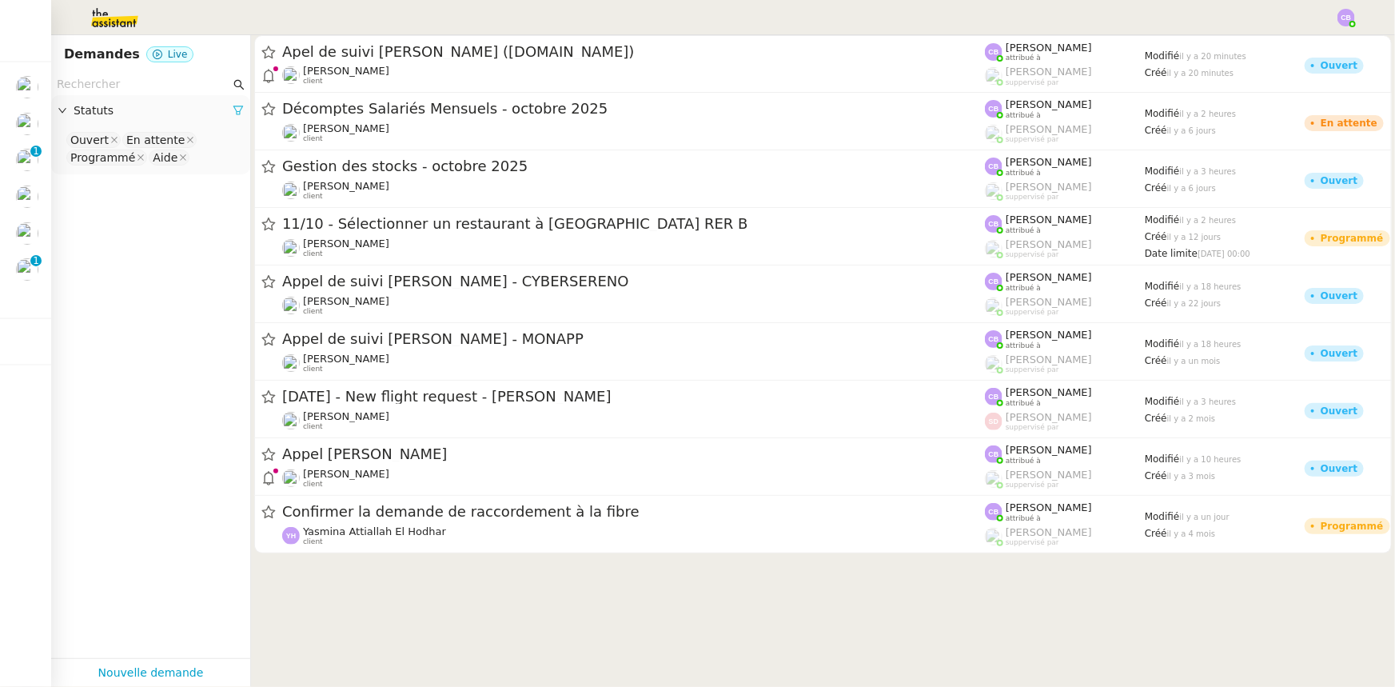
click at [233, 109] on icon at bounding box center [238, 110] width 11 height 11
click at [104, 114] on span "Statuts" at bounding box center [159, 111] width 170 height 18
click at [110, 147] on nz-select-top-control "Please select" at bounding box center [150, 140] width 173 height 20
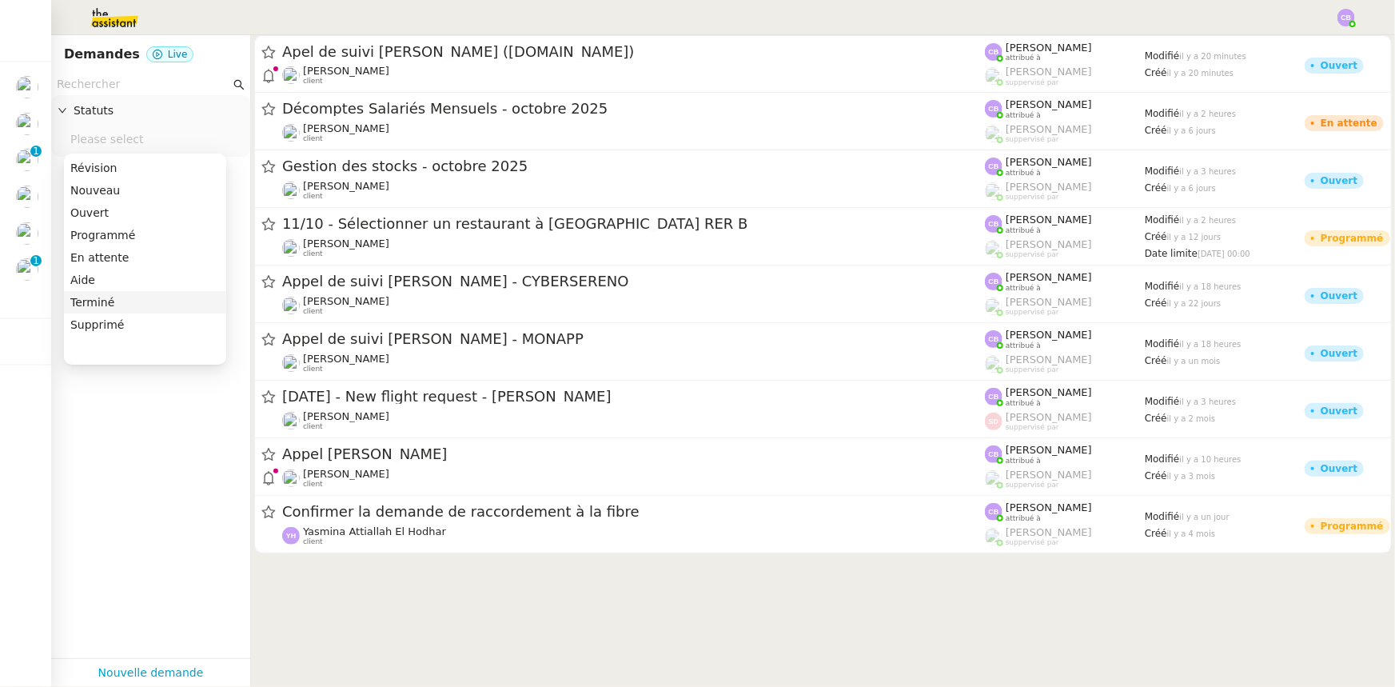
click at [92, 302] on div "Terminé" at bounding box center [144, 302] width 149 height 14
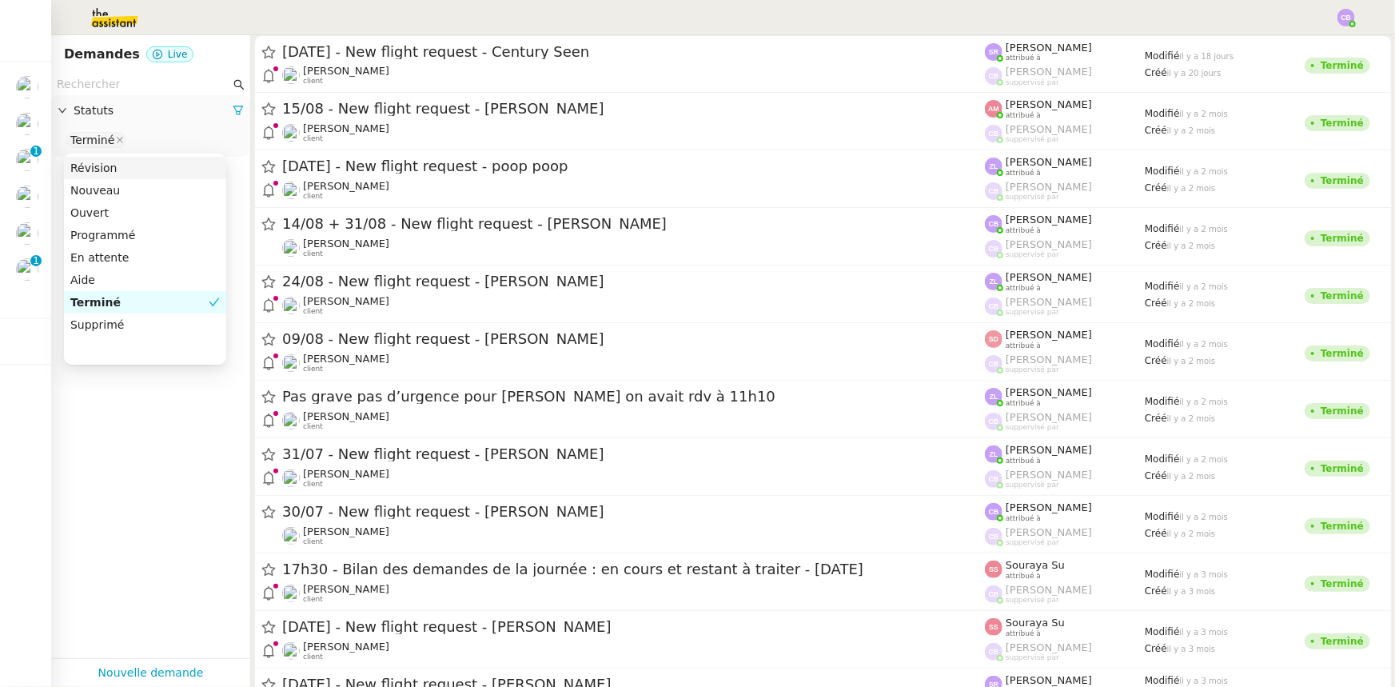
click at [110, 86] on input "text" at bounding box center [143, 84] width 173 height 18
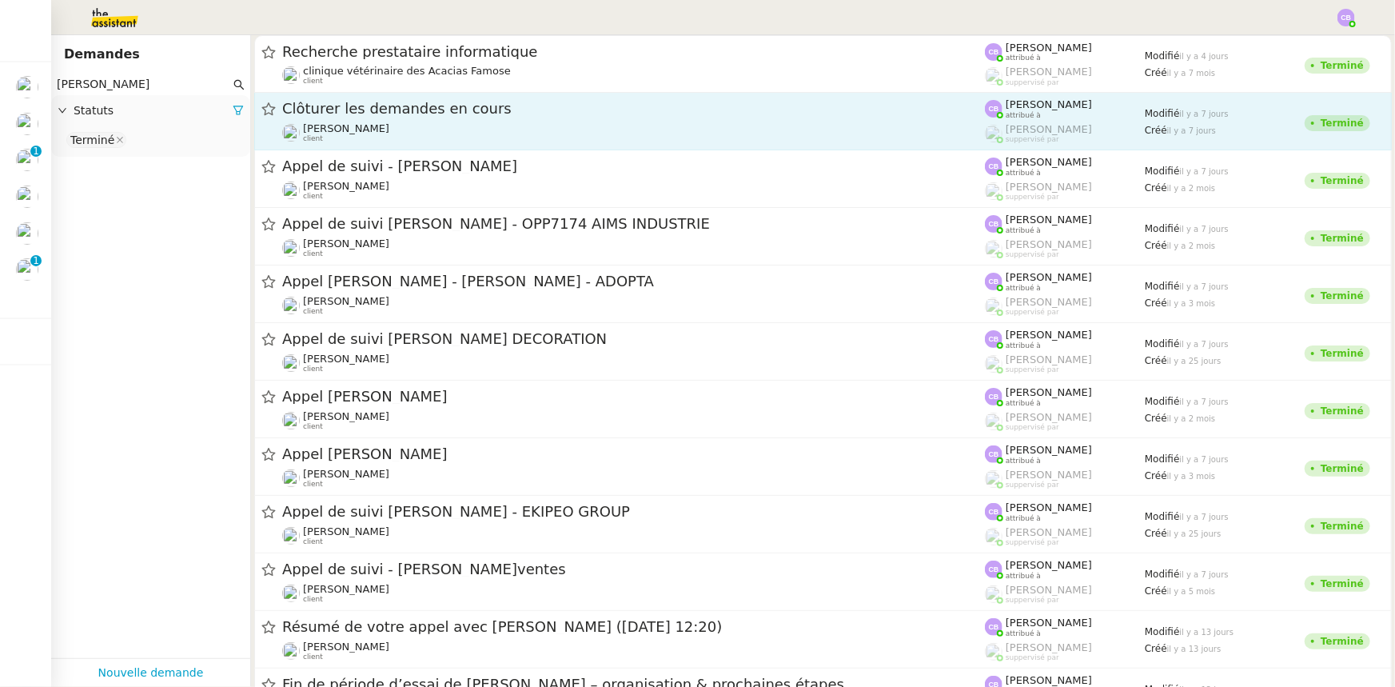
type input "[PERSON_NAME]"
click at [372, 122] on div "[PERSON_NAME] client" at bounding box center [633, 132] width 703 height 21
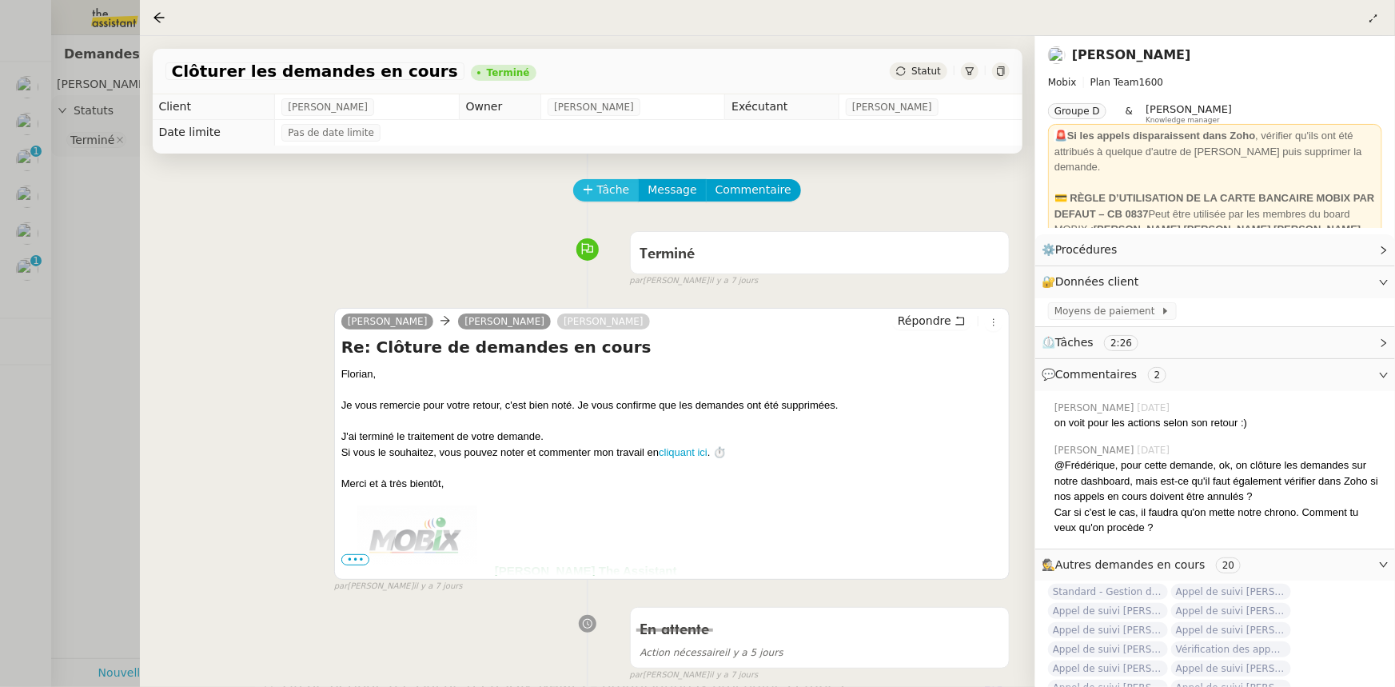
click at [604, 197] on span "Tâche" at bounding box center [613, 190] width 33 height 18
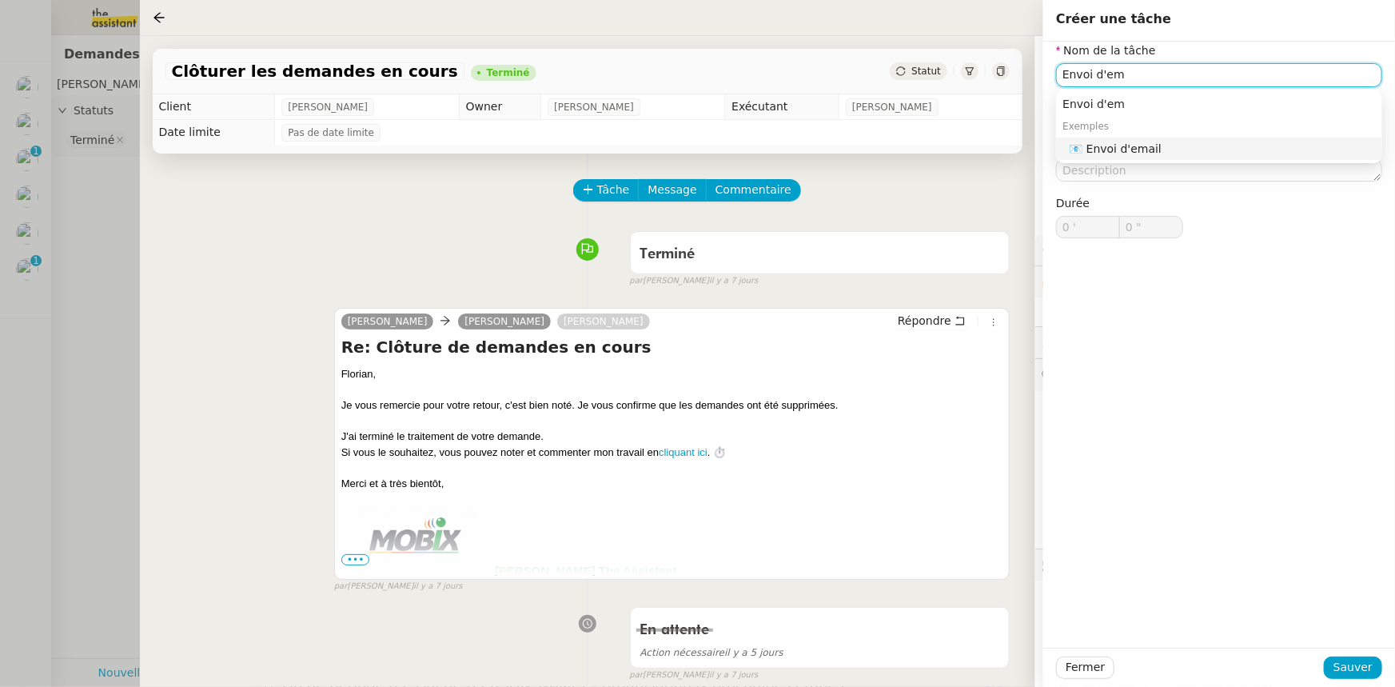
click at [1152, 154] on div "📧 Envoi d'email" at bounding box center [1222, 148] width 307 height 14
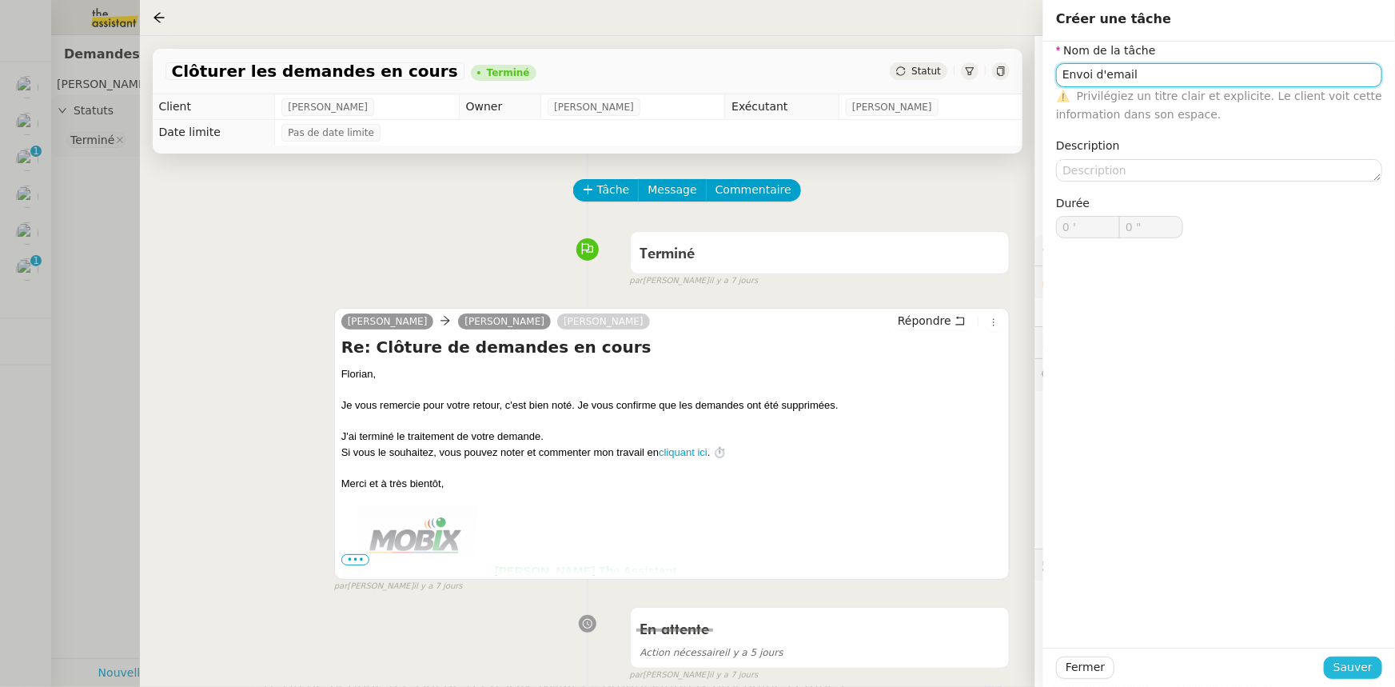
type input "Envoi d'email"
click at [1356, 670] on span "Sauver" at bounding box center [1352, 667] width 39 height 18
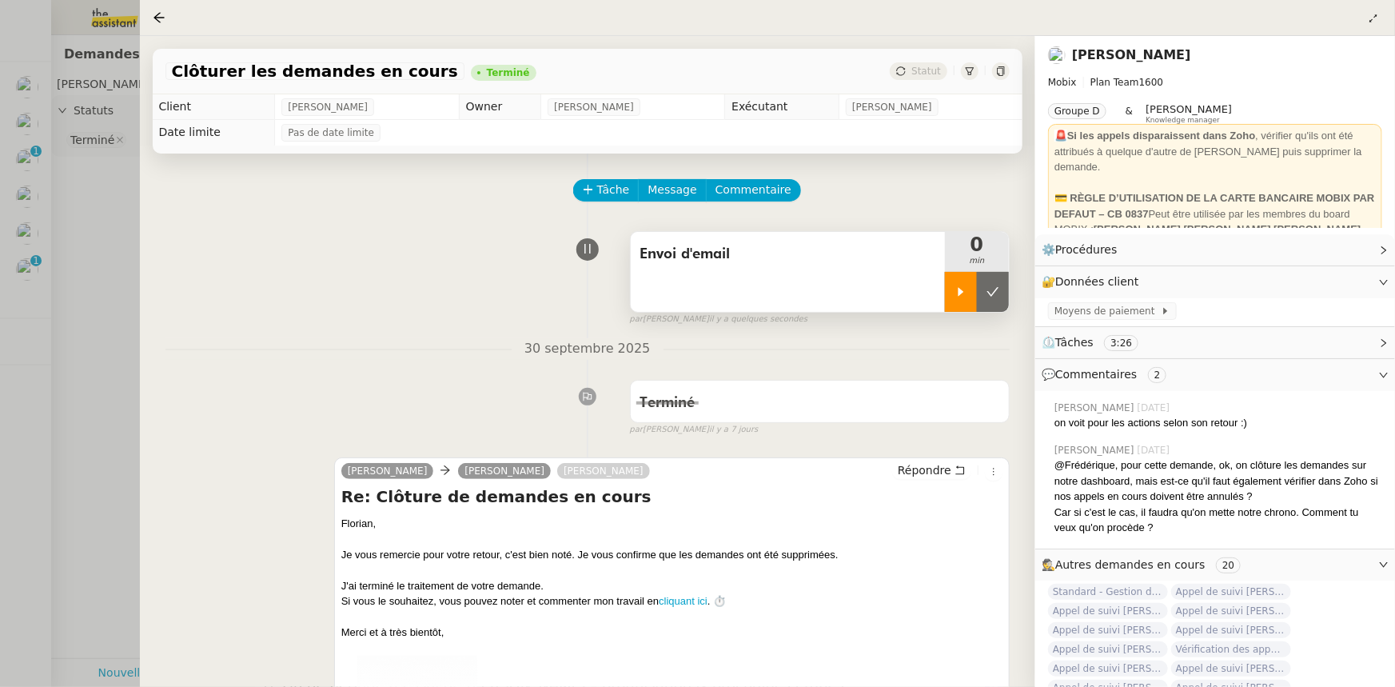
click at [955, 297] on icon at bounding box center [960, 291] width 13 height 13
click at [923, 476] on span "Répondre" at bounding box center [925, 470] width 54 height 16
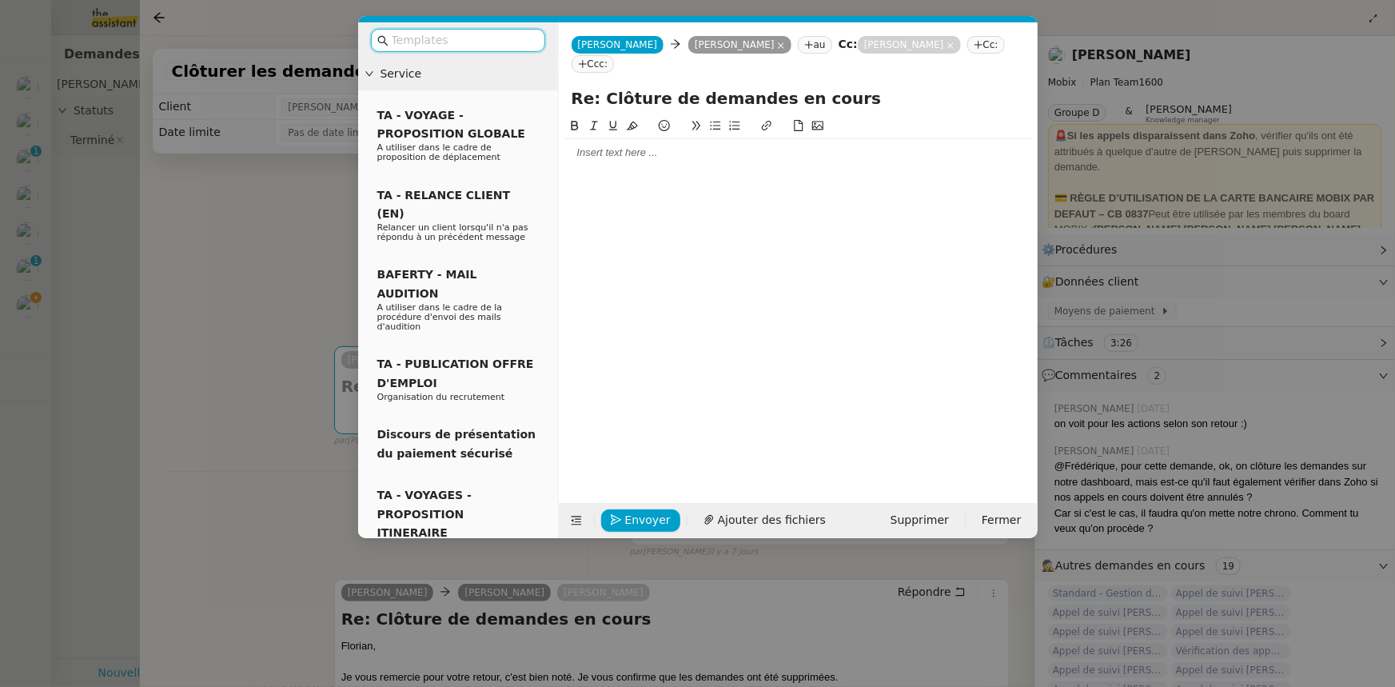
click at [660, 145] on div at bounding box center [798, 152] width 466 height 14
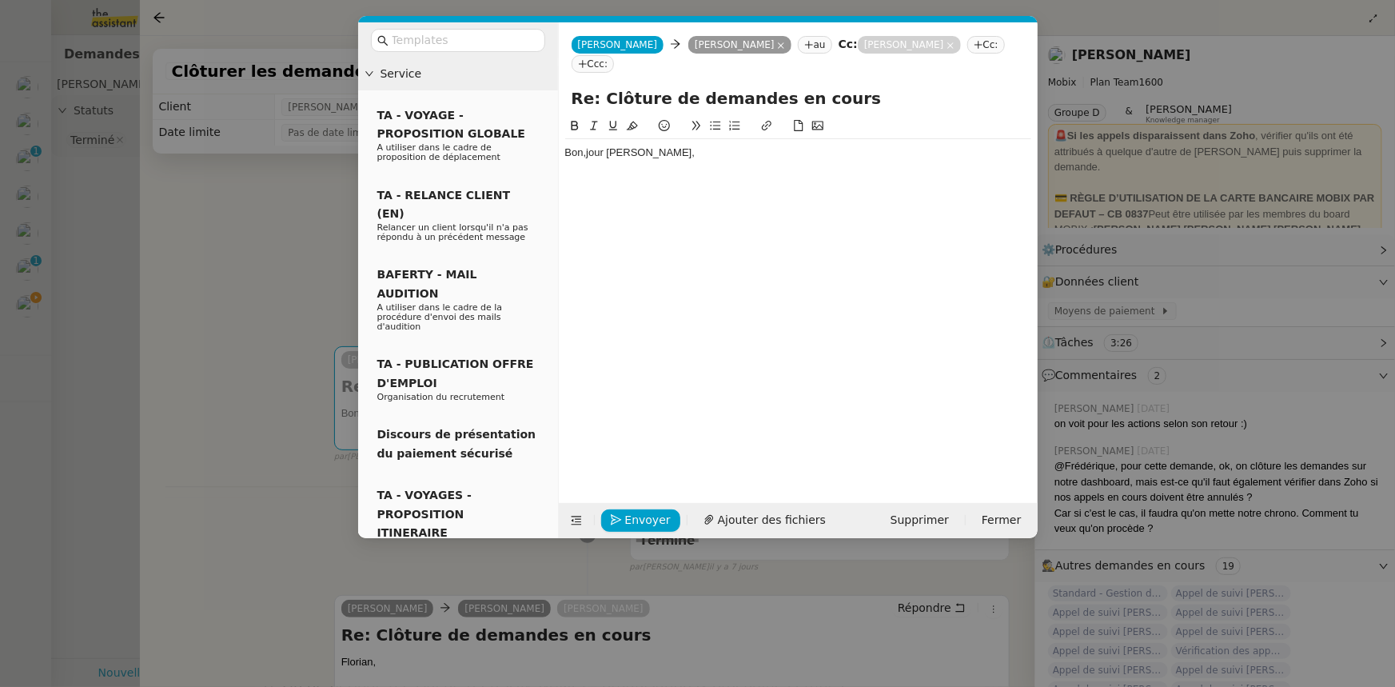
click at [586, 145] on div "Bon,jour [PERSON_NAME]," at bounding box center [798, 152] width 466 height 14
click at [296, 210] on nz-modal-container "Service TA - VOYAGE - PROPOSITION GLOBALE A utiliser dans le cadre de propositi…" at bounding box center [697, 343] width 1395 height 687
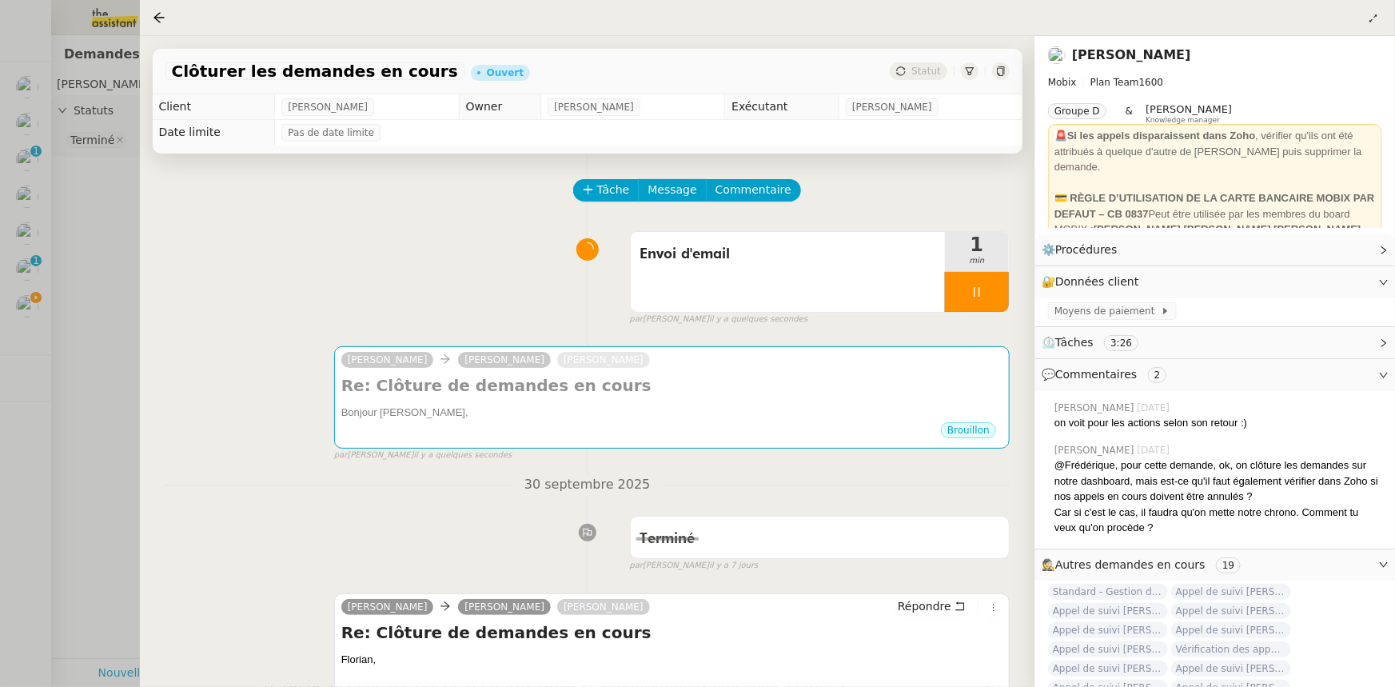
click at [958, 300] on div at bounding box center [977, 292] width 64 height 40
click at [945, 295] on div at bounding box center [961, 292] width 32 height 40
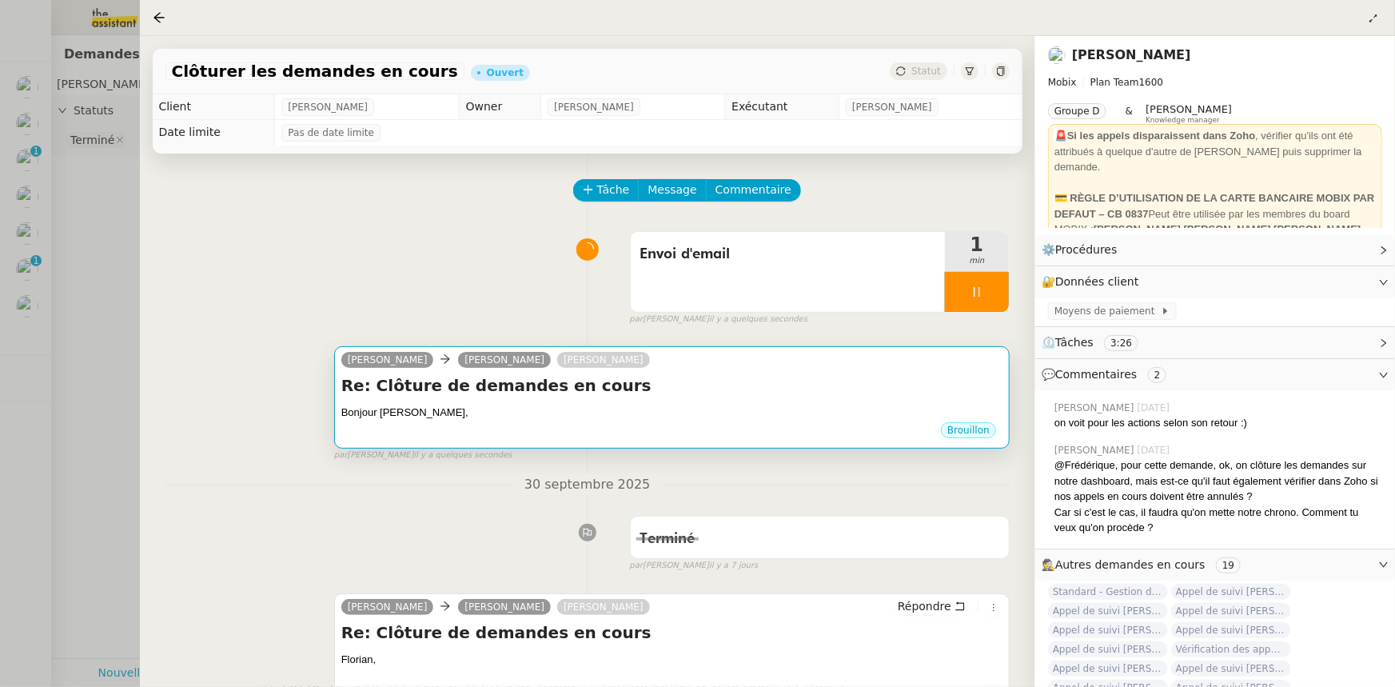
click at [891, 396] on h4 "Re: Clôture de demandes en cours" at bounding box center [671, 385] width 661 height 22
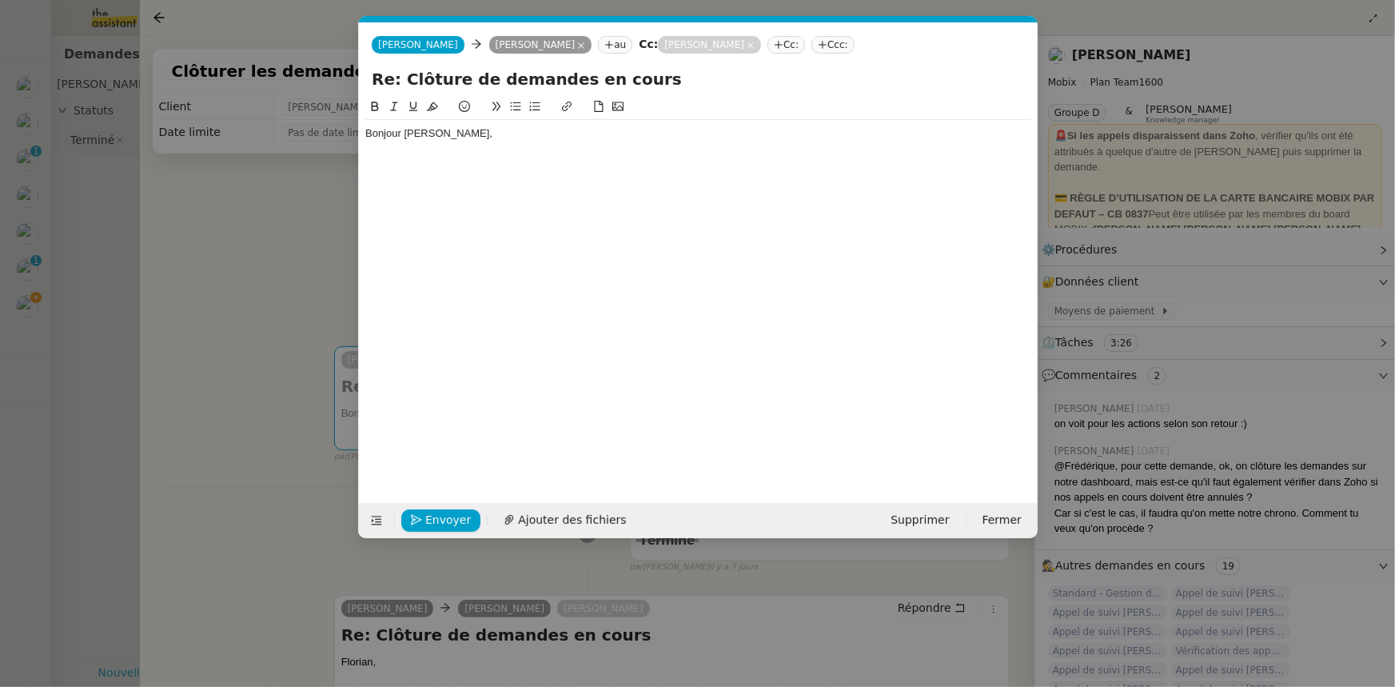
scroll to position [0, 34]
click at [746, 47] on icon at bounding box center [750, 46] width 8 height 8
click at [512, 137] on div "Bonjour [PERSON_NAME]," at bounding box center [698, 133] width 666 height 14
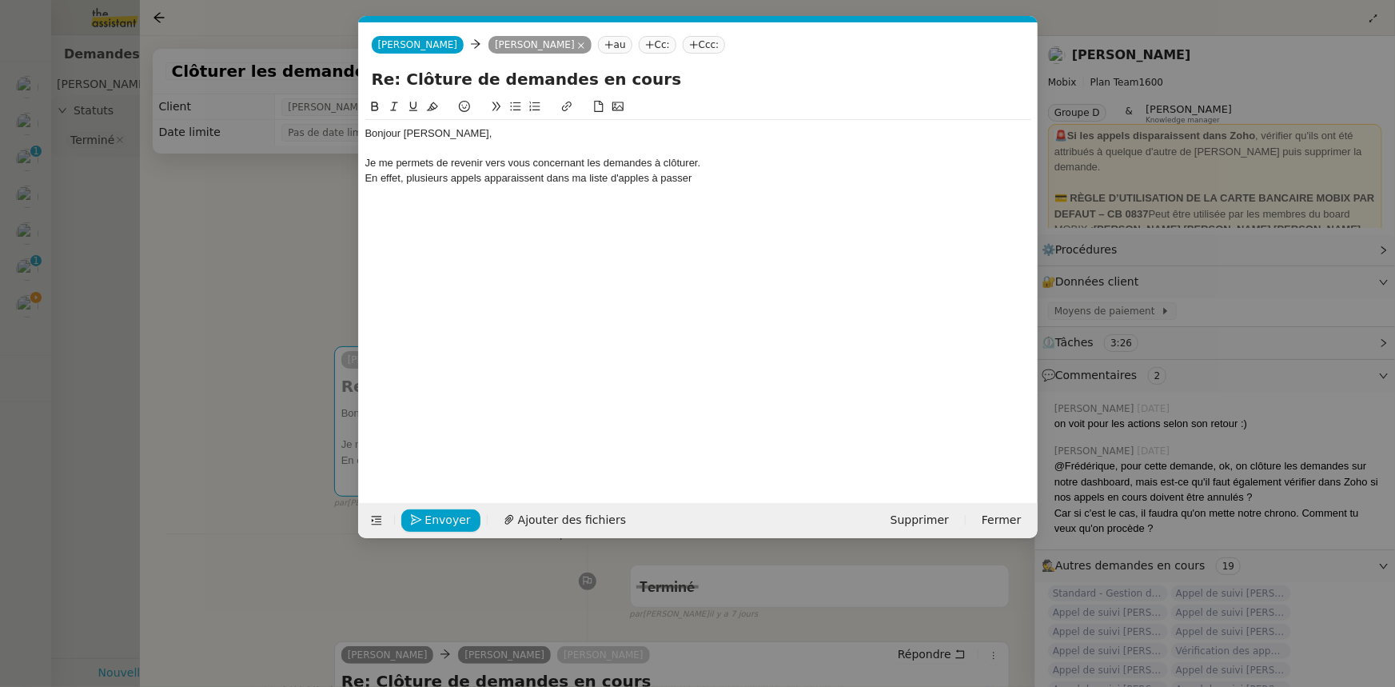
click at [631, 169] on div "Je me permets de revenir vers vous concernant les demandes à clôturer." at bounding box center [698, 163] width 666 height 14
click at [635, 183] on div "En effet, plusieurs appels apparaissent dans ma liste d'apples à passer" at bounding box center [698, 178] width 666 height 14
click at [0, 0] on lt-span "appels" at bounding box center [0, 0] width 0 height 0
click at [698, 177] on div "En effet, plusieurs appels apparaissent dans ma liste d'appels à passer" at bounding box center [698, 178] width 666 height 14
click at [778, 178] on div "En effet, plusieurs appels apparaissent dans ma liste d'appels à passer sur Zoho" at bounding box center [698, 178] width 666 height 14
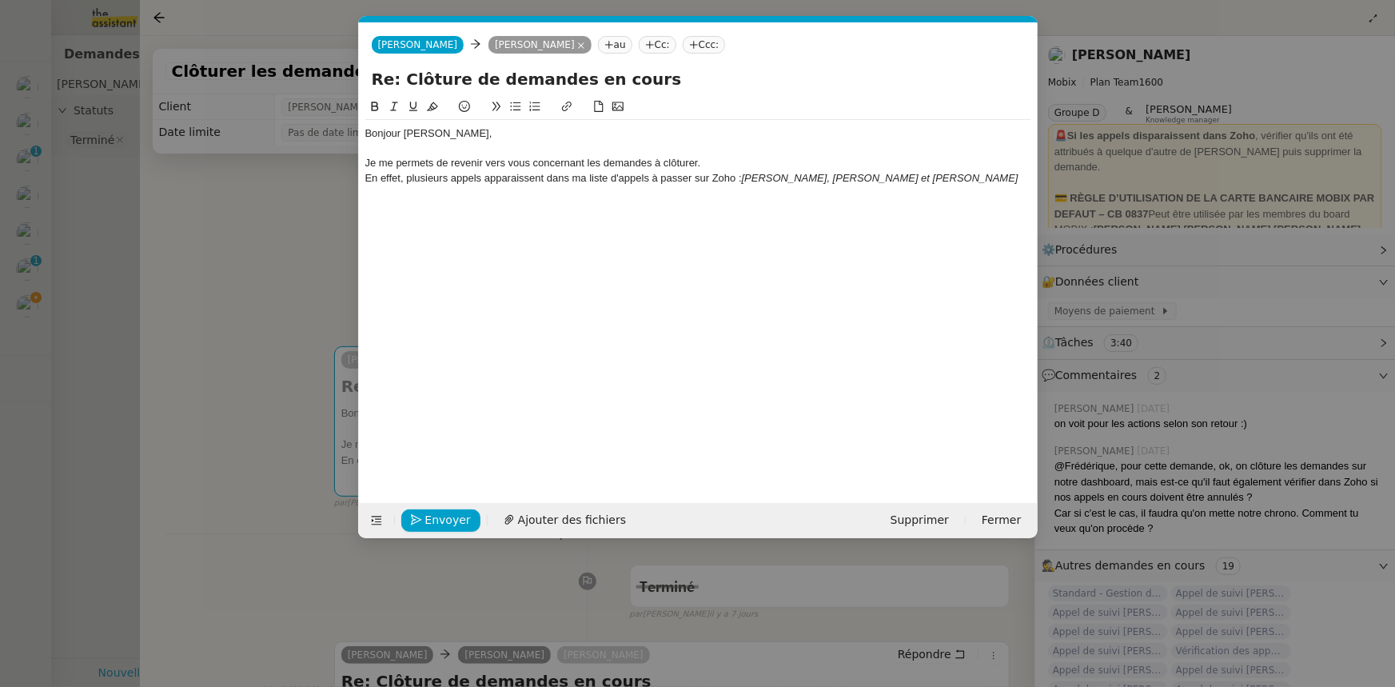
scroll to position [0, 0]
drag, startPoint x: 962, startPoint y: 175, endPoint x: 746, endPoint y: 175, distance: 215.8
click at [746, 175] on div "En effet, plusieurs appels apparaissent dans ma liste d'appels à passer sur [PE…" at bounding box center [698, 178] width 666 height 14
click at [392, 106] on icon at bounding box center [393, 106] width 11 height 11
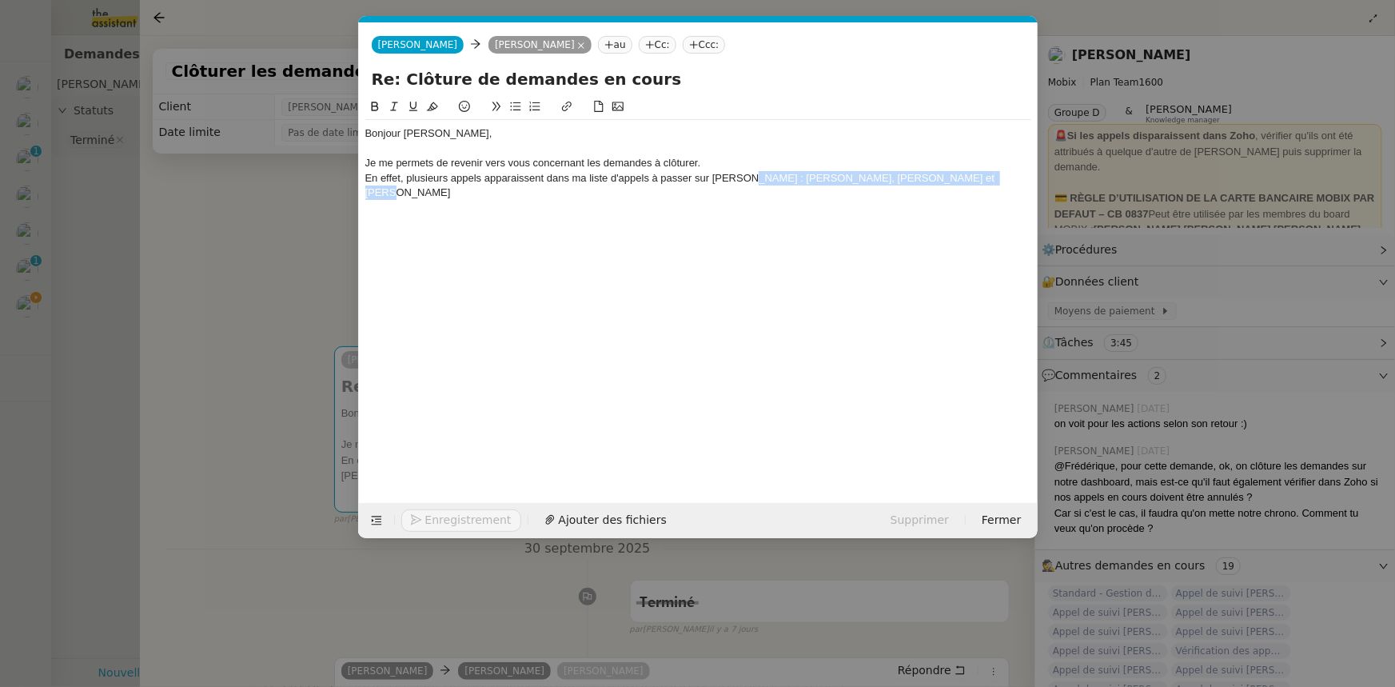
click at [965, 176] on div "En effet, plusieurs appels apparaissent dans ma liste d'appels à passer sur [PE…" at bounding box center [698, 186] width 666 height 30
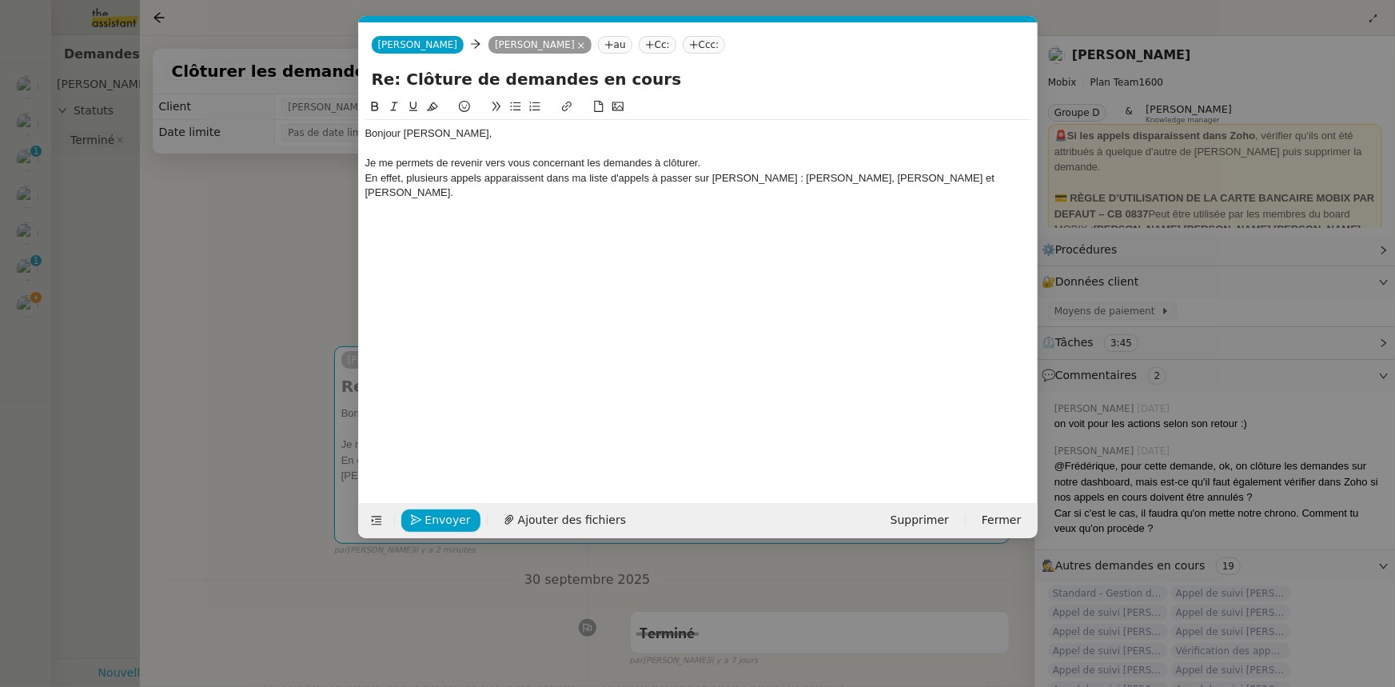
click at [517, 107] on icon at bounding box center [515, 106] width 10 height 9
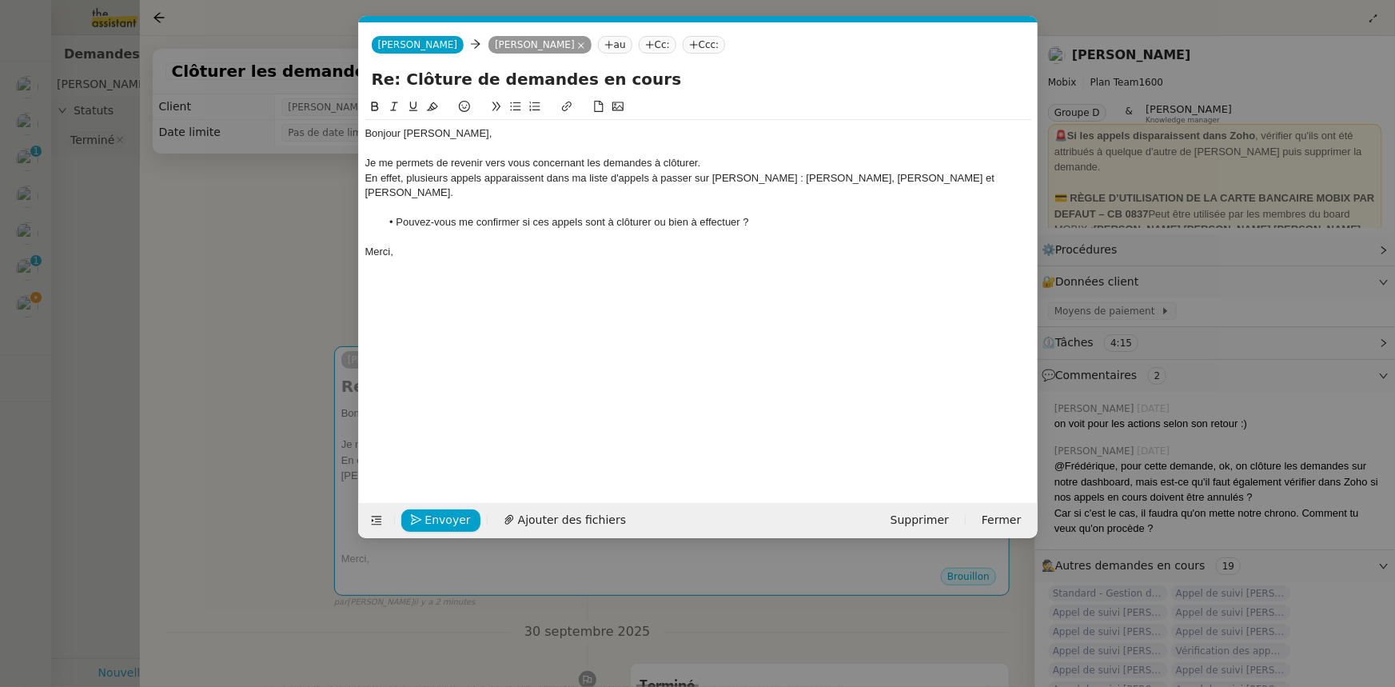
click at [261, 277] on nz-modal-container "Service TA - VOYAGE - PROPOSITION GLOBALE A utiliser dans le cadre de propositi…" at bounding box center [697, 343] width 1395 height 687
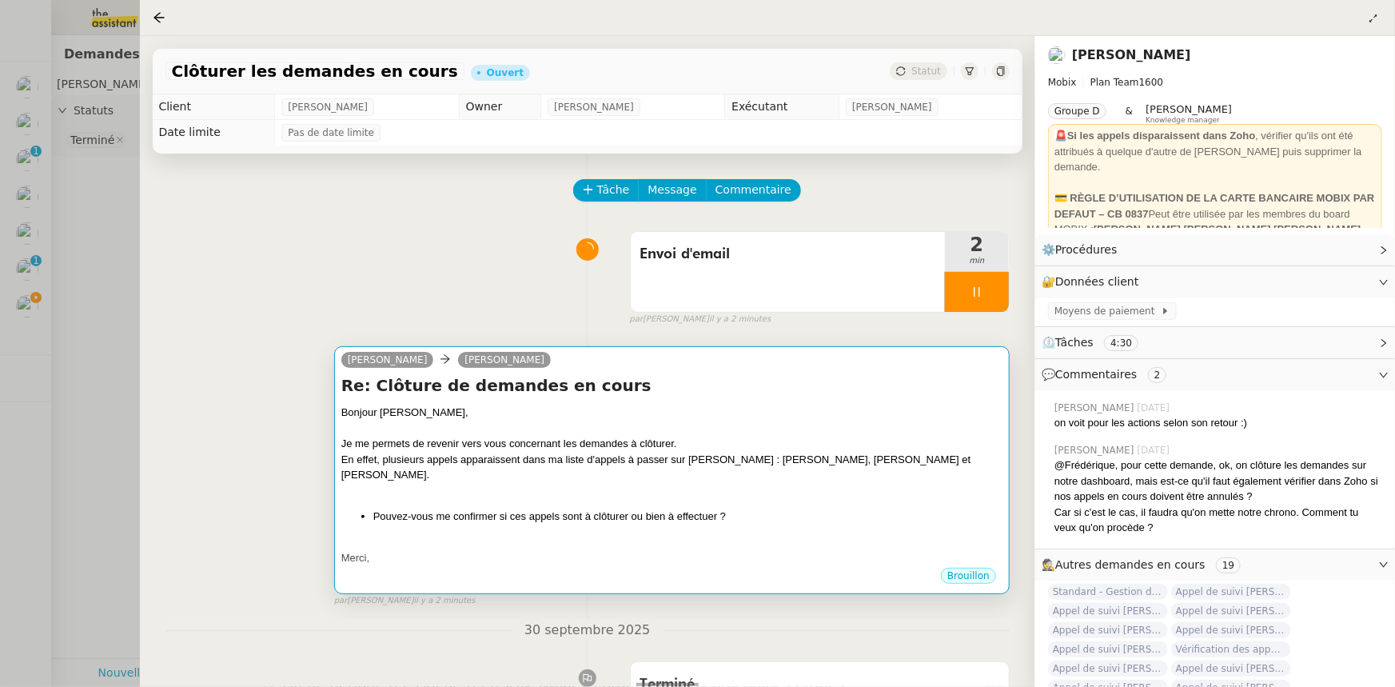
click at [659, 461] on div "En effet, plusieurs appels apparaissent dans ma liste d'appels à passer sur [PE…" at bounding box center [671, 467] width 661 height 31
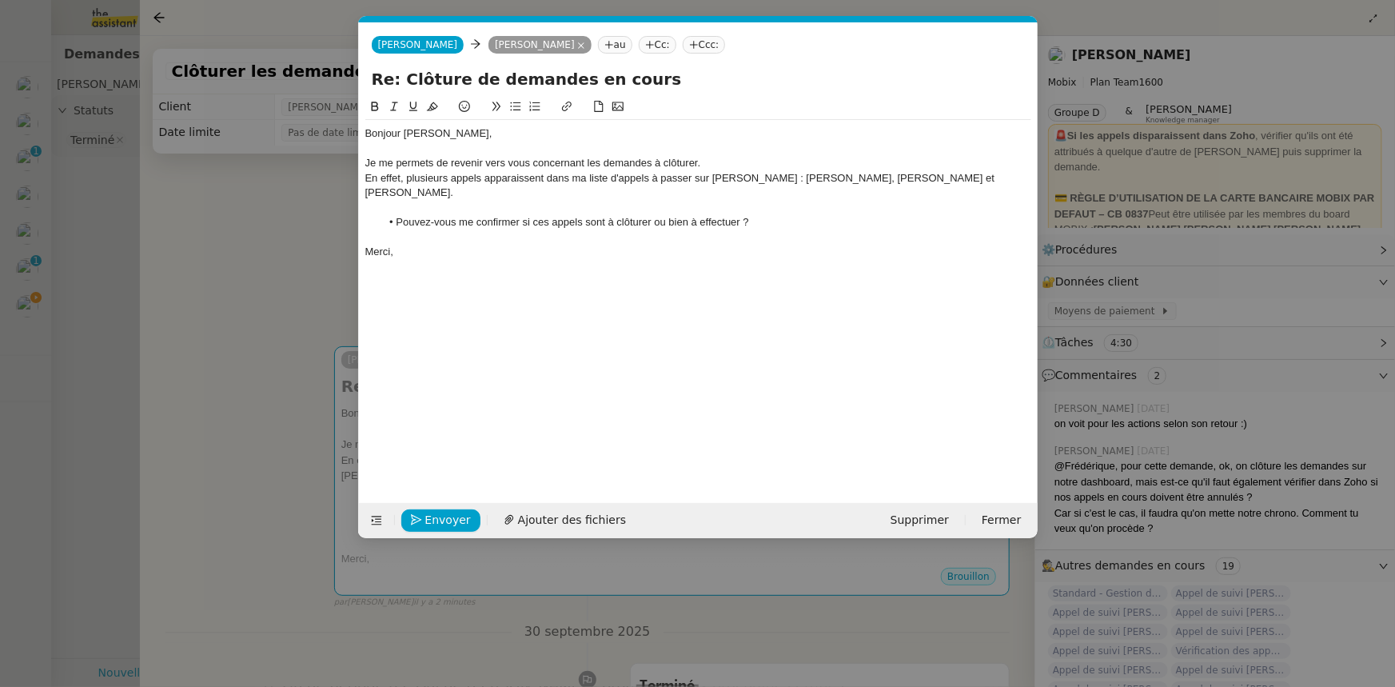
scroll to position [0, 34]
click at [957, 176] on div "En effet, plusieurs appels apparaissent dans ma liste d'appels à passer sur [PE…" at bounding box center [698, 186] width 666 height 30
click at [281, 230] on nz-modal-container "Service TA - VOYAGE - PROPOSITION GLOBALE A utiliser dans le cadre de propositi…" at bounding box center [697, 343] width 1395 height 687
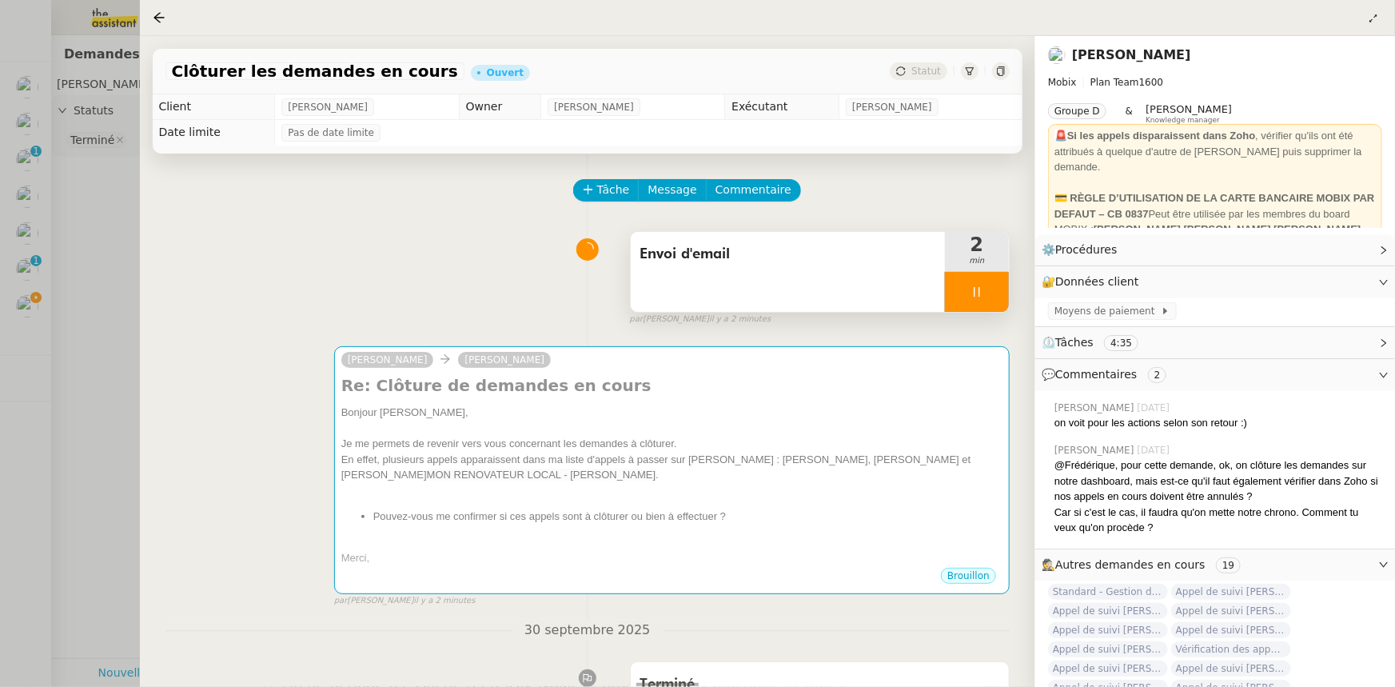
click at [951, 301] on div at bounding box center [977, 292] width 64 height 40
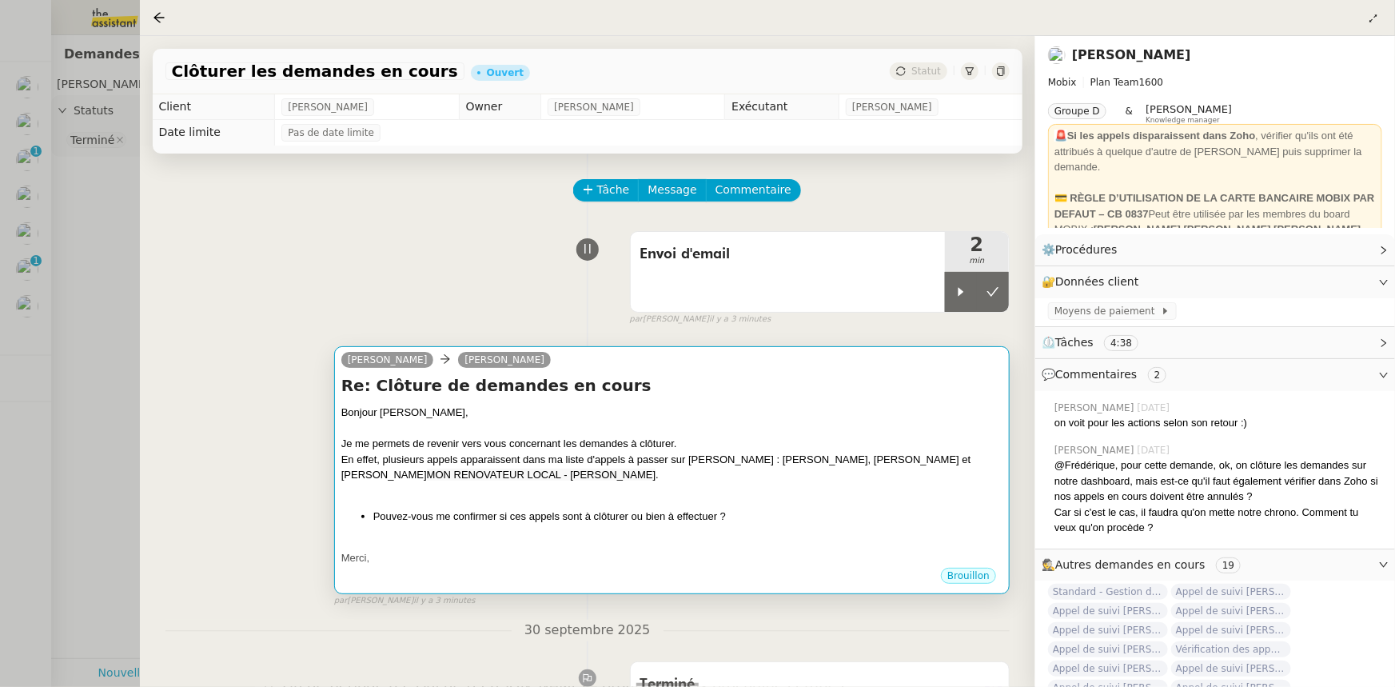
click at [922, 468] on div "En effet, plusieurs appels apparaissent dans ma liste d'appels à passer sur [PE…" at bounding box center [671, 467] width 661 height 31
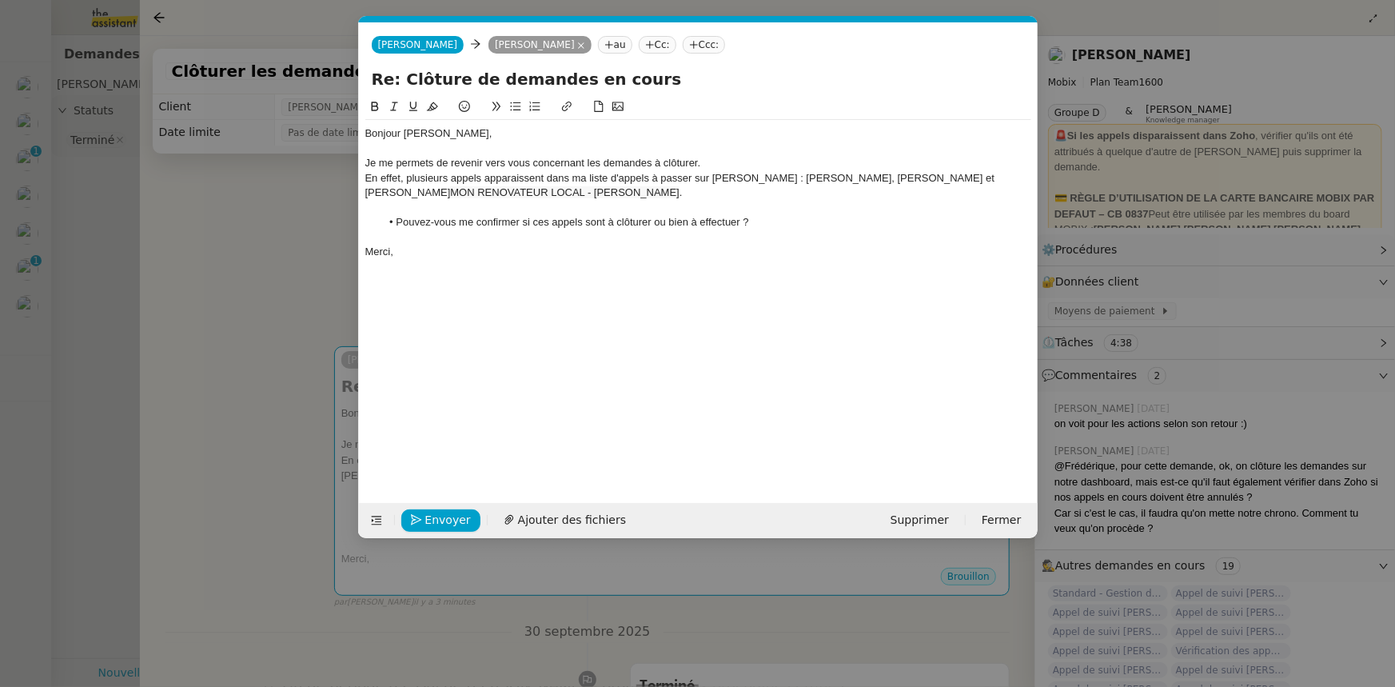
scroll to position [0, 34]
click at [505, 194] on span "MON RENOVATEUR LOCAL - [PERSON_NAME]" at bounding box center [564, 192] width 229 height 12
drag, startPoint x: 508, startPoint y: 193, endPoint x: 965, endPoint y: 182, distance: 457.3
click at [679, 186] on span "MON RENOVATEUR LOCAL - [PERSON_NAME]" at bounding box center [564, 192] width 229 height 12
click at [758, 215] on li "Pouvez-vous me confirmer si ces appels sont à clôturer ou bien à effectuer ?" at bounding box center [705, 222] width 651 height 14
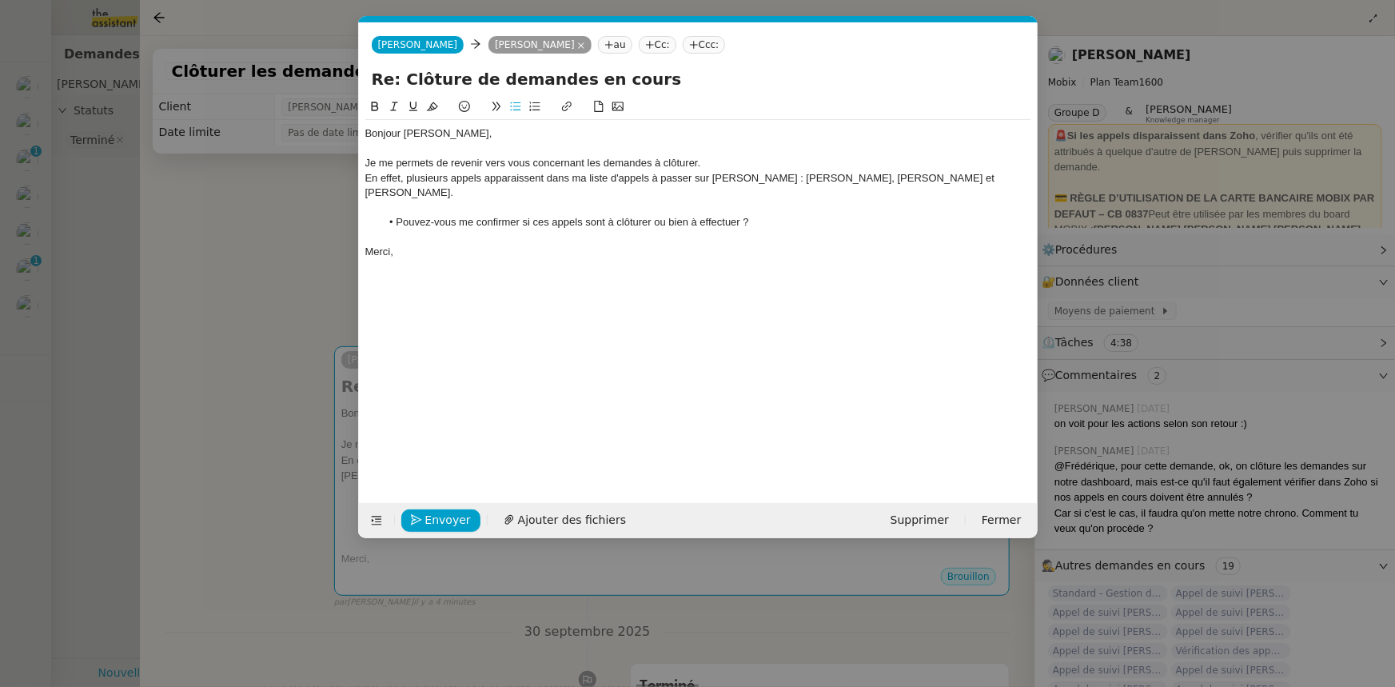
click at [759, 215] on li "Pouvez-vous me confirmer si ces appels sont à clôturer ou bien à effectuer ?" at bounding box center [705, 222] width 651 height 14
click at [262, 263] on nz-modal-container "Service TA - VOYAGE - PROPOSITION GLOBALE A utiliser dans le cadre de propositi…" at bounding box center [697, 343] width 1395 height 687
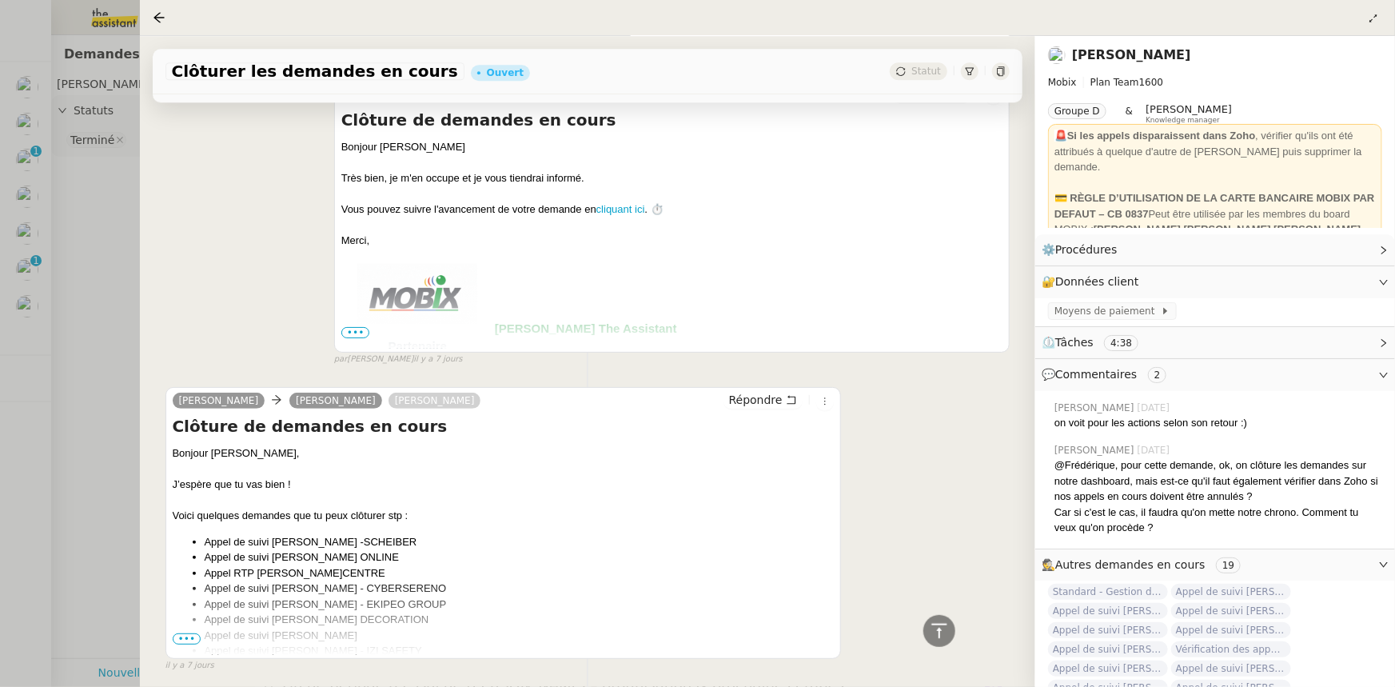
scroll to position [2156, 0]
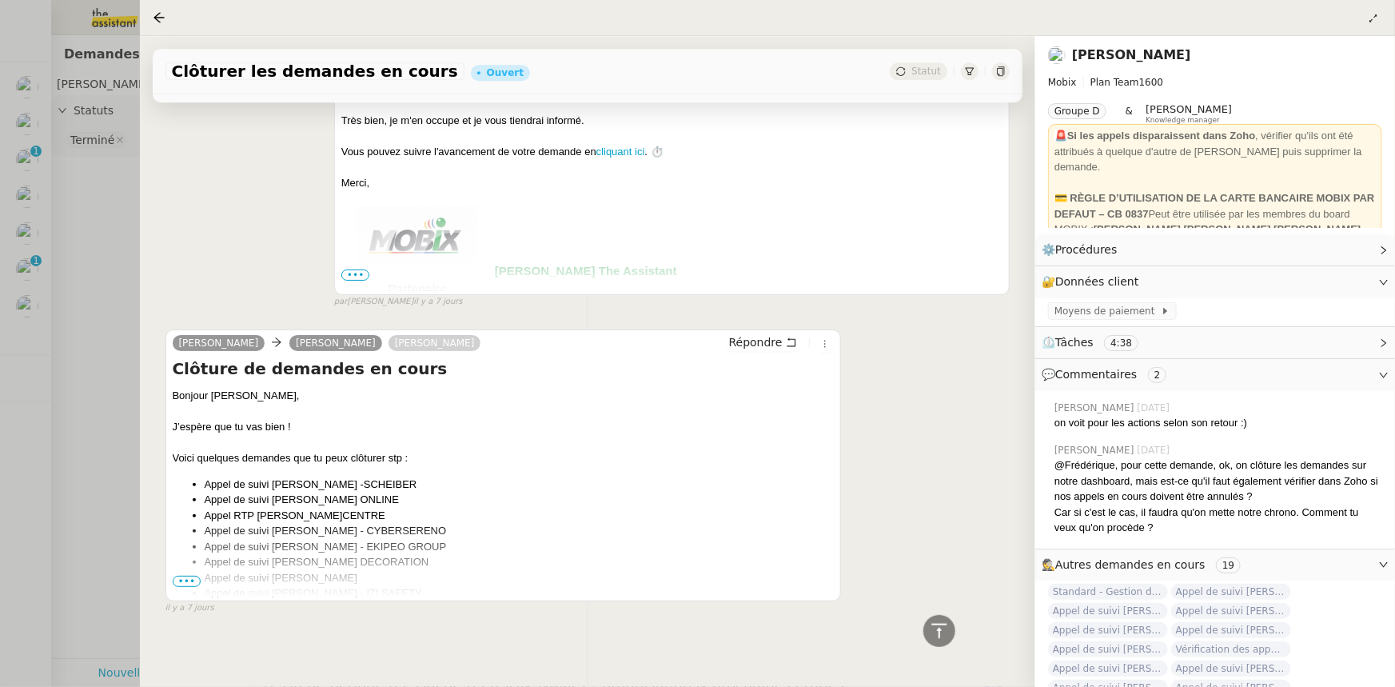
click at [186, 575] on span "•••" at bounding box center [187, 580] width 29 height 11
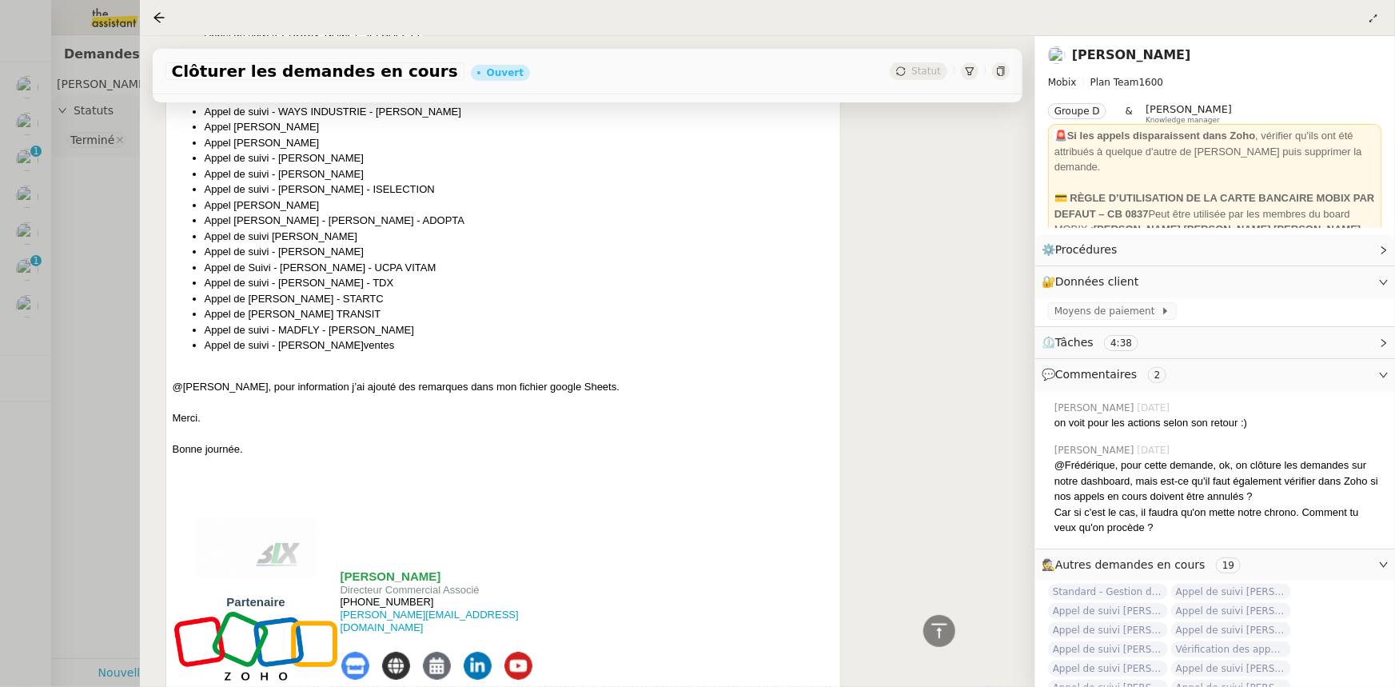
scroll to position [2737, 0]
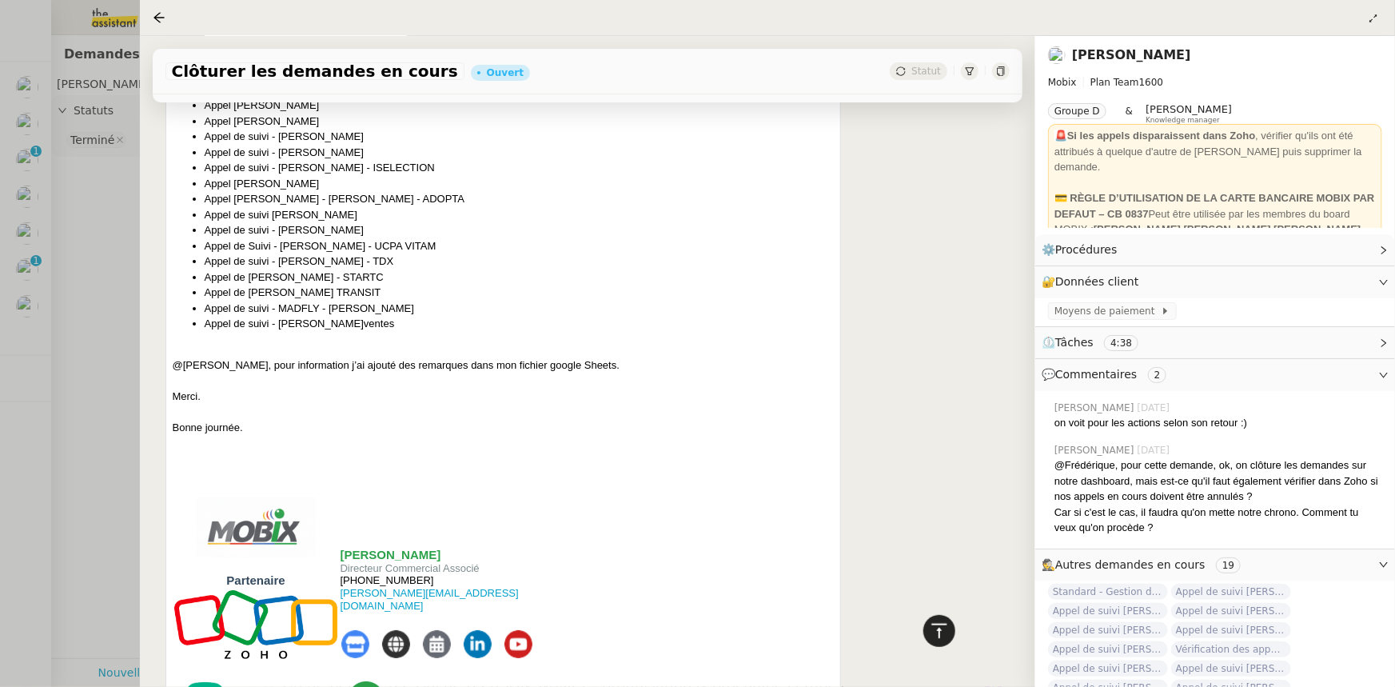
click at [940, 636] on icon at bounding box center [938, 630] width 15 height 14
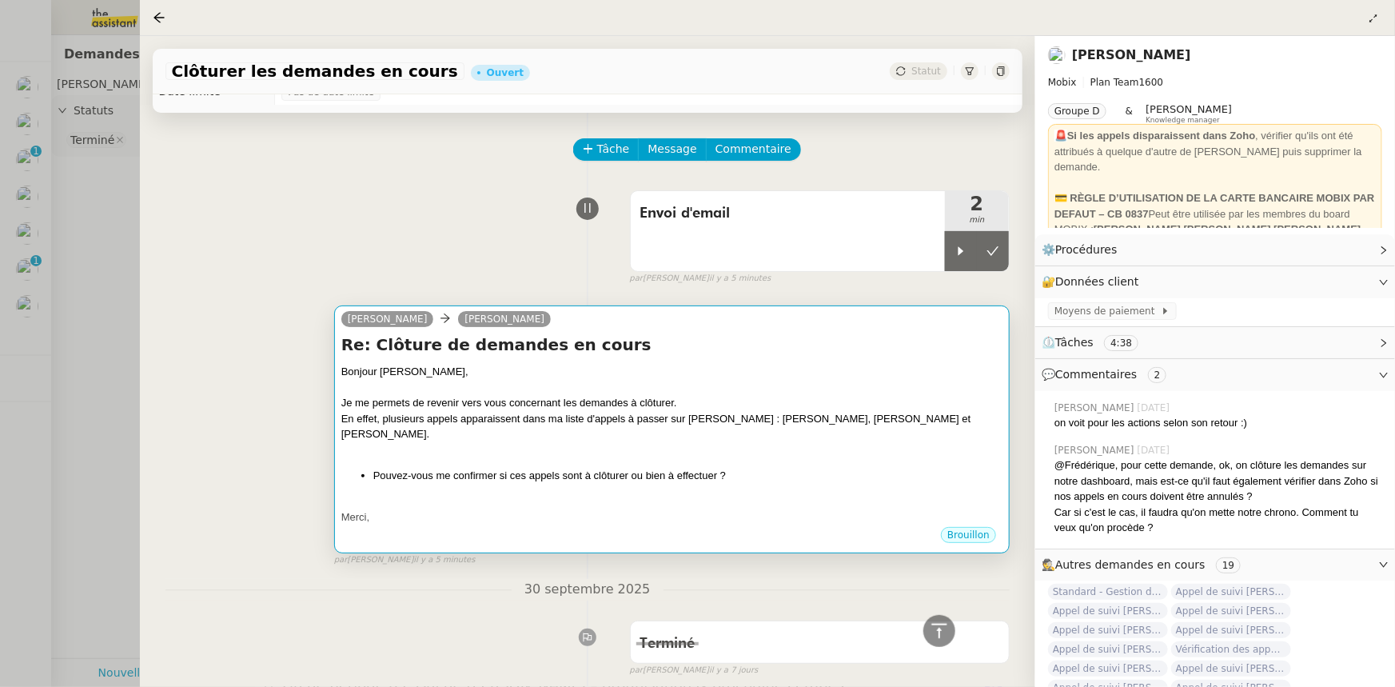
scroll to position [0, 0]
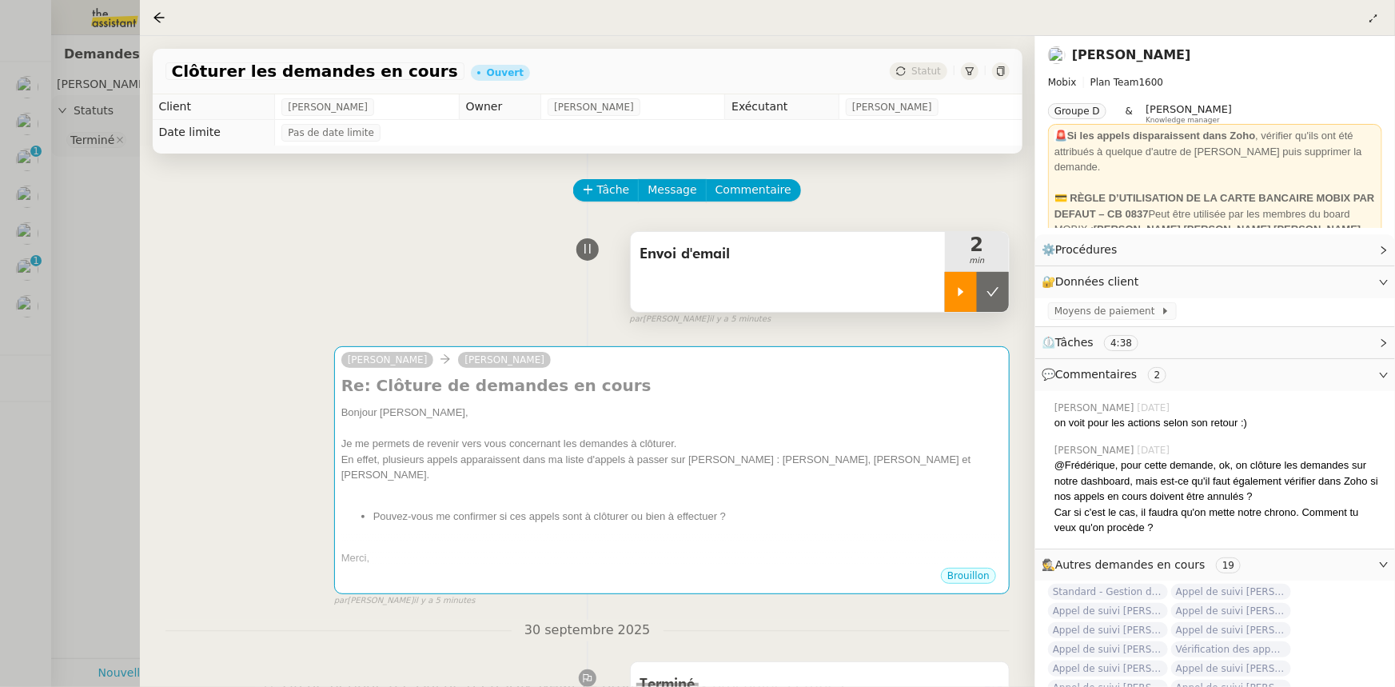
click at [954, 298] on icon at bounding box center [960, 291] width 13 height 13
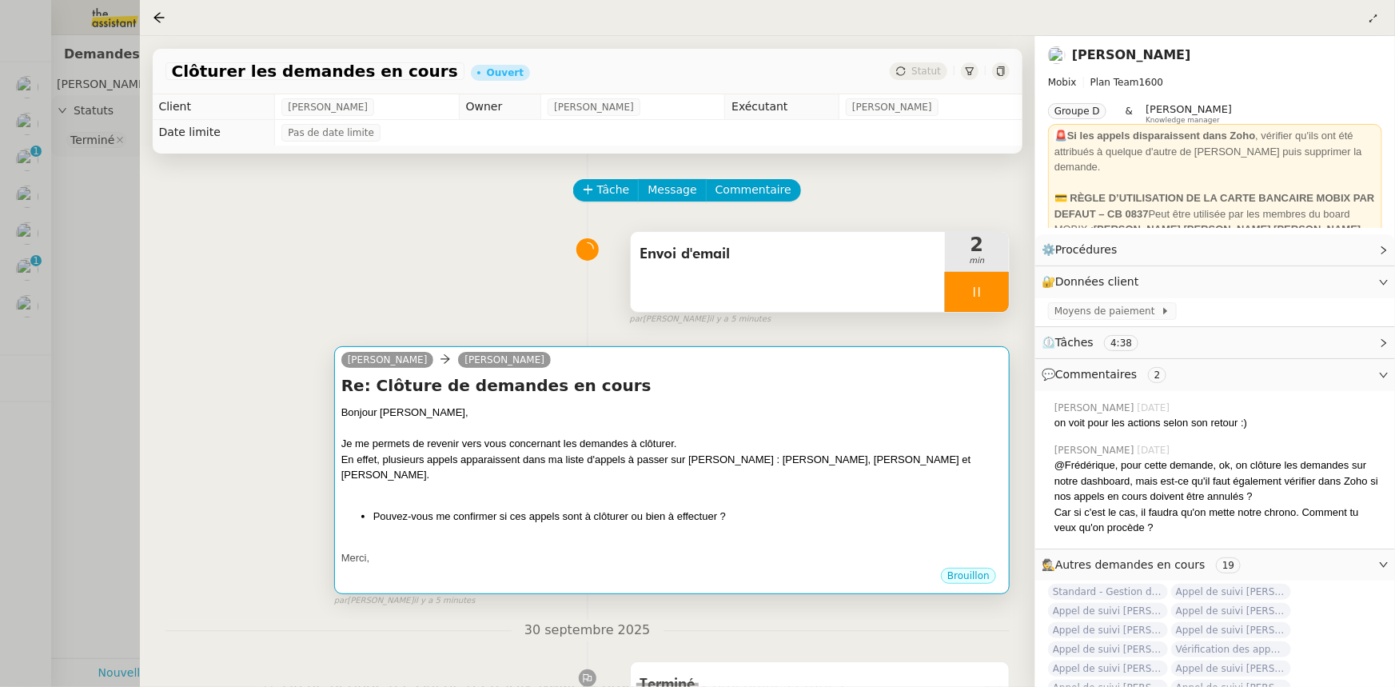
click at [894, 396] on h4 "Re: Clôture de demandes en cours" at bounding box center [671, 385] width 661 height 22
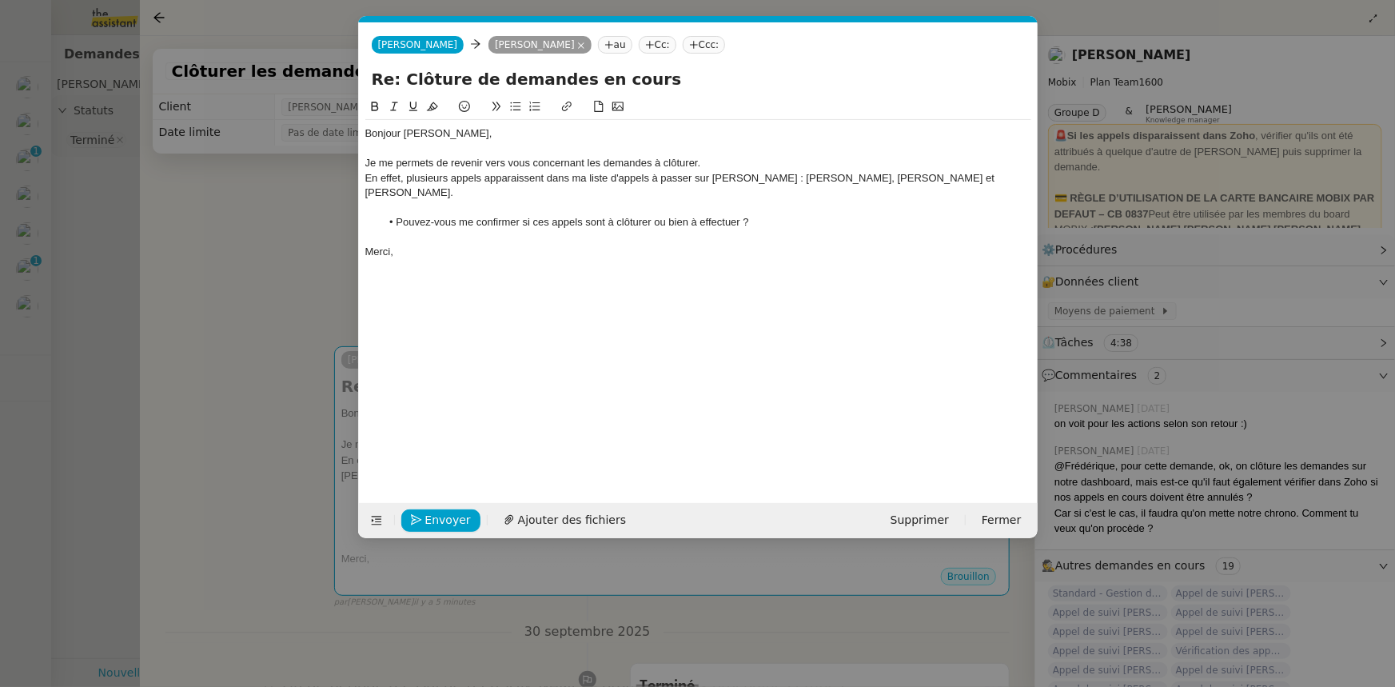
scroll to position [0, 34]
click at [448, 521] on span "Envoyer" at bounding box center [448, 520] width 46 height 18
click at [548, 177] on div "En effet, plusieurs appels apparaissent dans ma liste d'appels à passer sur [PE…" at bounding box center [698, 186] width 666 height 30
click at [456, 522] on span "Envoyer" at bounding box center [448, 520] width 46 height 18
click at [456, 522] on span "Confirmer l'envoi" at bounding box center [473, 520] width 96 height 18
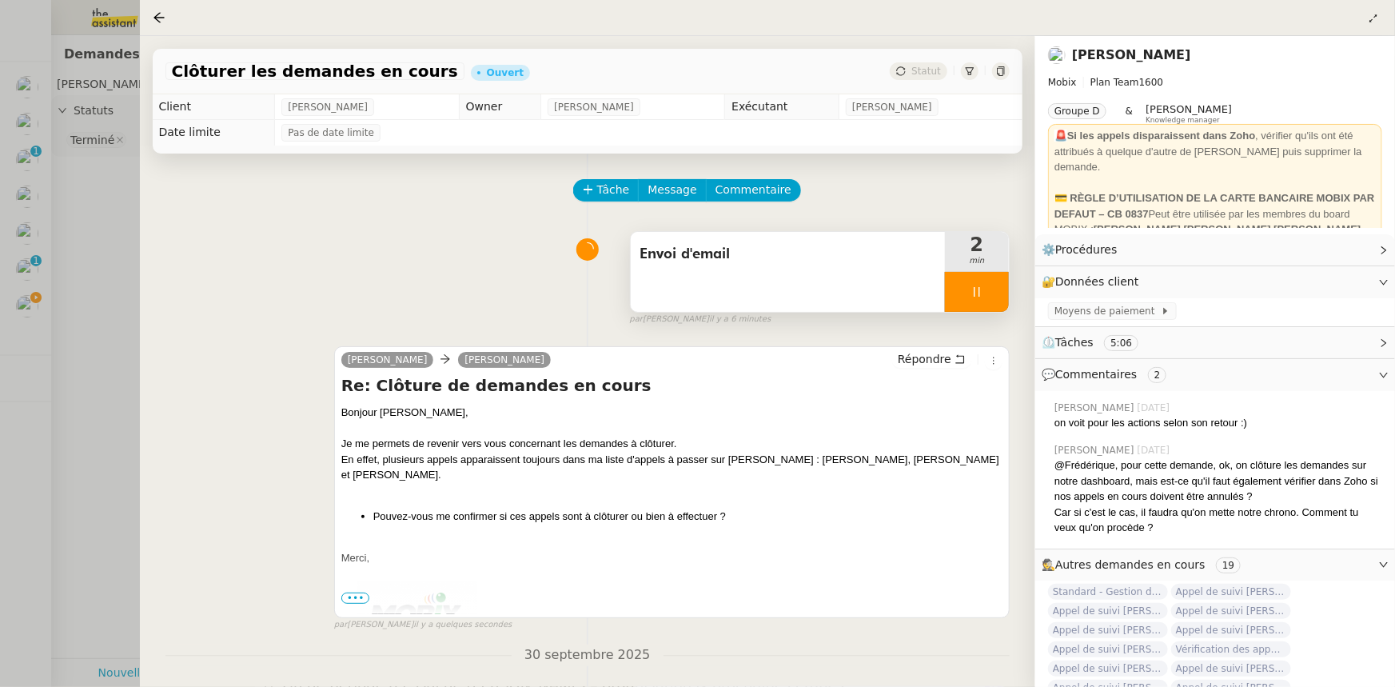
click at [953, 297] on div at bounding box center [977, 292] width 64 height 40
click at [986, 297] on icon at bounding box center [992, 291] width 13 height 13
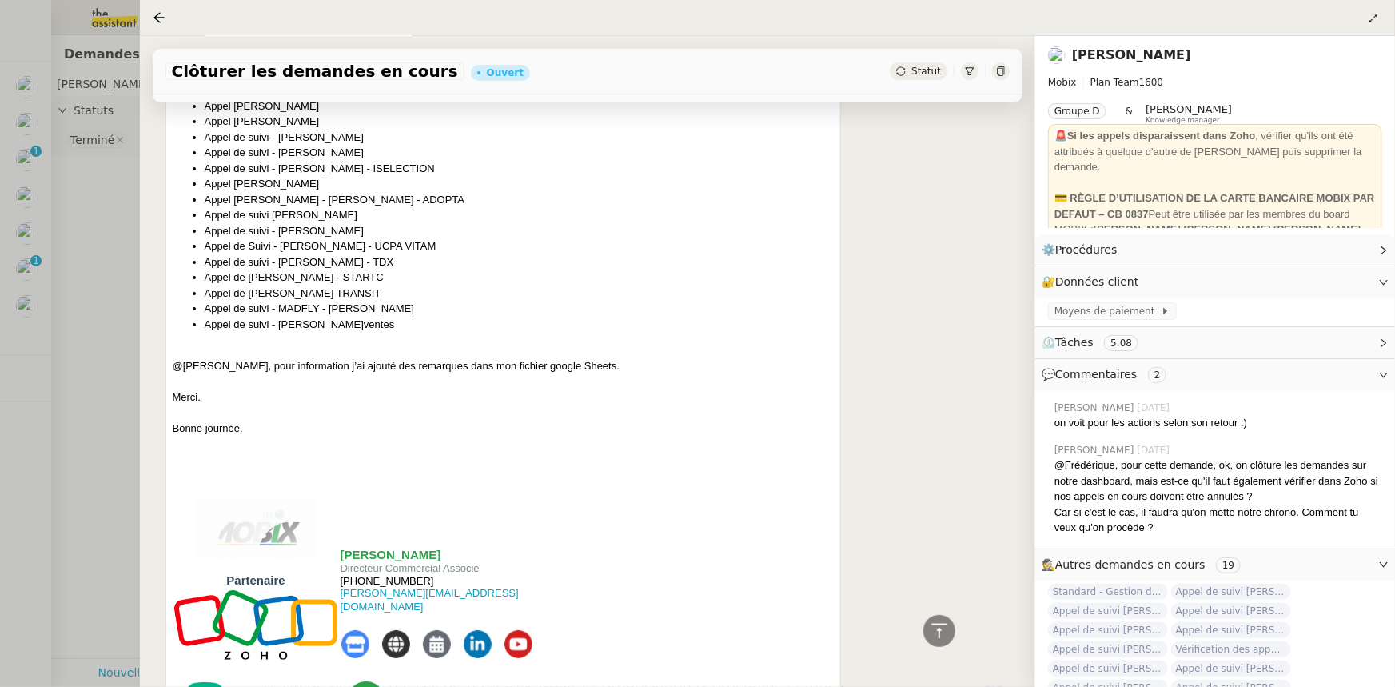
scroll to position [3215, 0]
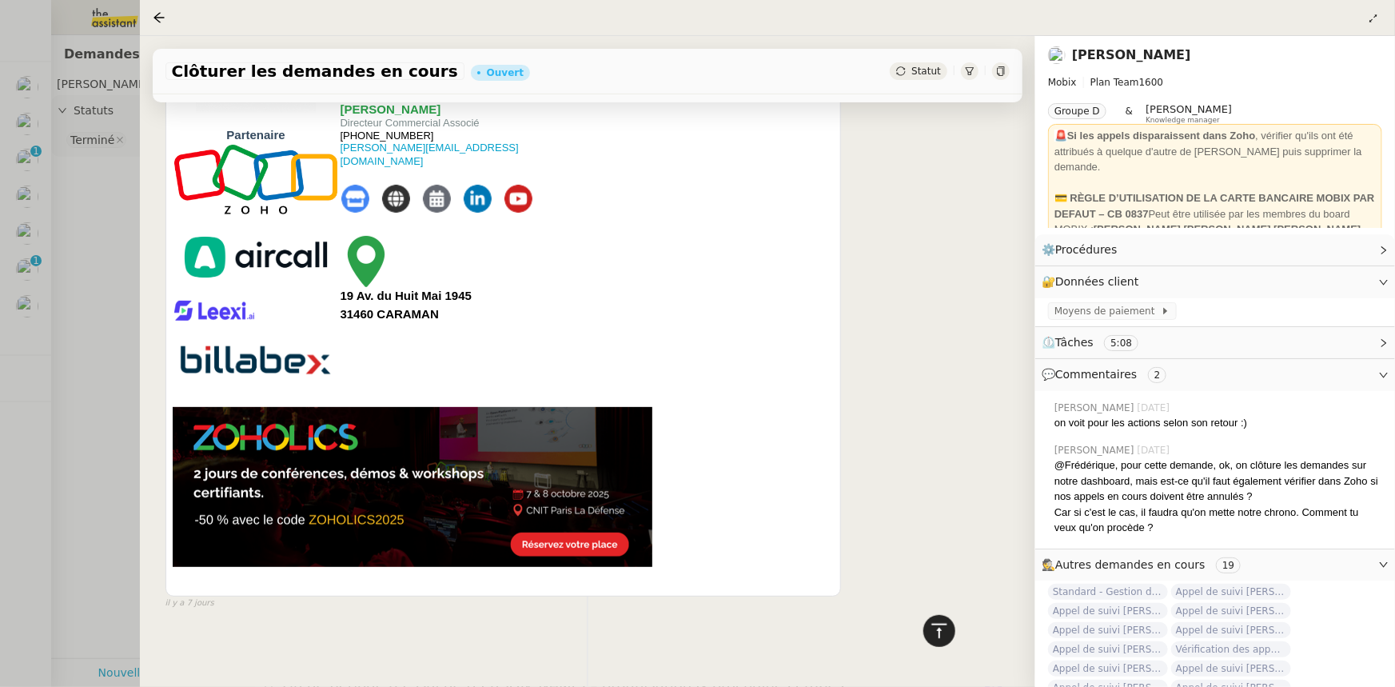
click at [945, 631] on icon at bounding box center [939, 630] width 19 height 19
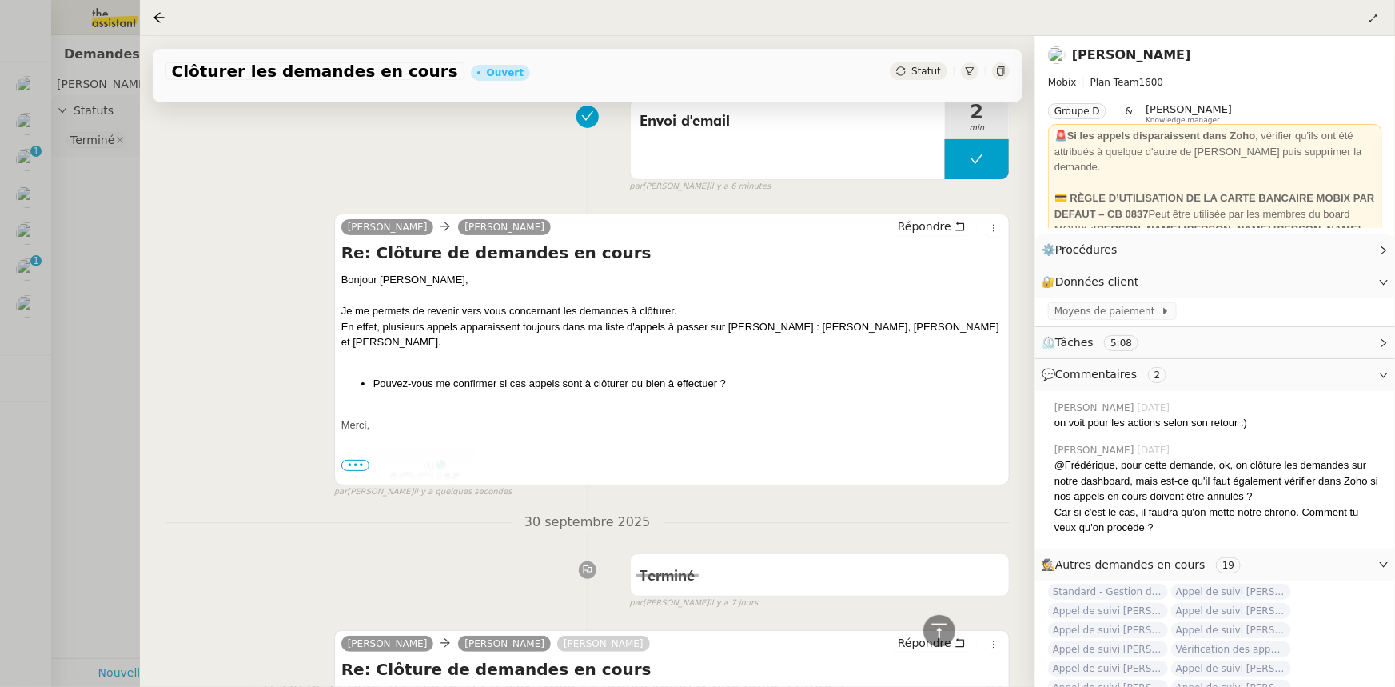
scroll to position [0, 0]
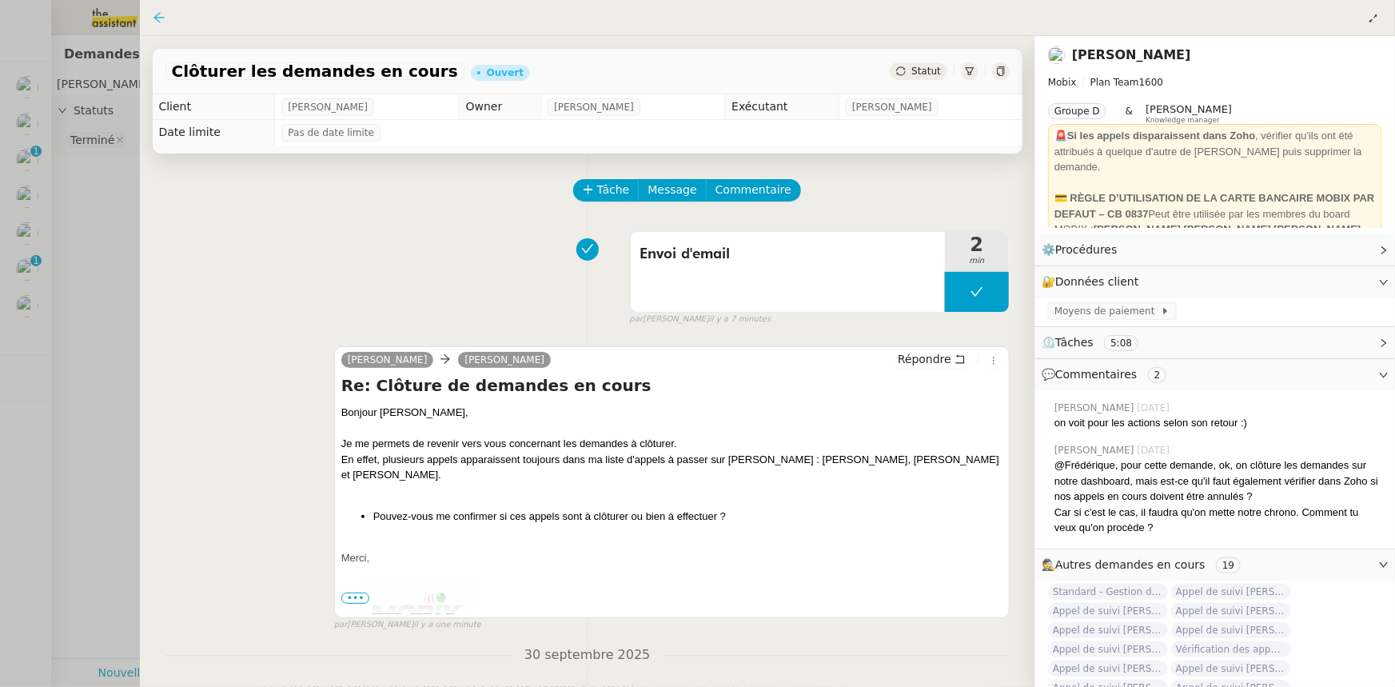
click at [158, 20] on icon at bounding box center [159, 17] width 13 height 13
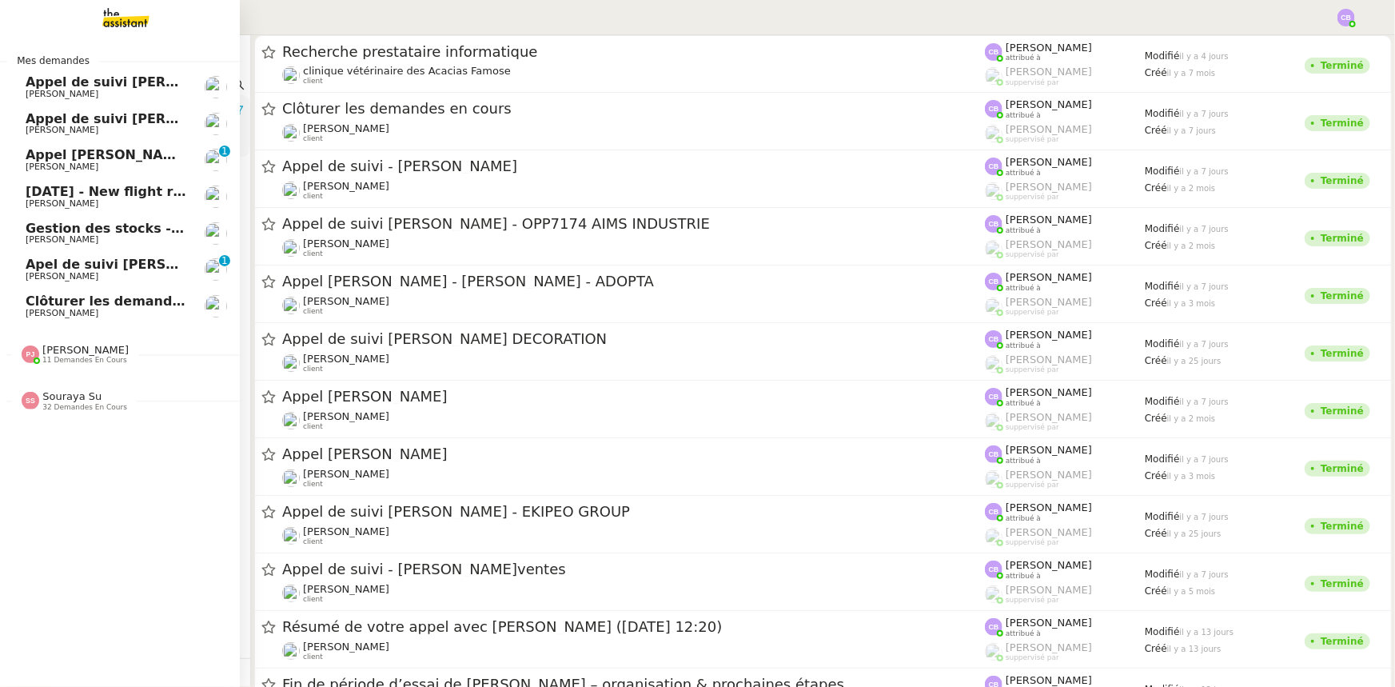
click at [95, 233] on span "Gestion des stocks - octobre 2025" at bounding box center [148, 228] width 245 height 15
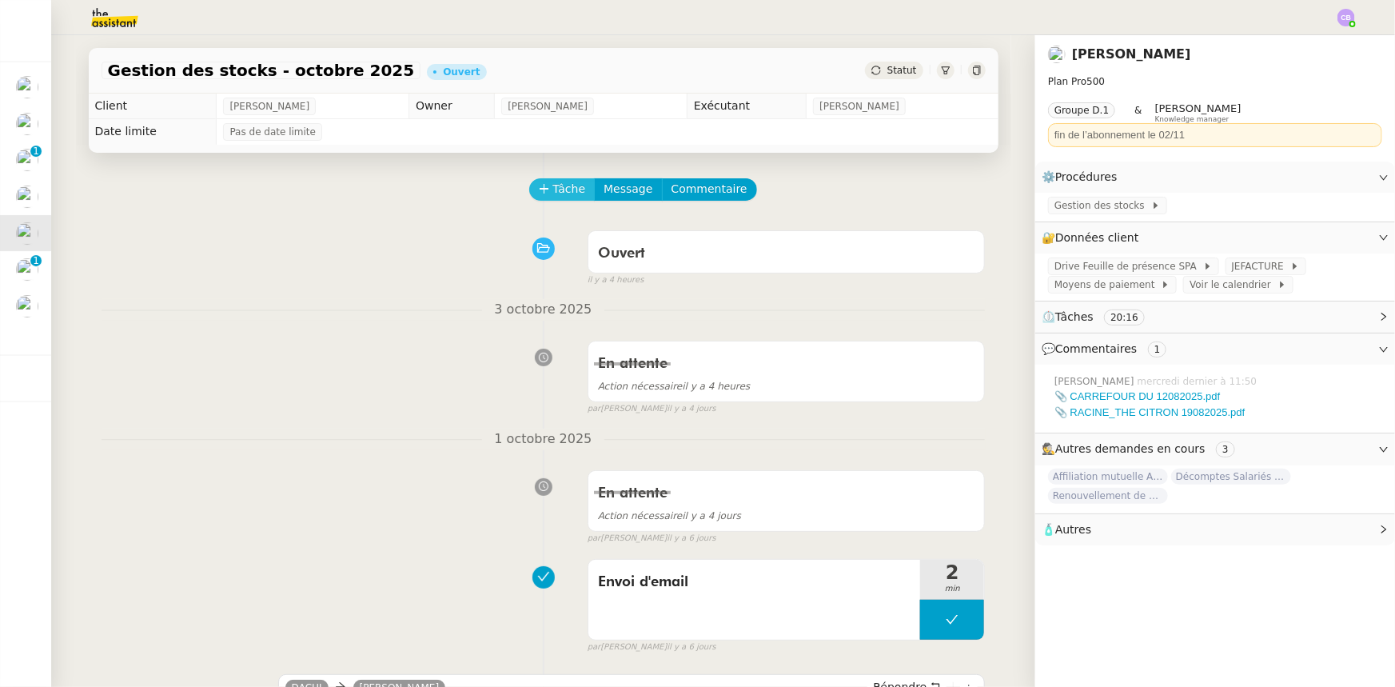
click at [559, 197] on span "Tâche" at bounding box center [569, 189] width 33 height 18
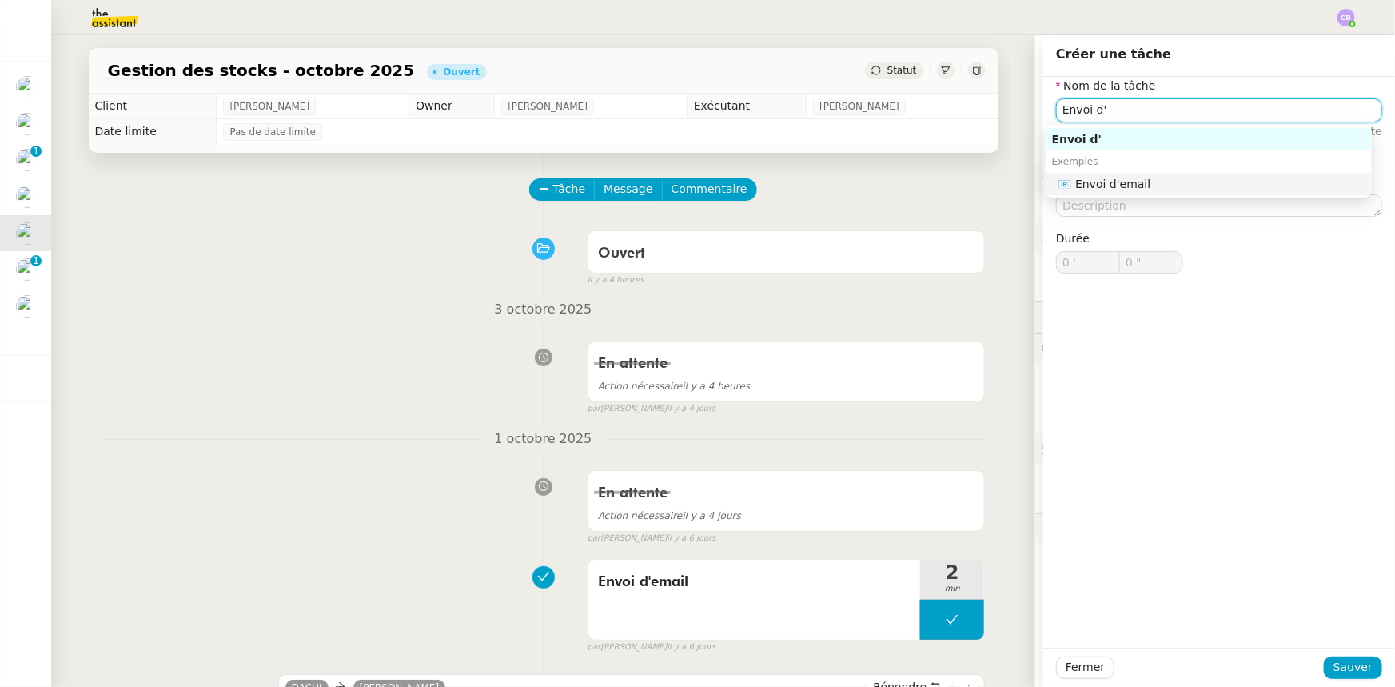
click at [1103, 182] on div "📧 Envoi d'email" at bounding box center [1211, 184] width 307 height 14
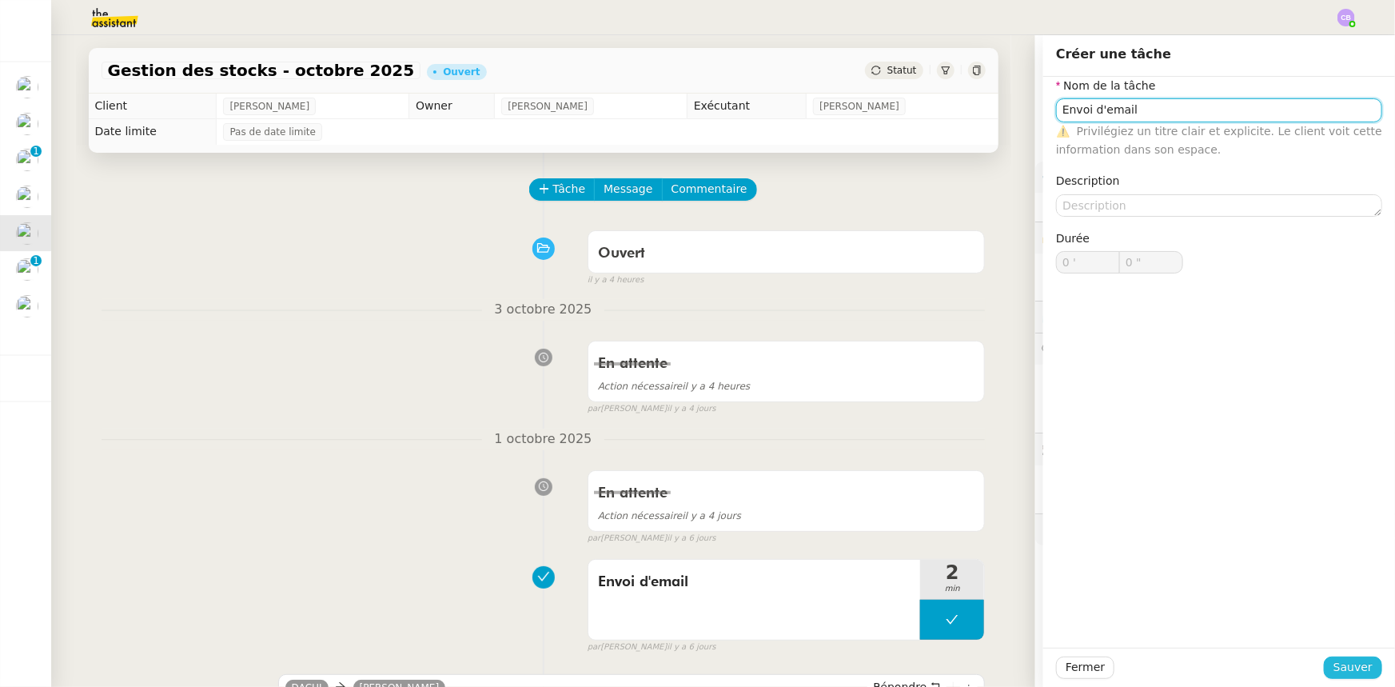
type input "Envoi d'email"
click at [1358, 667] on span "Sauver" at bounding box center [1352, 667] width 39 height 18
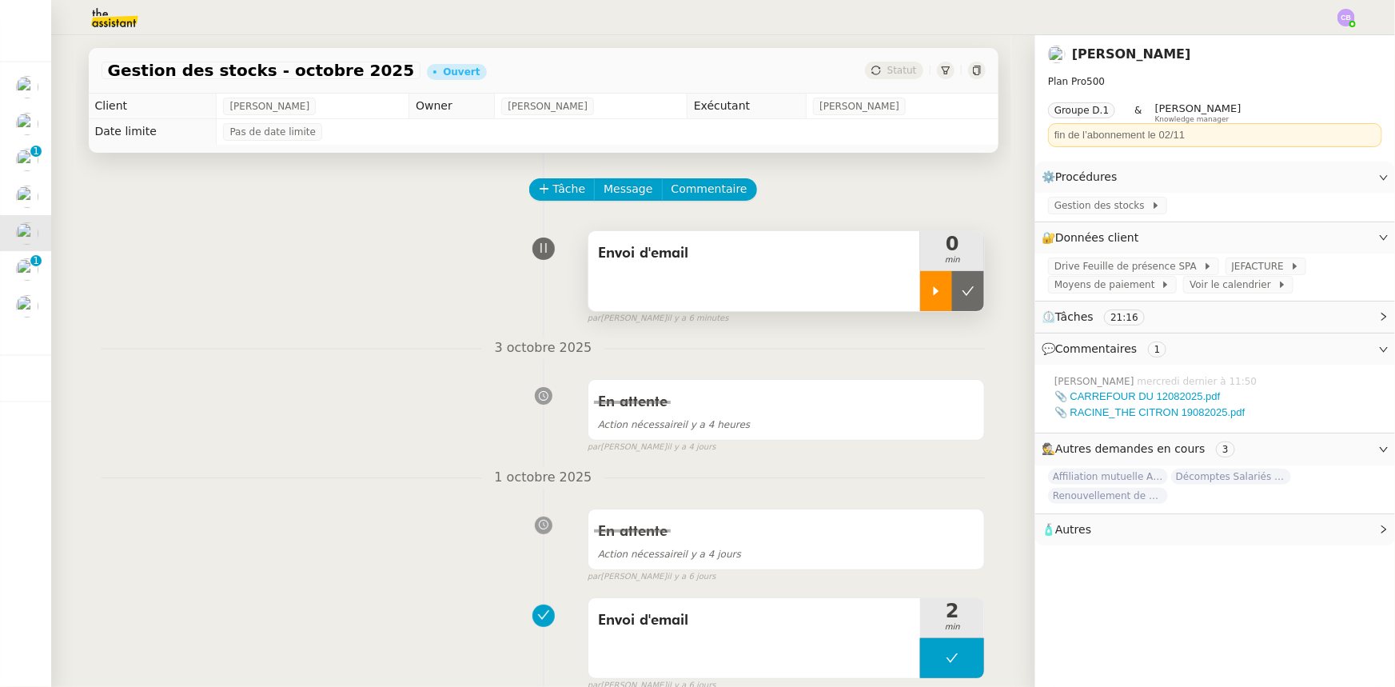
click at [924, 303] on div at bounding box center [936, 291] width 32 height 40
click at [719, 289] on div "Envoi d'email" at bounding box center [754, 271] width 332 height 80
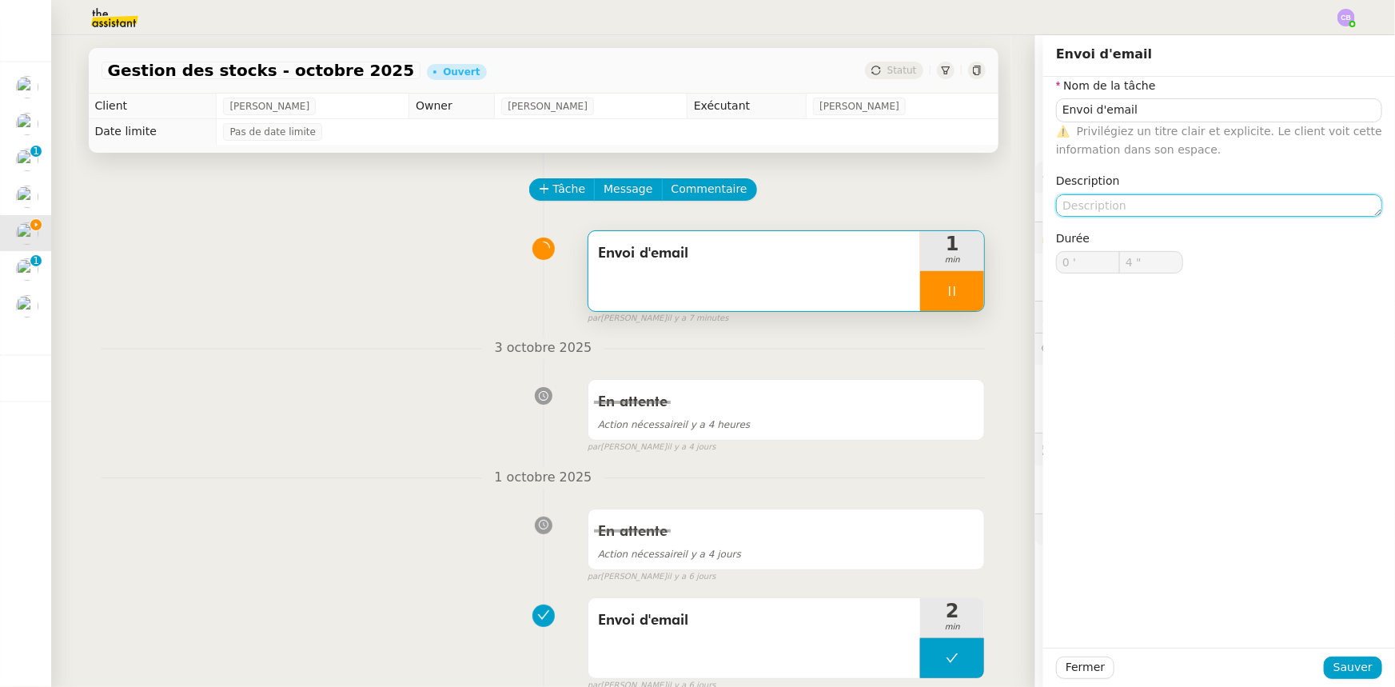
click at [1152, 205] on textarea at bounding box center [1219, 205] width 326 height 22
type input "5 ""
type textarea "R"
type input "6 ""
type textarea "Relancer"
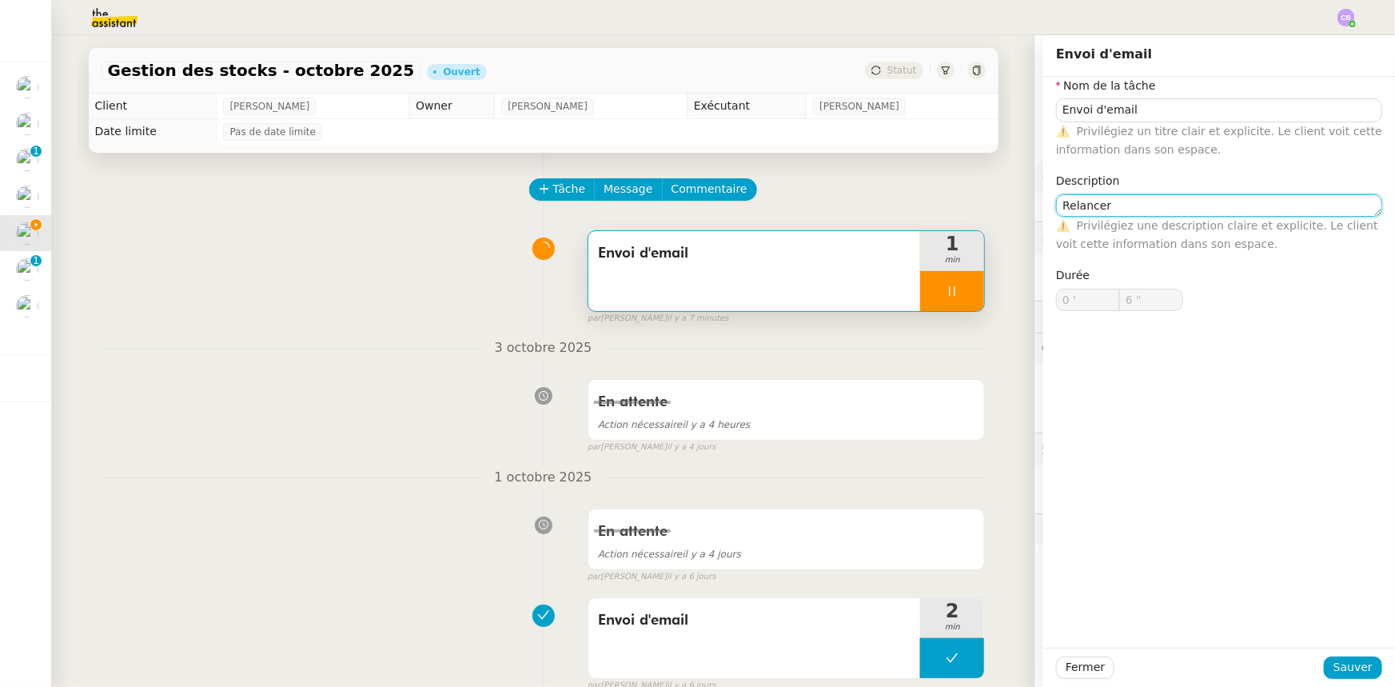
type input "7 ""
type textarea "Relancer [PERSON_NAME]"
type input "9 ""
type textarea "Relancer [PERSON_NAME]"
click at [1333, 669] on span "Sauver" at bounding box center [1352, 667] width 39 height 18
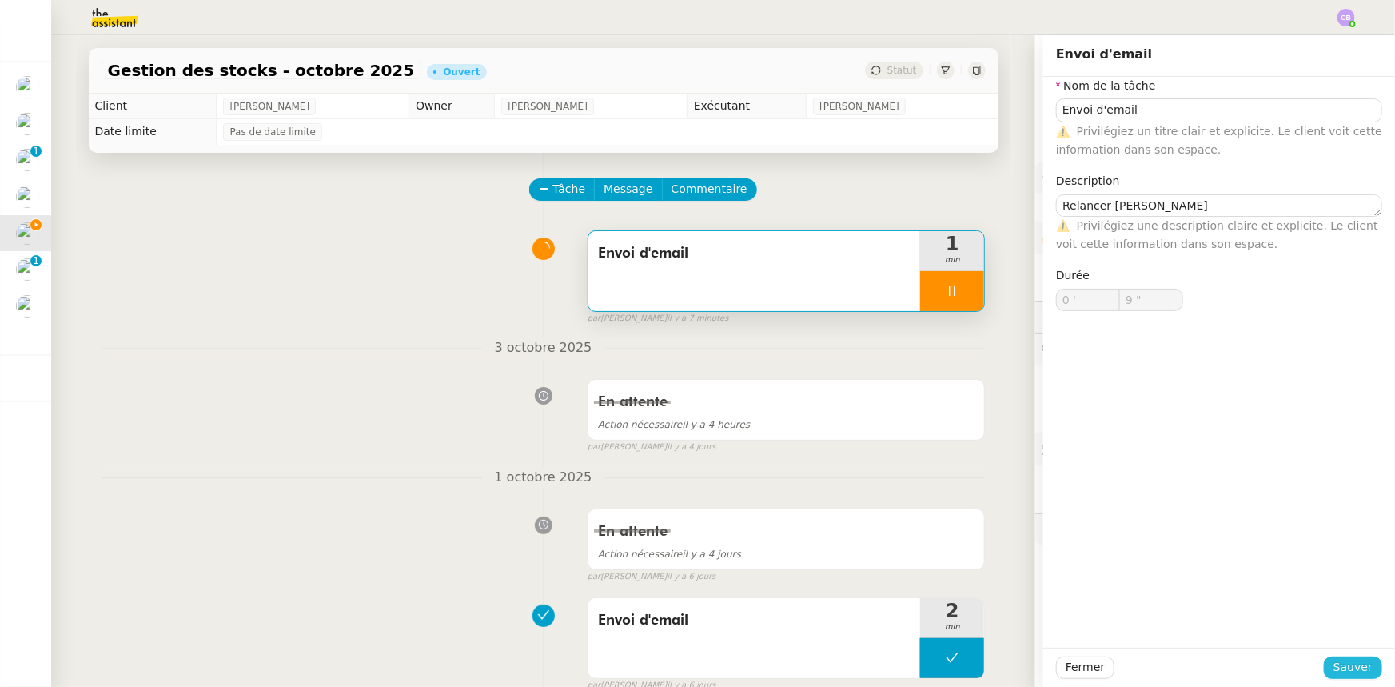
type input "10 ""
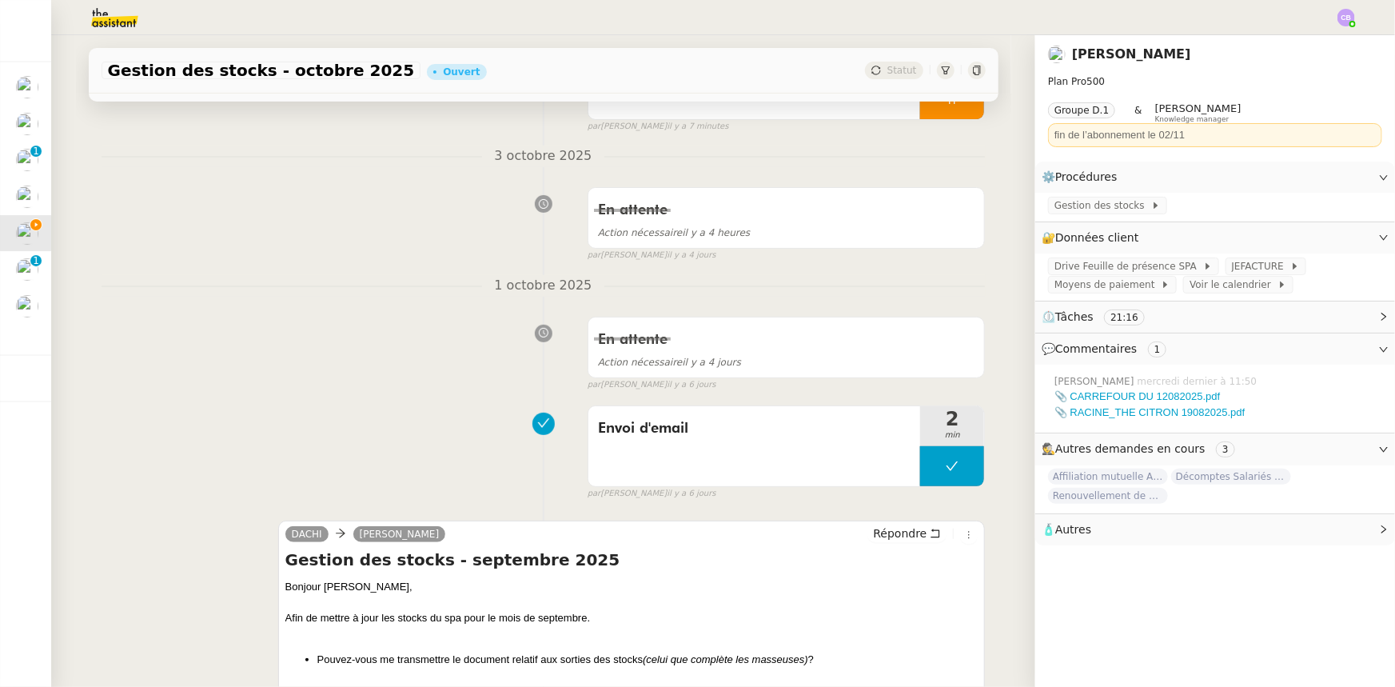
scroll to position [363, 0]
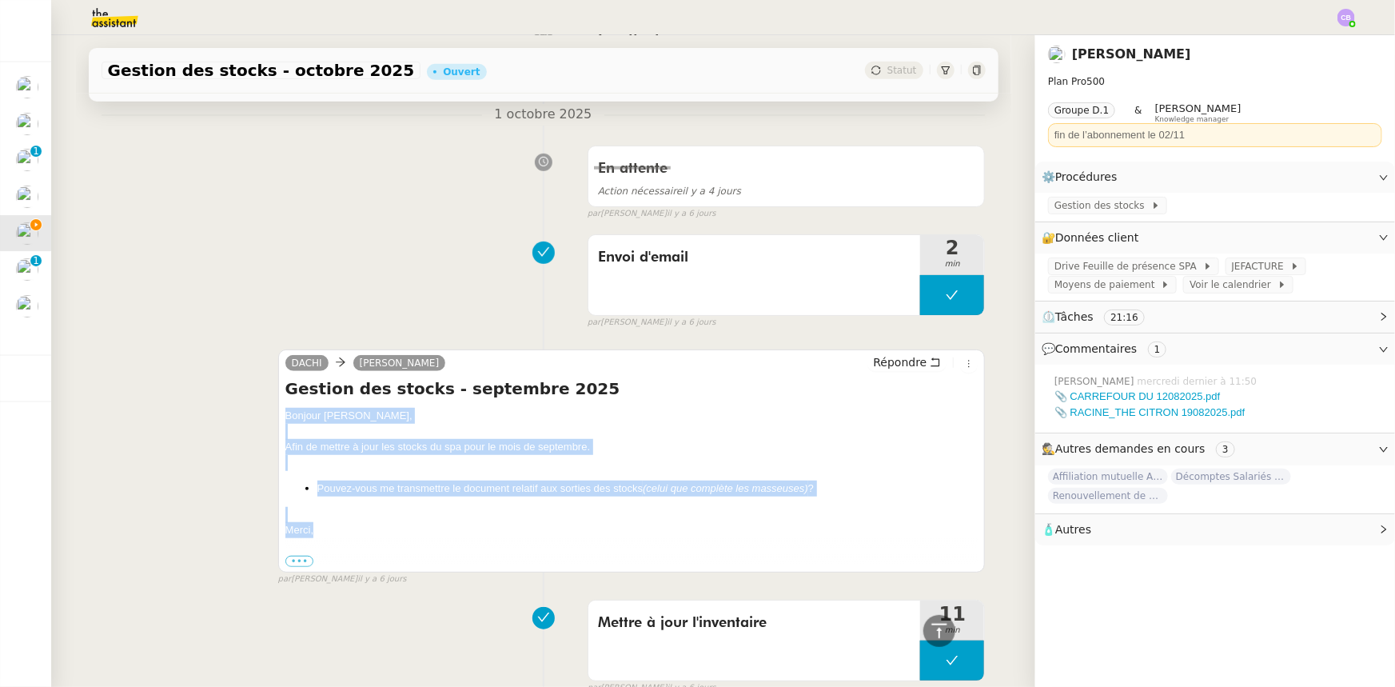
drag, startPoint x: 311, startPoint y: 535, endPoint x: 279, endPoint y: 419, distance: 120.2
click at [285, 419] on div "Bonjour [PERSON_NAME], Afin de mettre à jour les stocks du spa pour le mois de …" at bounding box center [631, 488] width 693 height 161
copy div "Bonjour [PERSON_NAME], Afin de mettre à jour les stocks du spa pour le mois de …"
click at [883, 364] on span "Répondre" at bounding box center [900, 362] width 54 height 16
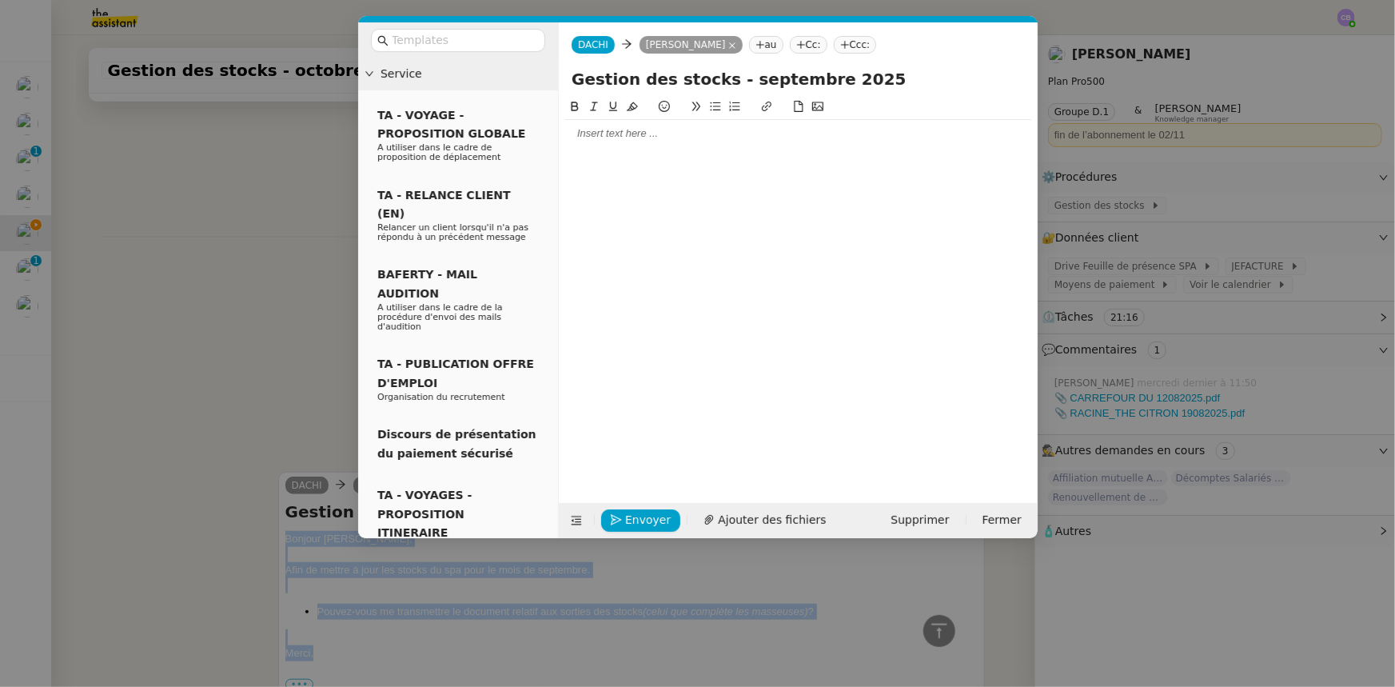
scroll to position [486, 0]
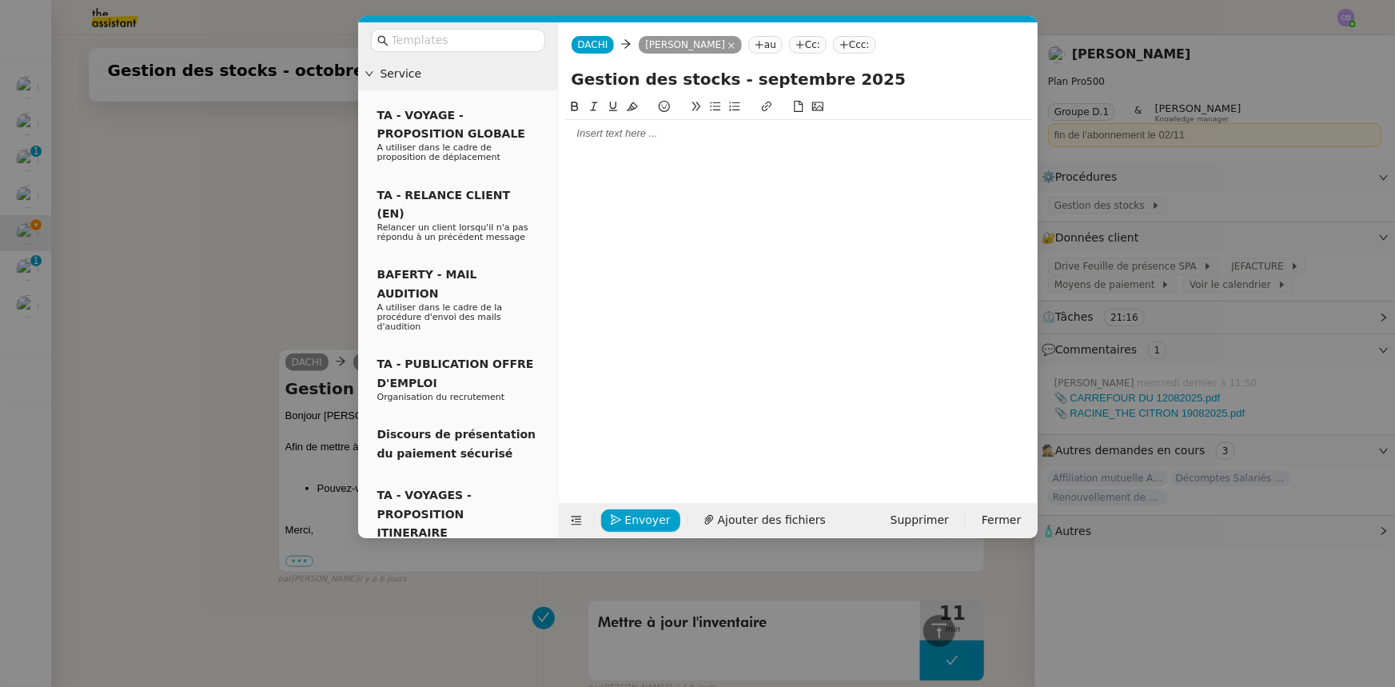
click at [623, 136] on div at bounding box center [798, 133] width 466 height 14
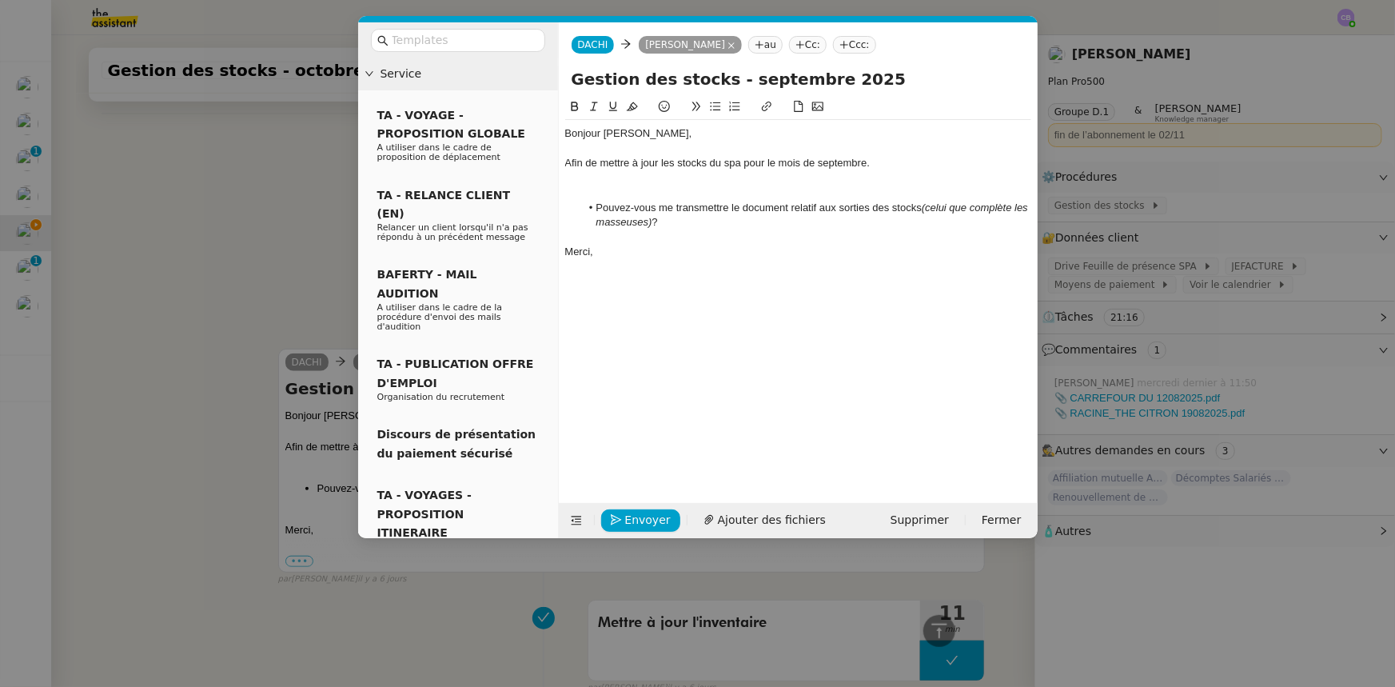
scroll to position [631, 0]
drag, startPoint x: 595, startPoint y: 164, endPoint x: 563, endPoint y: 162, distance: 32.0
click at [563, 162] on nz-spin "Bonjour [PERSON_NAME], Afin de mettre à jour les stocks du spa pour le mois de …" at bounding box center [798, 291] width 479 height 387
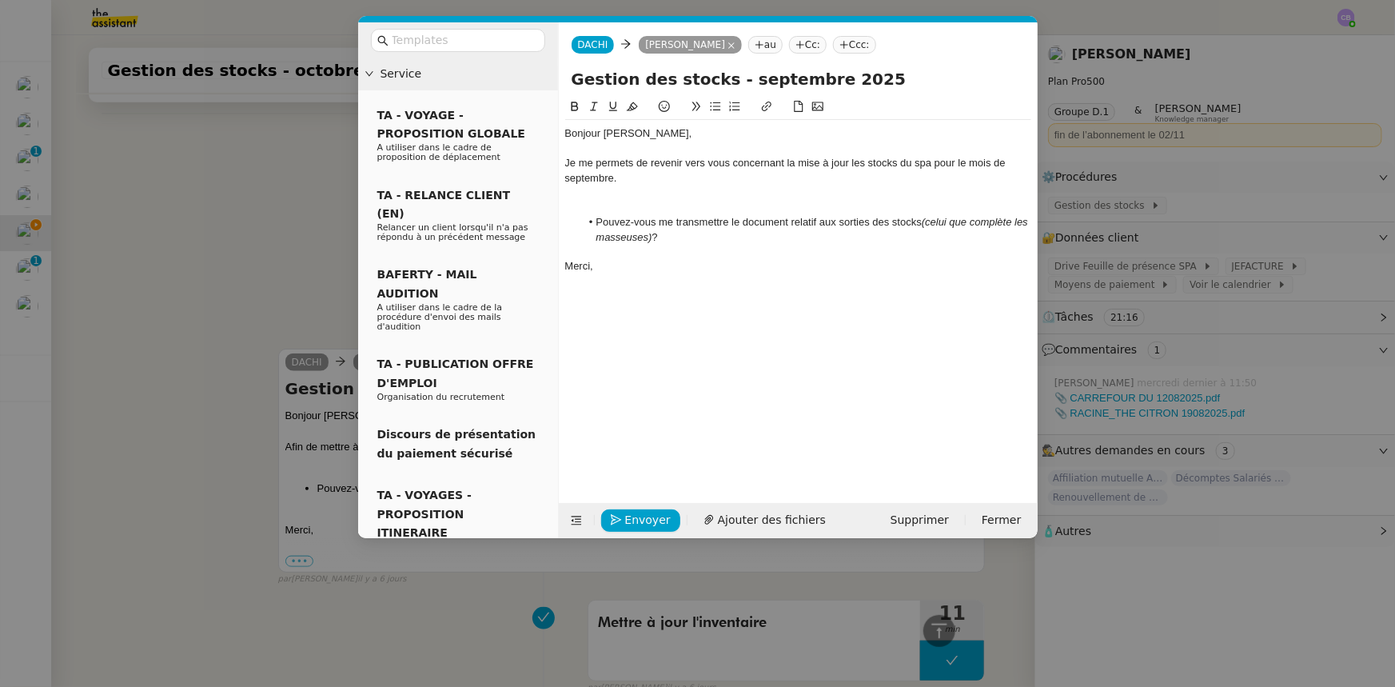
click at [628, 197] on div at bounding box center [798, 192] width 466 height 14
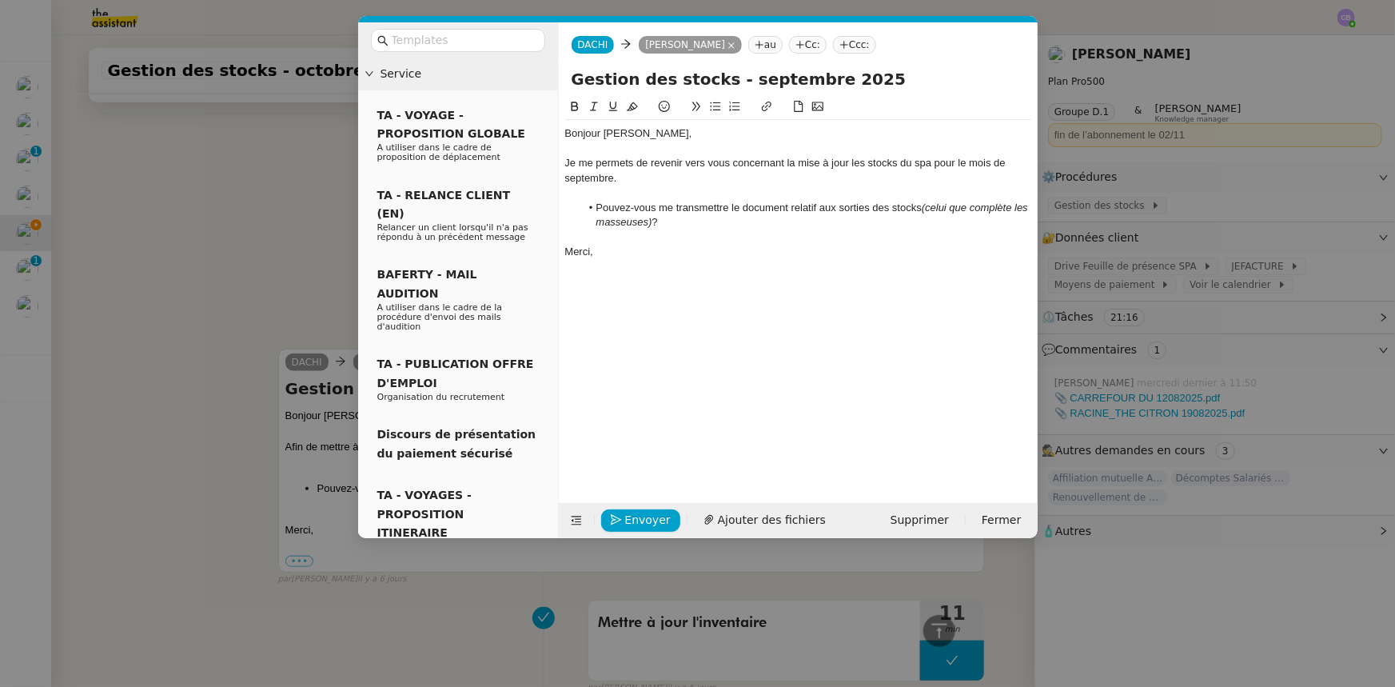
scroll to position [615, 0]
click at [643, 514] on span "Envoyer" at bounding box center [648, 520] width 46 height 18
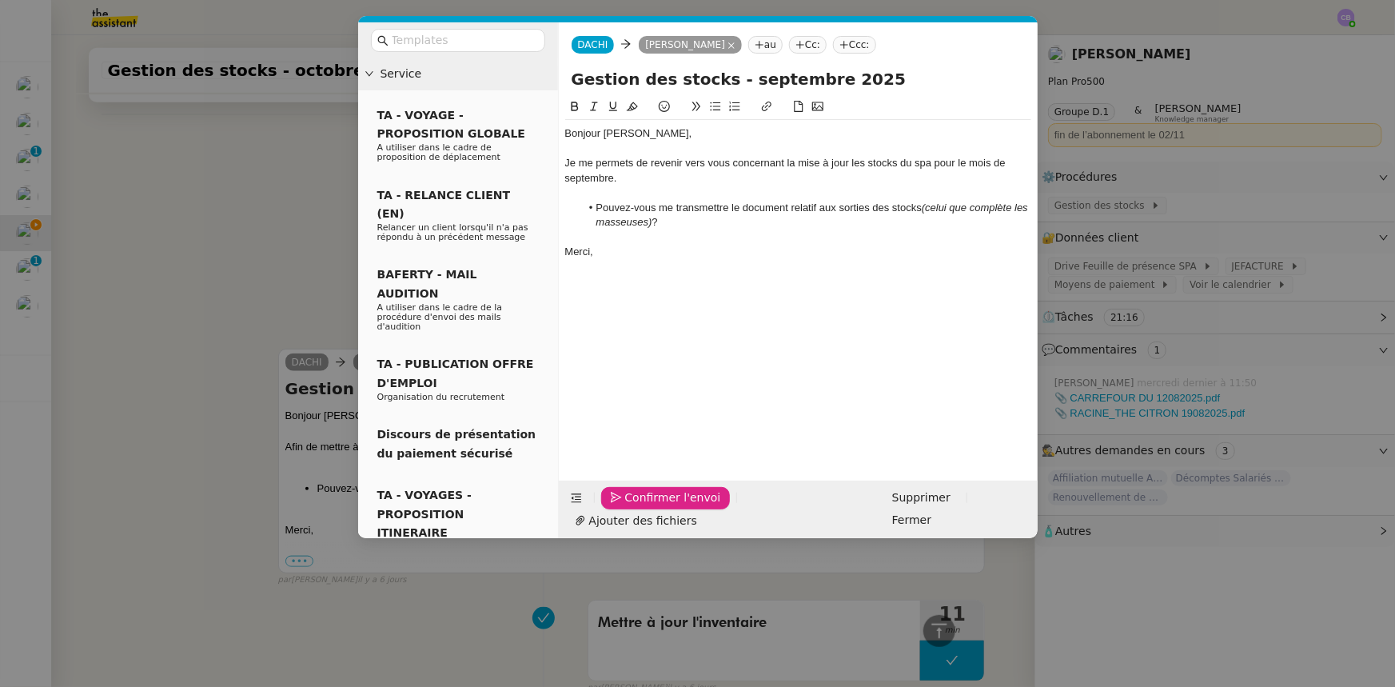
click at [643, 507] on span "Confirmer l'envoi" at bounding box center [673, 497] width 96 height 18
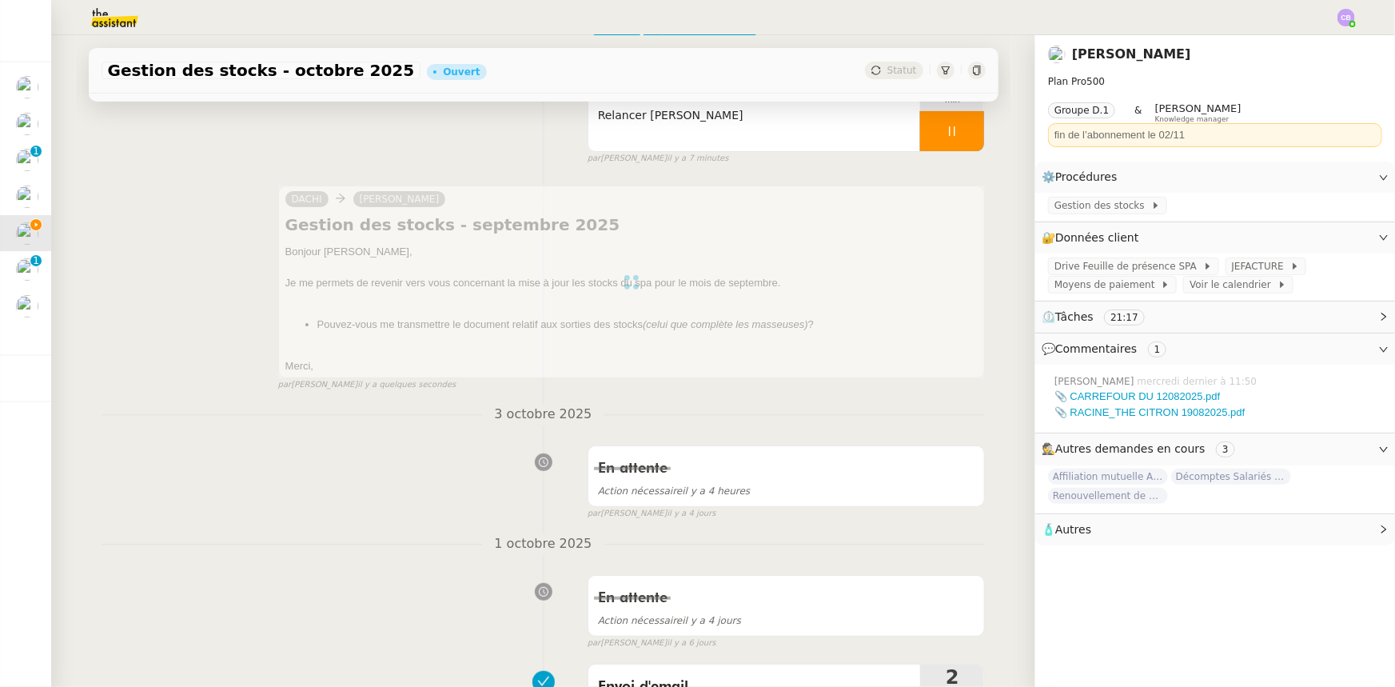
scroll to position [0, 0]
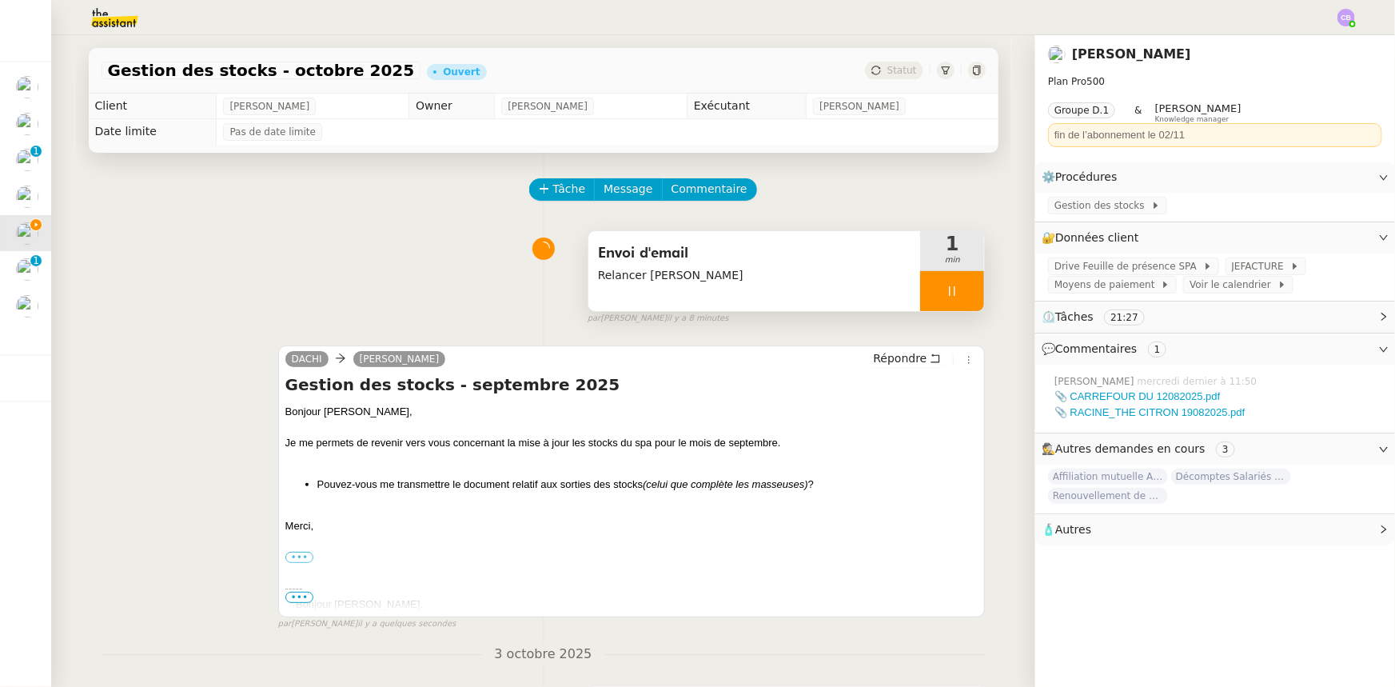
click at [920, 293] on div at bounding box center [952, 291] width 64 height 40
click at [960, 300] on button at bounding box center [968, 291] width 32 height 40
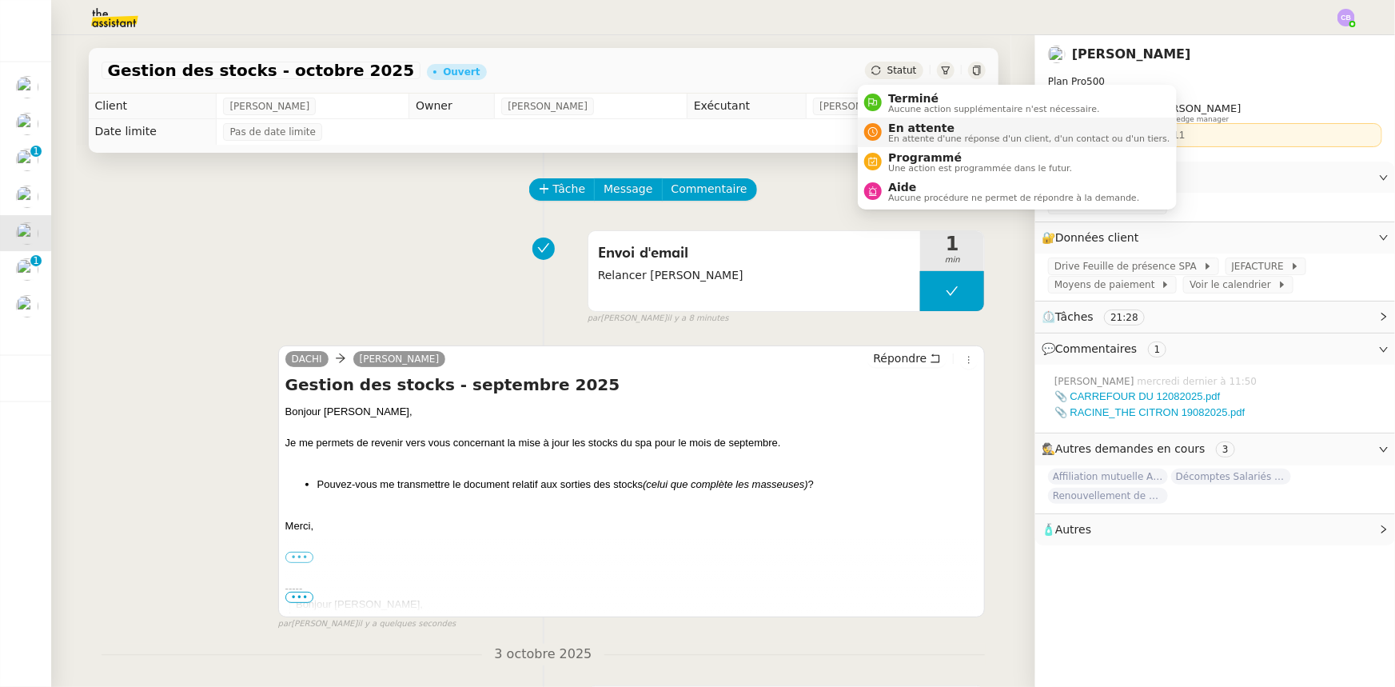
click at [919, 131] on span "En attente" at bounding box center [1028, 127] width 281 height 13
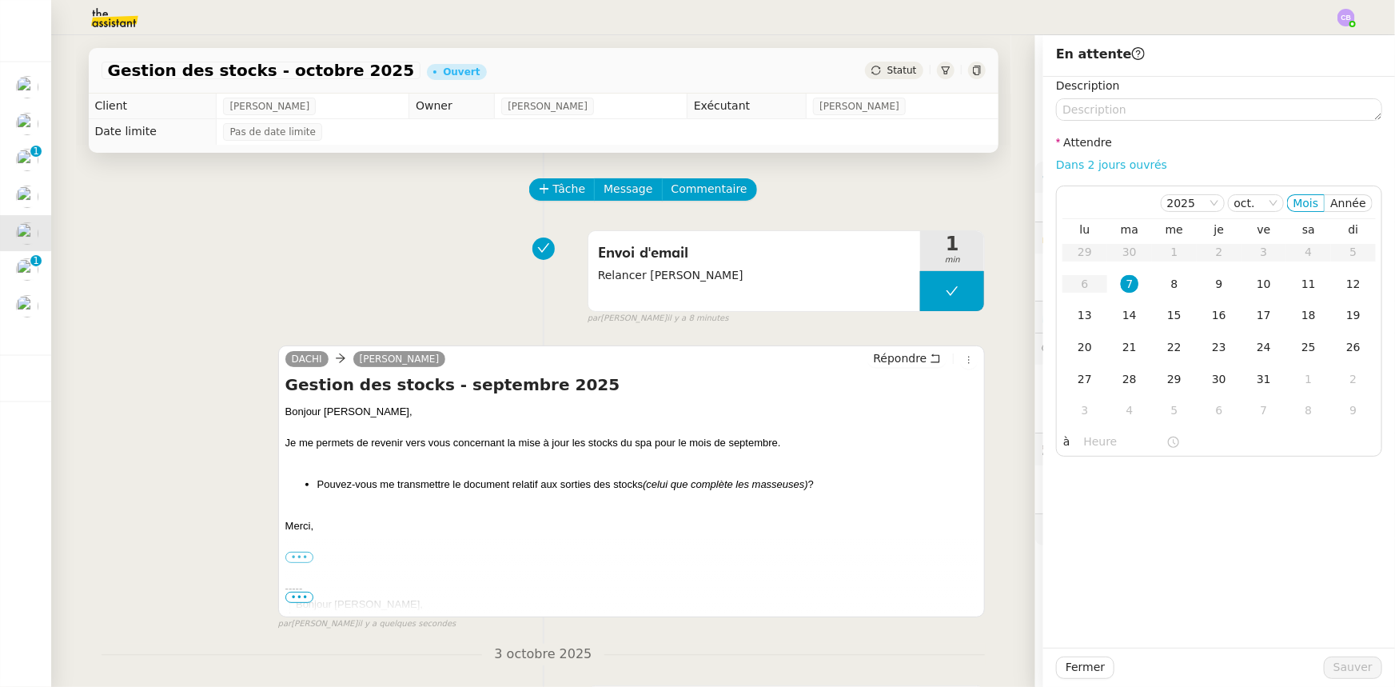
click at [1073, 167] on link "Dans 2 jours ouvrés" at bounding box center [1111, 164] width 111 height 13
type input "07:00"
click at [1335, 666] on span "Sauver" at bounding box center [1352, 667] width 39 height 18
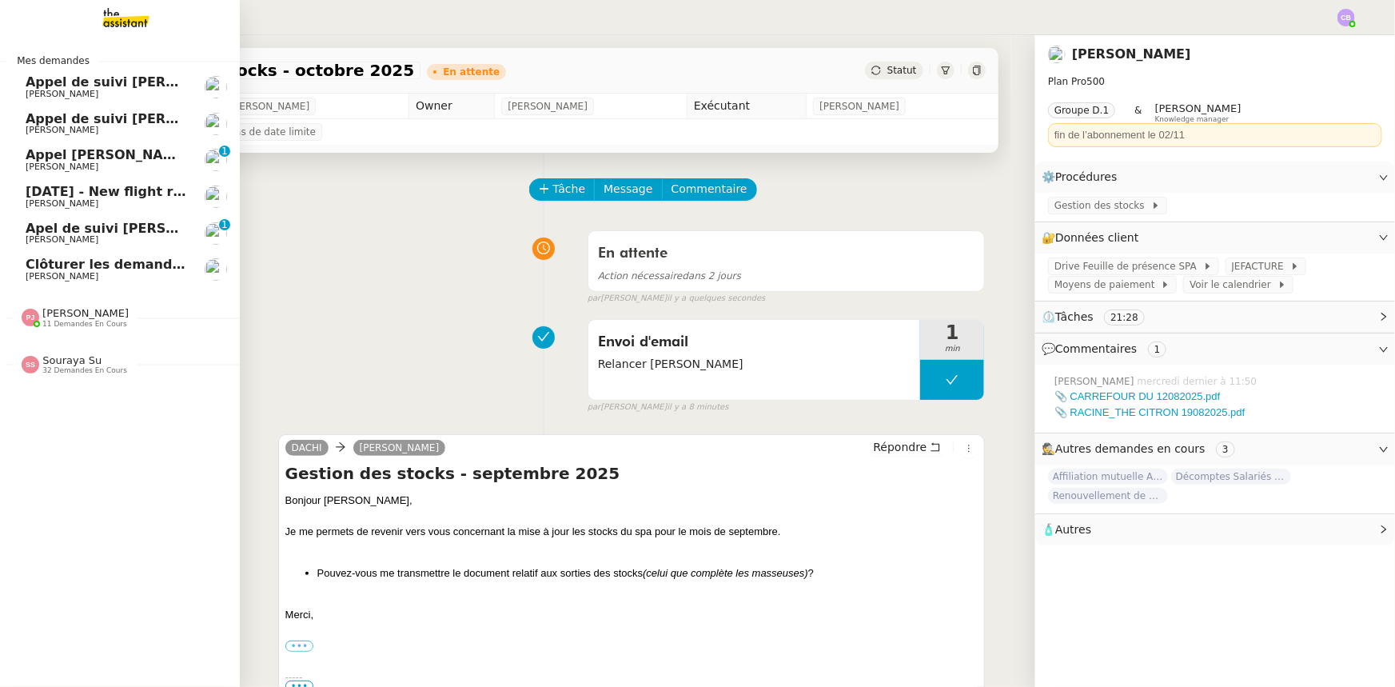
click at [95, 325] on span "11 demandes en cours" at bounding box center [84, 324] width 85 height 9
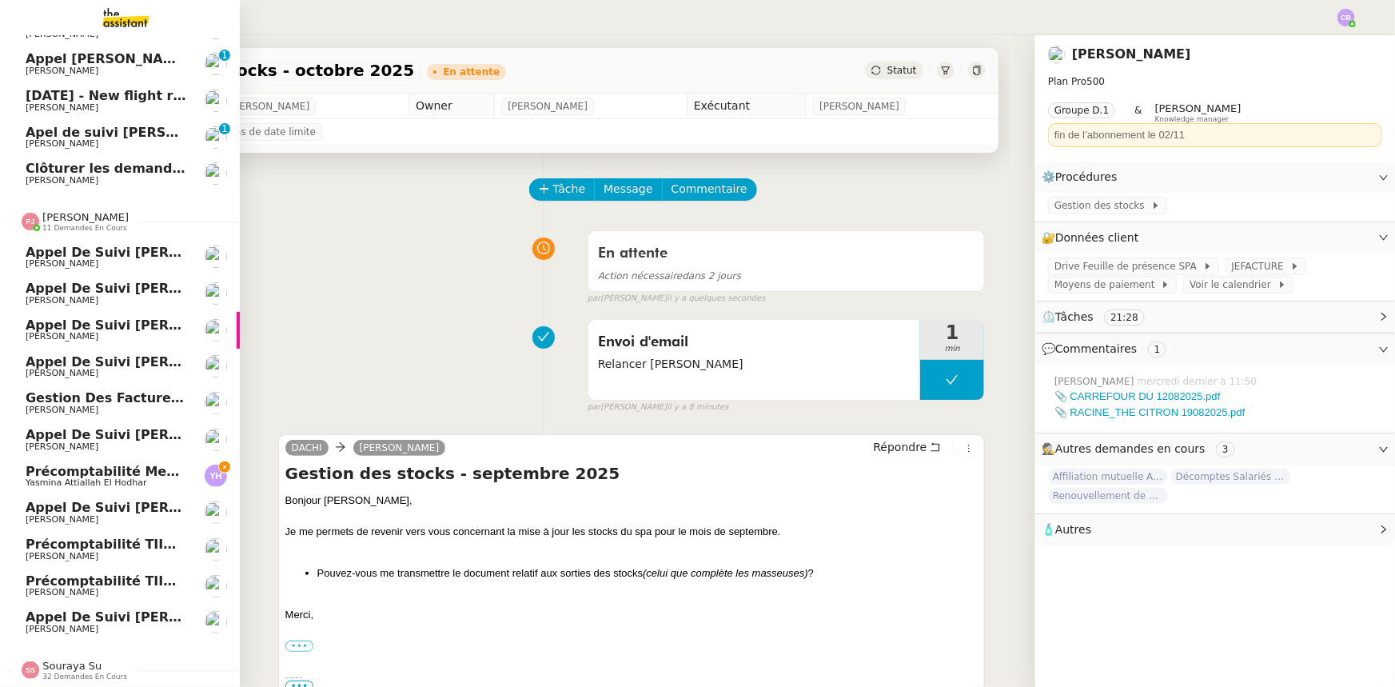
scroll to position [104, 0]
click at [80, 224] on span "11 demandes en cours" at bounding box center [84, 228] width 85 height 9
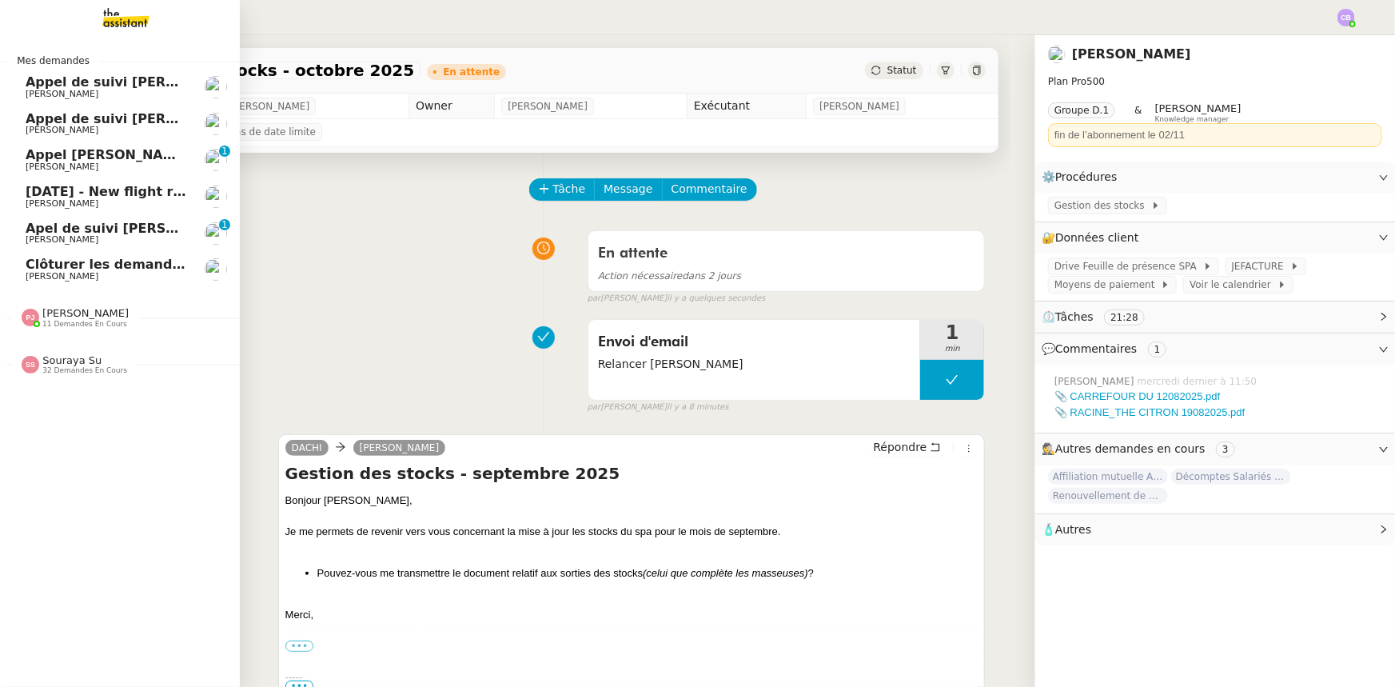
scroll to position [0, 0]
click at [84, 362] on span "Souraya Su" at bounding box center [71, 360] width 59 height 12
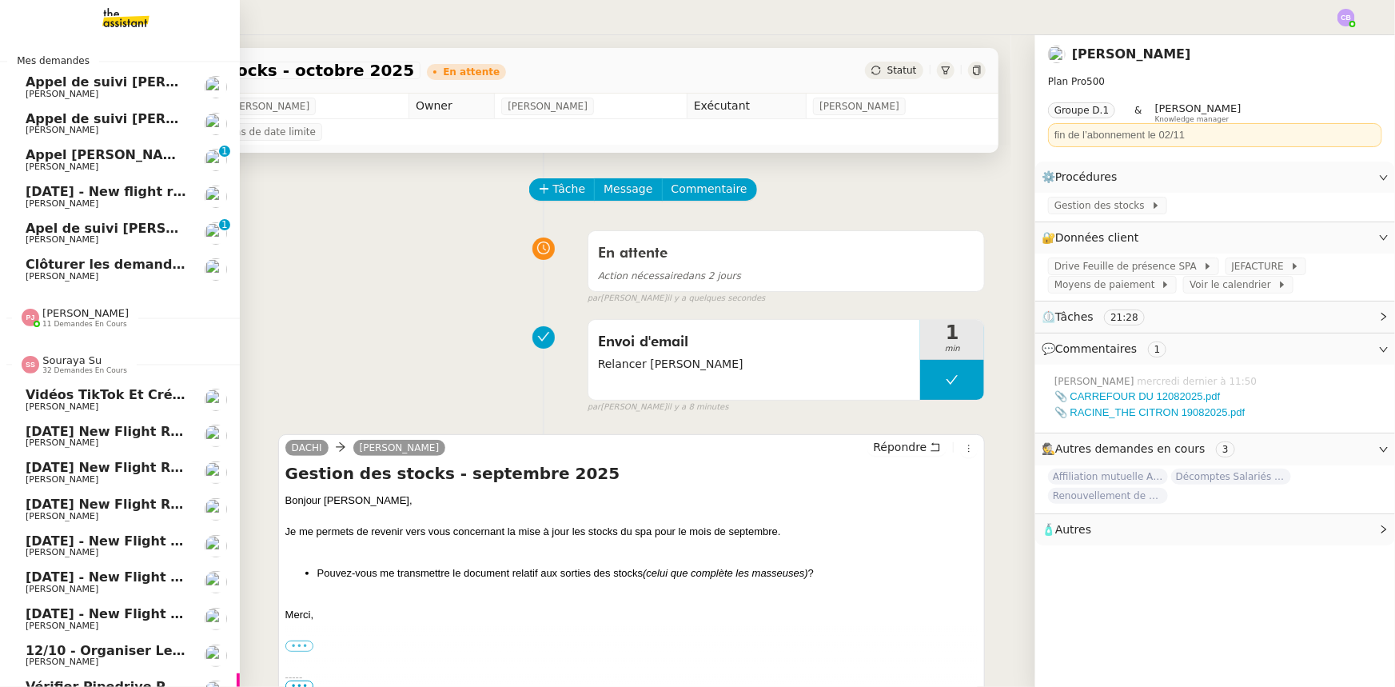
click at [76, 366] on span "32 demandes en cours" at bounding box center [84, 370] width 85 height 9
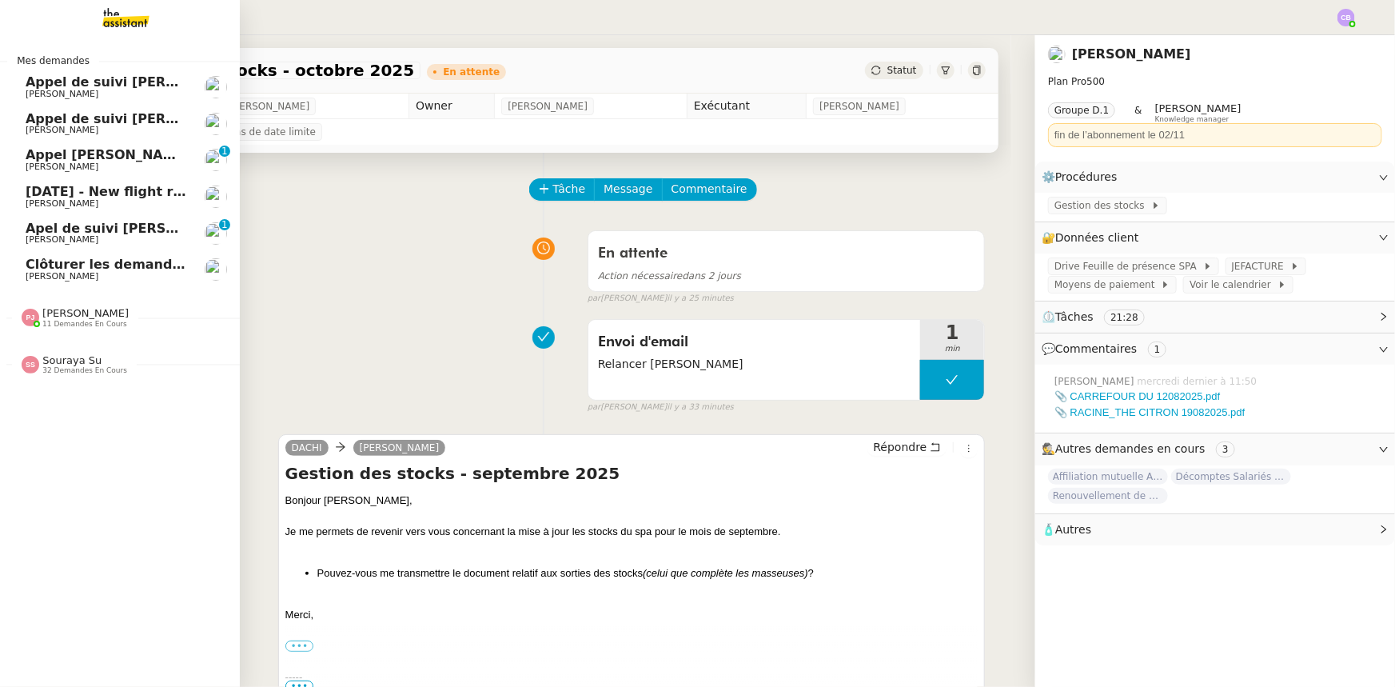
click at [121, 191] on span "[DATE] - New flight request - [PERSON_NAME]" at bounding box center [191, 191] width 330 height 15
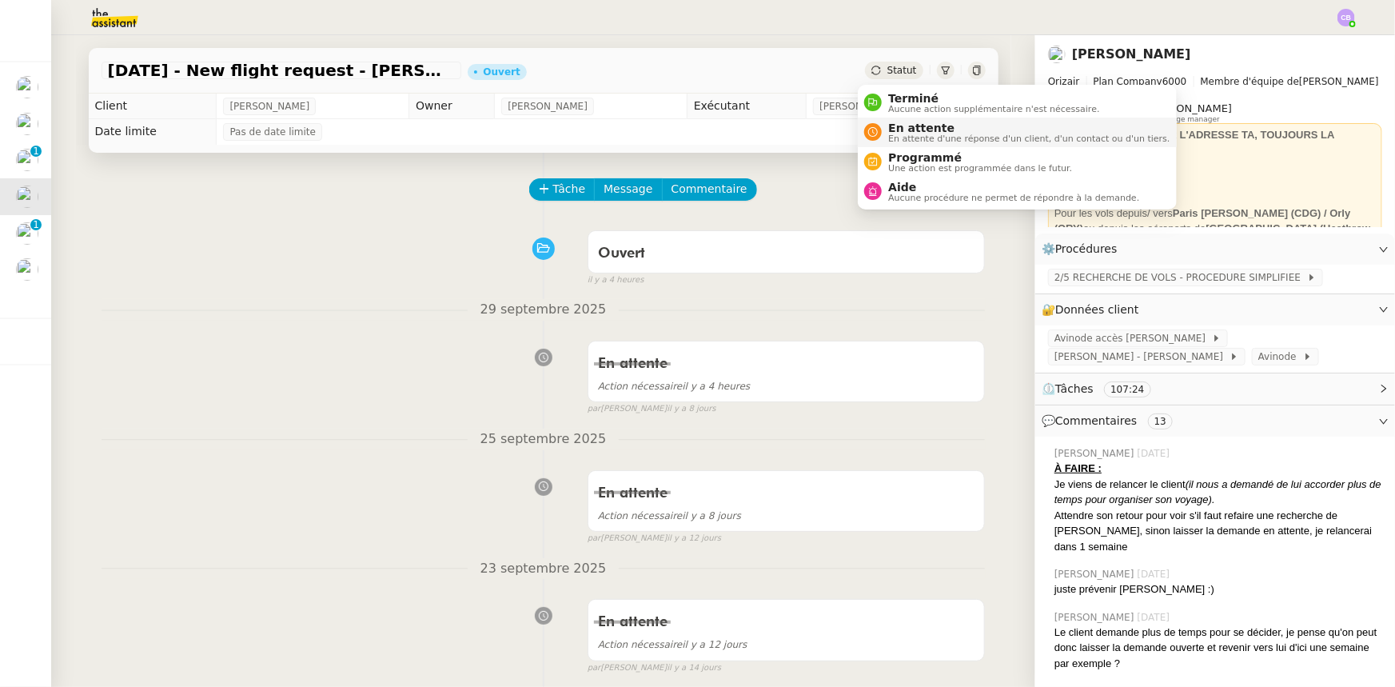
click at [895, 134] on span "En attente d'une réponse d'un client, d'un contact ou d'un tiers." at bounding box center [1028, 138] width 281 height 9
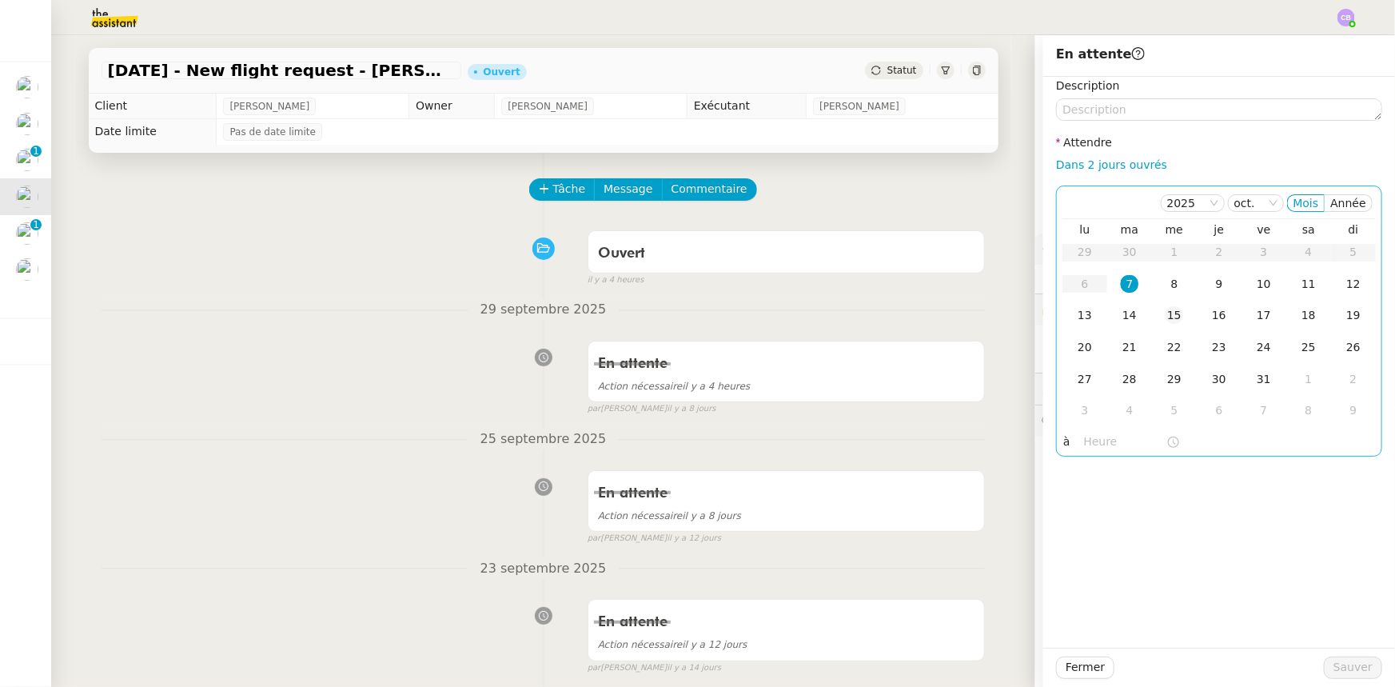
click at [1165, 319] on div "15" at bounding box center [1174, 315] width 18 height 18
click at [1087, 442] on input "text" at bounding box center [1125, 441] width 82 height 18
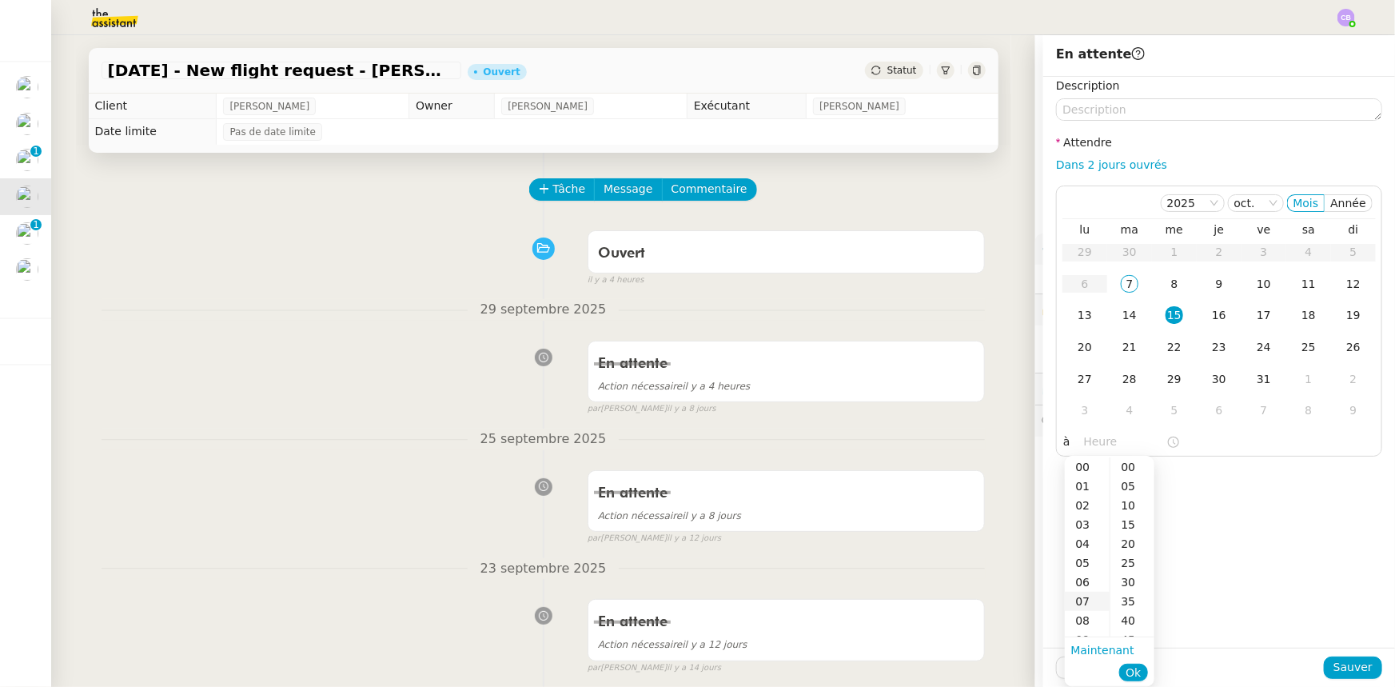
click at [1085, 599] on div "07" at bounding box center [1087, 600] width 45 height 19
click at [1125, 468] on div "00" at bounding box center [1132, 466] width 44 height 19
type input "07:00"
click at [1137, 677] on span "Ok" at bounding box center [1132, 672] width 15 height 16
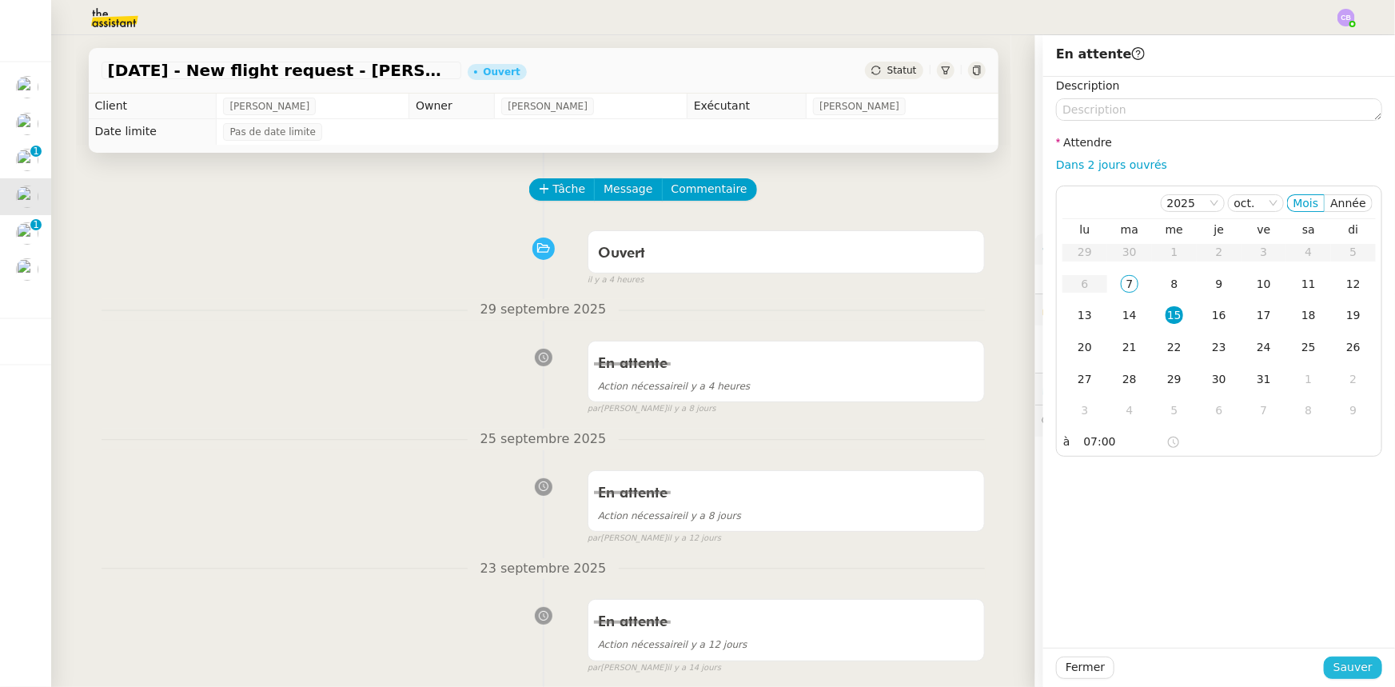
click at [1335, 671] on span "Sauver" at bounding box center [1352, 667] width 39 height 18
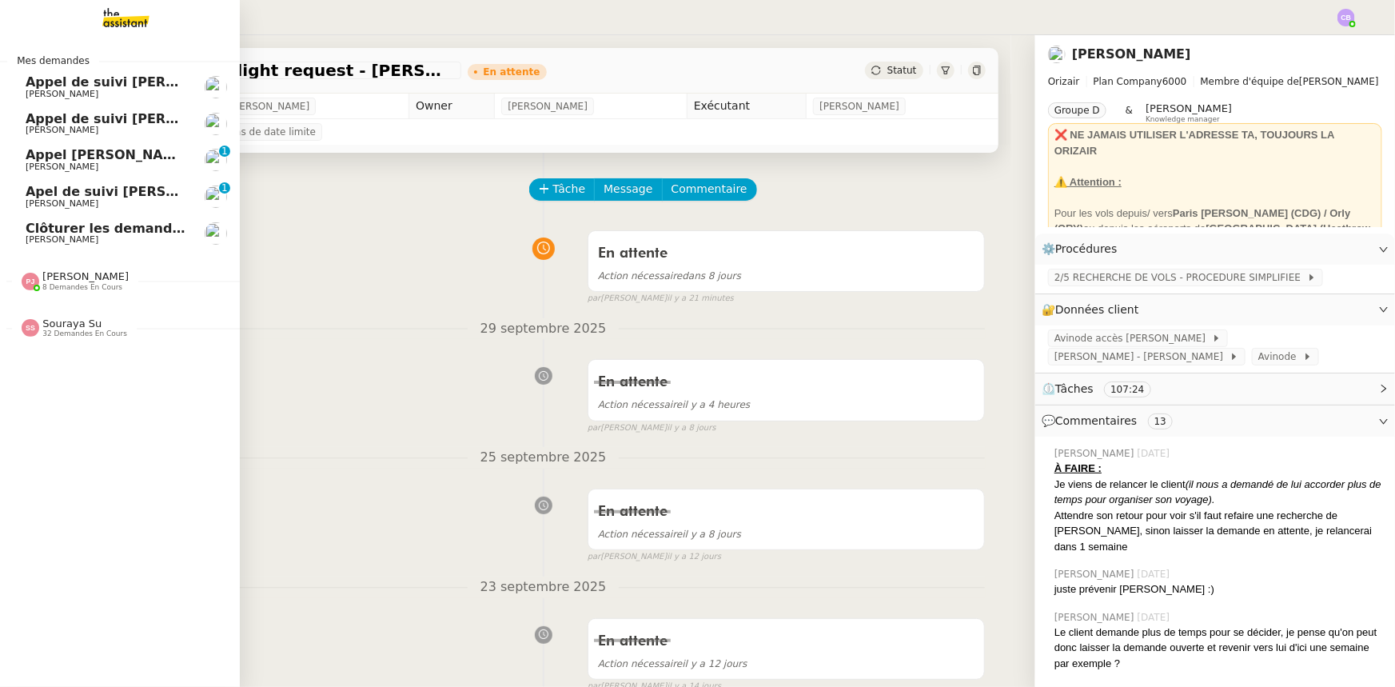
click at [116, 87] on span "Appel de suivi [PERSON_NAME] - MONAPP" at bounding box center [177, 81] width 302 height 15
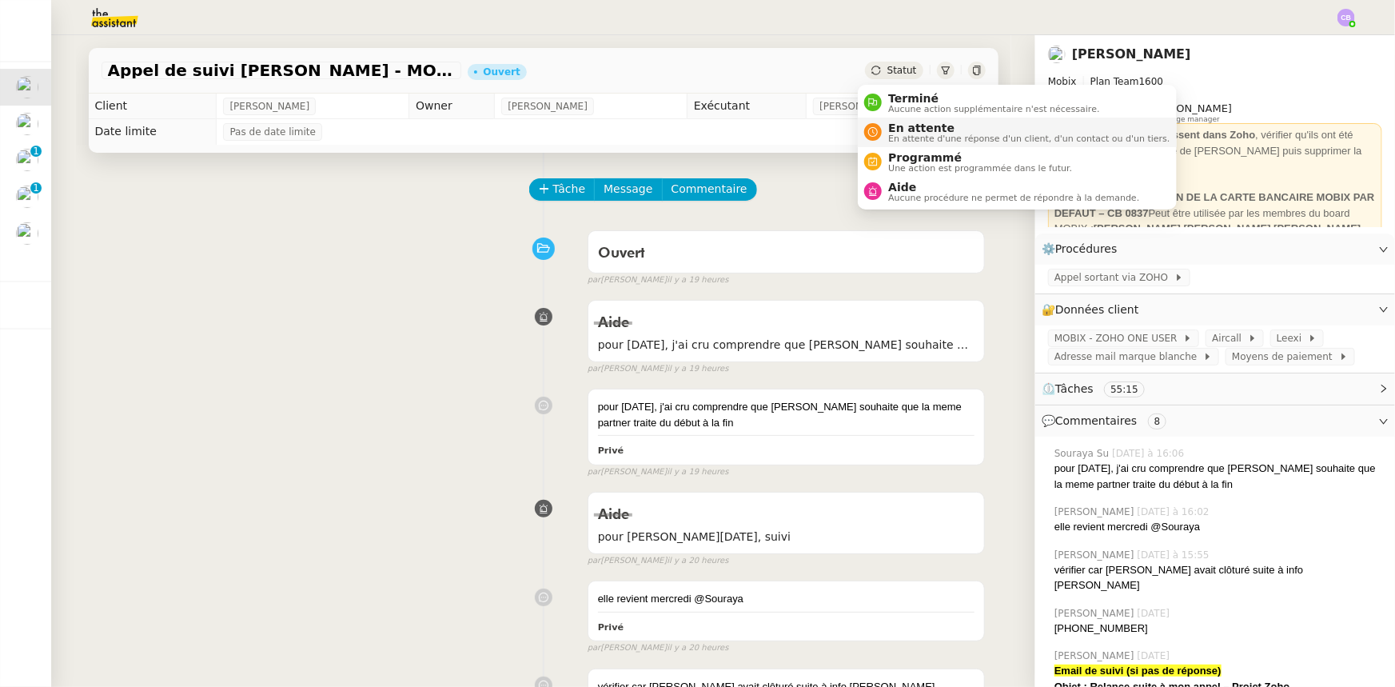
click at [903, 130] on span "En attente" at bounding box center [1028, 127] width 281 height 13
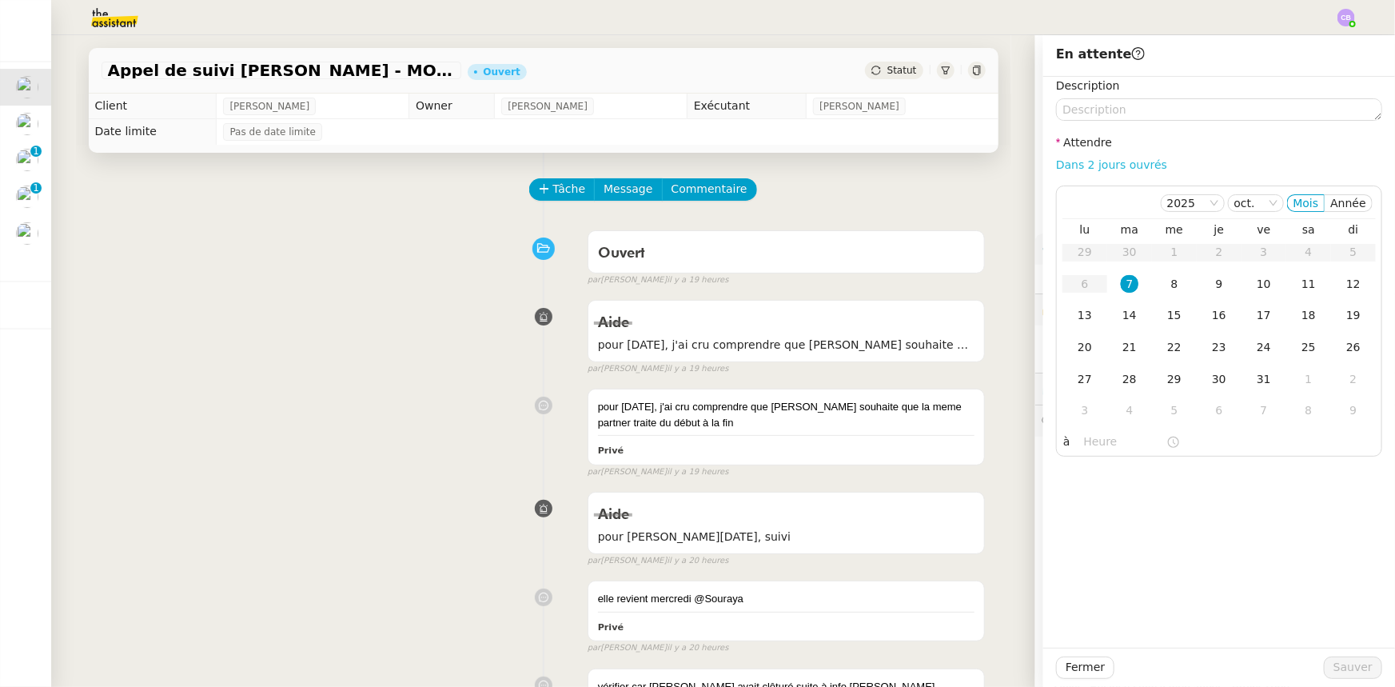
click at [1110, 168] on link "Dans 2 jours ouvrés" at bounding box center [1111, 164] width 111 height 13
type input "07:00"
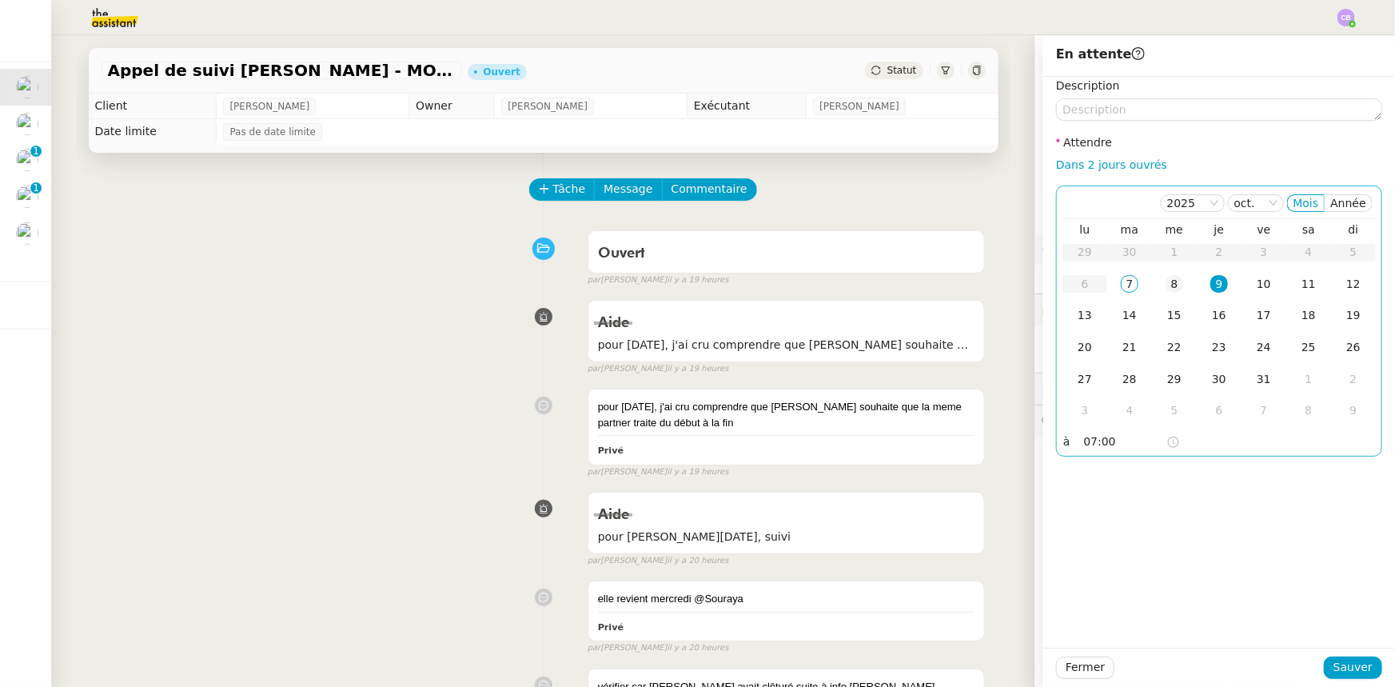
click at [1165, 284] on div "8" at bounding box center [1174, 284] width 18 height 18
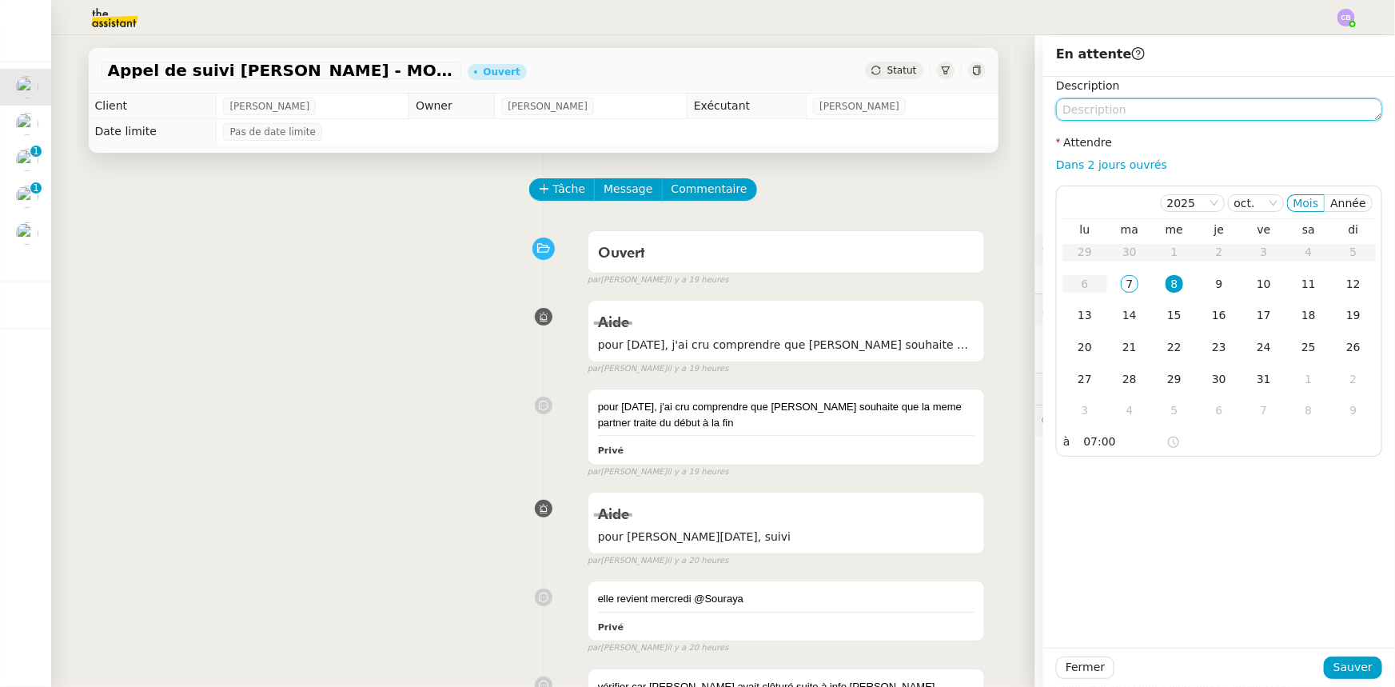
click at [1152, 114] on textarea at bounding box center [1219, 109] width 326 height 22
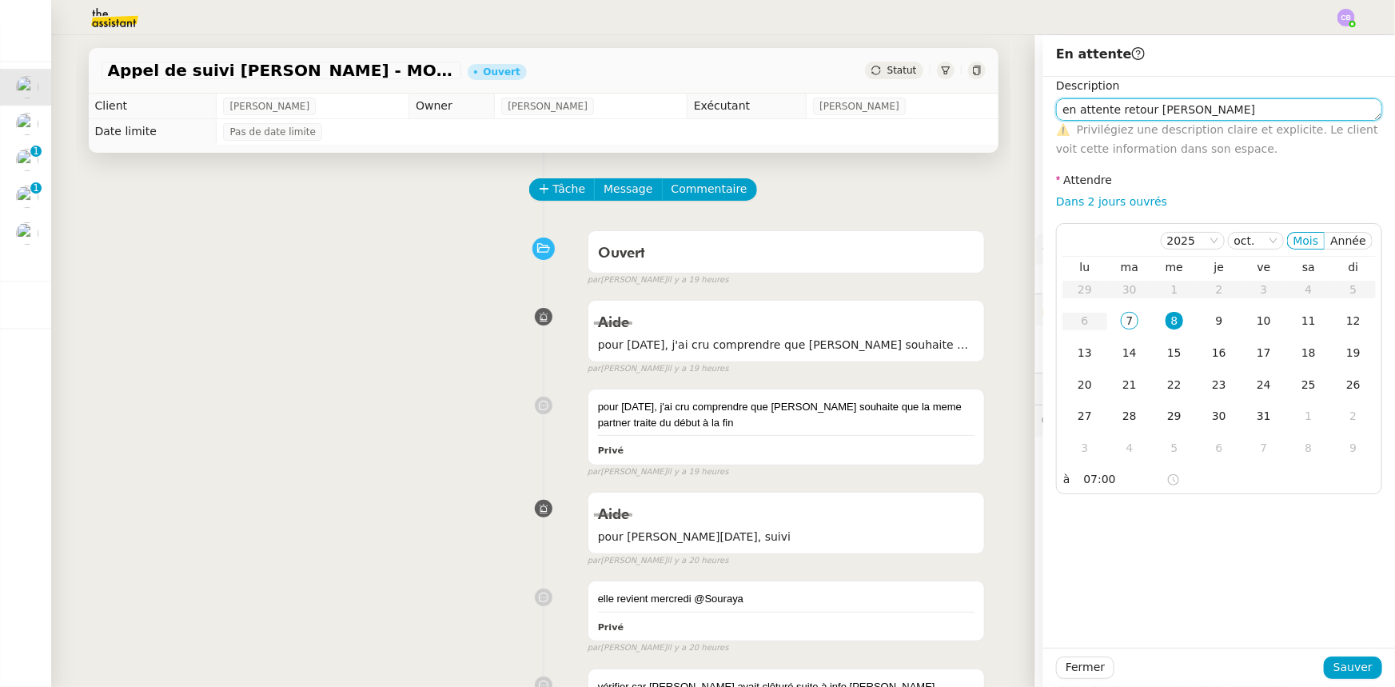
click at [1058, 112] on textarea "en attente retour [PERSON_NAME]" at bounding box center [1219, 109] width 326 height 22
click at [0, 0] on lt-span "E n" at bounding box center [0, 0] width 0 height 0
click at [1105, 109] on textarea "En attente retour [PERSON_NAME]" at bounding box center [1219, 109] width 326 height 22
click at [1156, 112] on textarea "En attente du retour [PERSON_NAME]" at bounding box center [1219, 109] width 326 height 22
drag, startPoint x: 1207, startPoint y: 111, endPoint x: 1048, endPoint y: 107, distance: 159.1
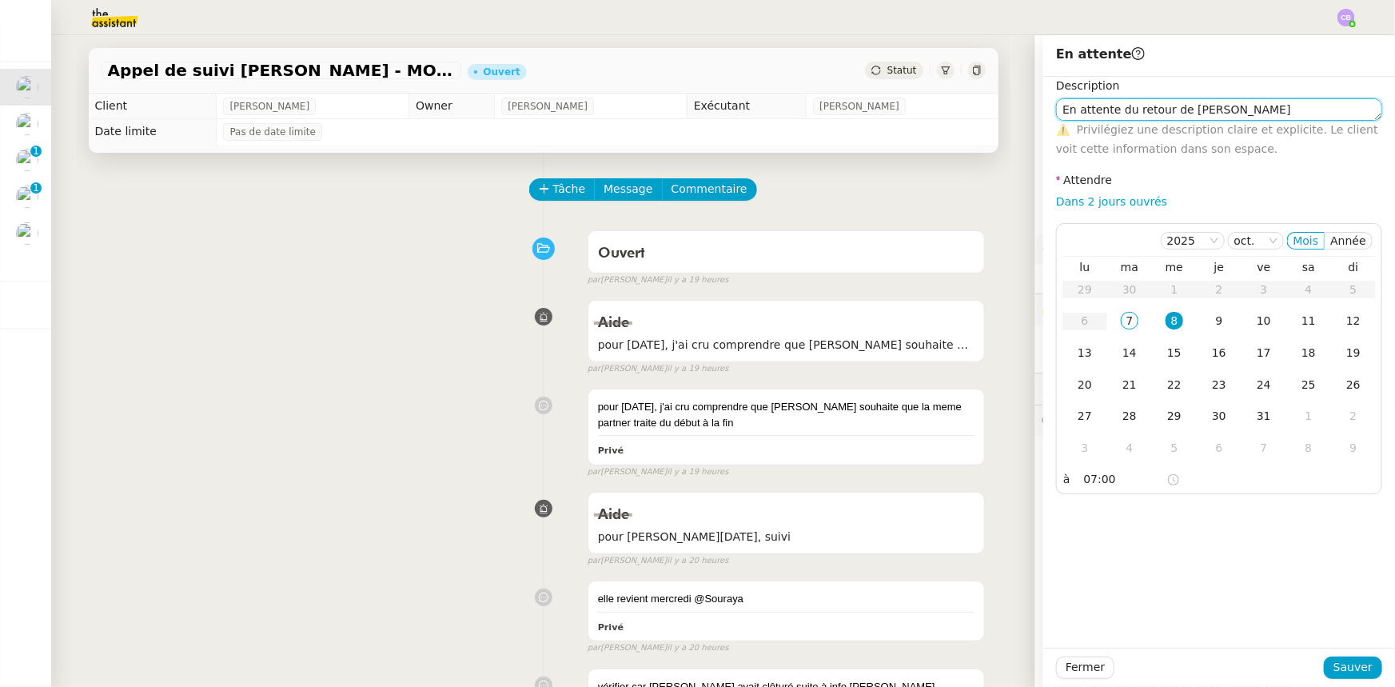
click at [1056, 107] on textarea "En attente du retour de [PERSON_NAME]" at bounding box center [1219, 109] width 326 height 22
type textarea "En attente du retour de [PERSON_NAME]"
click at [1333, 664] on span "Sauver" at bounding box center [1352, 667] width 39 height 18
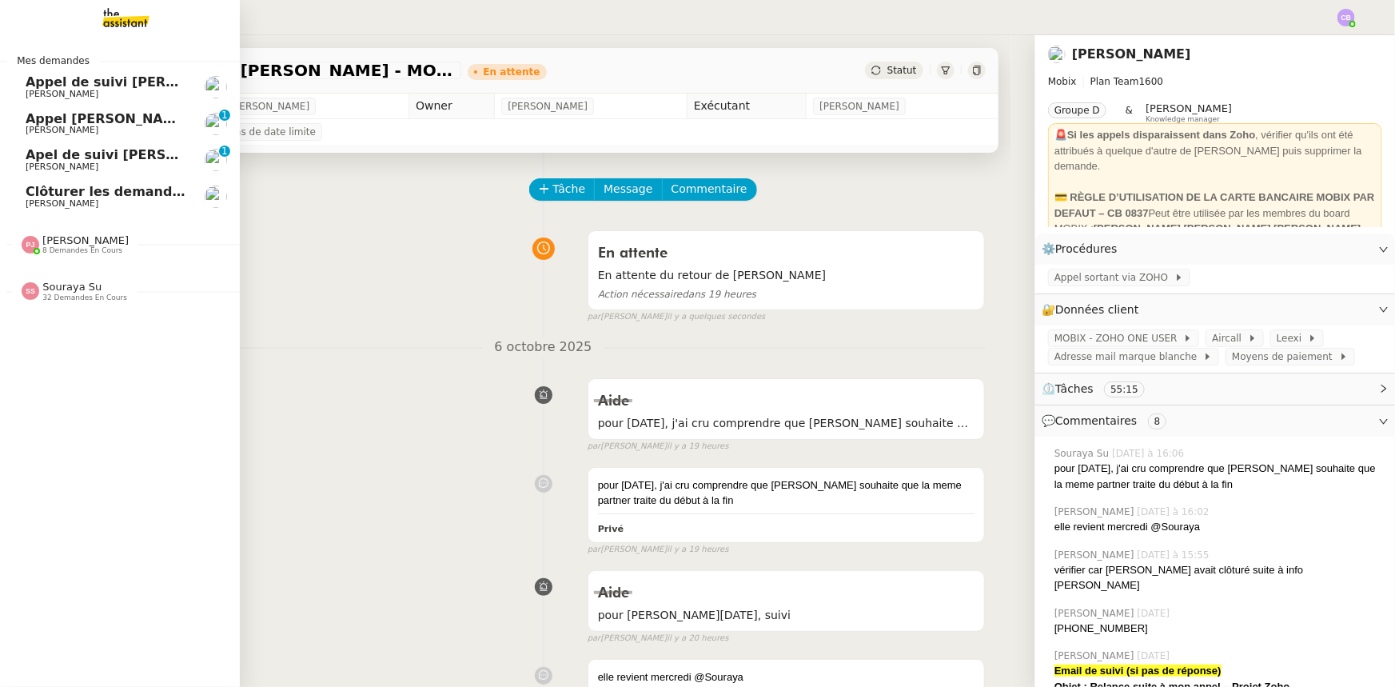
click at [80, 80] on span "Appel de suivi [PERSON_NAME] - CYBERSERENO" at bounding box center [198, 81] width 344 height 15
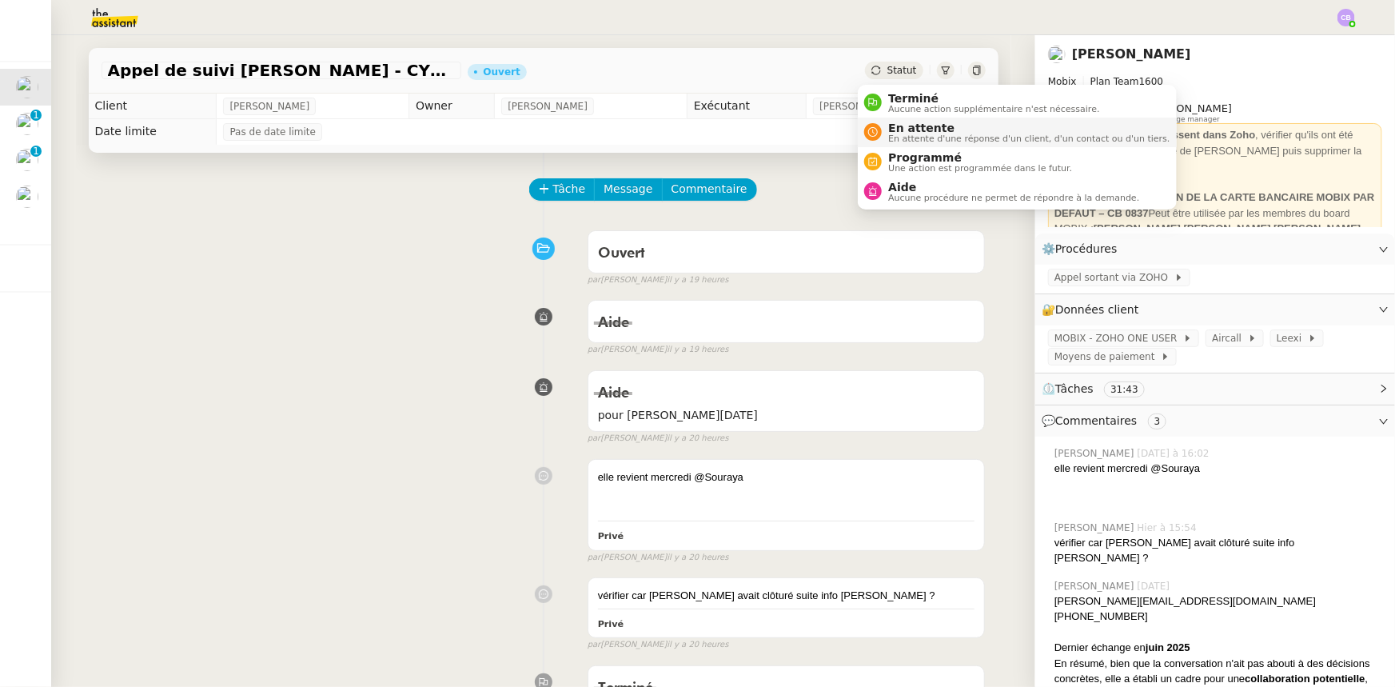
click at [902, 134] on span "En attente d'une réponse d'un client, d'un contact ou d'un tiers." at bounding box center [1028, 138] width 281 height 9
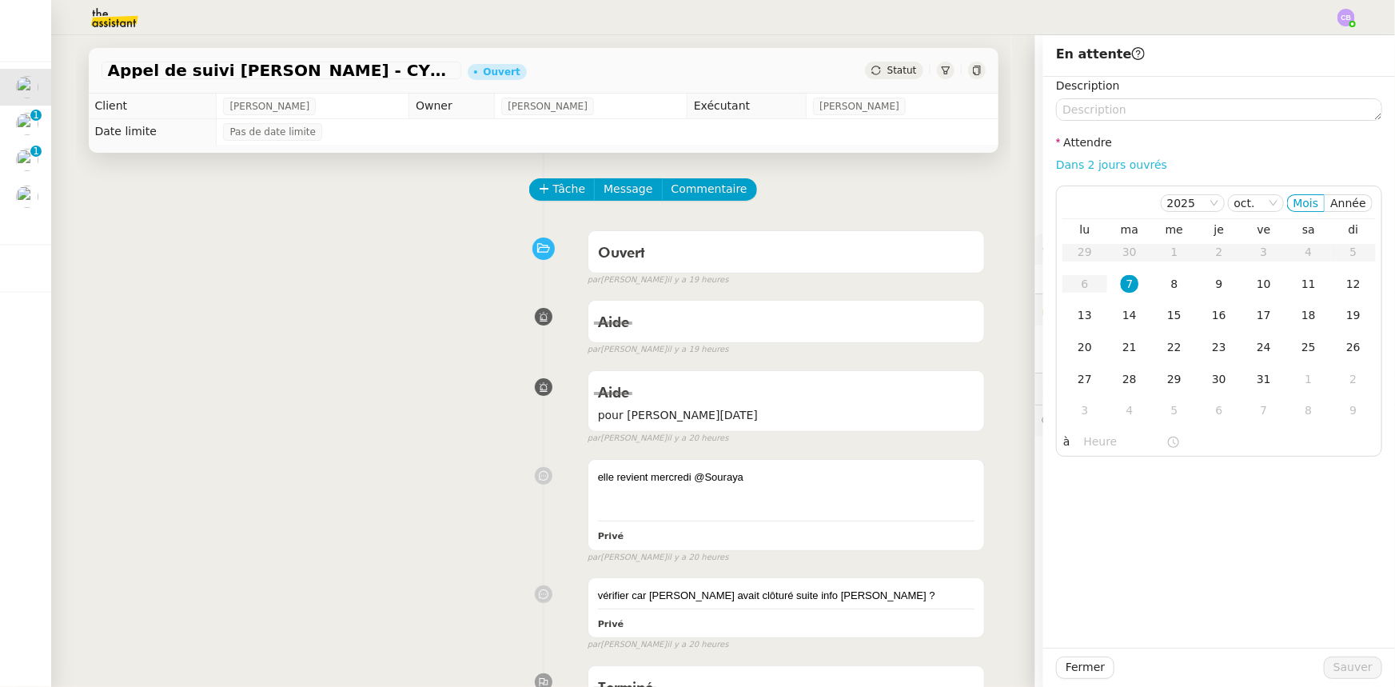
click at [1101, 168] on link "Dans 2 jours ouvrés" at bounding box center [1111, 164] width 111 height 13
type input "07:00"
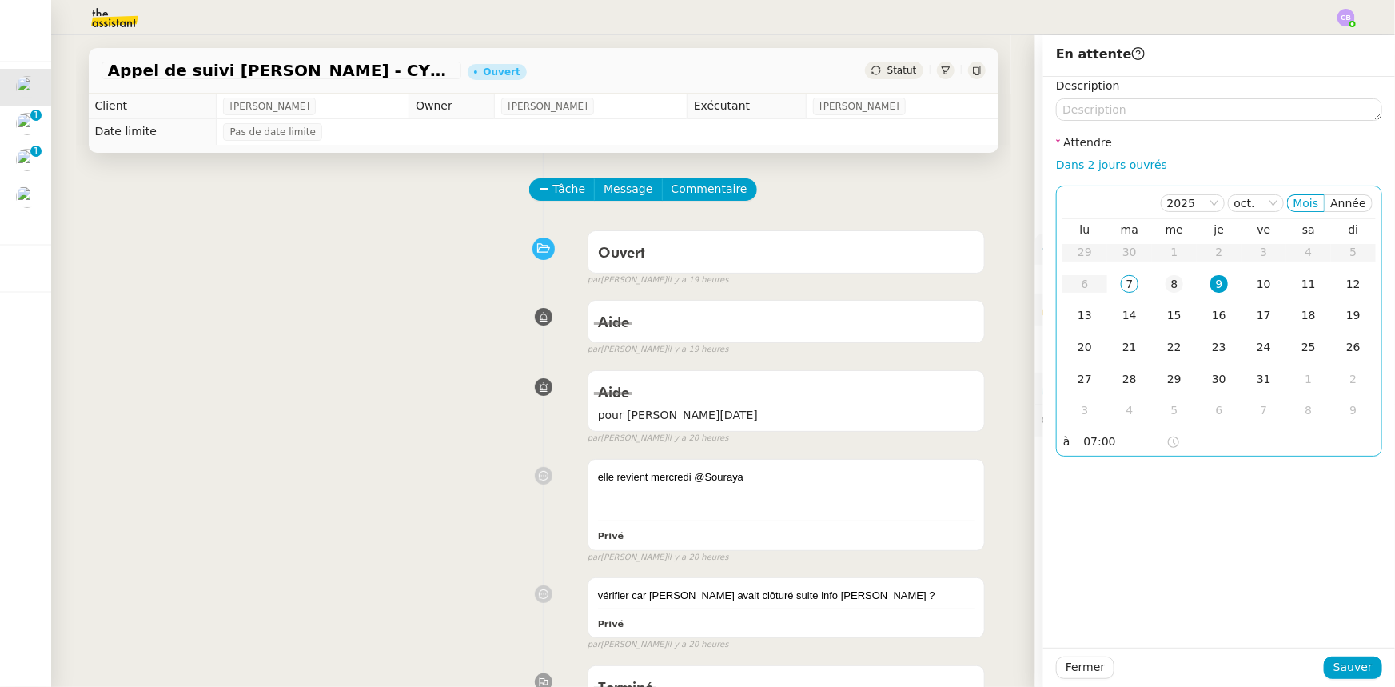
click at [1165, 284] on div "8" at bounding box center [1174, 284] width 18 height 18
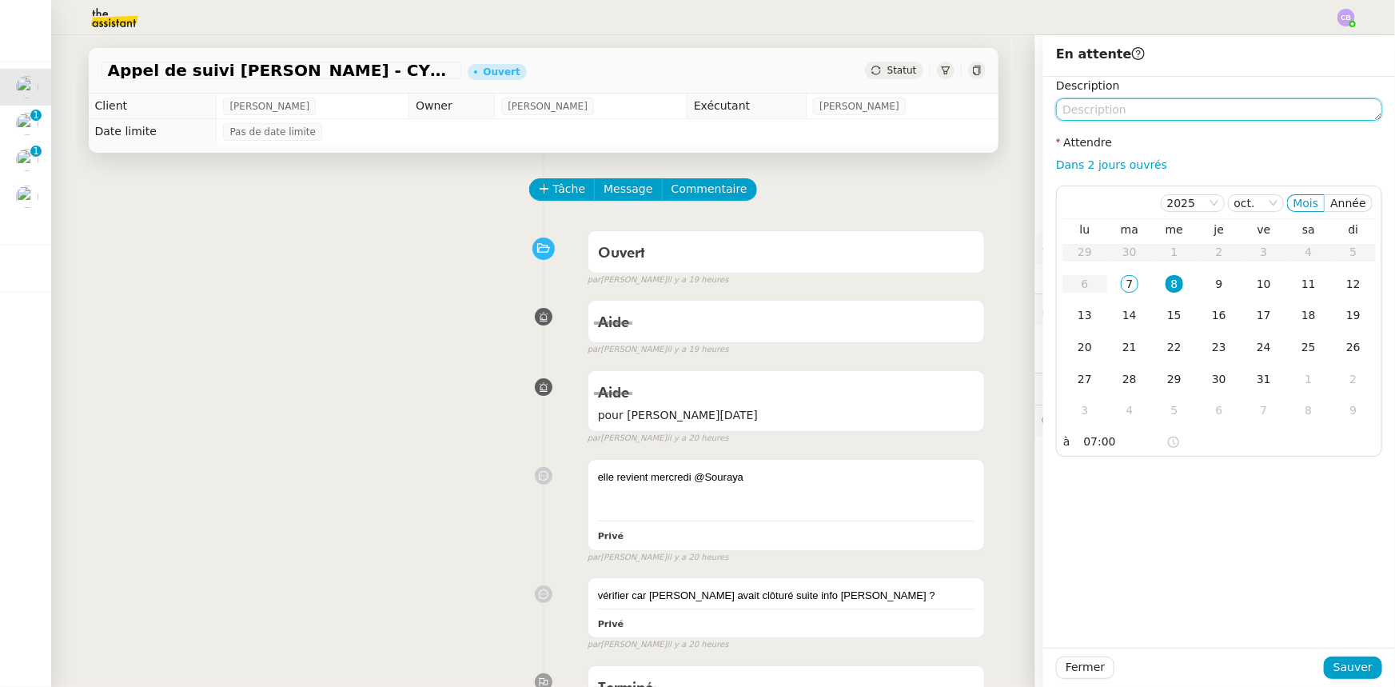
click at [1127, 111] on textarea at bounding box center [1219, 109] width 326 height 22
paste textarea "En attente du retour de [PERSON_NAME]"
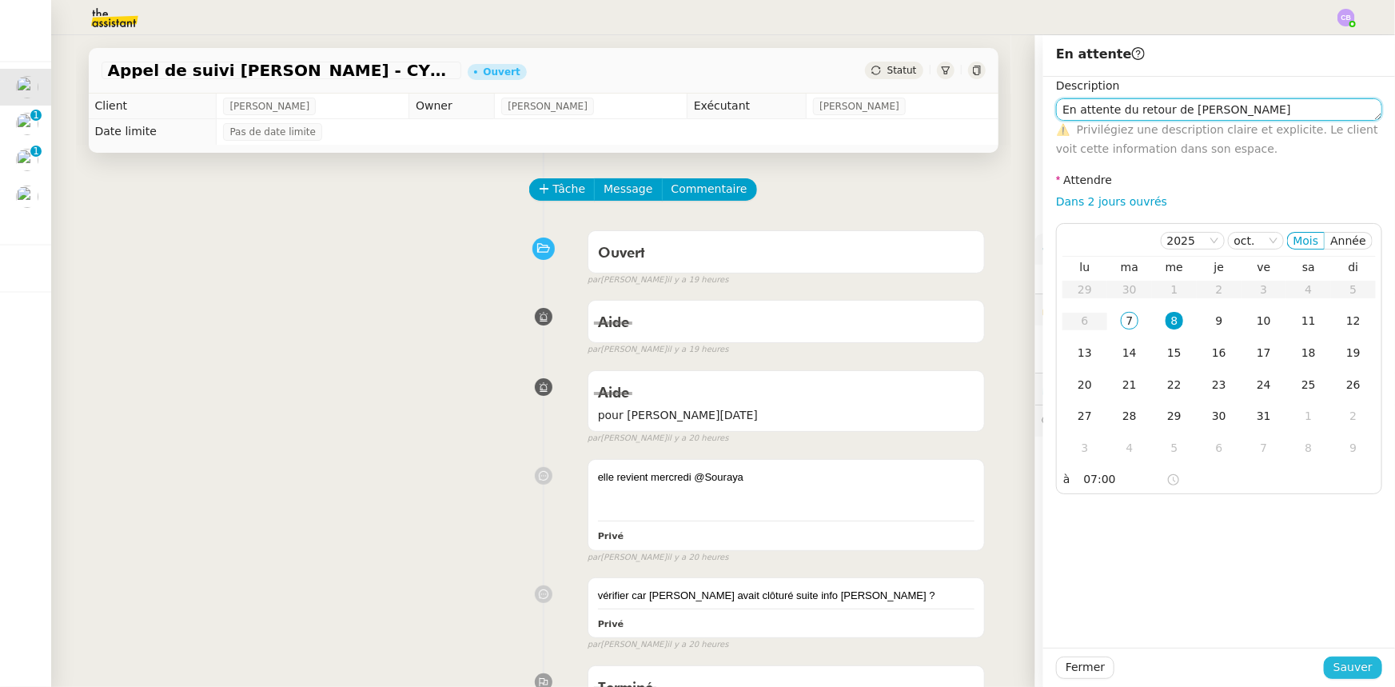
type textarea "En attente du retour de [PERSON_NAME]"
click at [1335, 667] on span "Sauver" at bounding box center [1352, 667] width 39 height 18
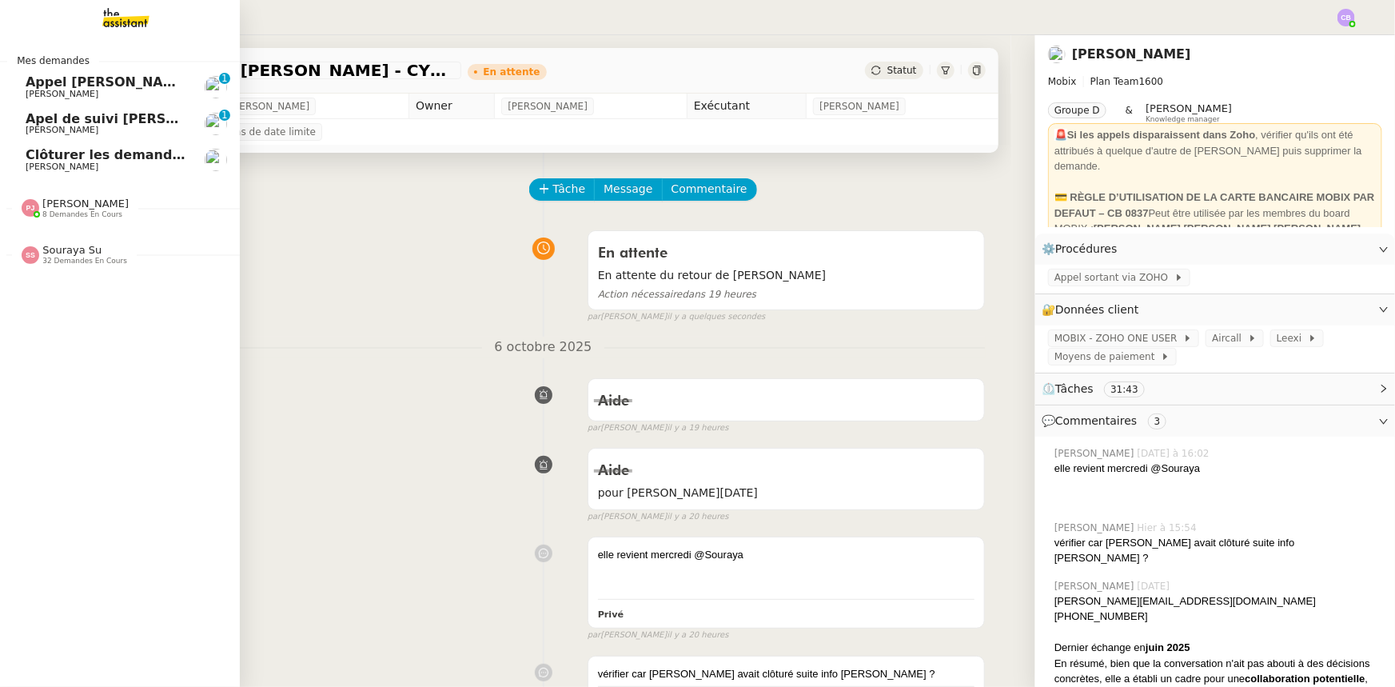
click at [93, 80] on span "Appel [PERSON_NAME]" at bounding box center [108, 81] width 165 height 15
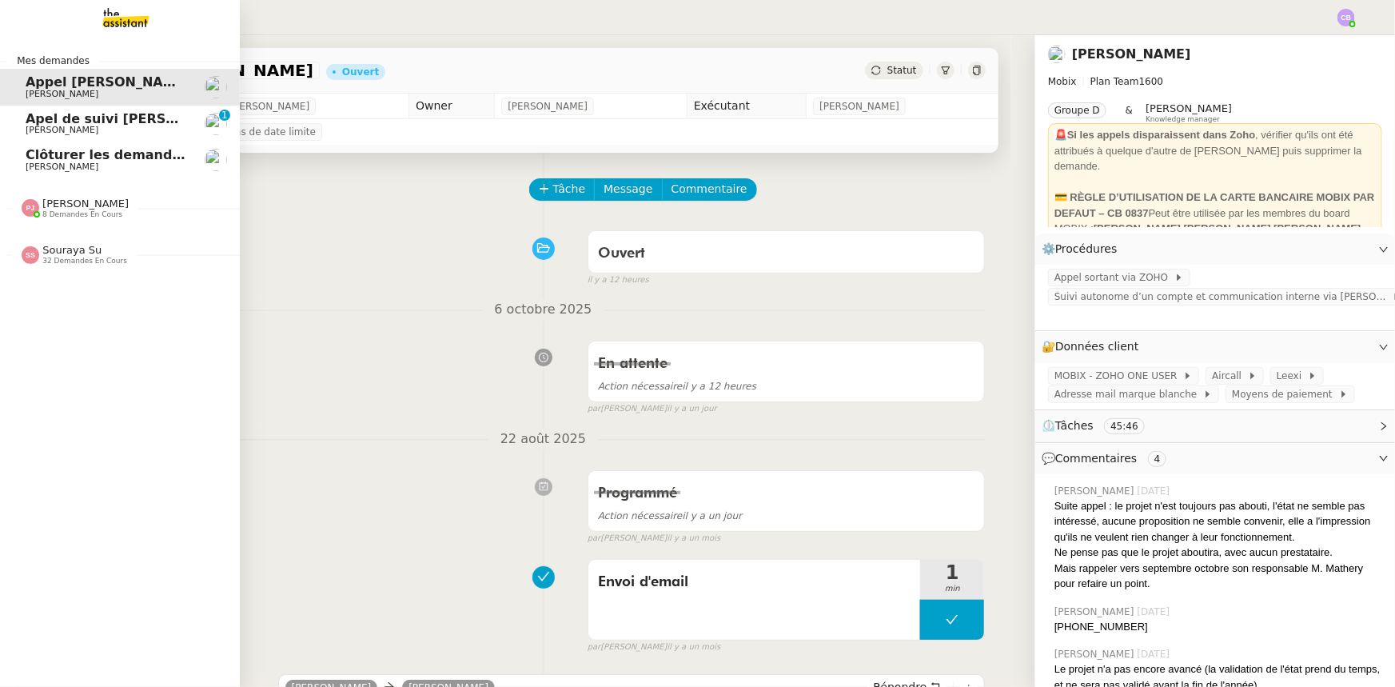
click at [47, 123] on span "Apel de suivi [PERSON_NAME] ([DOMAIN_NAME])" at bounding box center [202, 118] width 352 height 15
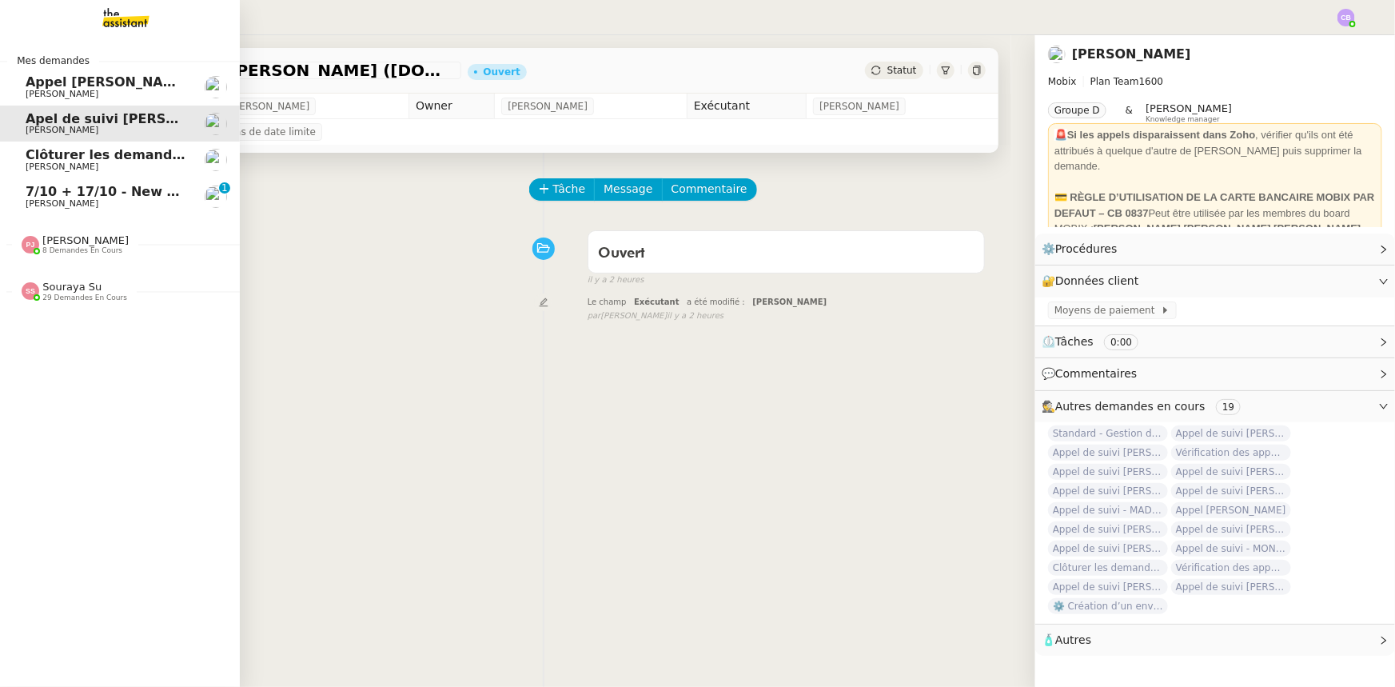
click at [68, 199] on span "[PERSON_NAME]" at bounding box center [106, 204] width 161 height 10
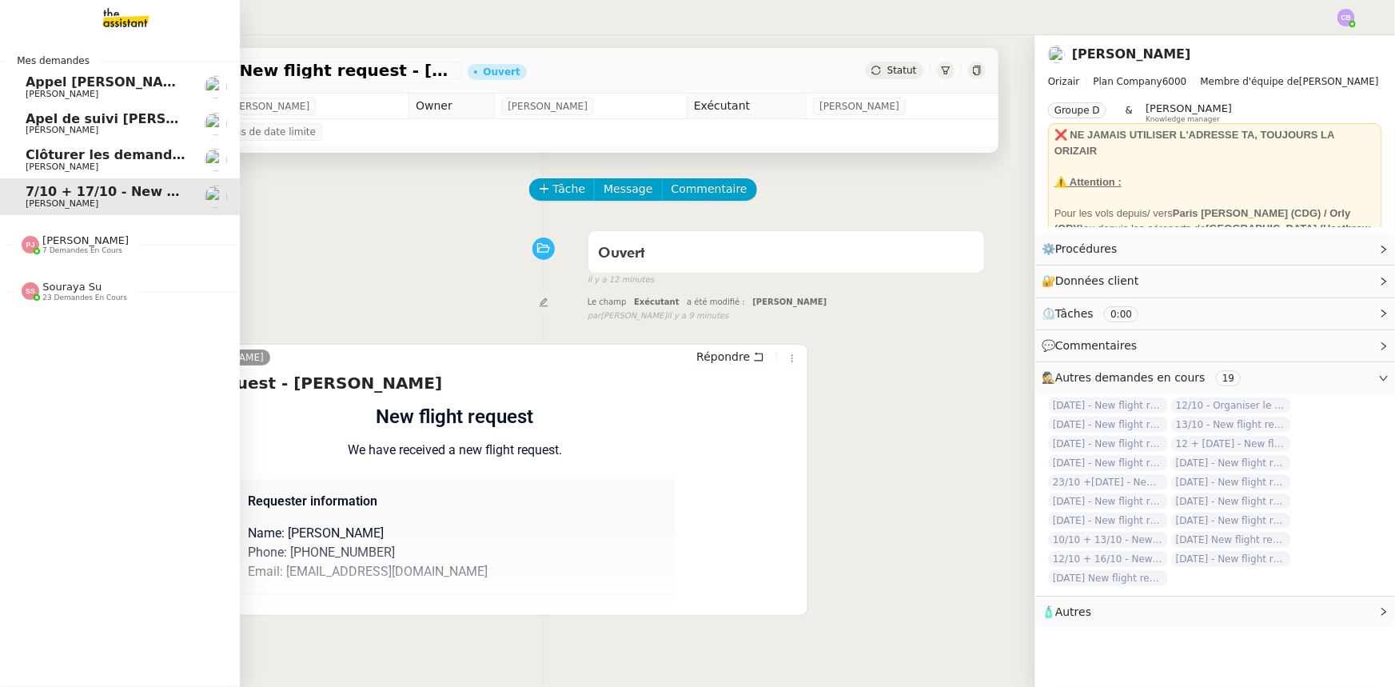
click at [63, 248] on span "7 demandes en cours" at bounding box center [82, 250] width 80 height 9
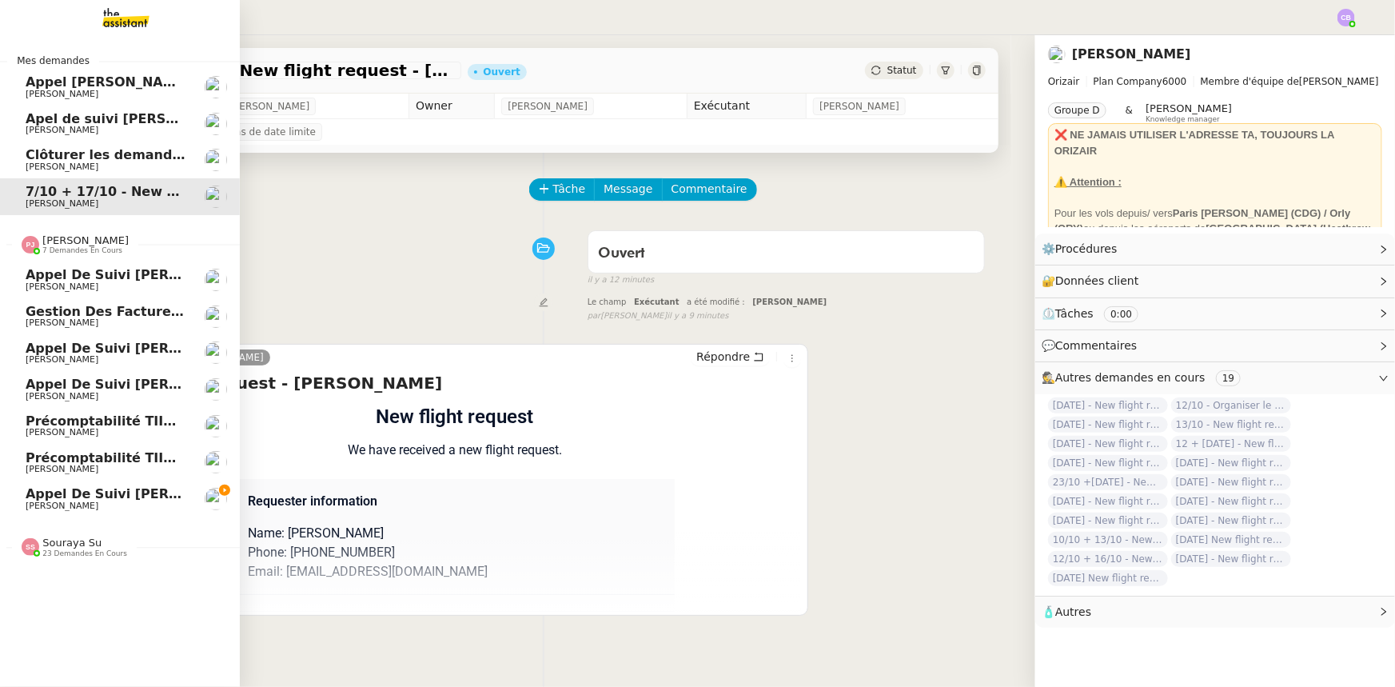
click at [64, 246] on span "7 demandes en cours" at bounding box center [82, 250] width 80 height 9
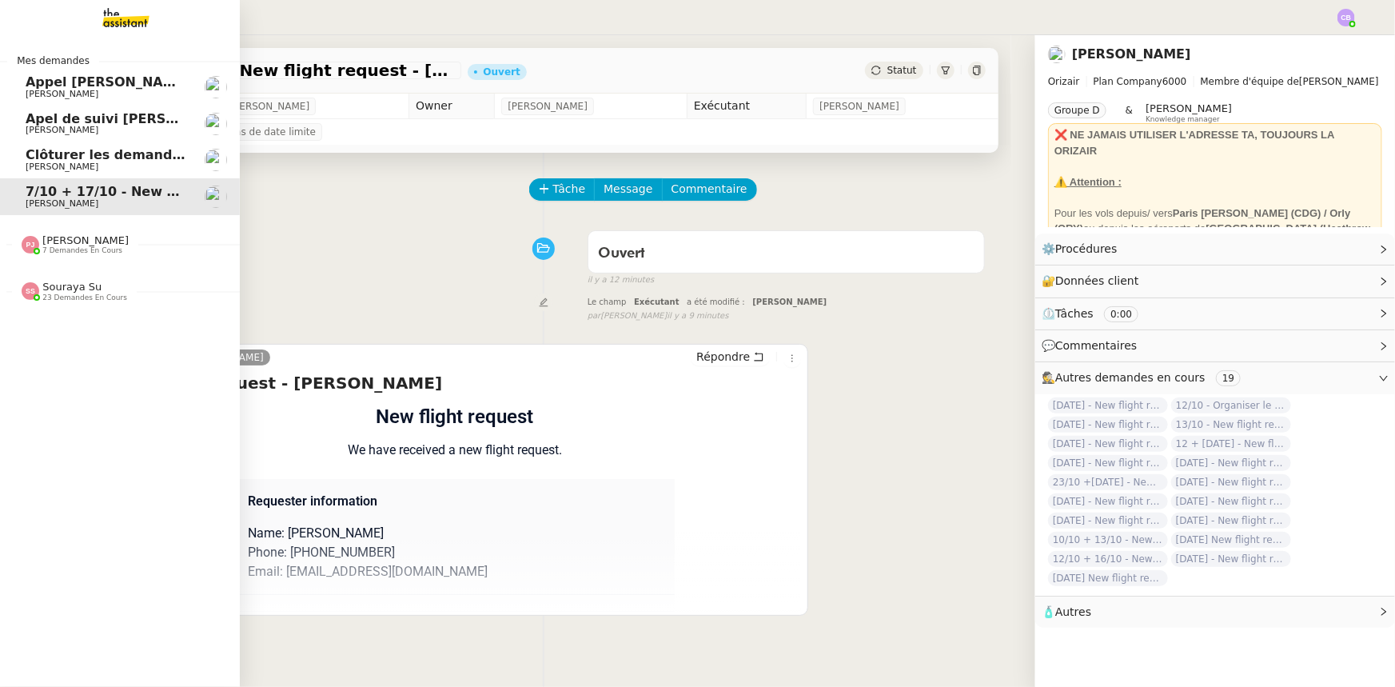
click at [61, 293] on span "23 demandes en cours" at bounding box center [84, 297] width 85 height 9
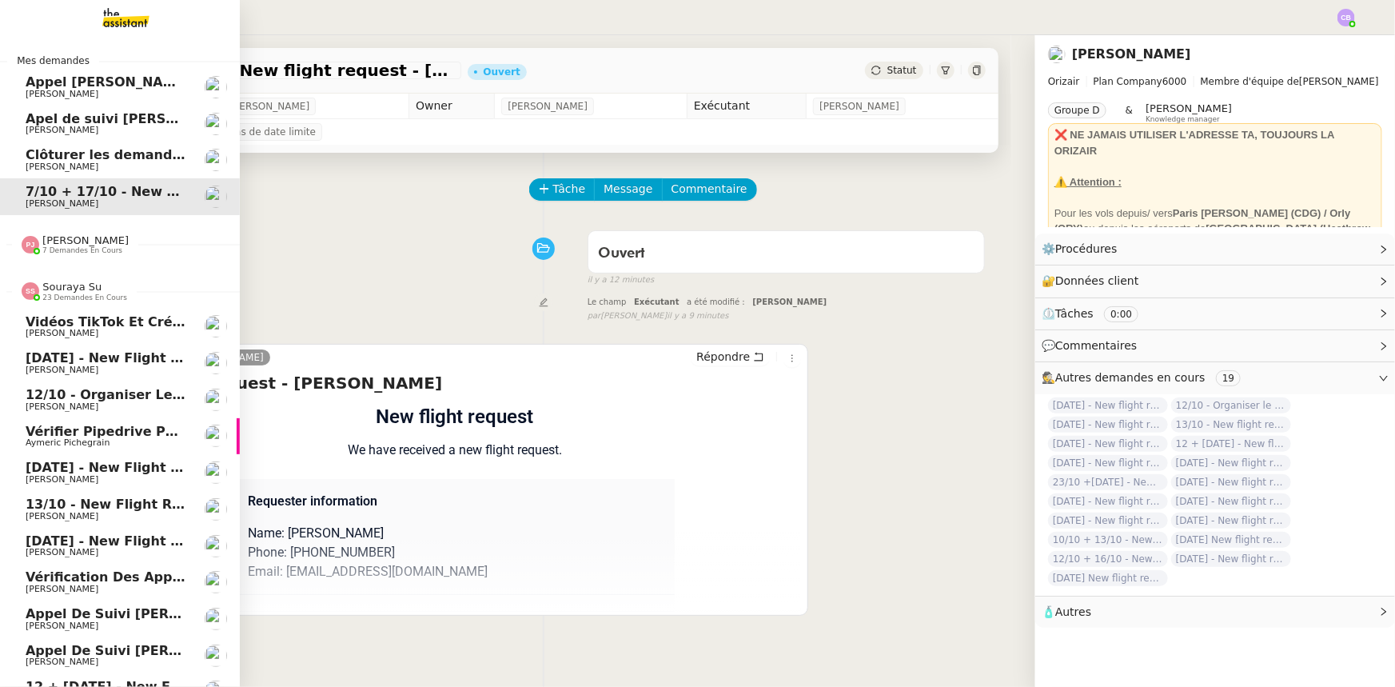
click at [63, 296] on span "23 demandes en cours" at bounding box center [84, 297] width 85 height 9
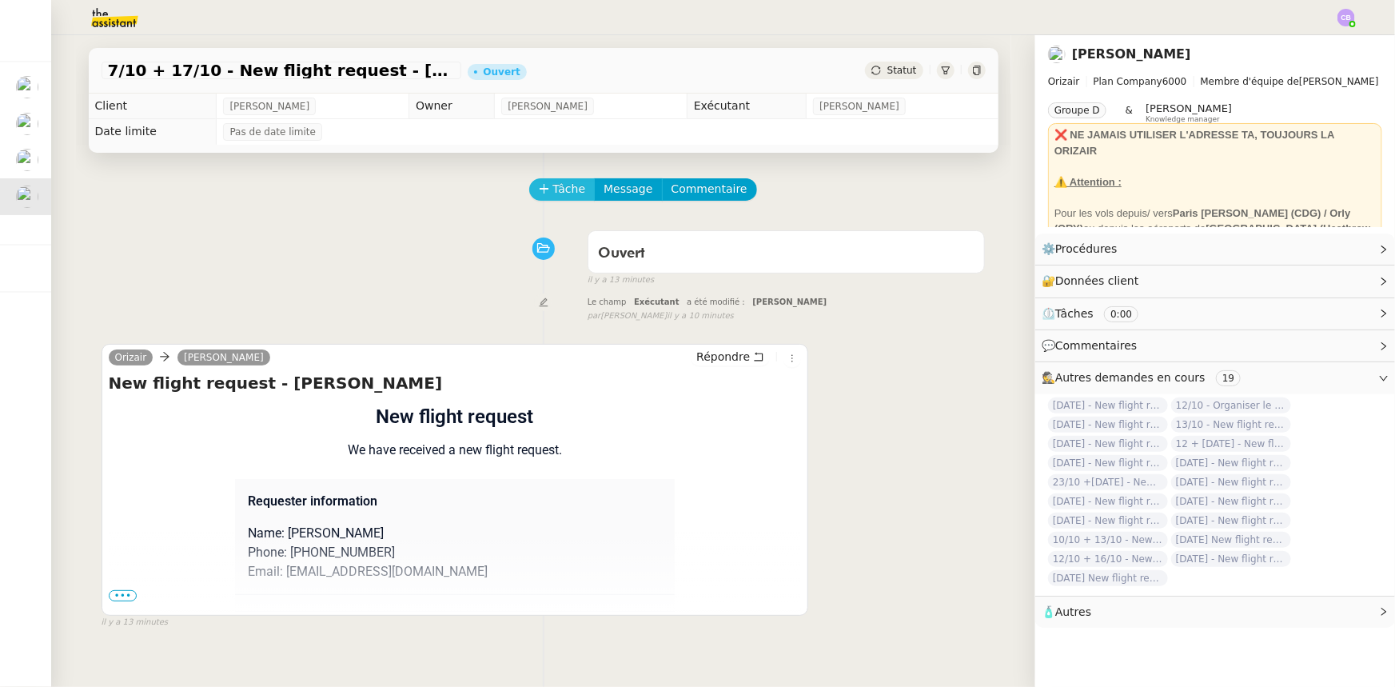
click at [556, 192] on span "Tâche" at bounding box center [569, 189] width 33 height 18
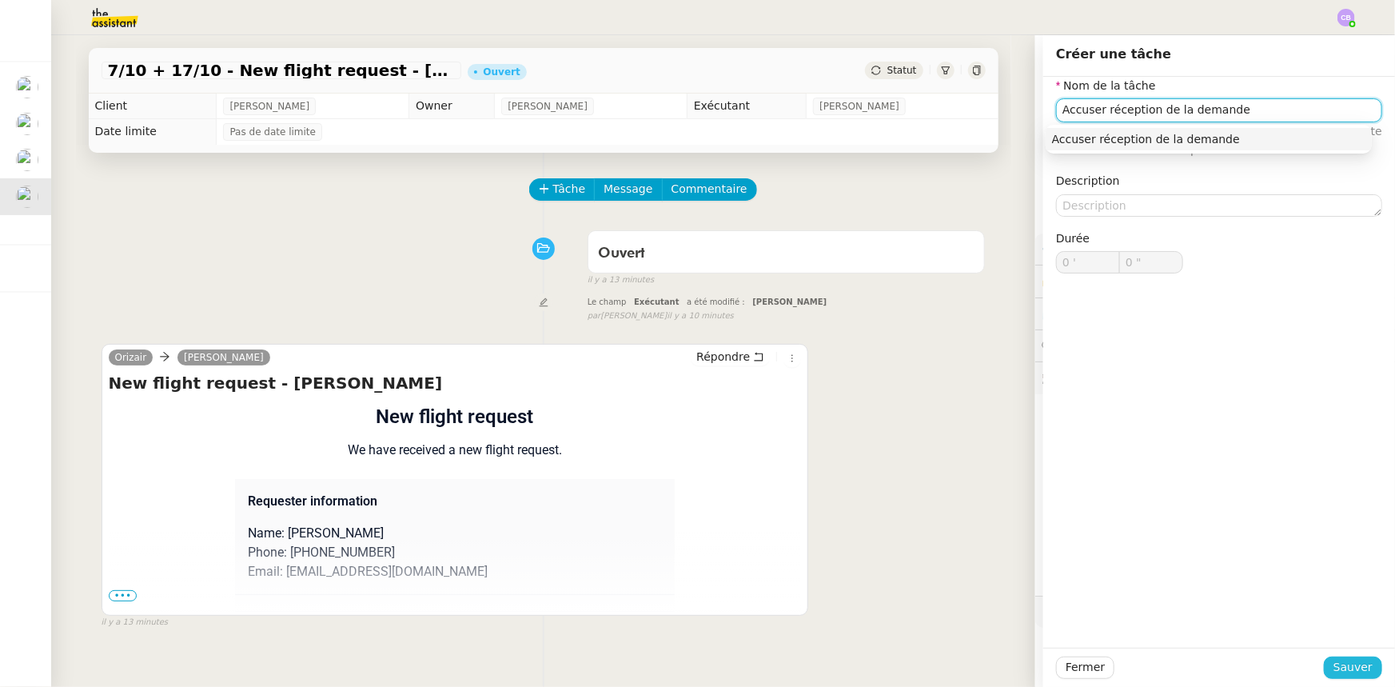
type input "Accuser réception de la demande"
click at [1345, 674] on span "Sauver" at bounding box center [1352, 667] width 39 height 18
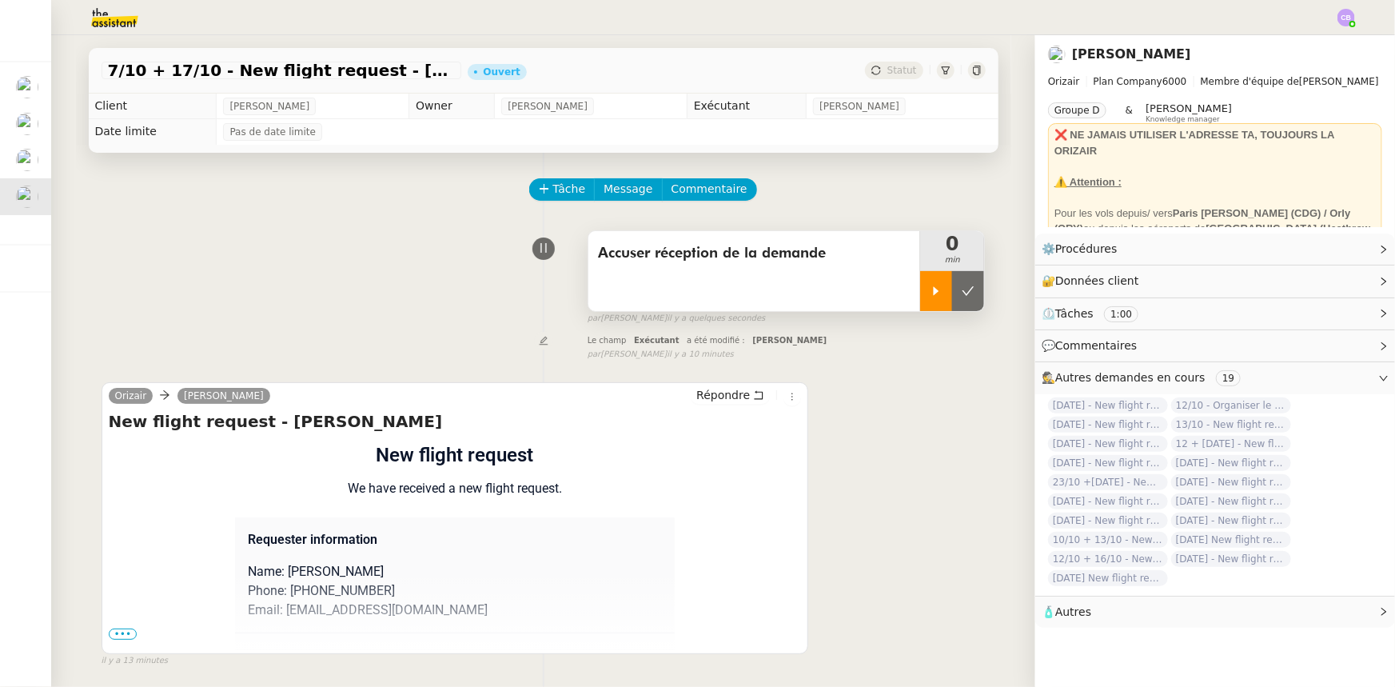
click at [934, 289] on icon at bounding box center [937, 290] width 6 height 9
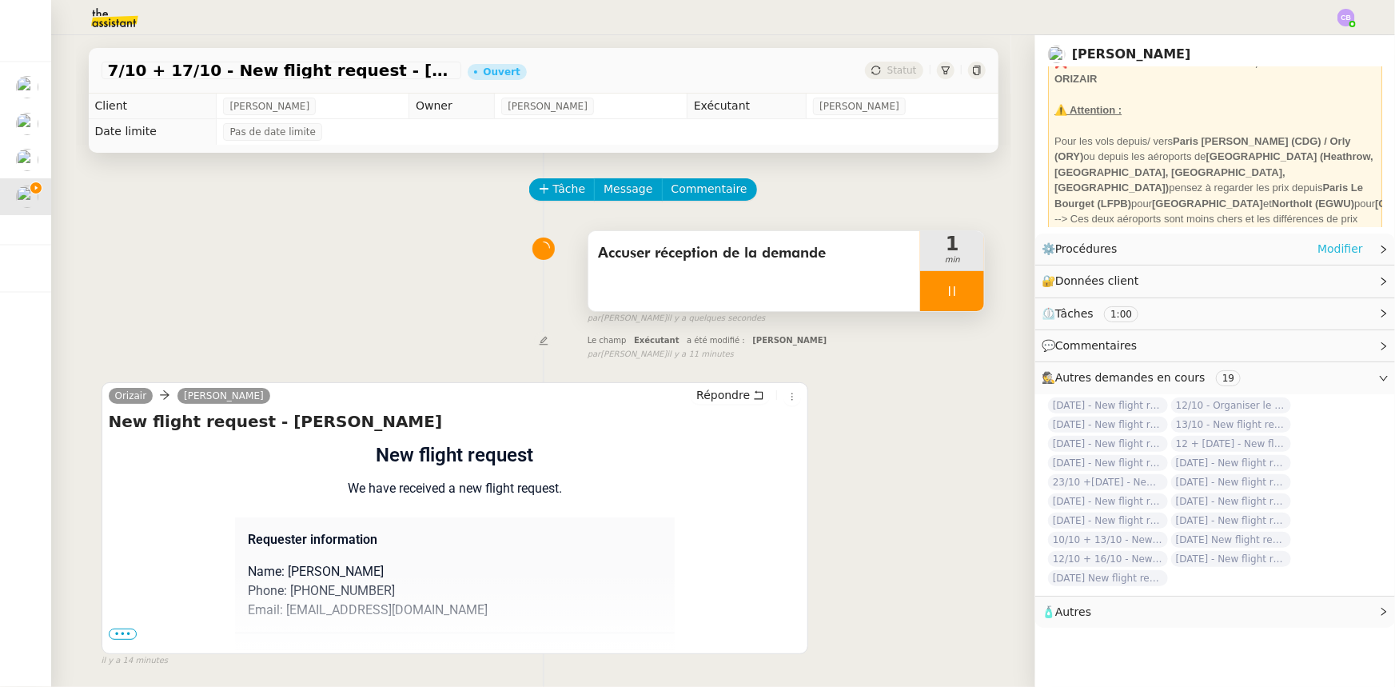
click at [1319, 253] on link "Modifier" at bounding box center [1340, 249] width 46 height 18
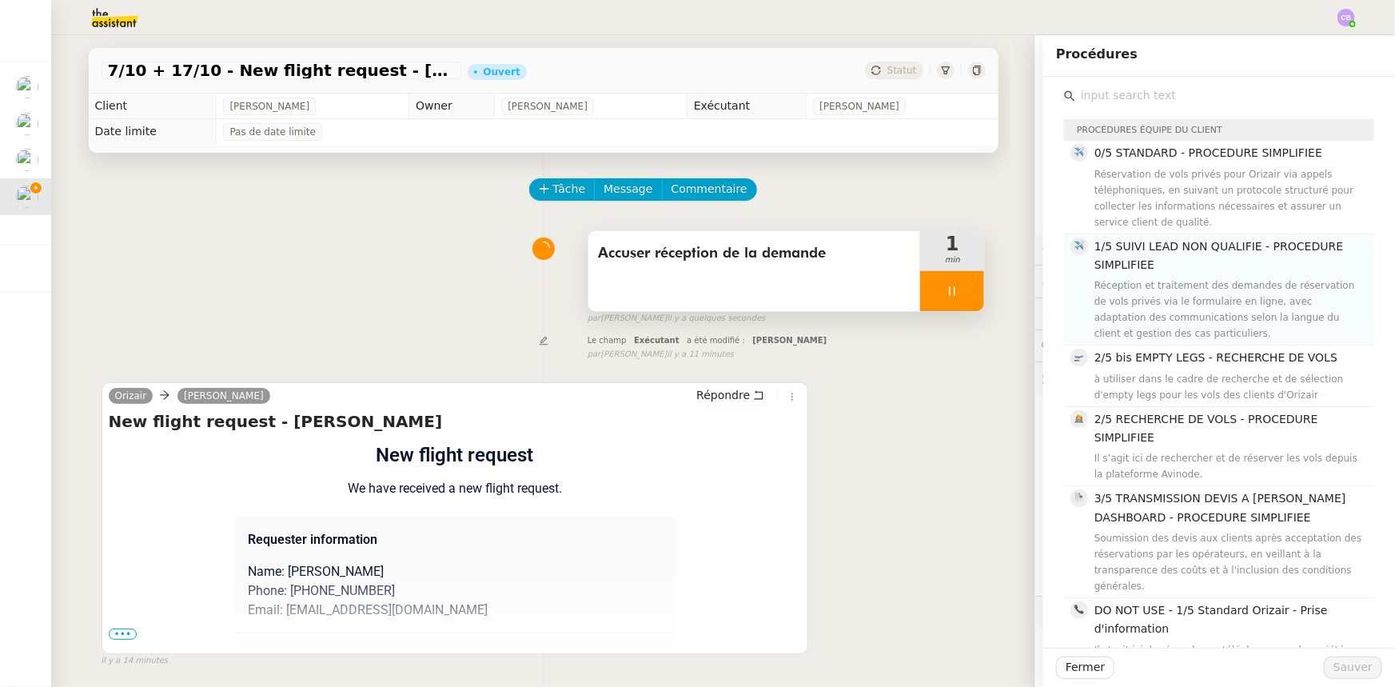
click at [1156, 281] on div "Réception et traitement des demandes de réservation de vols privés via le formu…" at bounding box center [1229, 309] width 270 height 64
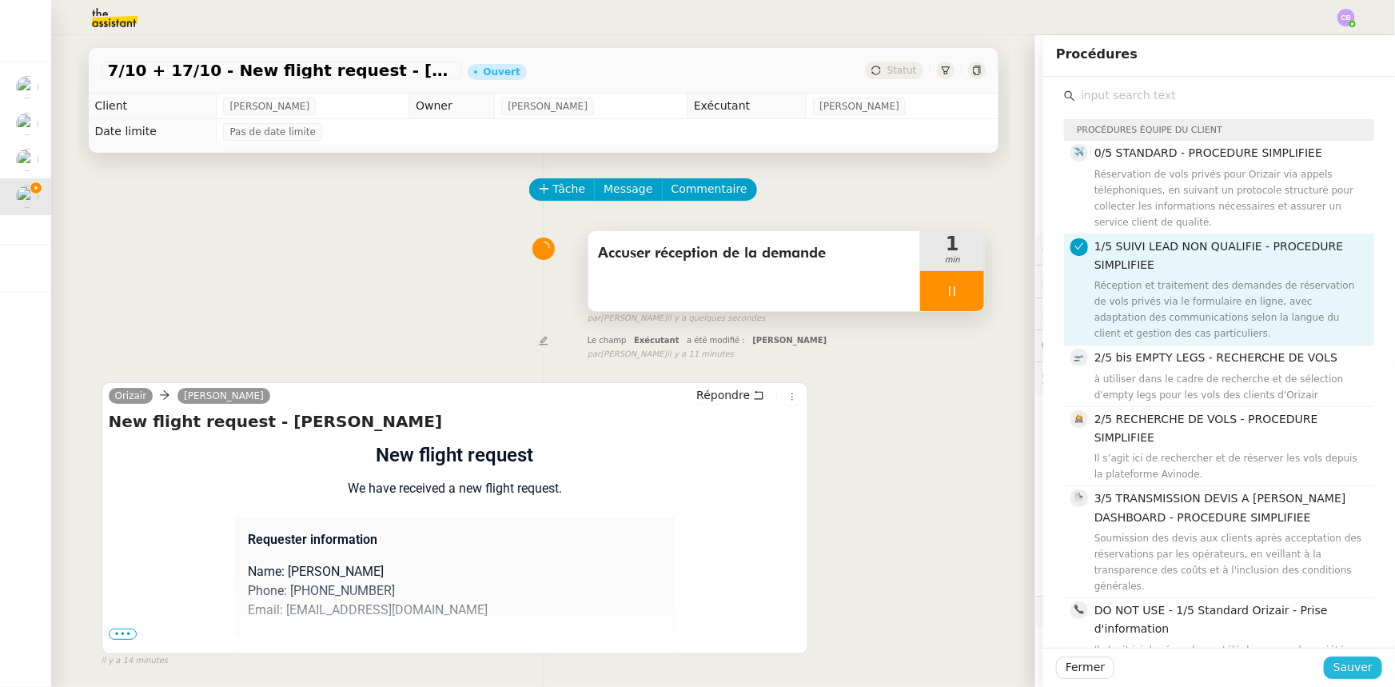
click at [1341, 671] on span "Sauver" at bounding box center [1352, 667] width 39 height 18
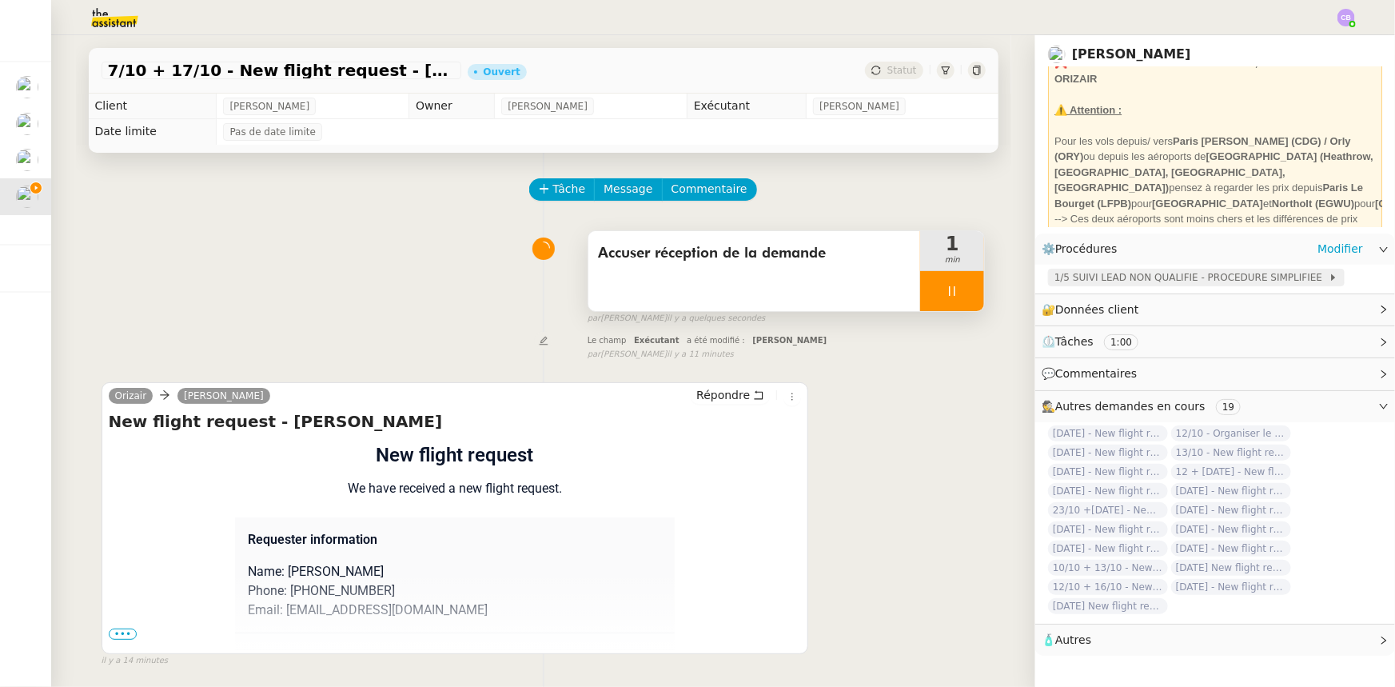
click at [1110, 278] on span "1/5 SUIVI LEAD NON QUALIFIE - PROCEDURE SIMPLIFIEE" at bounding box center [1191, 277] width 274 height 16
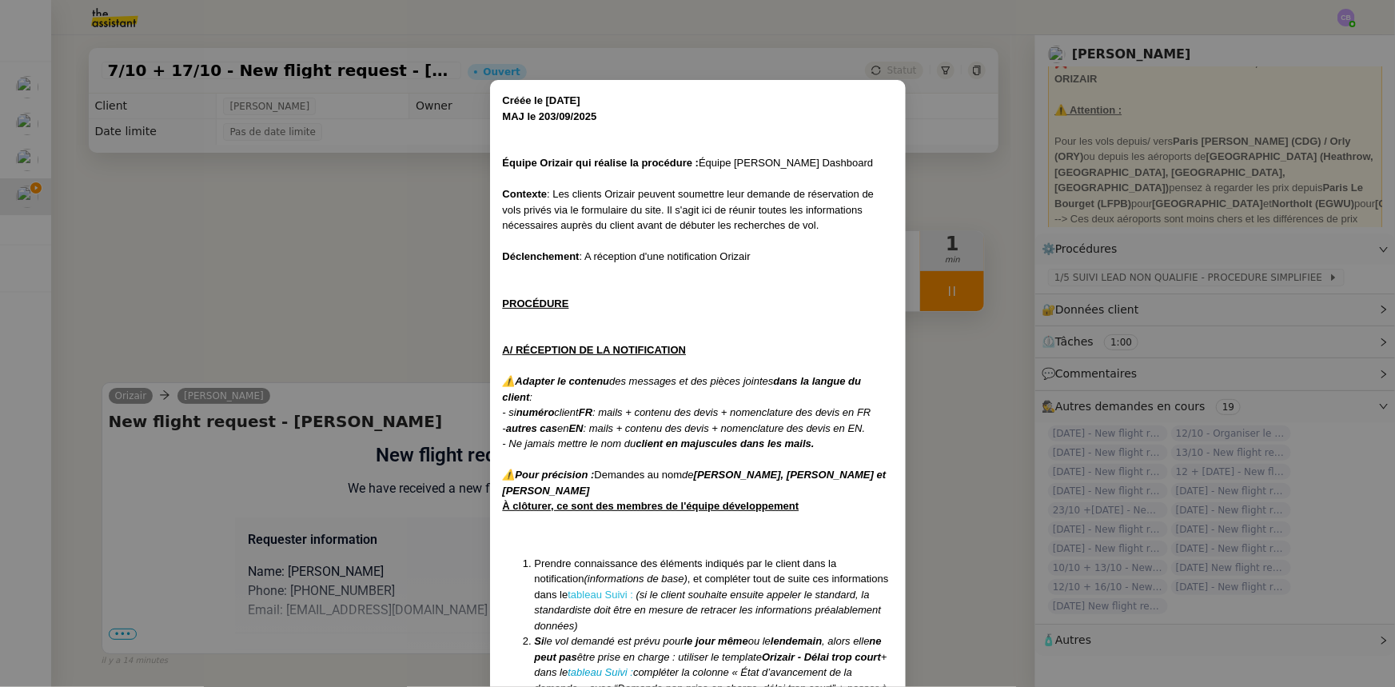
click at [590, 595] on link "tableau Suivi :" at bounding box center [600, 594] width 66 height 12
click at [309, 278] on nz-modal-container "Créée le [DATE] MAJ le 203/09 /2025 Équipe Orizair qui réalise la procédure : É…" at bounding box center [697, 343] width 1395 height 687
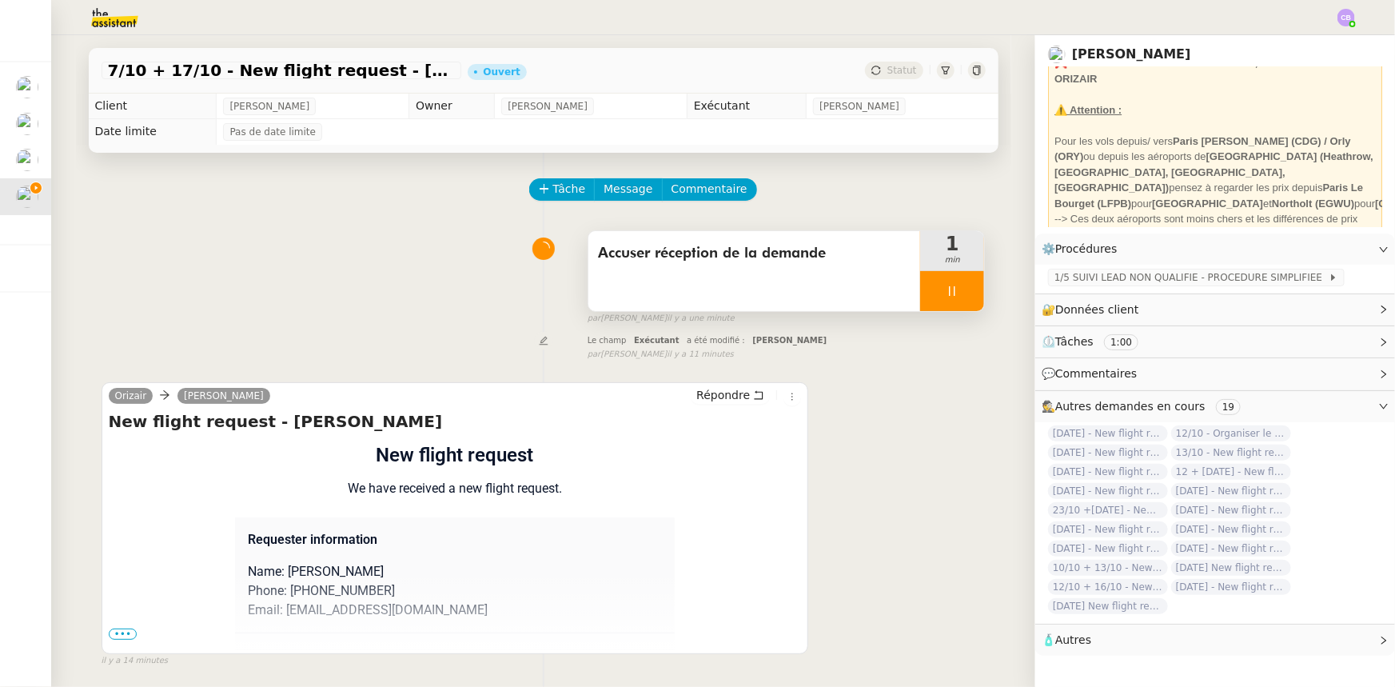
click at [116, 639] on span "•••" at bounding box center [123, 633] width 29 height 11
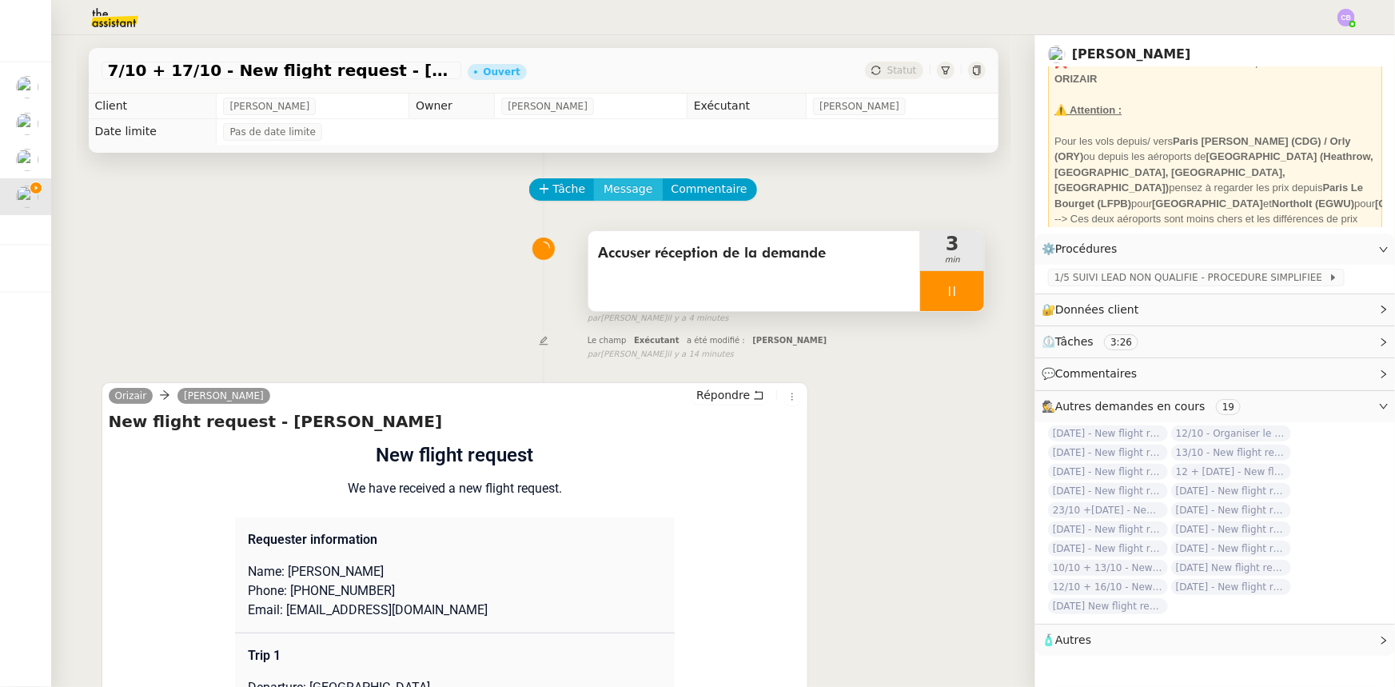
drag, startPoint x: 599, startPoint y: 188, endPoint x: 602, endPoint y: 197, distance: 9.9
click at [603, 188] on span "Message" at bounding box center [627, 189] width 49 height 18
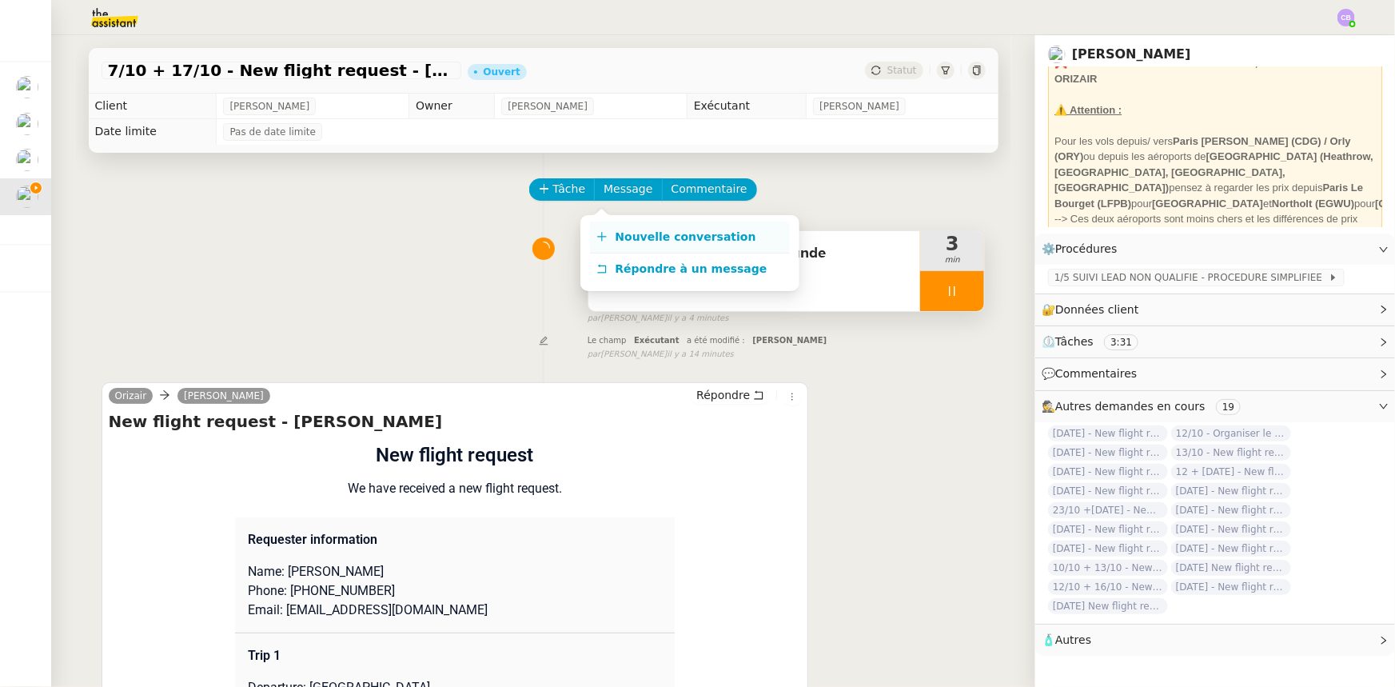
click at [695, 240] on span "Nouvelle conversation" at bounding box center [685, 236] width 141 height 13
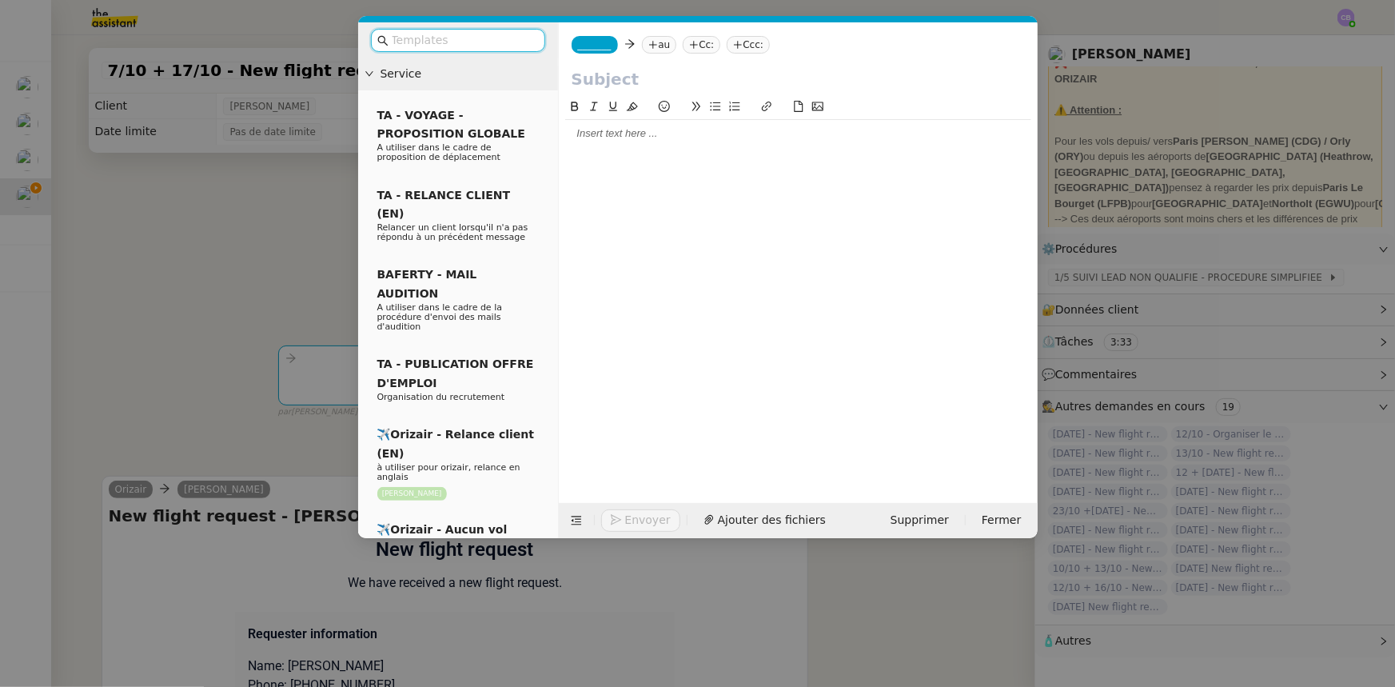
click at [508, 41] on input "text" at bounding box center [464, 40] width 144 height 18
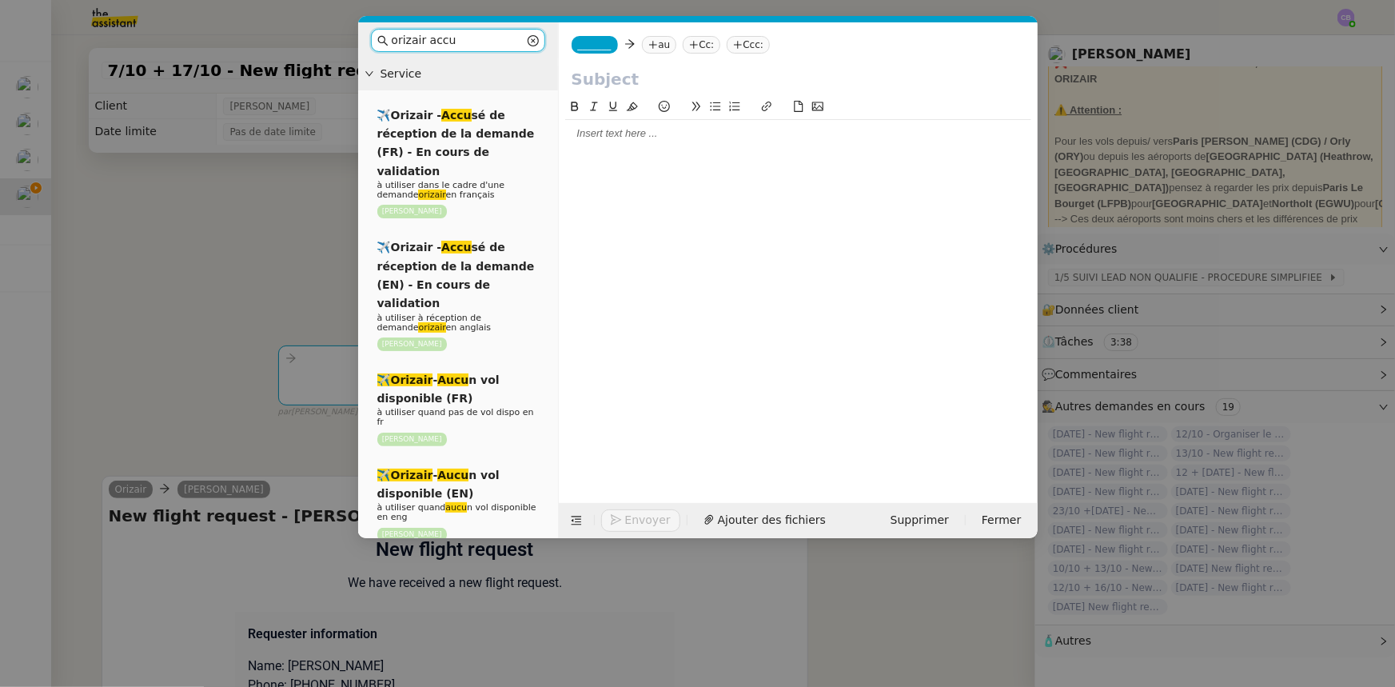
type input "orizair accus"
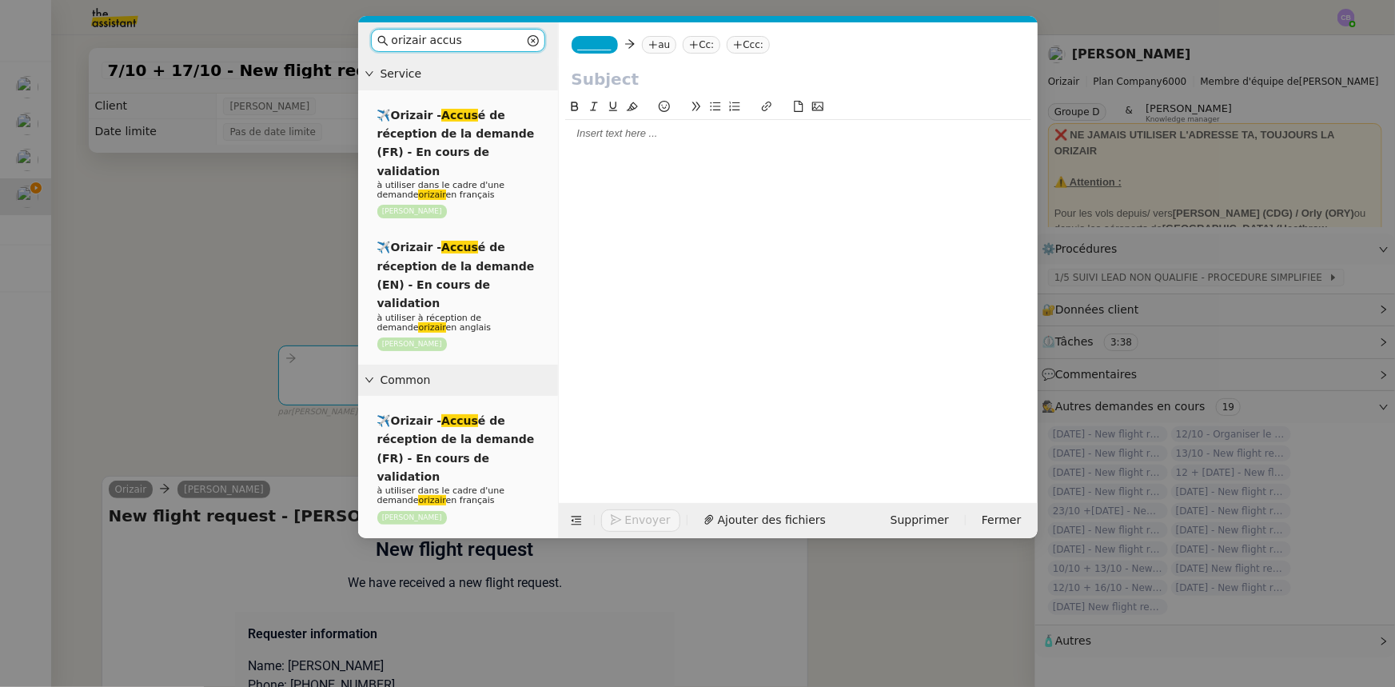
scroll to position [72, 0]
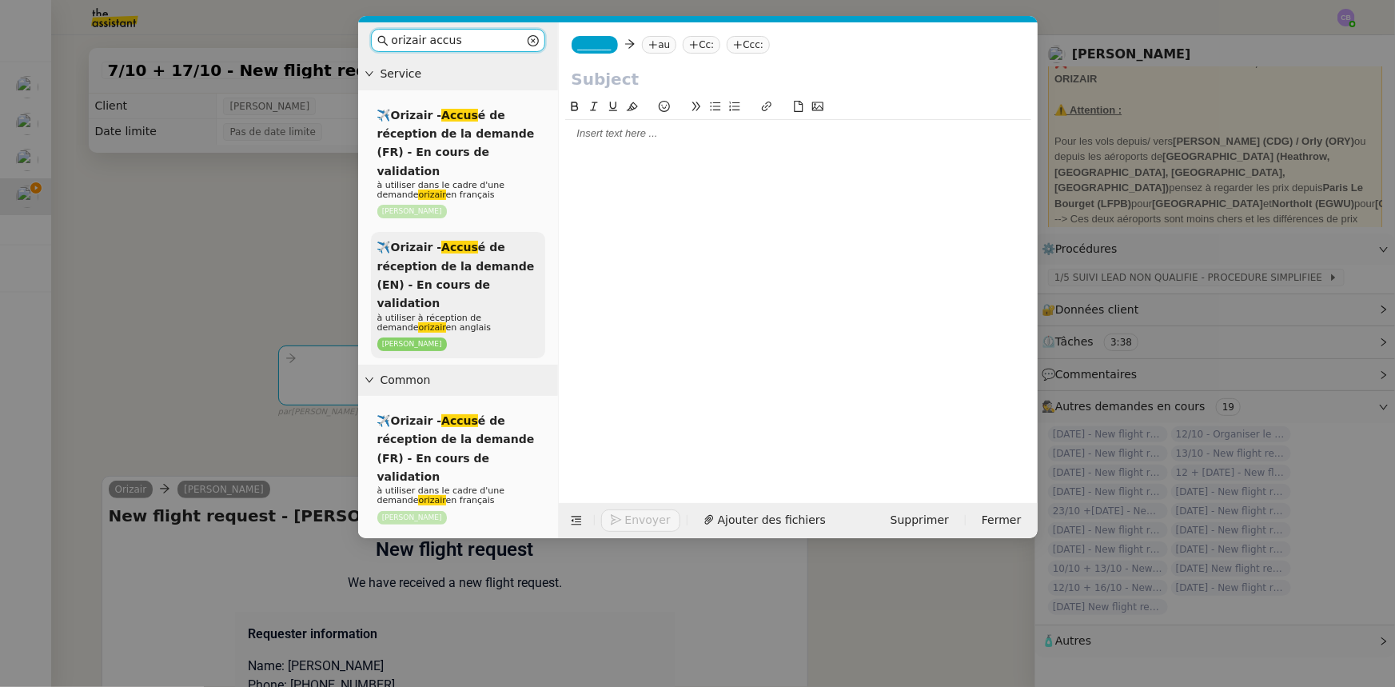
type input "orizair accus"
click at [498, 252] on span "✈️Orizair - Accus é de réception de la demande (EN) - En cours de validation" at bounding box center [455, 275] width 157 height 69
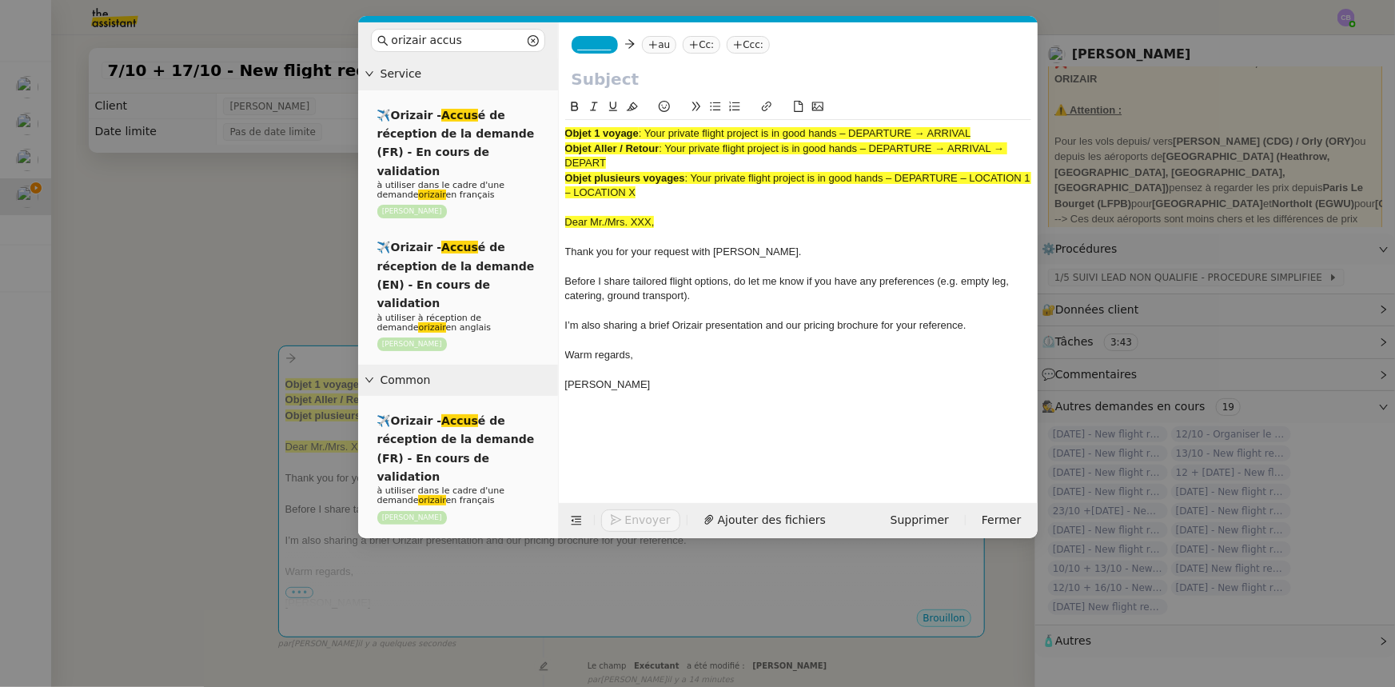
drag, startPoint x: 607, startPoint y: 159, endPoint x: 667, endPoint y: 148, distance: 61.8
click at [667, 148] on span ": Your private flight project is in good hands – DEPARTURE → ARRIVAL → DEPART" at bounding box center [786, 155] width 442 height 26
copy span "Your private flight project is in good hands – DEPARTURE → ARRIVAL → DEPART"
click at [615, 79] on input "text" at bounding box center [797, 79] width 453 height 24
paste input "Your private flight project is in good hands – DEPARTURE → ARRIVAL → DEPART"
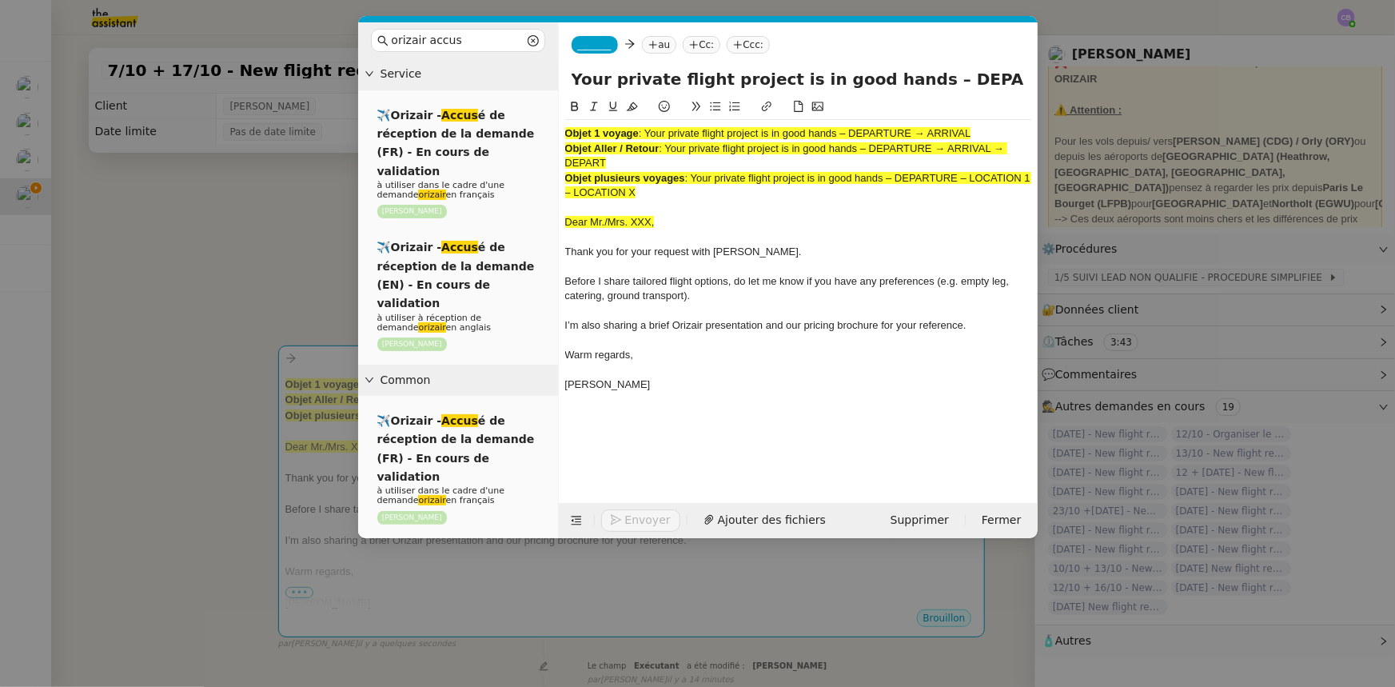
scroll to position [0, 146]
type input "Your private flight project is in good hands – DEPARTURE → ARRIVAL → DEPART"
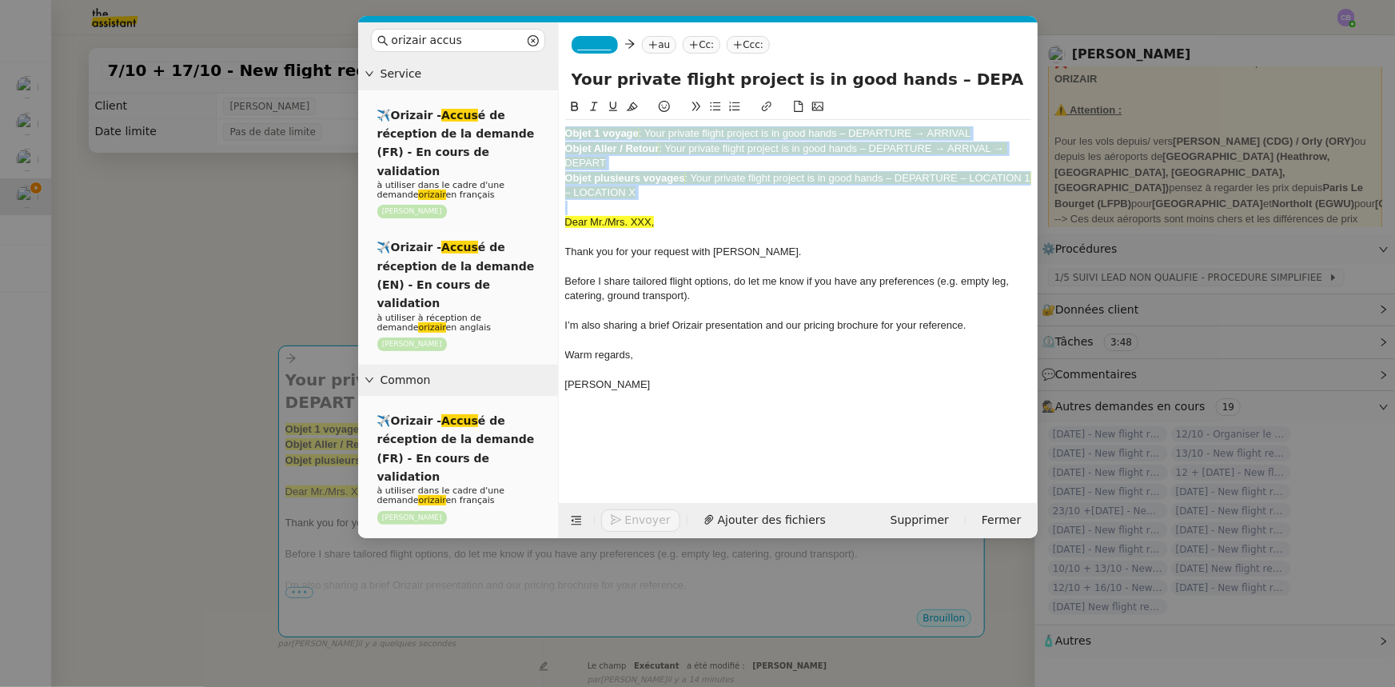
drag, startPoint x: 660, startPoint y: 201, endPoint x: 560, endPoint y: 132, distance: 121.7
click at [560, 132] on nz-spin "Objet 1 voyage : Your private flight project is in good hands – DEPARTURE → ARR…" at bounding box center [798, 291] width 479 height 387
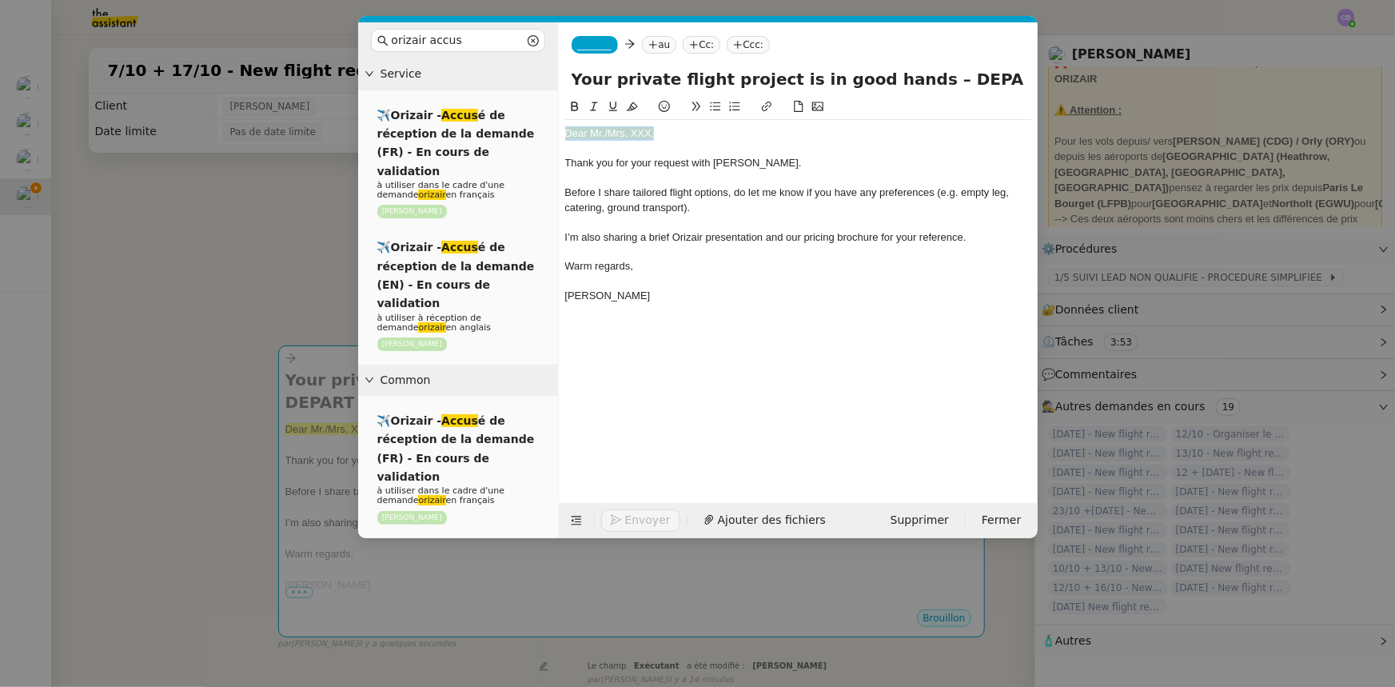
drag, startPoint x: 655, startPoint y: 133, endPoint x: 565, endPoint y: 132, distance: 90.3
click at [565, 132] on div "Dear Mr./Mrs. XXX," at bounding box center [798, 133] width 466 height 14
click at [634, 107] on icon at bounding box center [632, 106] width 11 height 11
click at [667, 136] on div "Dear Mr./Mrs. XXX," at bounding box center [798, 133] width 466 height 14
click at [296, 254] on nz-modal-container "orizair accus Service ✈️Orizair - Accus é de réception de la demande (FR) - En …" at bounding box center [697, 343] width 1395 height 687
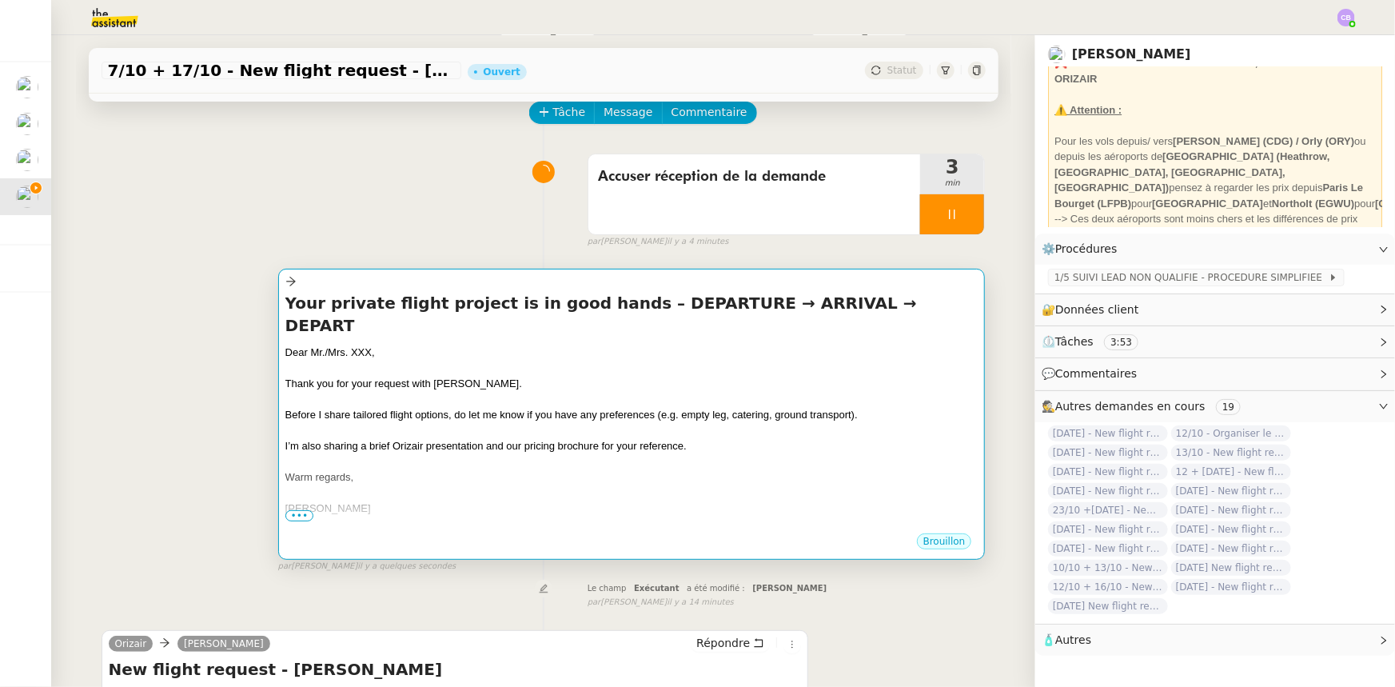
scroll to position [436, 0]
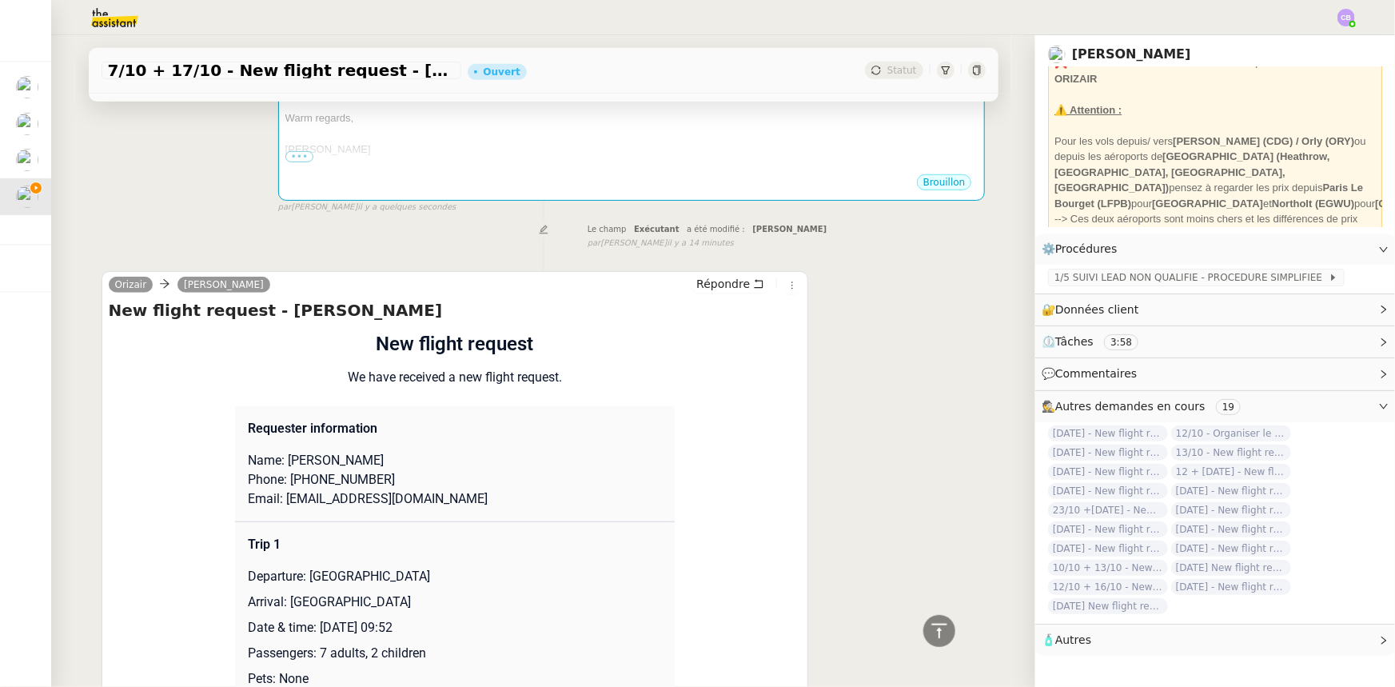
drag, startPoint x: 375, startPoint y: 440, endPoint x: 341, endPoint y: 440, distance: 33.6
click at [341, 451] on p "Name: [PERSON_NAME]" at bounding box center [455, 460] width 414 height 19
copy p "Panayi"
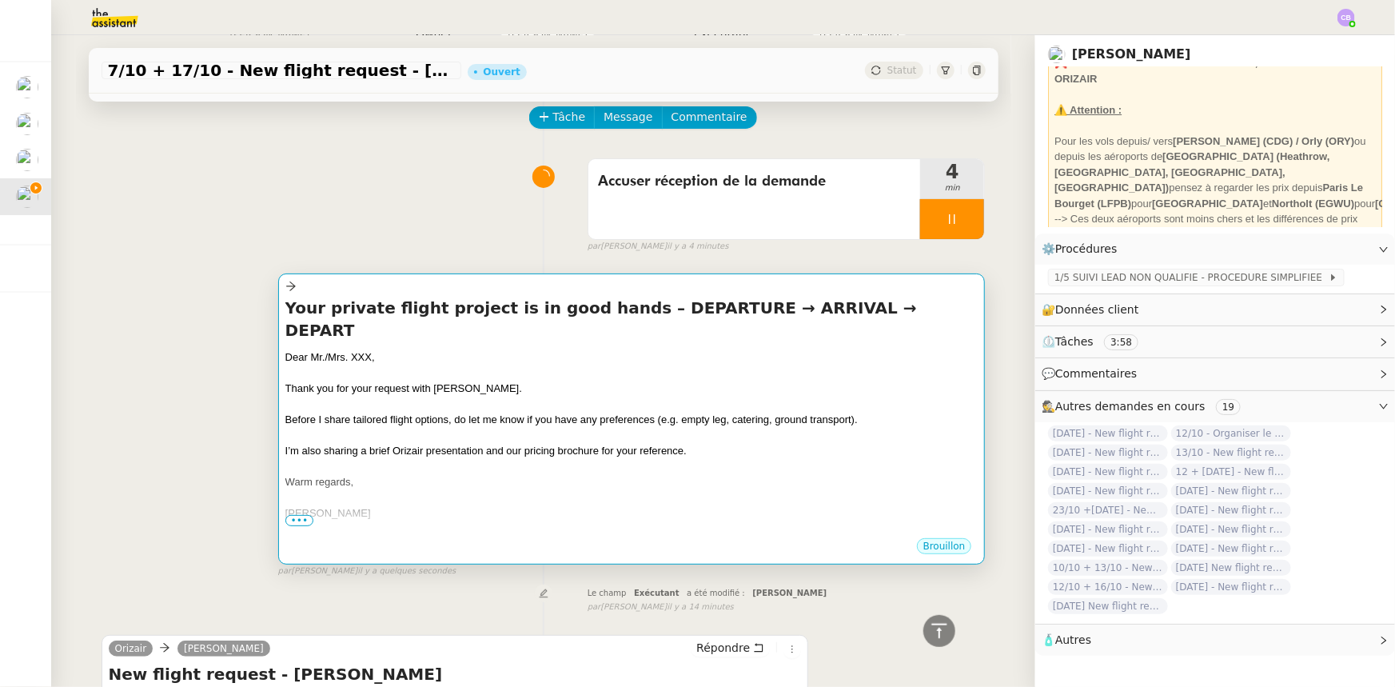
click at [397, 474] on div "Warm regards," at bounding box center [631, 482] width 693 height 16
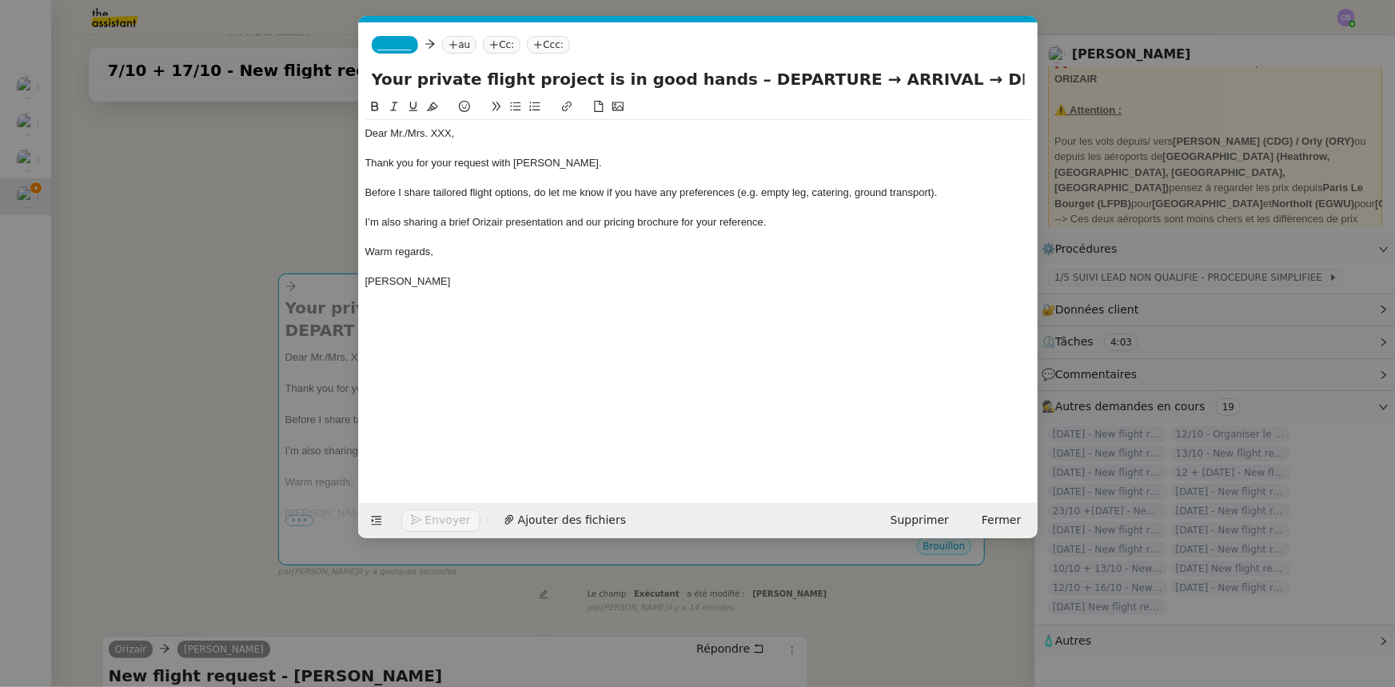
scroll to position [0, 94]
click at [406, 135] on div "Dear Mr./Mrs. XXX," at bounding box center [698, 133] width 666 height 14
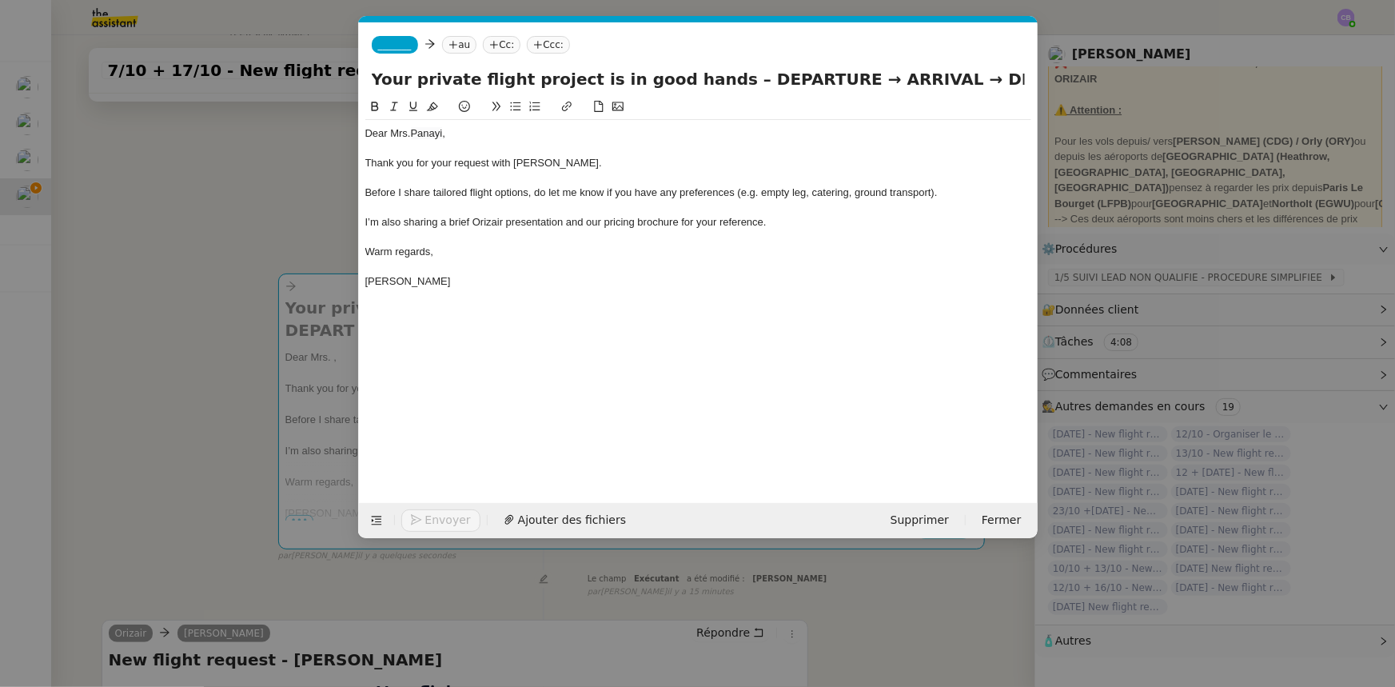
scroll to position [0, 0]
drag, startPoint x: 798, startPoint y: 75, endPoint x: 711, endPoint y: 76, distance: 87.1
click at [711, 76] on input "Your private flight project is in good hands – DEPARTURE → ARRIVAL → DEPART" at bounding box center [698, 79] width 653 height 24
drag, startPoint x: 890, startPoint y: 79, endPoint x: 712, endPoint y: 82, distance: 178.2
click at [712, 82] on input "Your private flight project is in good hands – London Gatwick Airport → ARRIVAL…" at bounding box center [698, 79] width 653 height 24
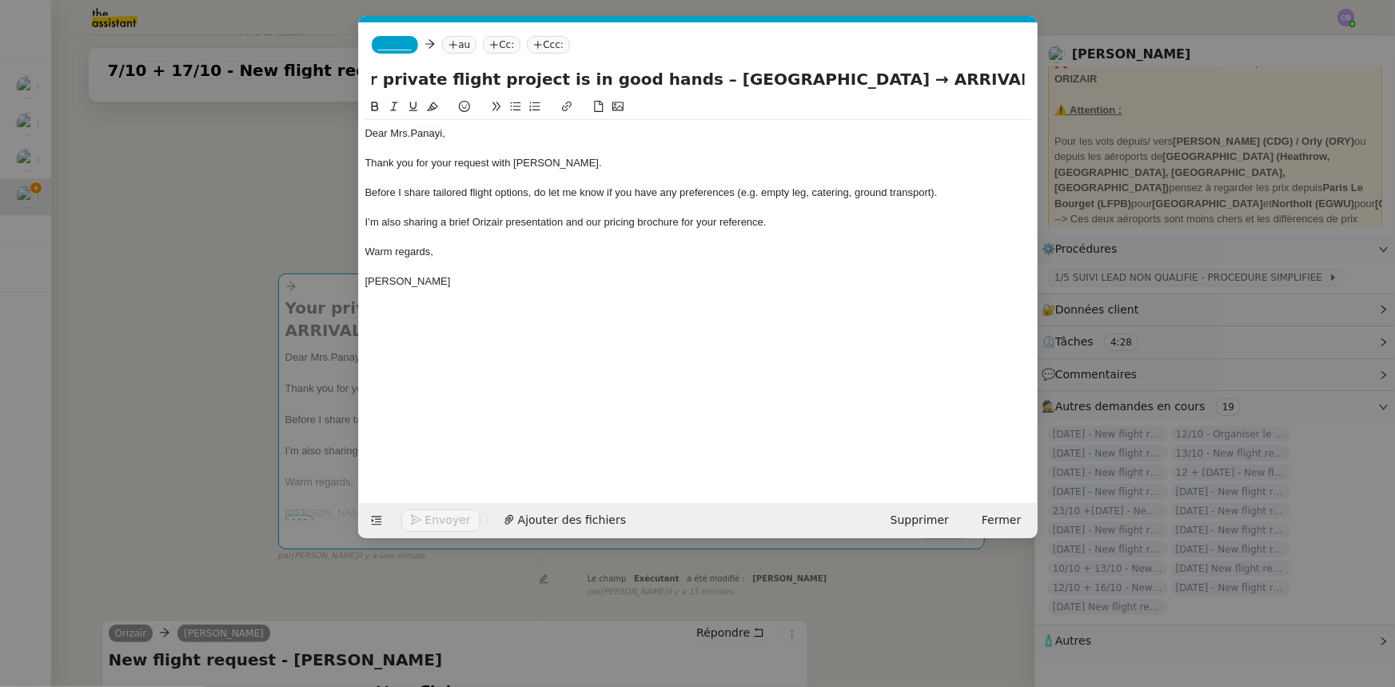
scroll to position [0, 38]
drag, startPoint x: 1003, startPoint y: 80, endPoint x: 1023, endPoint y: 79, distance: 20.0
click at [1023, 79] on input "Your private flight project is in good hands – London Gatwick Airport → ARRIVAL…" at bounding box center [698, 79] width 653 height 24
paste input "London Gatwick Airport"
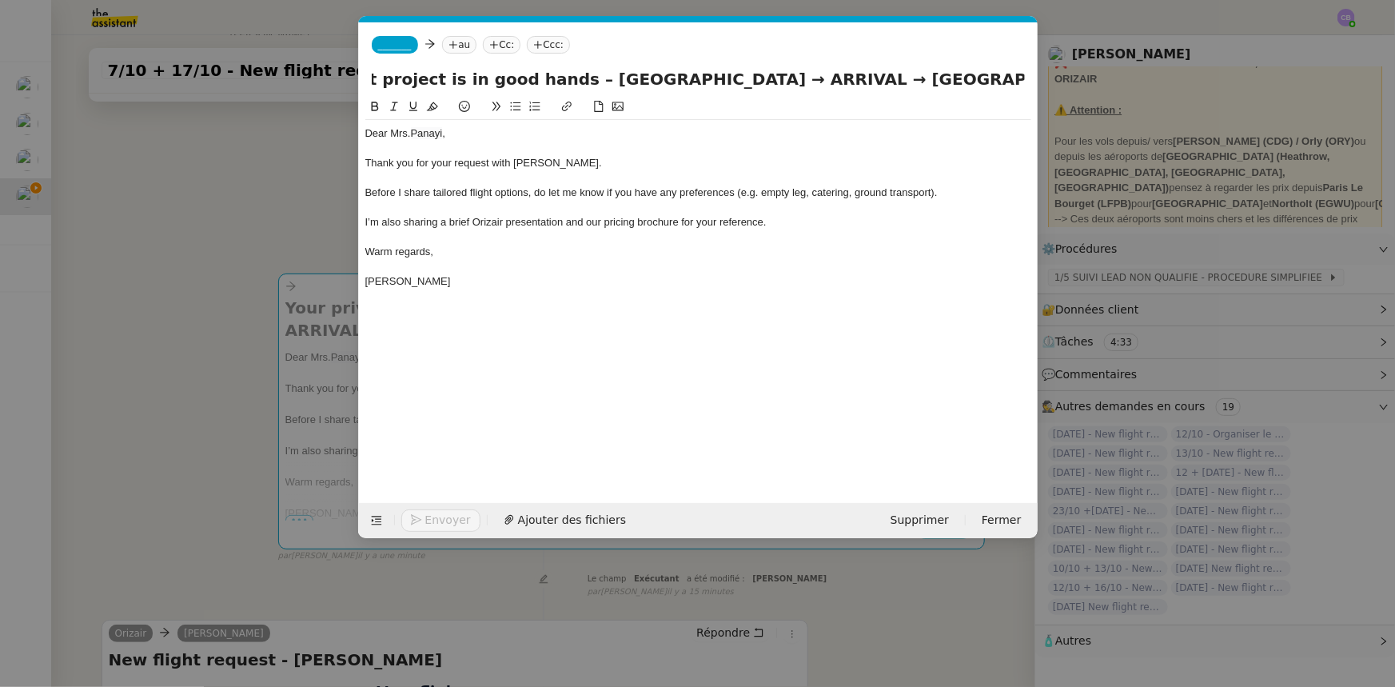
drag, startPoint x: 820, startPoint y: 80, endPoint x: 757, endPoint y: 81, distance: 63.1
click at [757, 81] on input "Your private flight project is in good hands – London Gatwick Airport → ARRIVAL…" at bounding box center [698, 79] width 653 height 24
type input "Your private flight project is in good hands – London Gatwick Airport → Larnaca…"
click at [388, 43] on span "_______" at bounding box center [395, 44] width 34 height 11
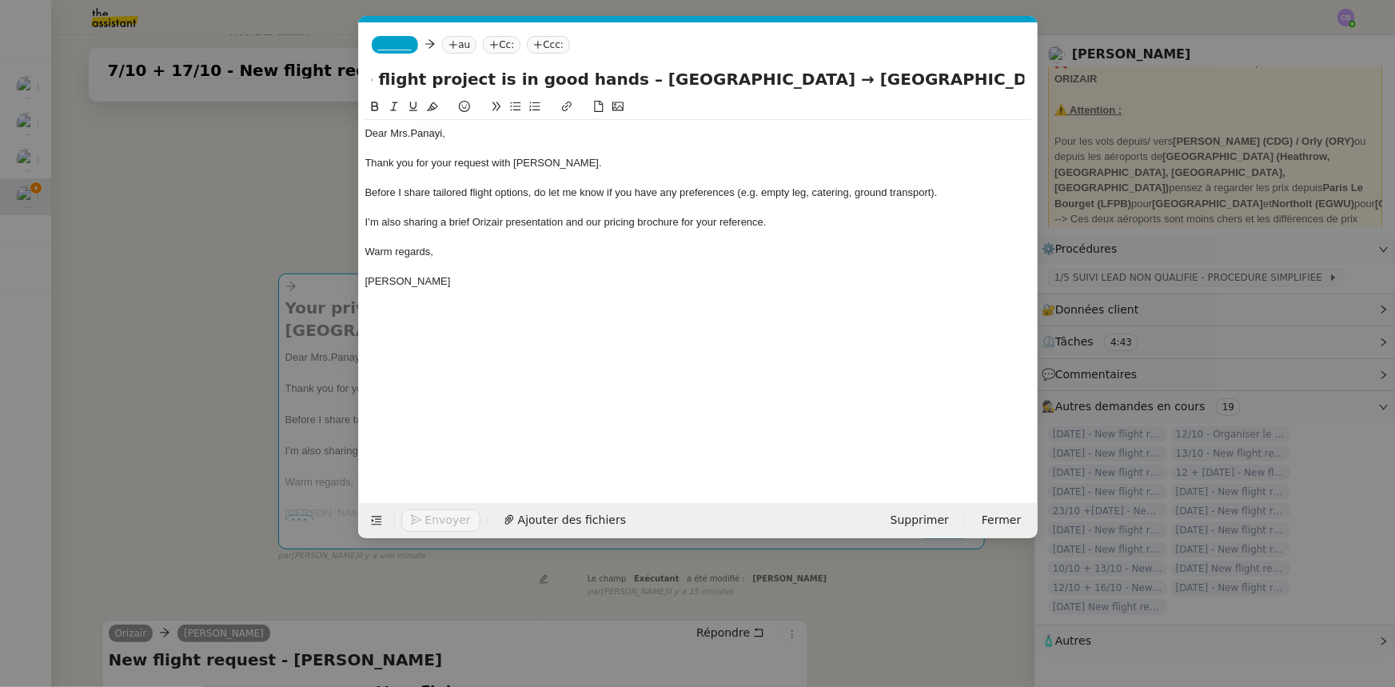
scroll to position [0, 0]
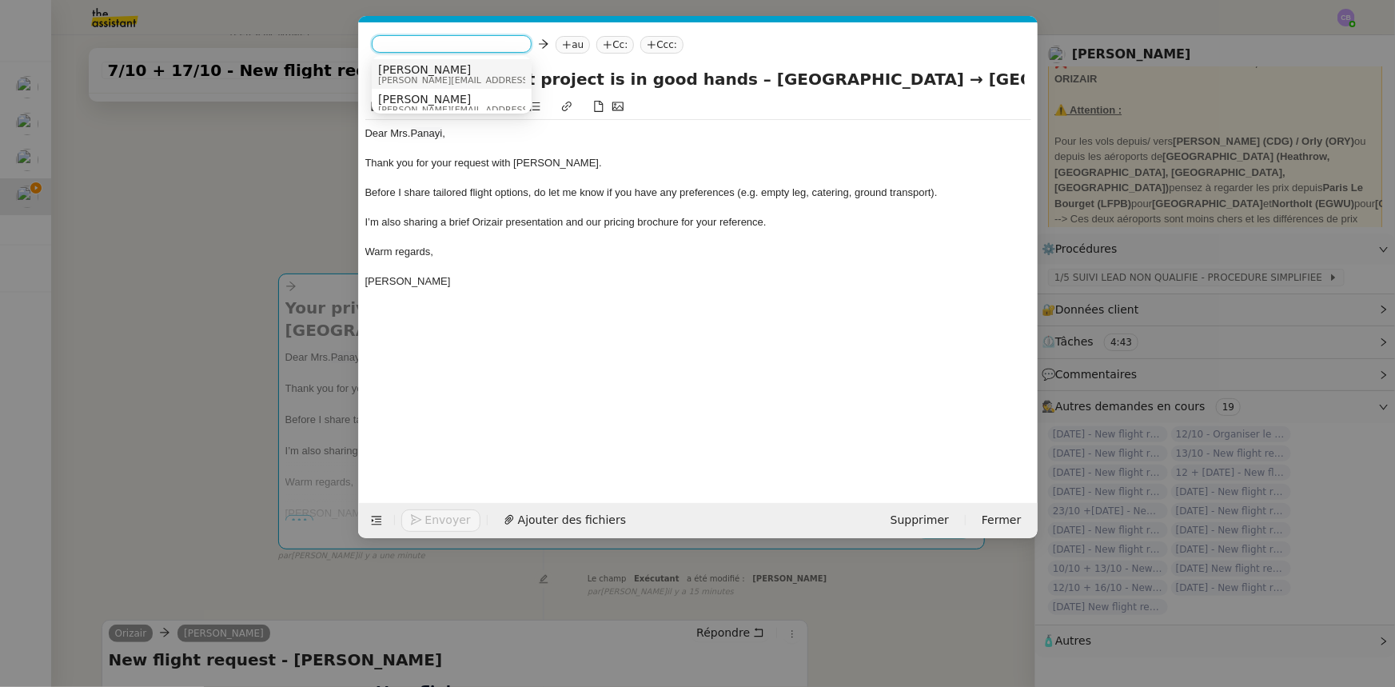
click at [422, 76] on span "[PERSON_NAME][EMAIL_ADDRESS][DOMAIN_NAME]" at bounding box center [491, 80] width 227 height 9
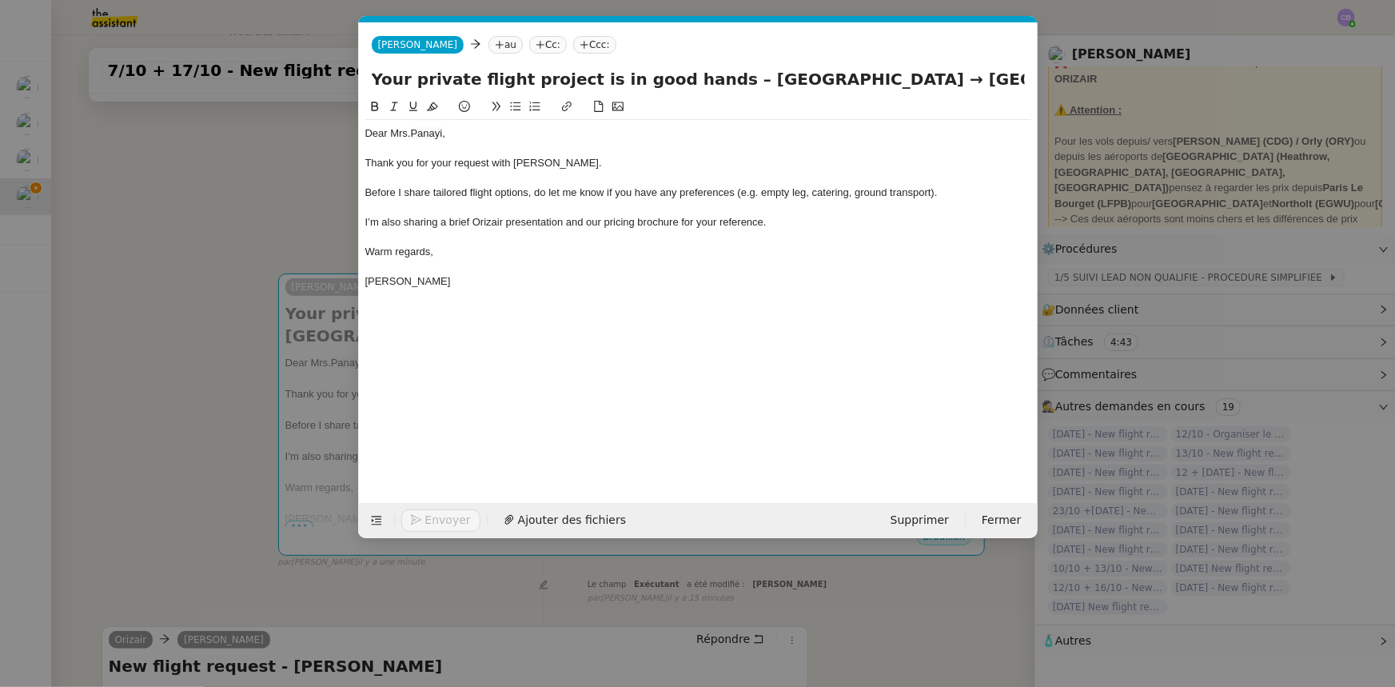
click at [277, 231] on nz-modal-container "orizair accus Service ✈️Orizair - Accus é de réception de la demande (FR) - En …" at bounding box center [697, 343] width 1395 height 687
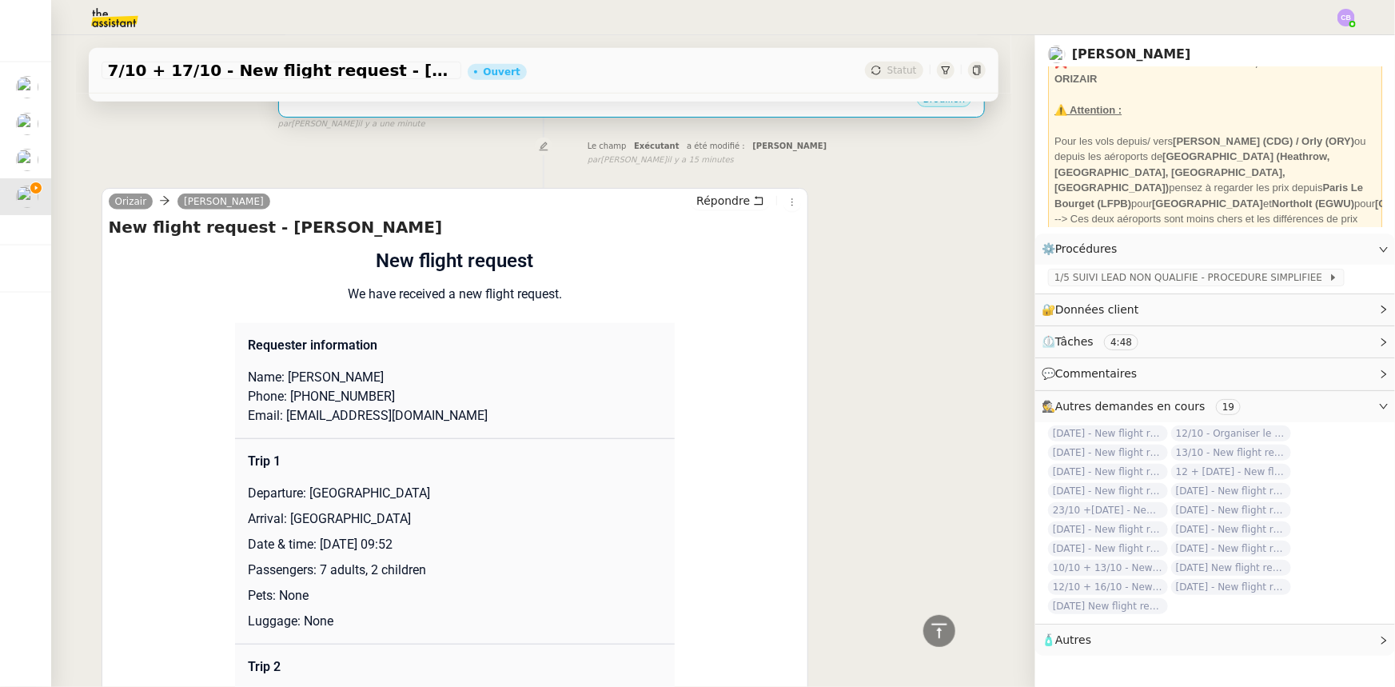
scroll to position [581, 0]
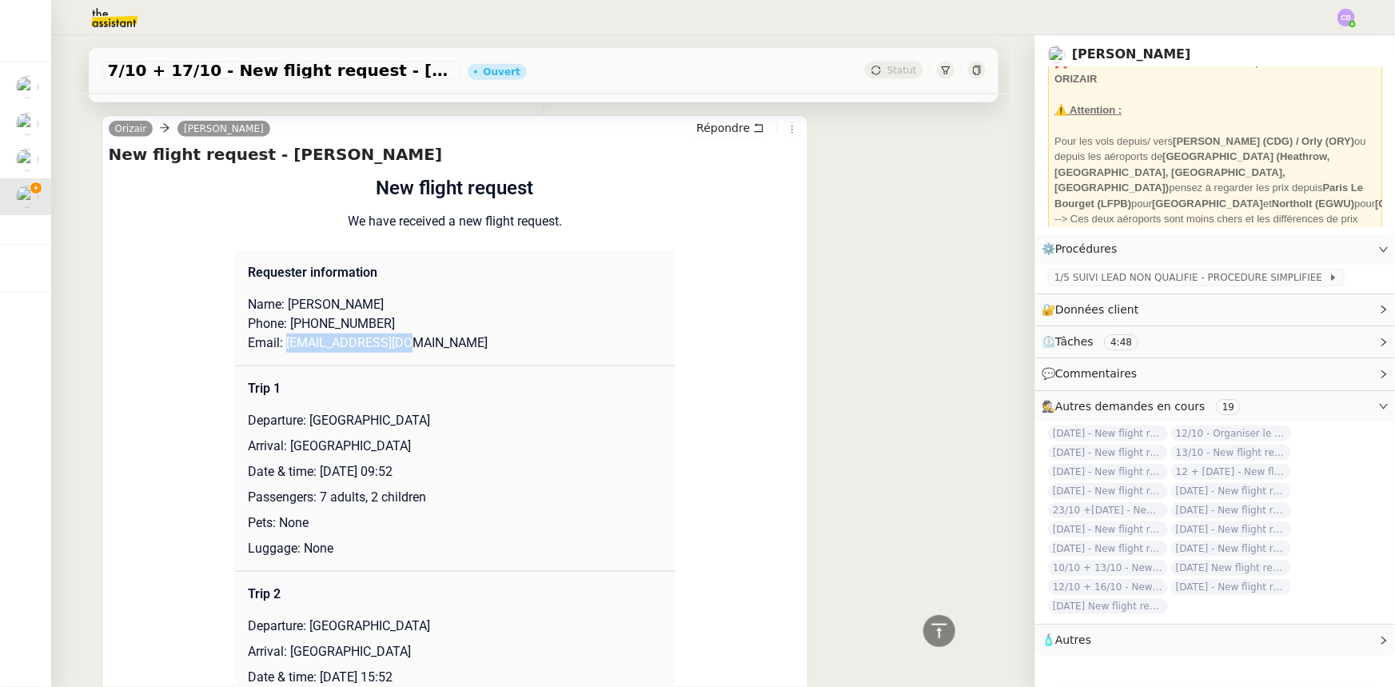
drag, startPoint x: 384, startPoint y: 345, endPoint x: 277, endPoint y: 348, distance: 106.3
click at [277, 348] on p "Email: [EMAIL_ADDRESS][DOMAIN_NAME]" at bounding box center [455, 342] width 414 height 19
copy p "plso@hotmail.co.uk"
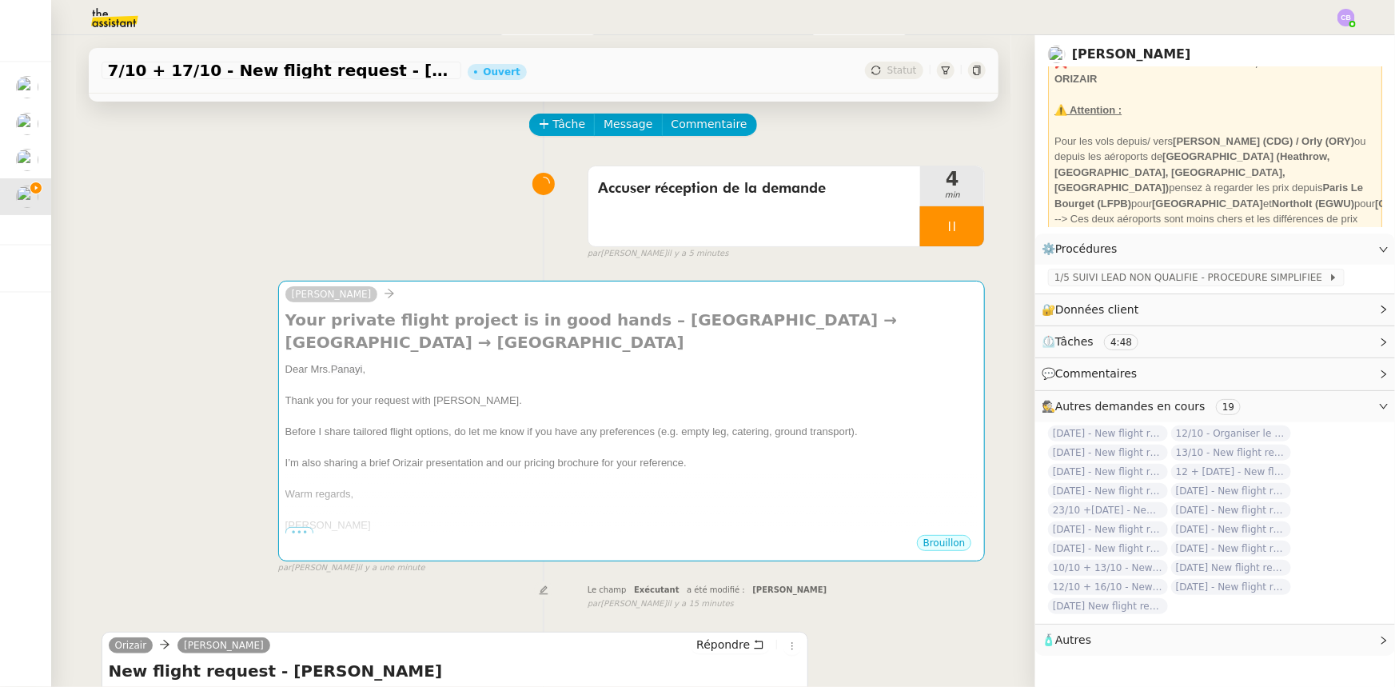
scroll to position [0, 0]
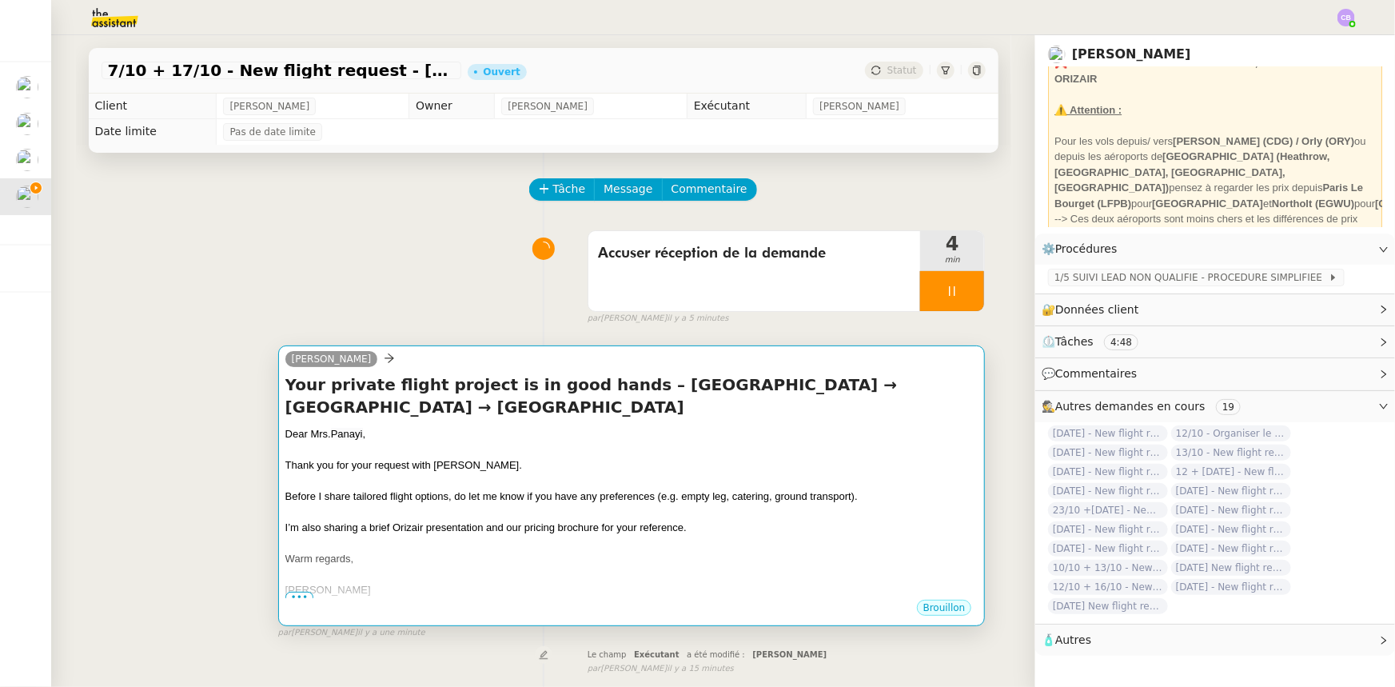
click at [575, 510] on div at bounding box center [631, 512] width 693 height 16
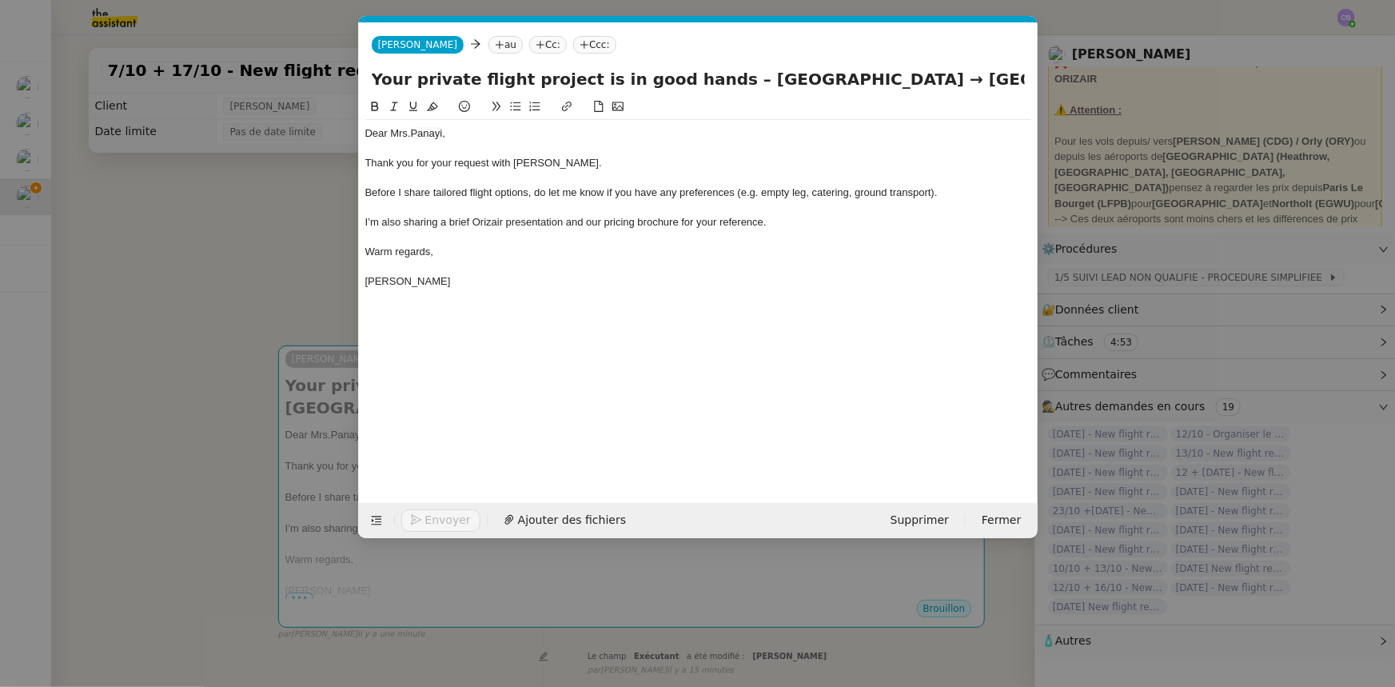
scroll to position [0, 94]
click at [496, 45] on icon at bounding box center [500, 44] width 8 height 1
paste input "plso@hotmail.co.uk"
type input "plso@hotmail.co.uk"
click at [489, 70] on span "plso@hotmail.co.uk" at bounding box center [561, 69] width 196 height 13
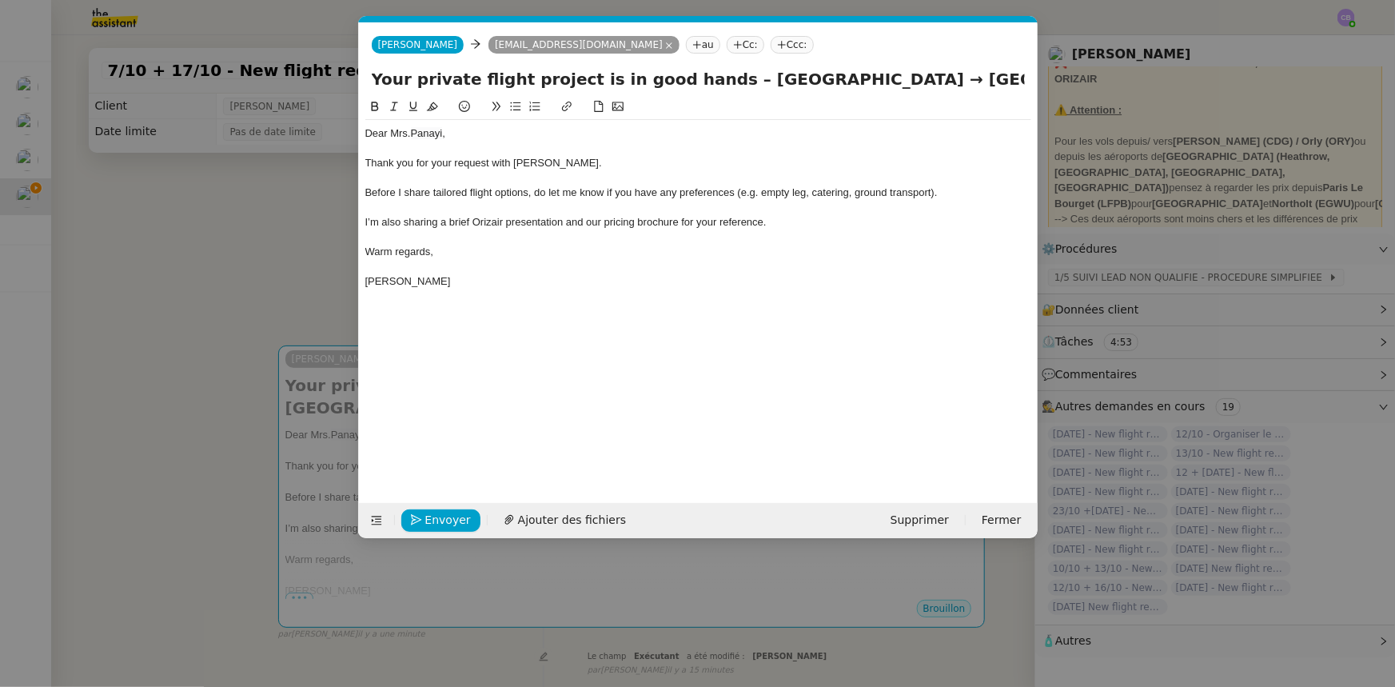
click at [777, 44] on icon at bounding box center [782, 45] width 10 height 10
type input "louis frei"
click at [675, 76] on span "louis@orizair.com" at bounding box center [776, 80] width 227 height 9
click at [796, 217] on div "I’m also sharing a brief Orizair presentation and our pricing brochure for your…" at bounding box center [698, 222] width 666 height 14
click at [567, 519] on span "Ajouter des fichiers" at bounding box center [572, 520] width 108 height 18
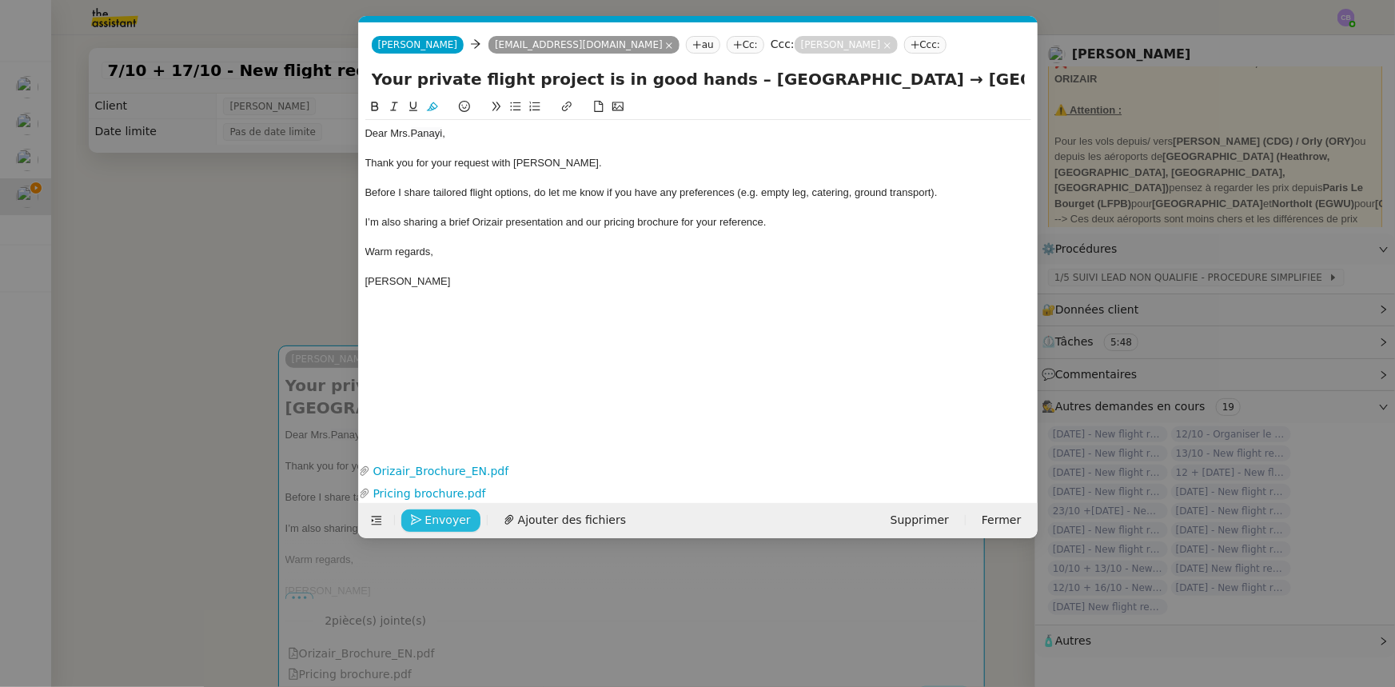
click at [444, 519] on span "Envoyer" at bounding box center [448, 520] width 46 height 18
click at [444, 519] on span "Confirmer l'envoi" at bounding box center [473, 520] width 96 height 18
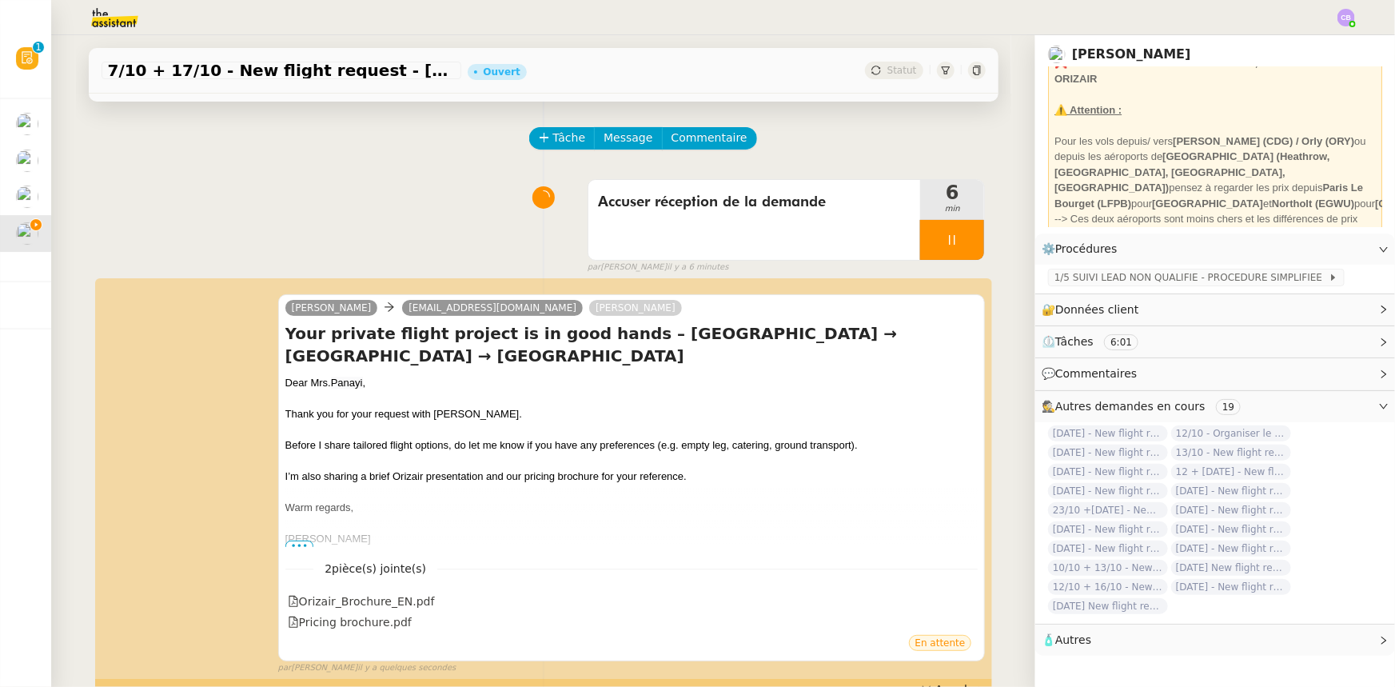
scroll to position [0, 0]
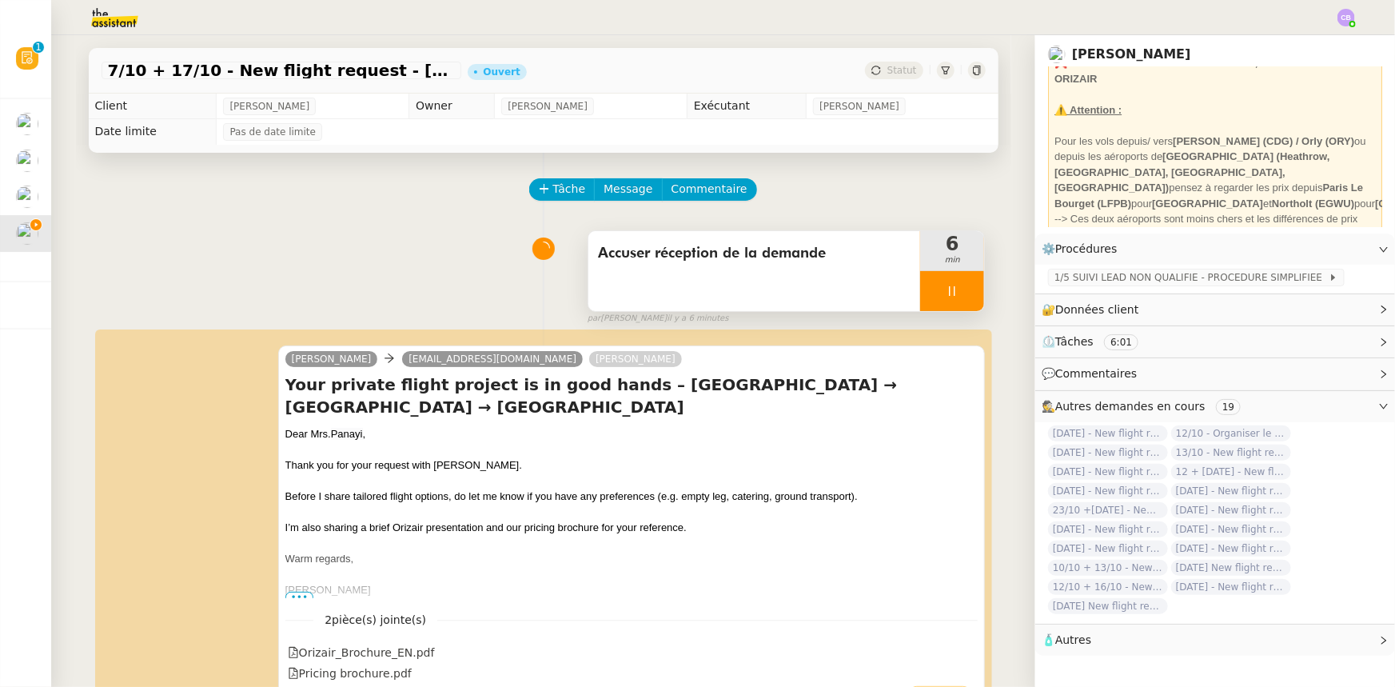
click at [920, 288] on div at bounding box center [952, 291] width 64 height 40
click at [961, 297] on icon at bounding box center [967, 291] width 13 height 13
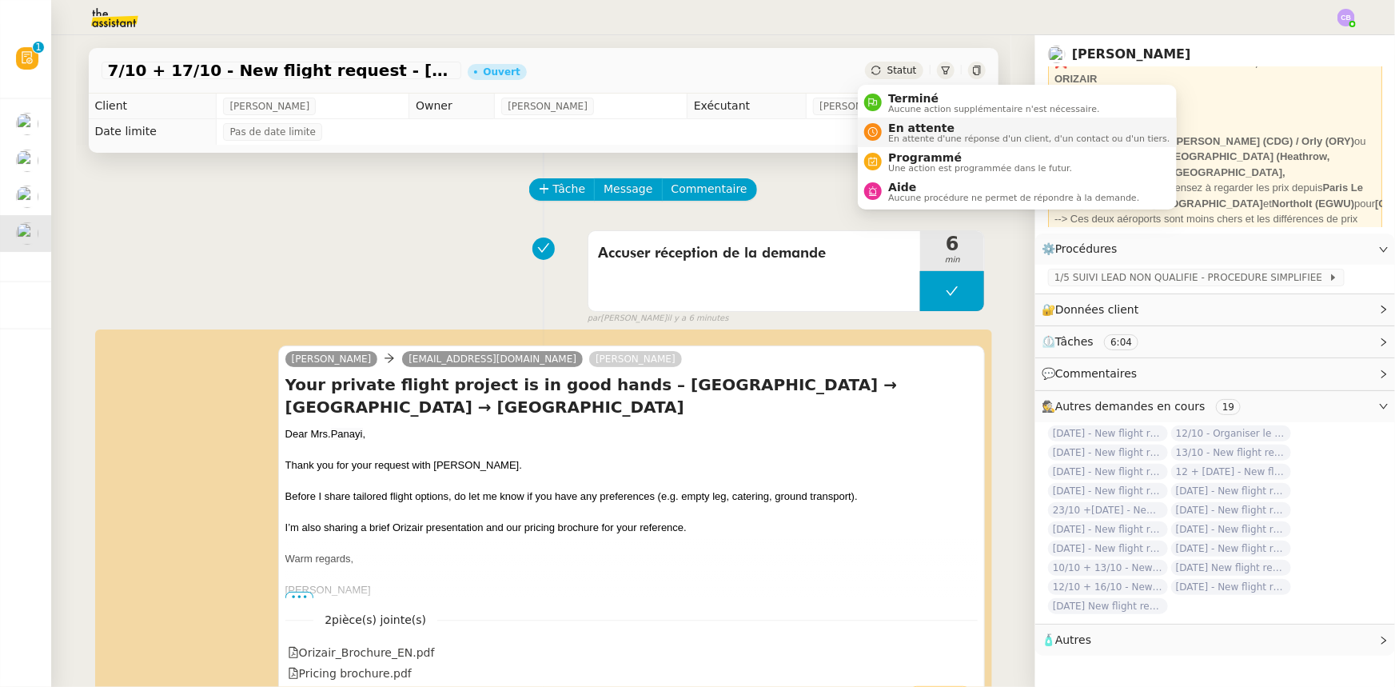
click at [909, 127] on span "En attente" at bounding box center [1028, 127] width 281 height 13
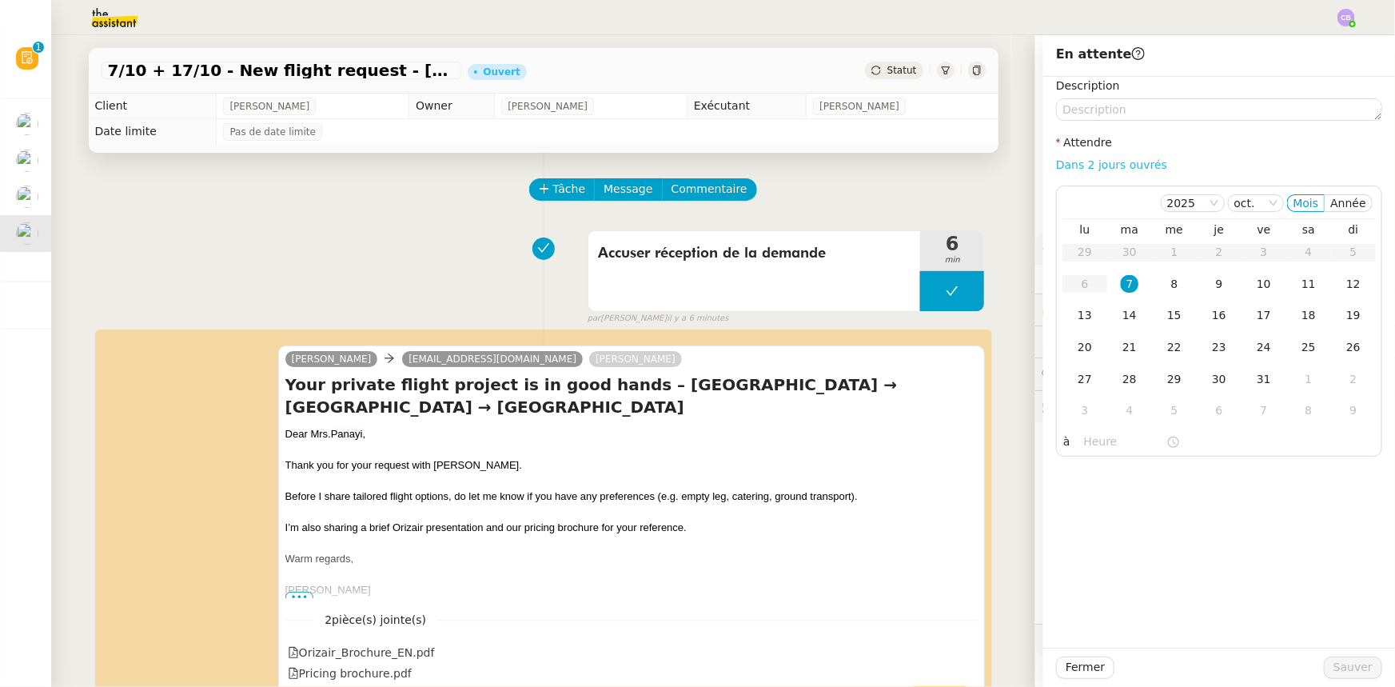
click at [1082, 168] on link "Dans 2 jours ouvrés" at bounding box center [1111, 164] width 111 height 13
type input "07:00"
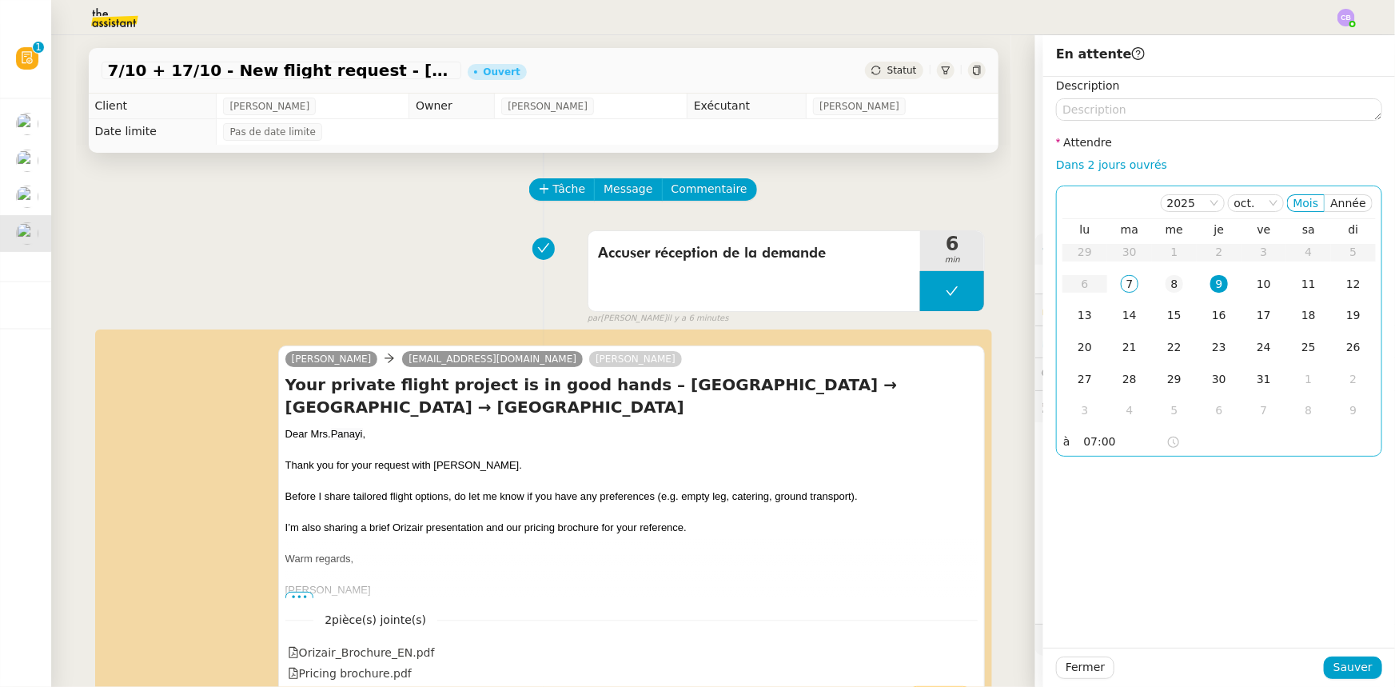
click at [1165, 287] on div "8" at bounding box center [1174, 284] width 18 height 18
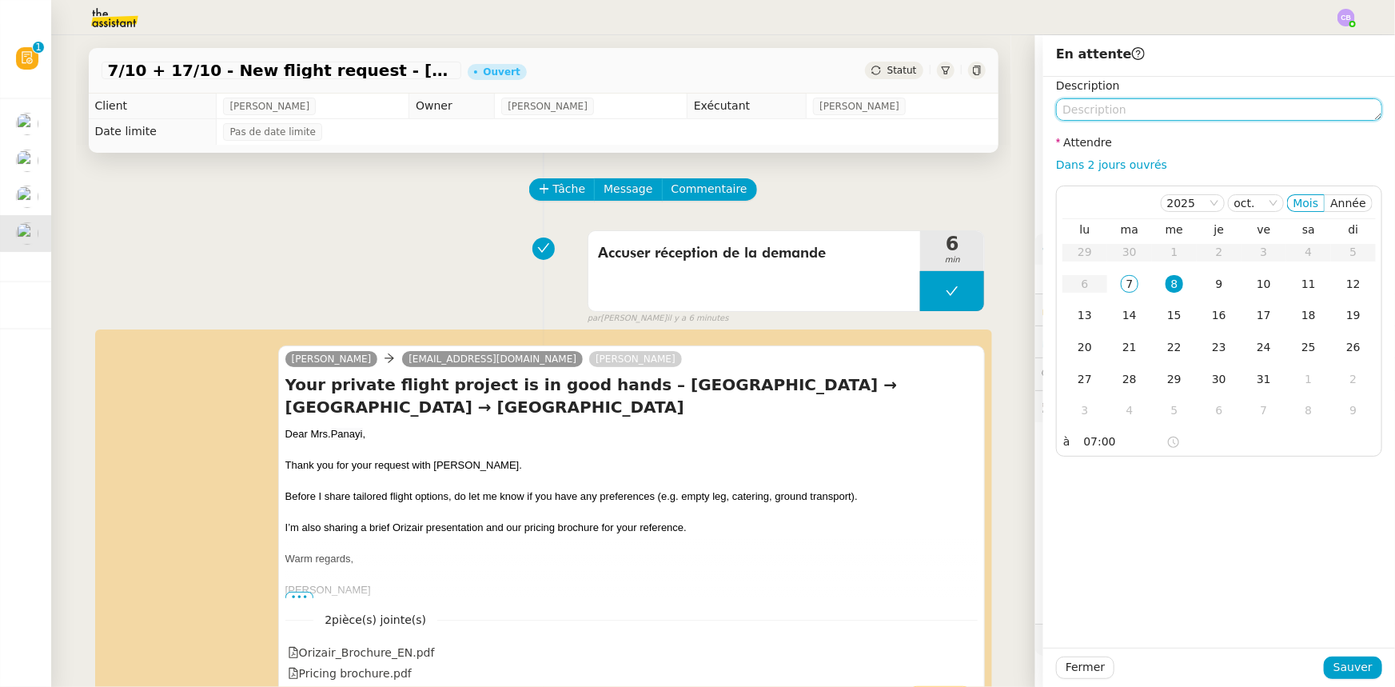
click at [1133, 109] on textarea at bounding box center [1219, 109] width 326 height 22
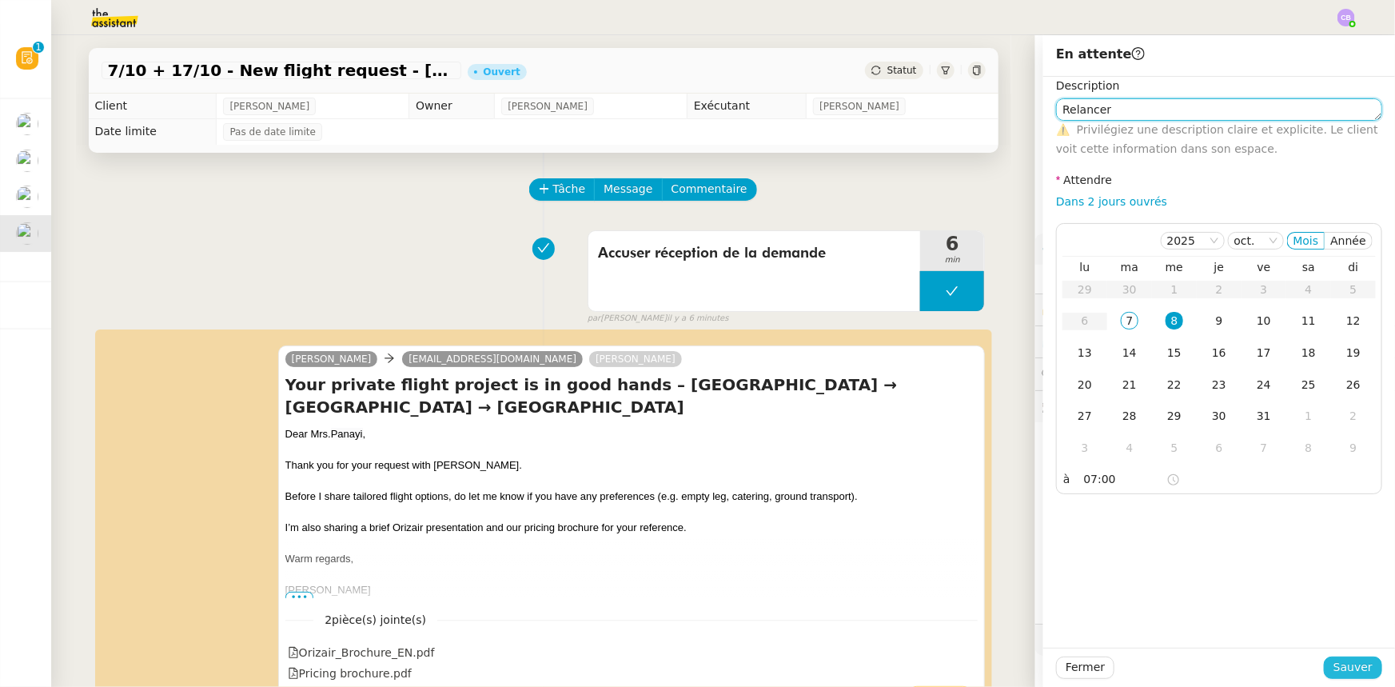
type textarea "Relancer"
click at [1355, 665] on span "Sauver" at bounding box center [1352, 667] width 39 height 18
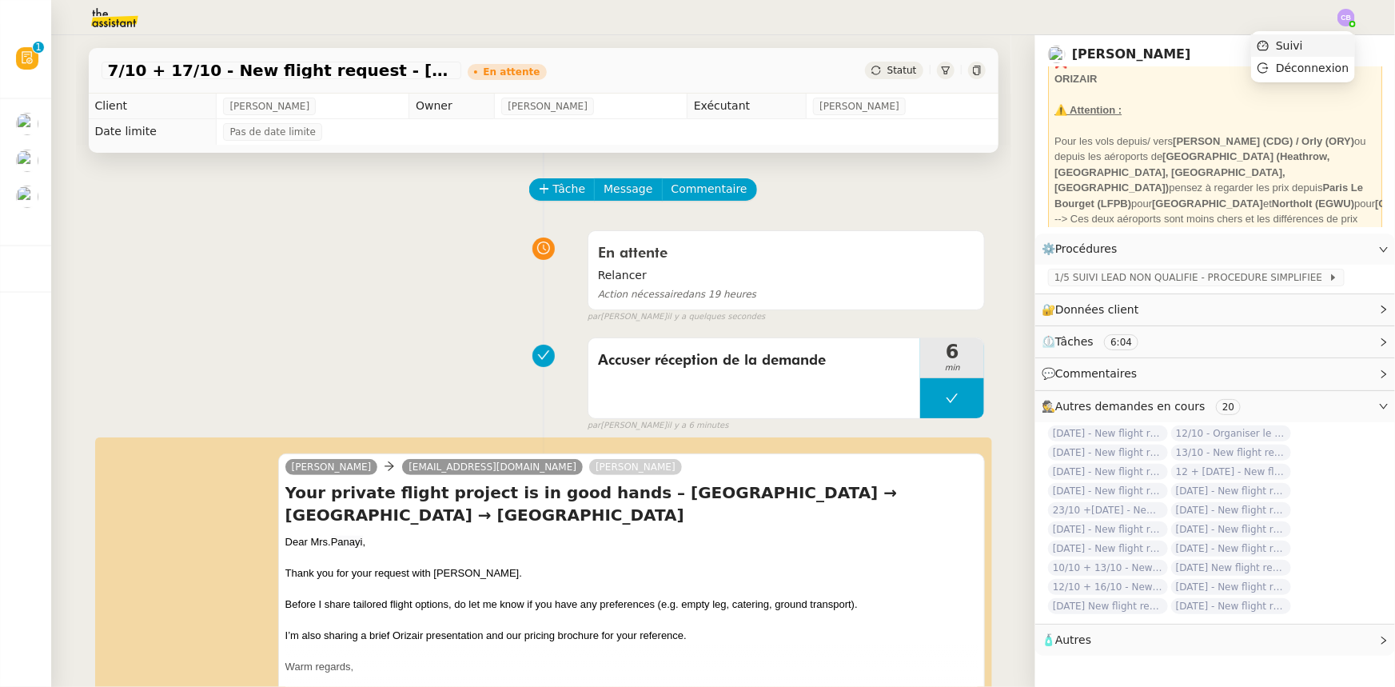
click at [1288, 47] on span "Suivi" at bounding box center [1289, 45] width 27 height 13
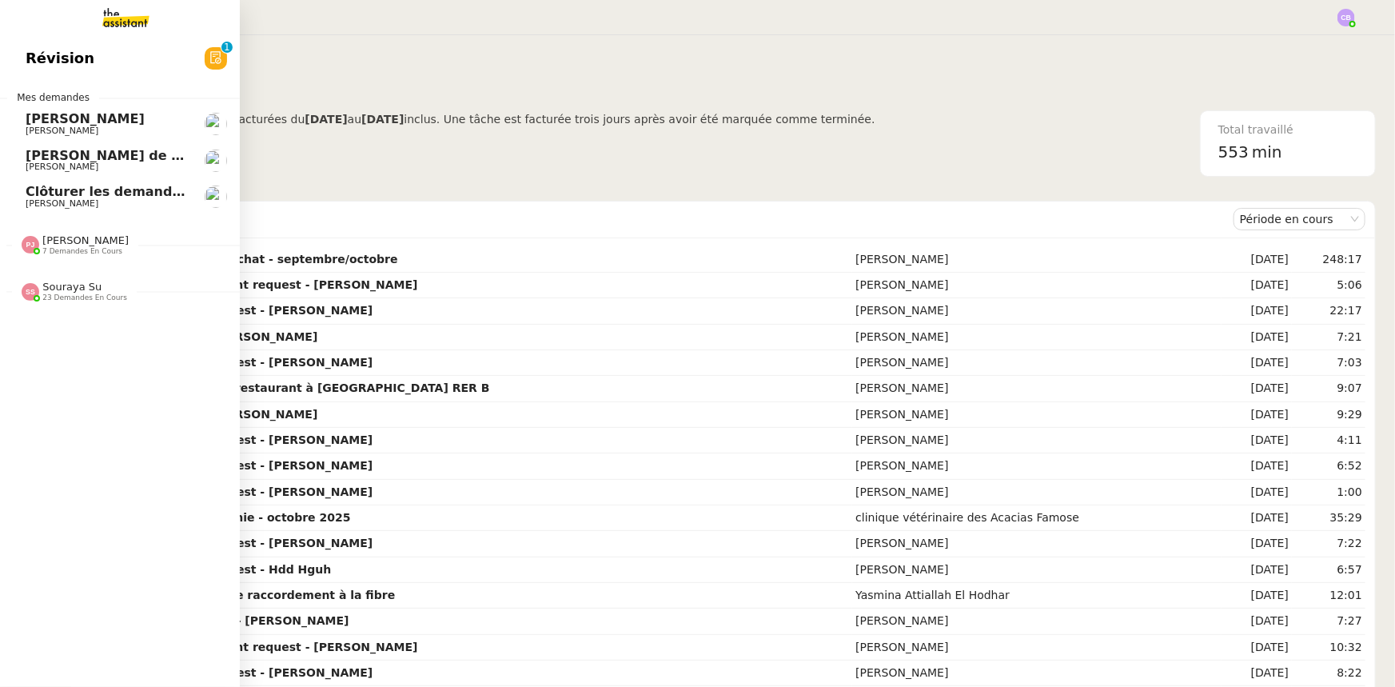
click at [120, 195] on span "Clôturer les demandes en cours" at bounding box center [140, 191] width 229 height 15
